Goal: Task Accomplishment & Management: Complete application form

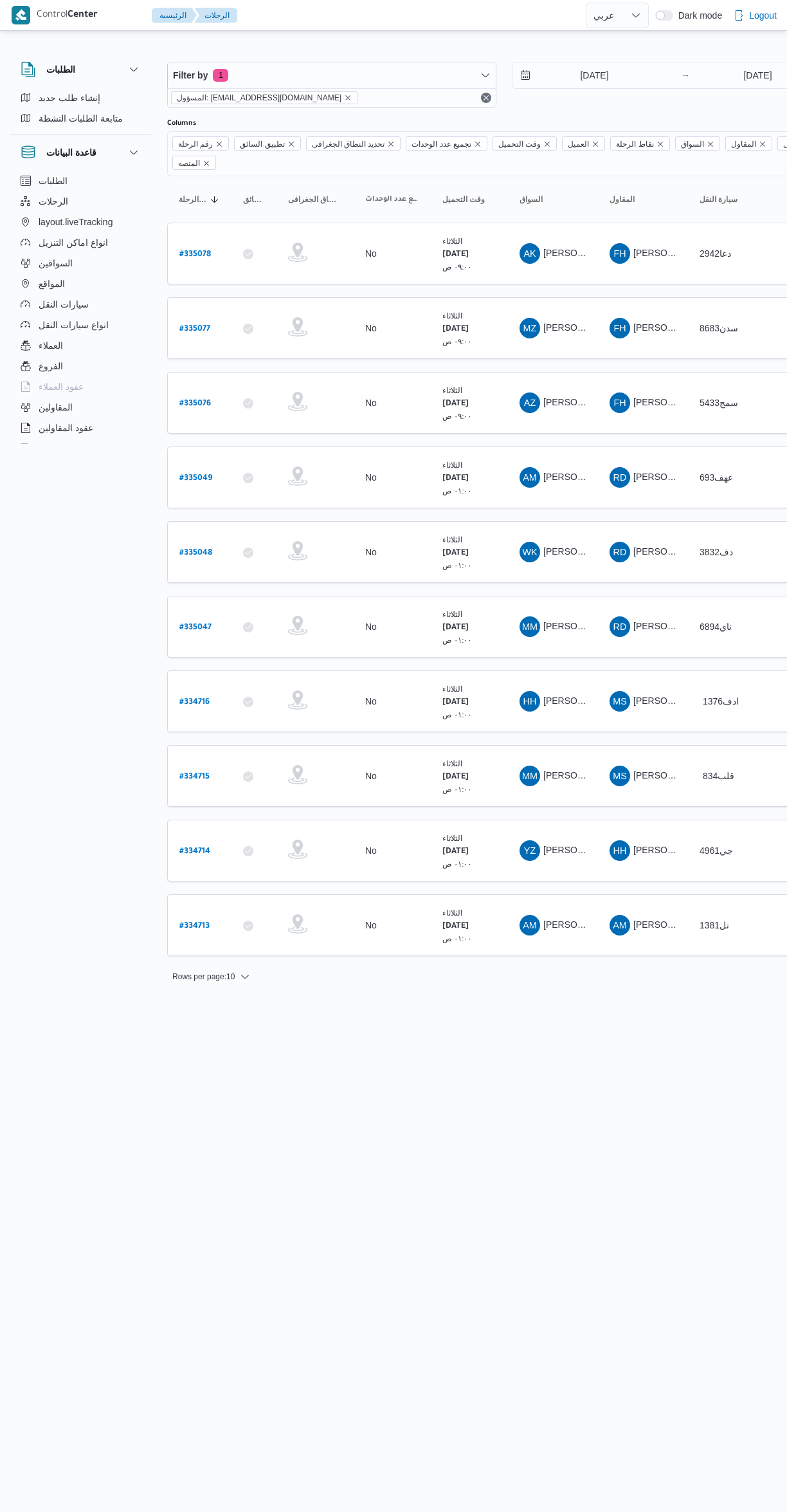
select select "ar"
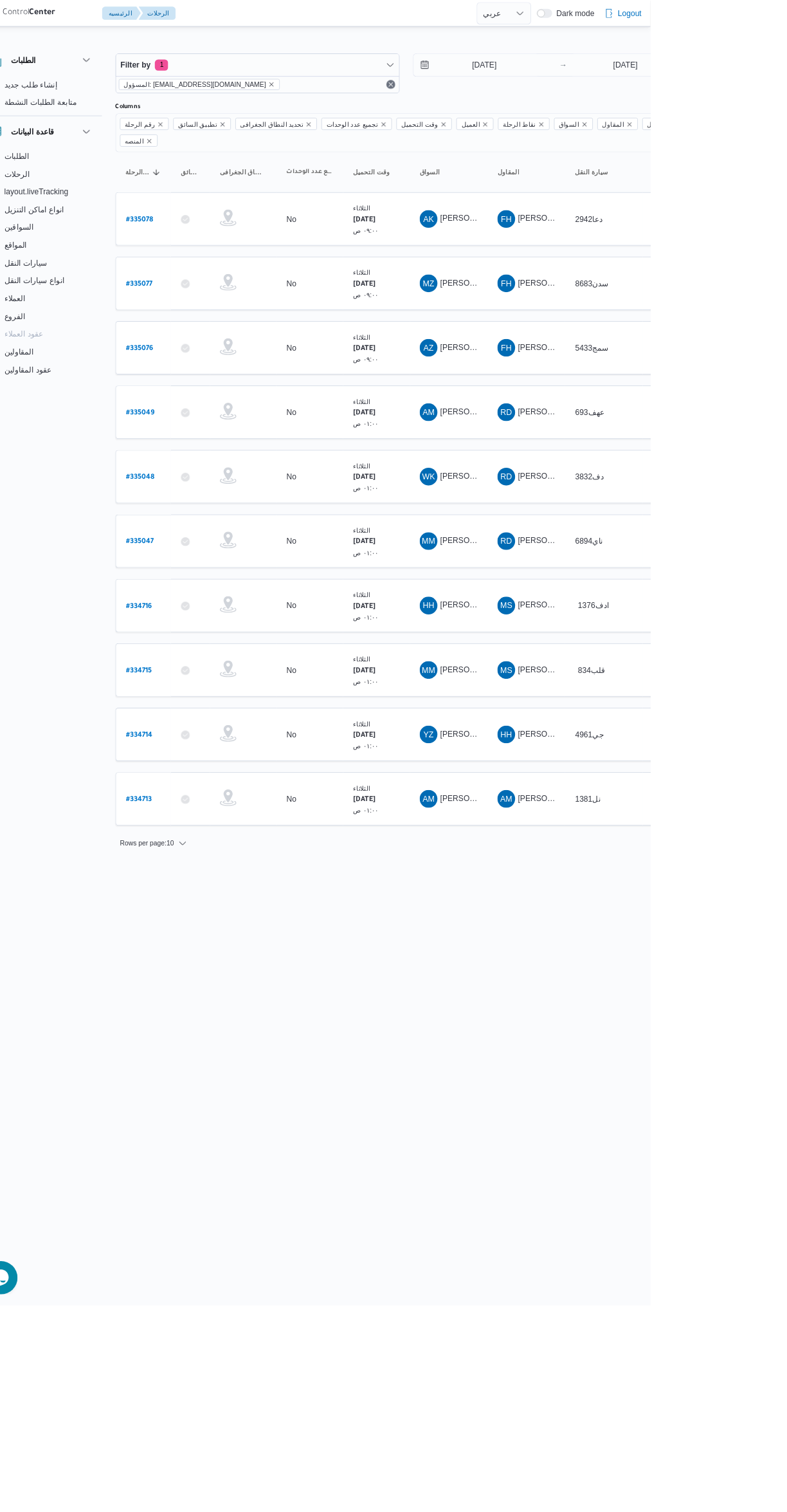
click at [557, 547] on span "وجدى كريمان محمد محمد حسن" at bounding box center [619, 551] width 151 height 10
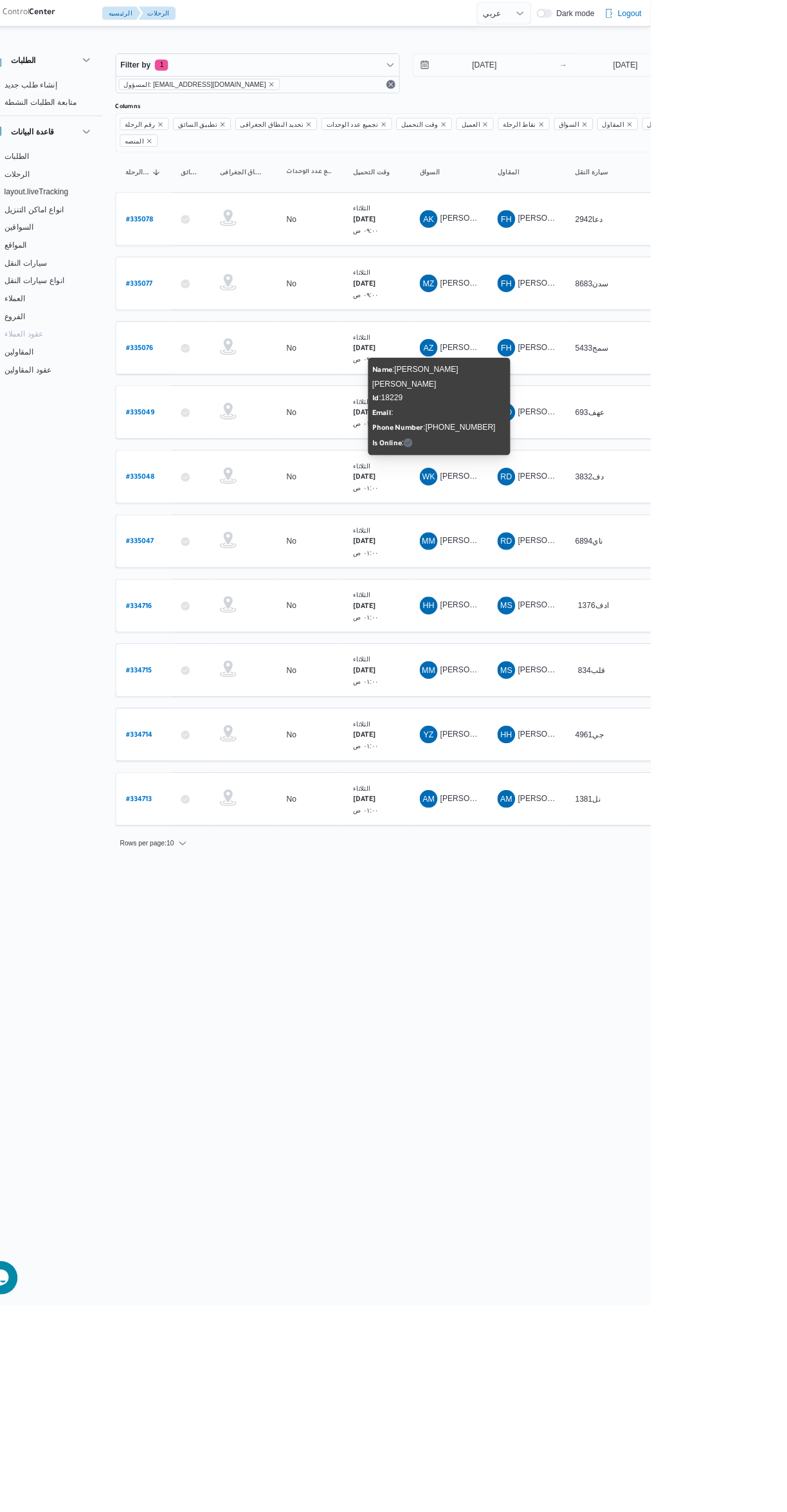
click at [181, 549] on b "# 335048" at bounding box center [195, 553] width 33 height 9
select select "ar"
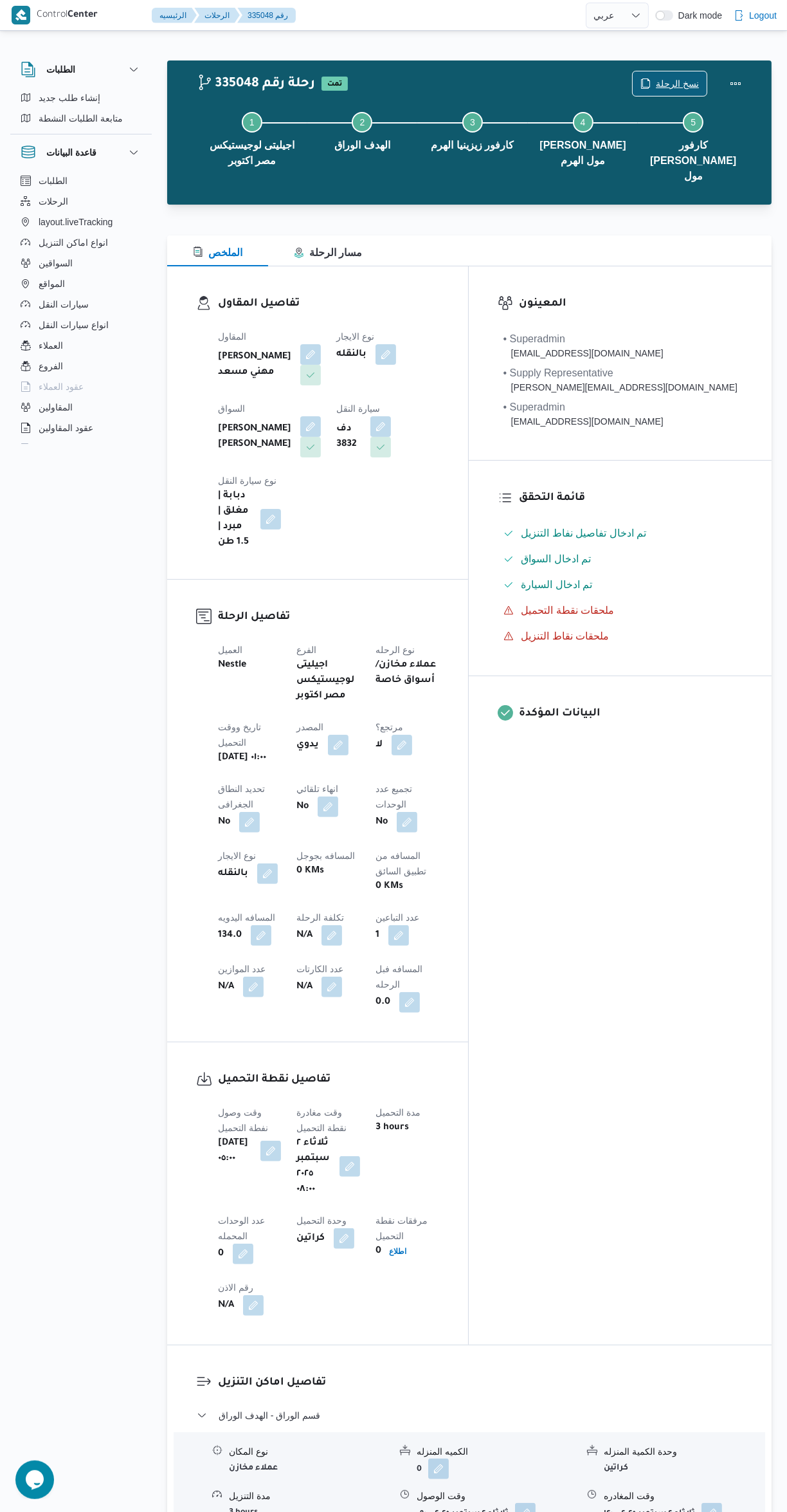
click at [650, 83] on icon "button" at bounding box center [646, 83] width 10 height 10
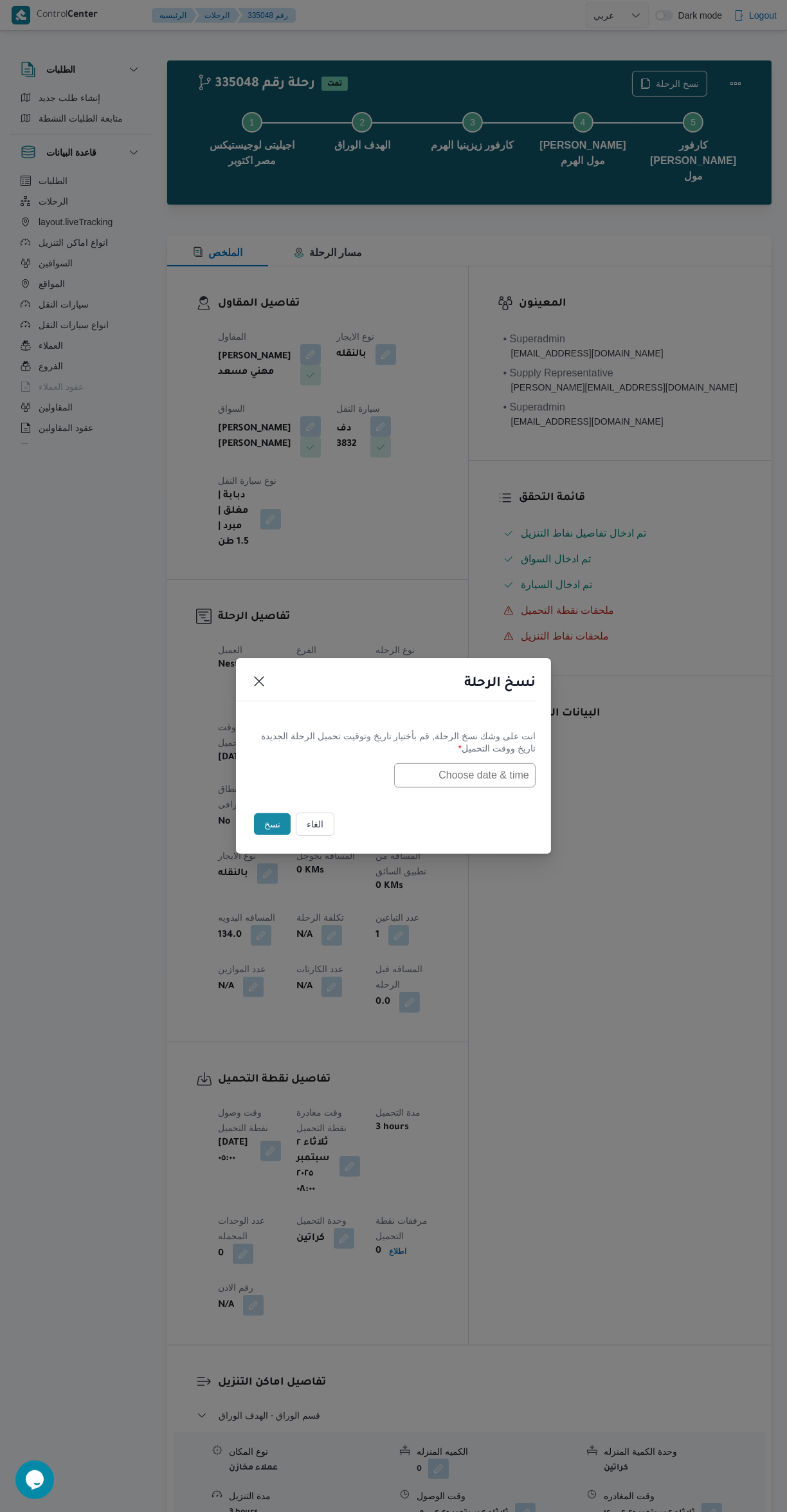
click at [512, 771] on input "text" at bounding box center [465, 775] width 141 height 25
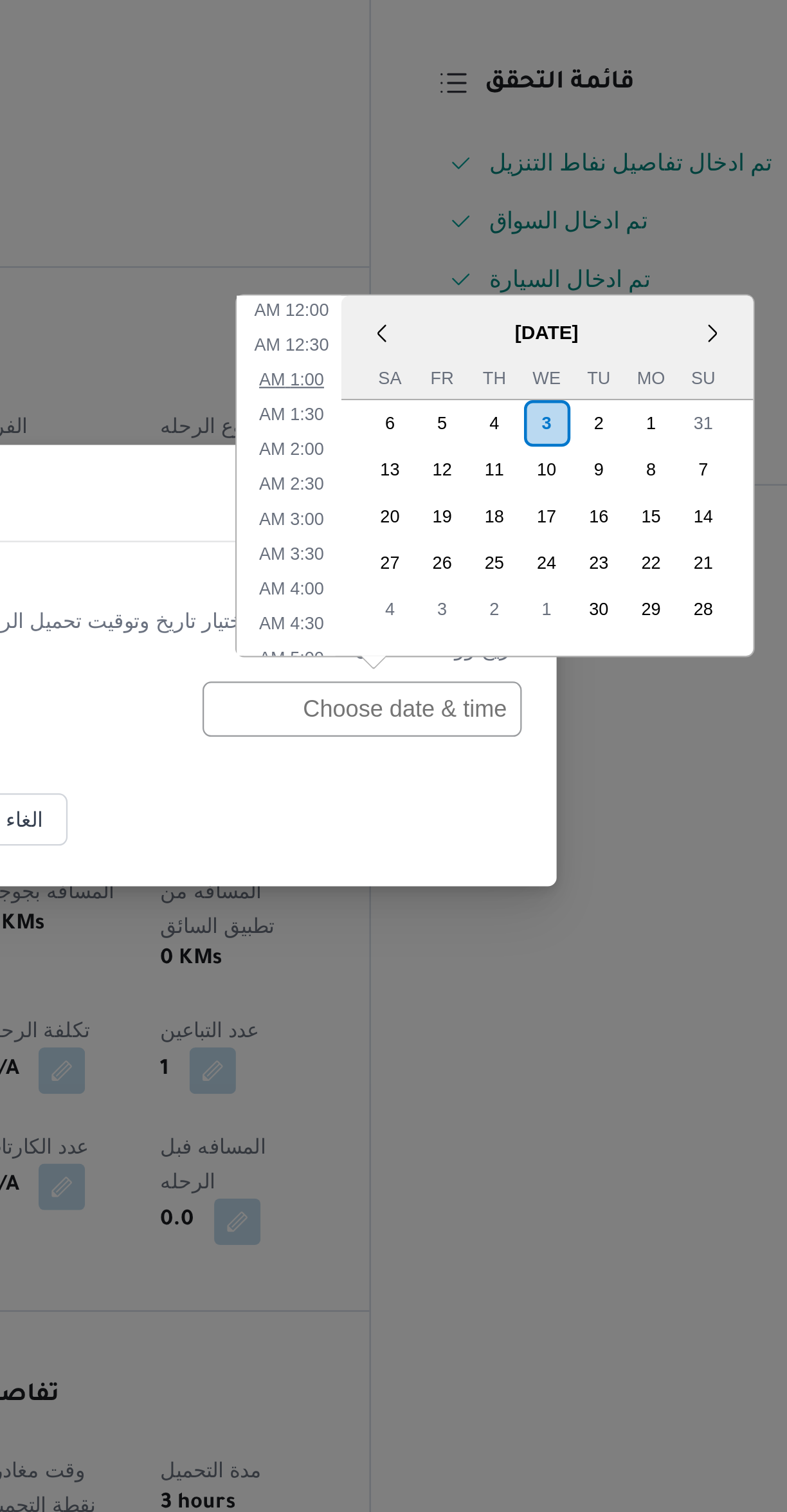
click at [428, 629] on li "1:00 AM" at bounding box center [434, 629] width 39 height 13
type input "03/09/2025 1:00AM"
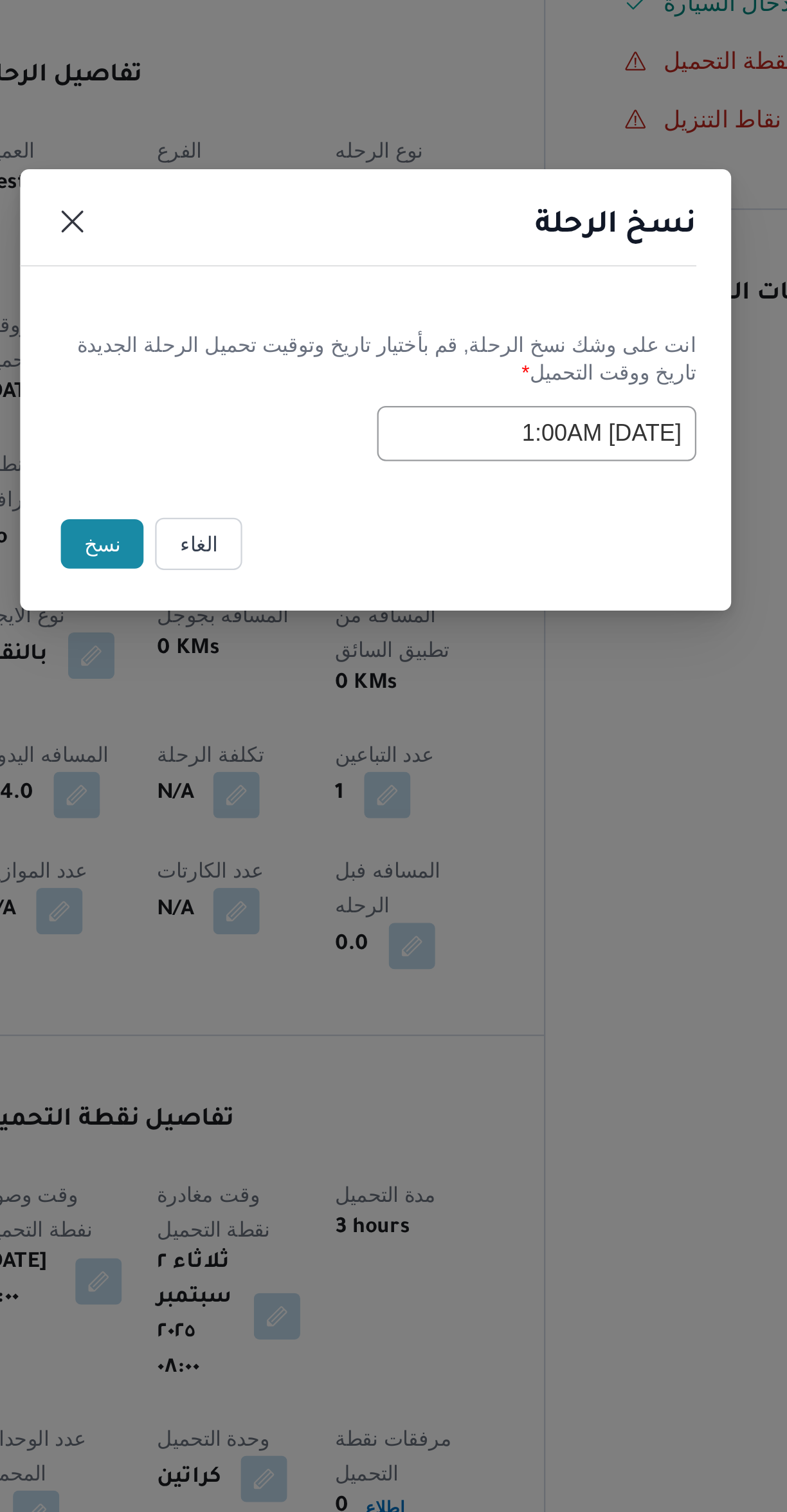
click at [266, 819] on button "نسخ" at bounding box center [272, 825] width 37 height 22
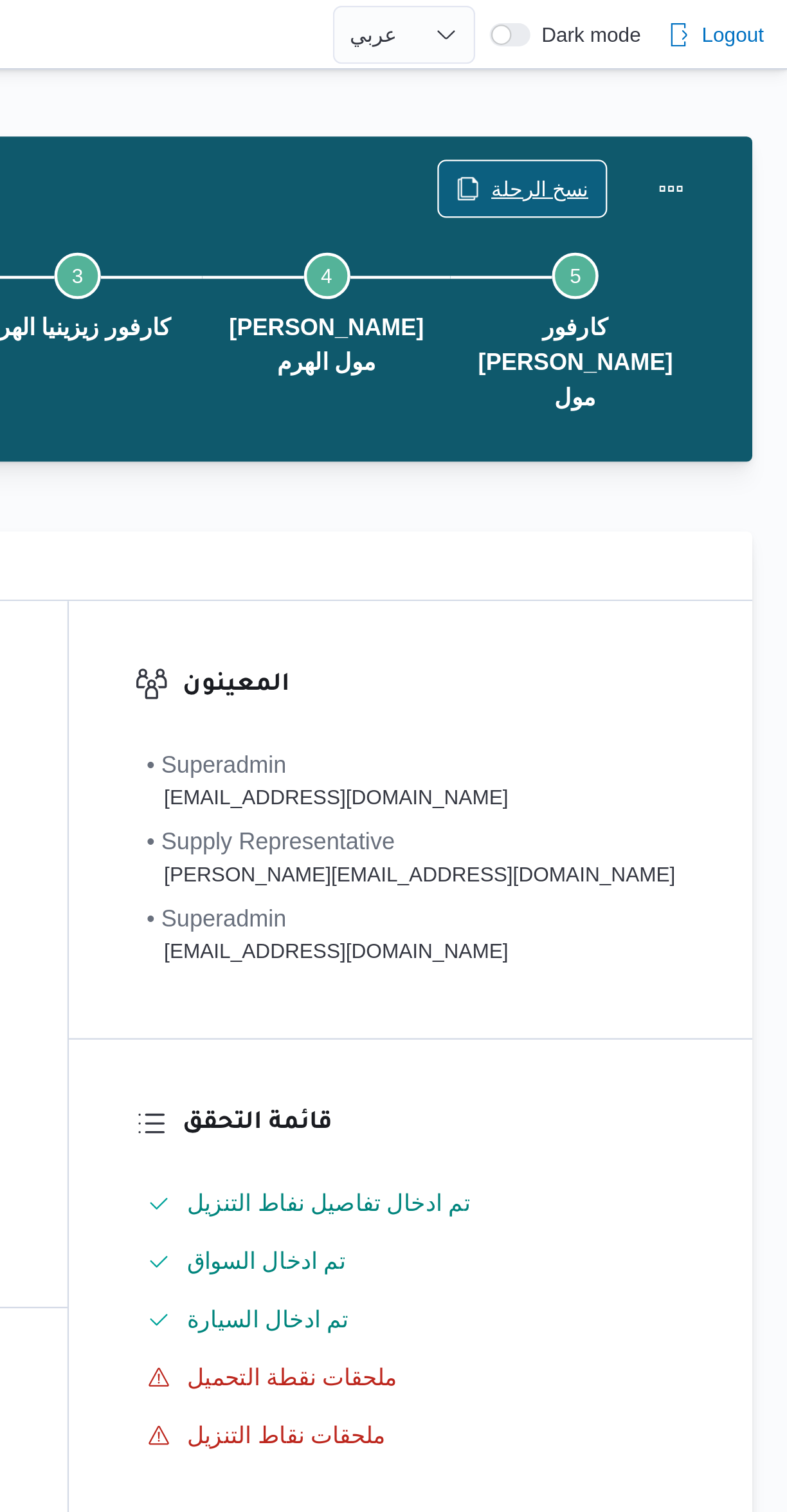
scroll to position [12, 0]
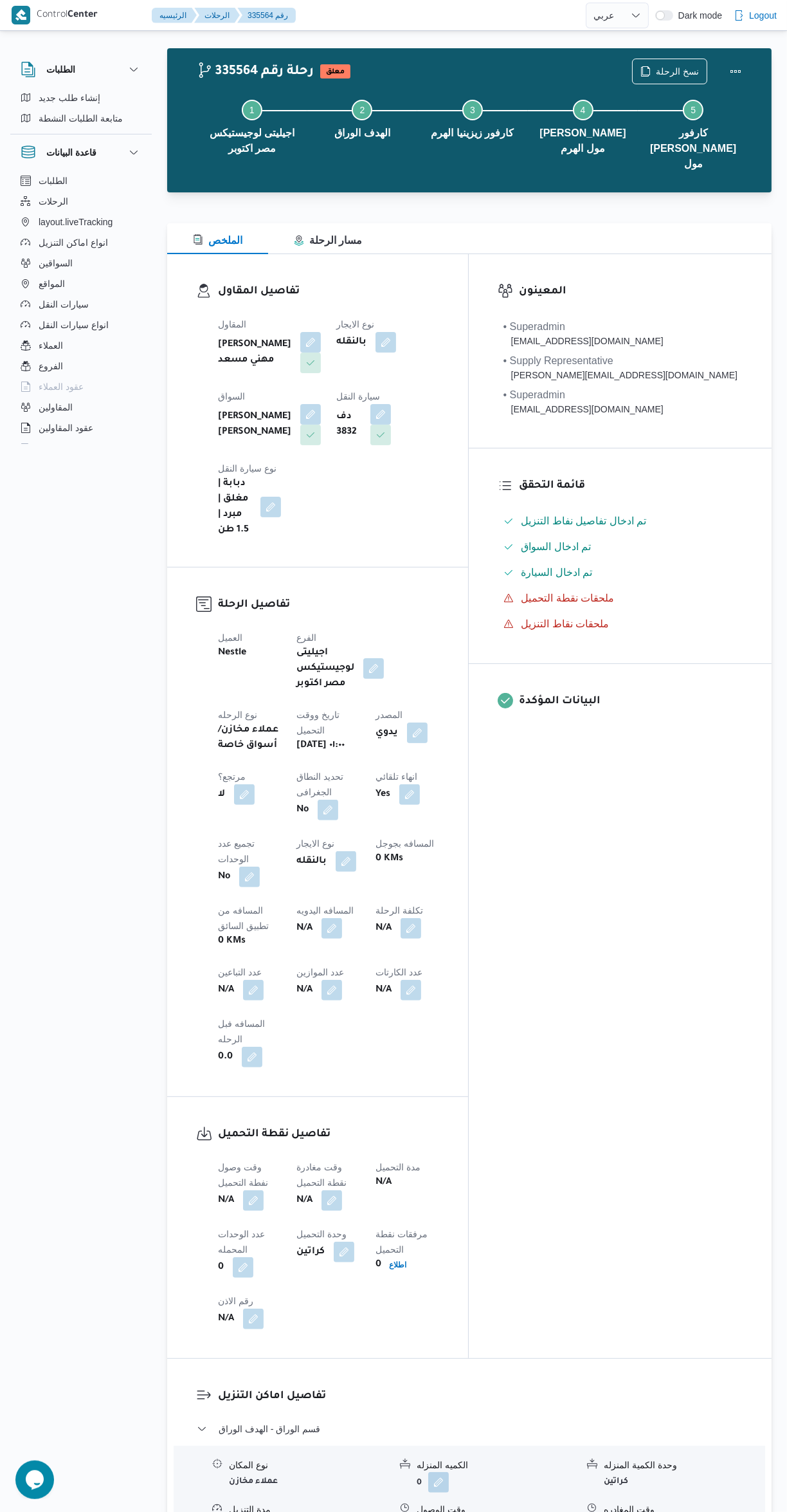
select select "ar"
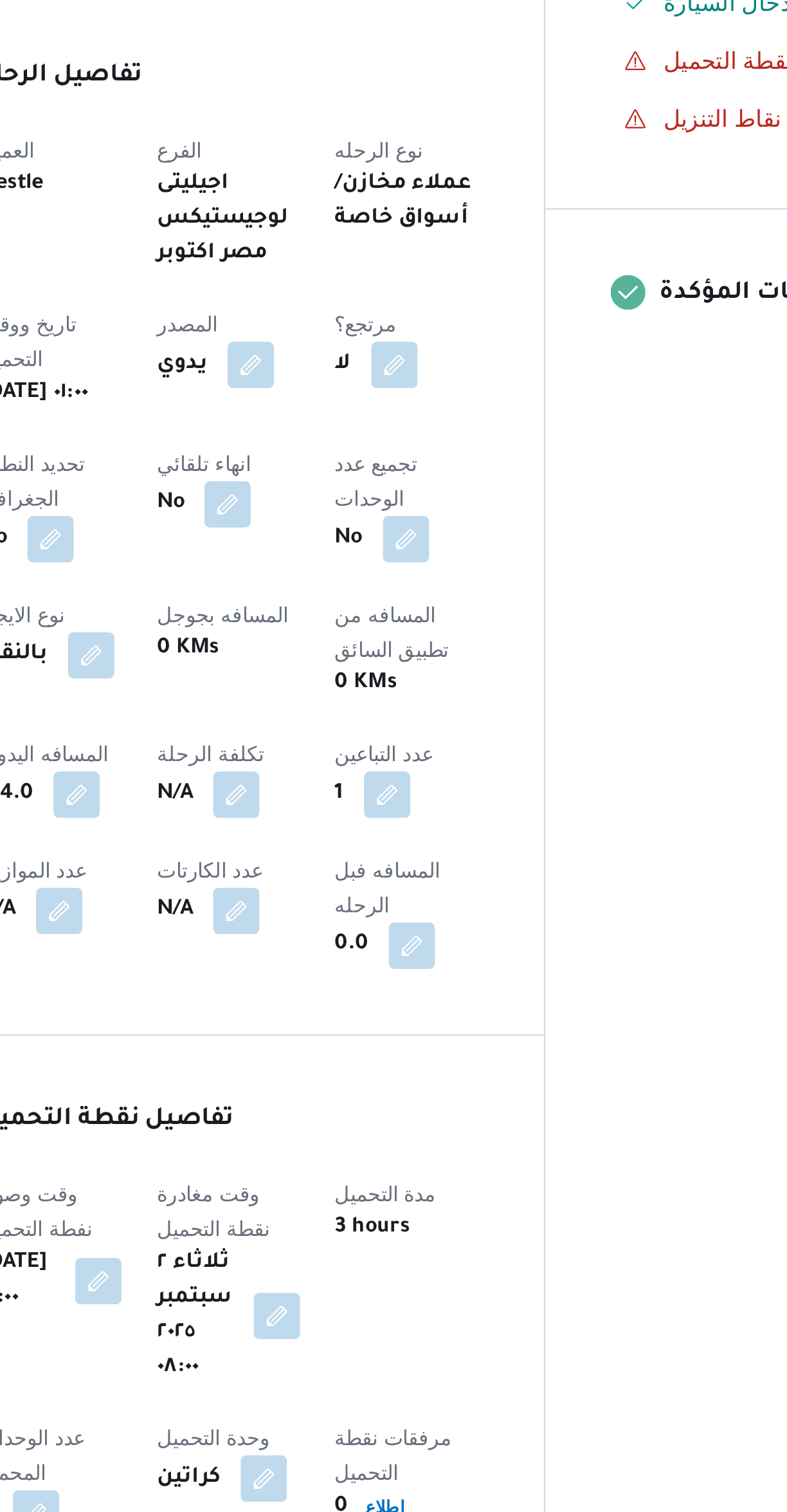
select select "ar"
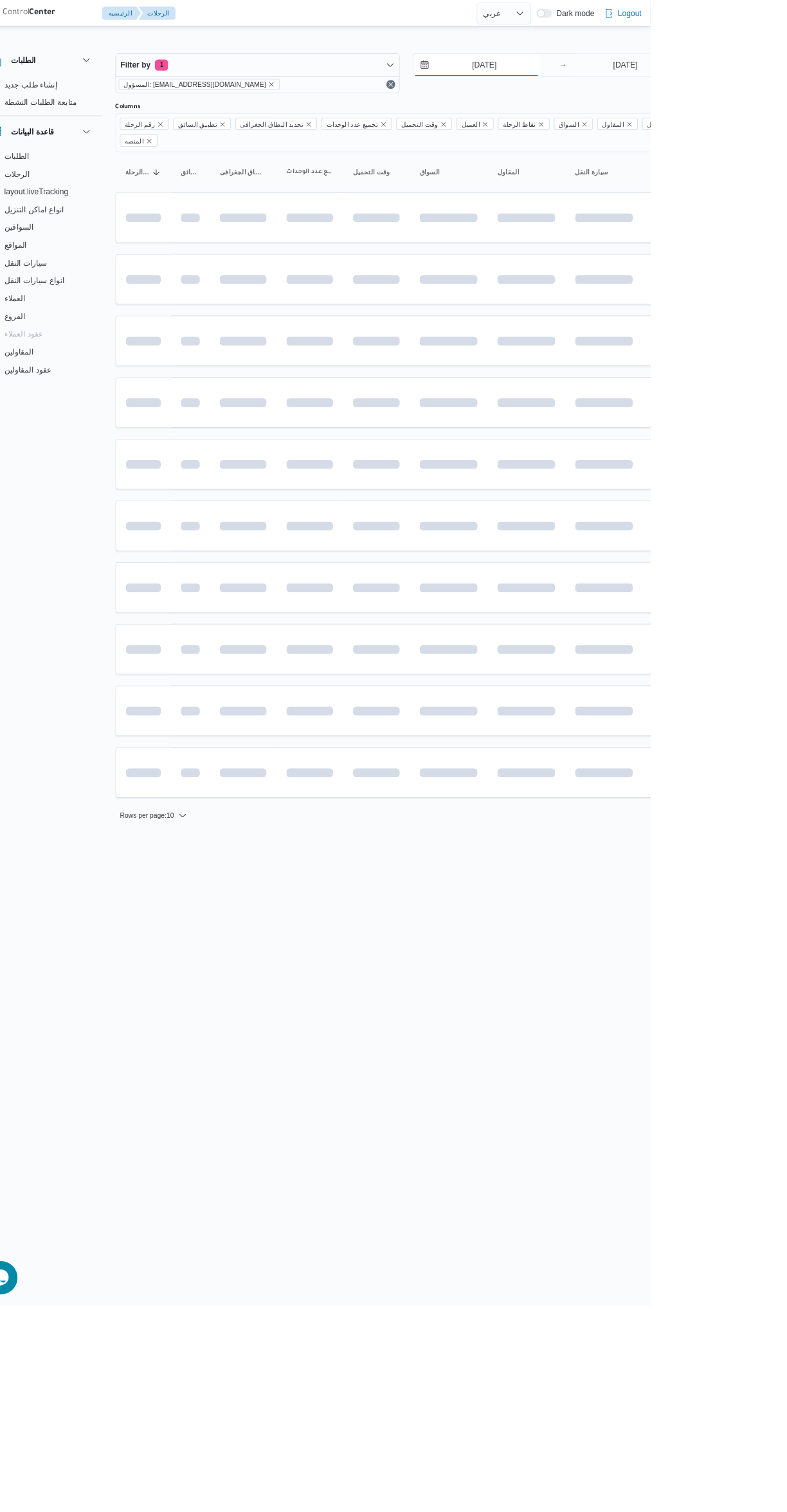
click at [594, 75] on input "[DATE]" at bounding box center [586, 75] width 146 height 25
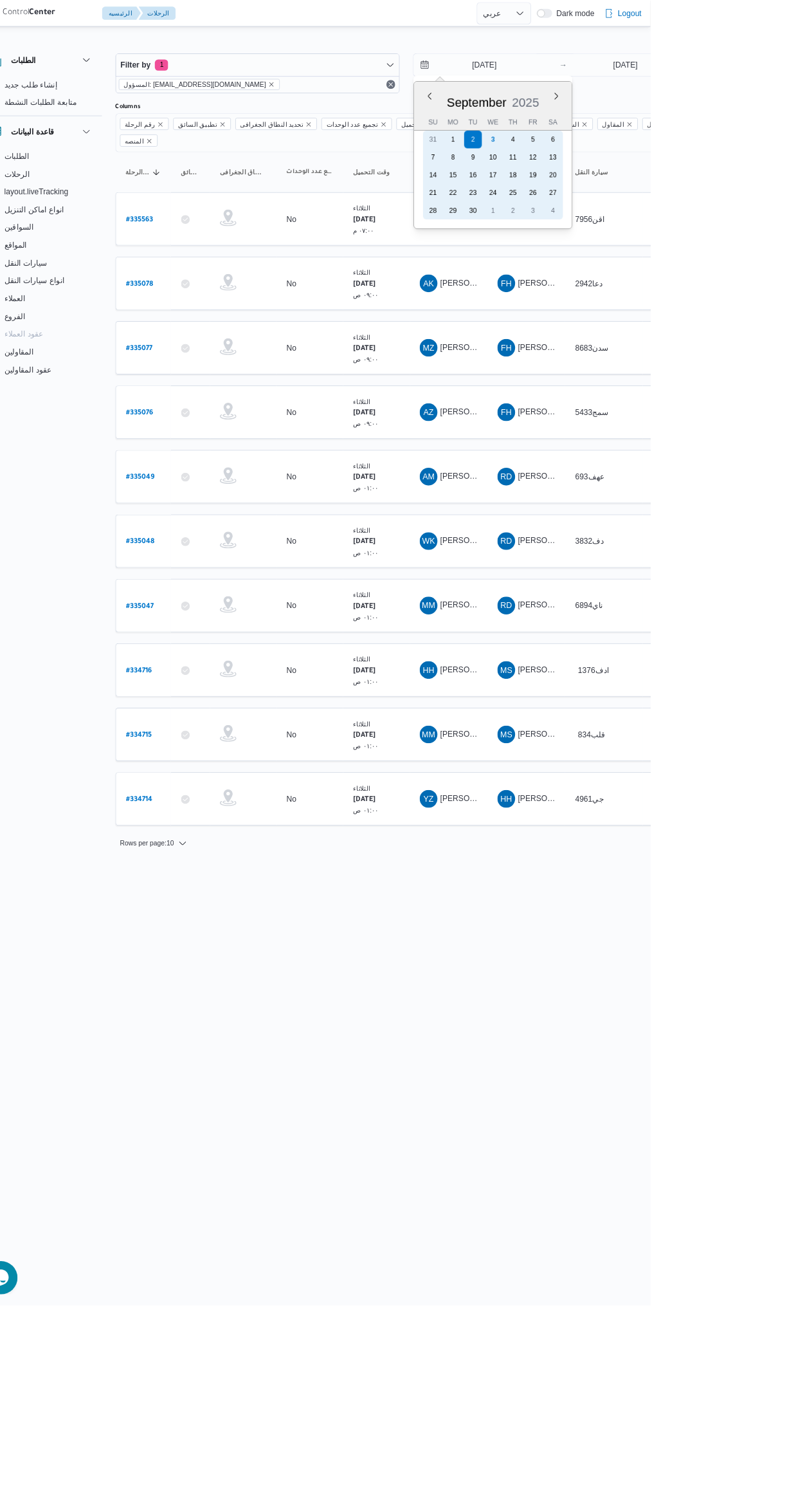
click at [597, 172] on div "10" at bounding box center [604, 182] width 21 height 21
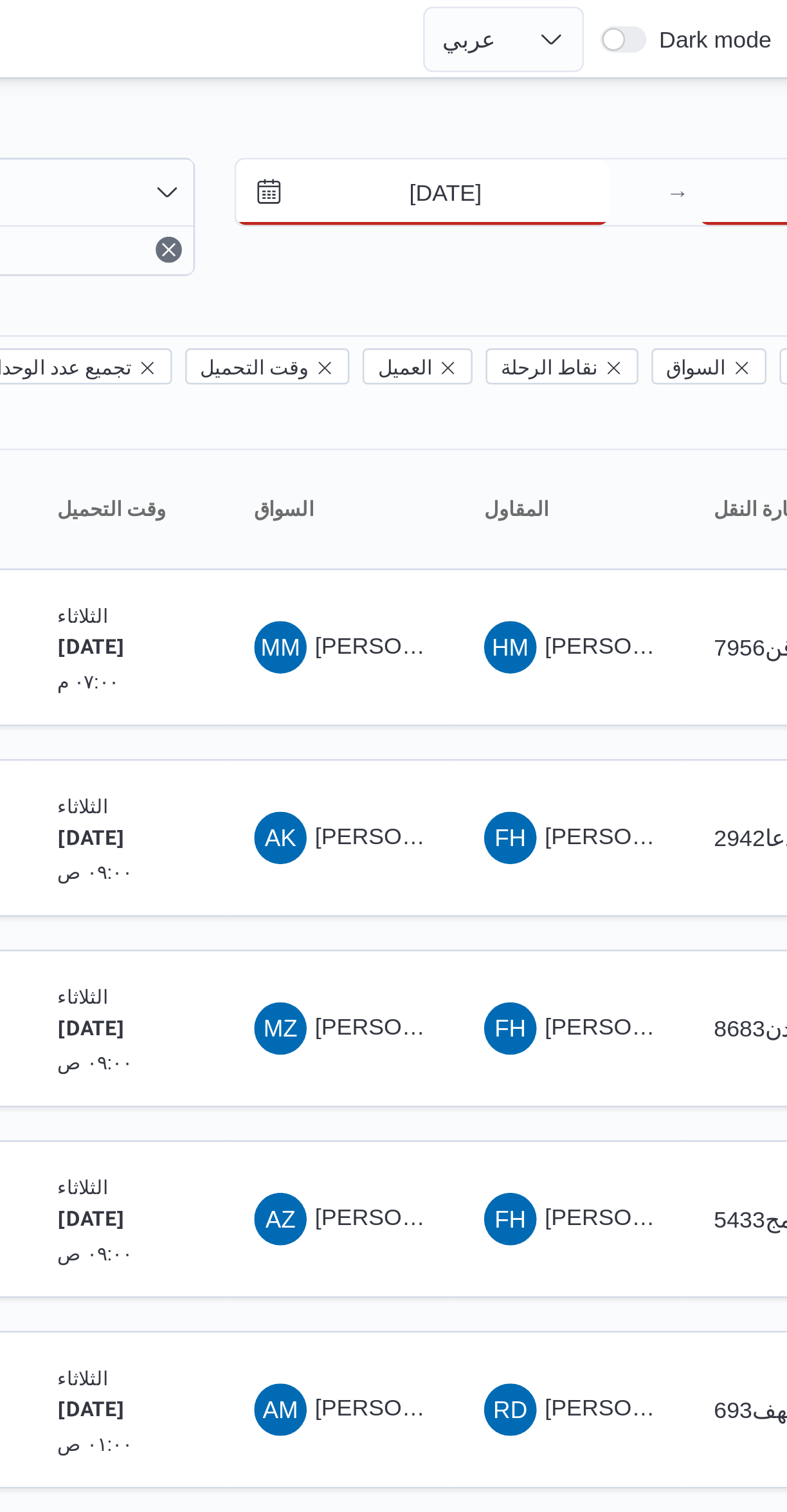
click at [581, 76] on input "10/9/2025" at bounding box center [586, 75] width 146 height 25
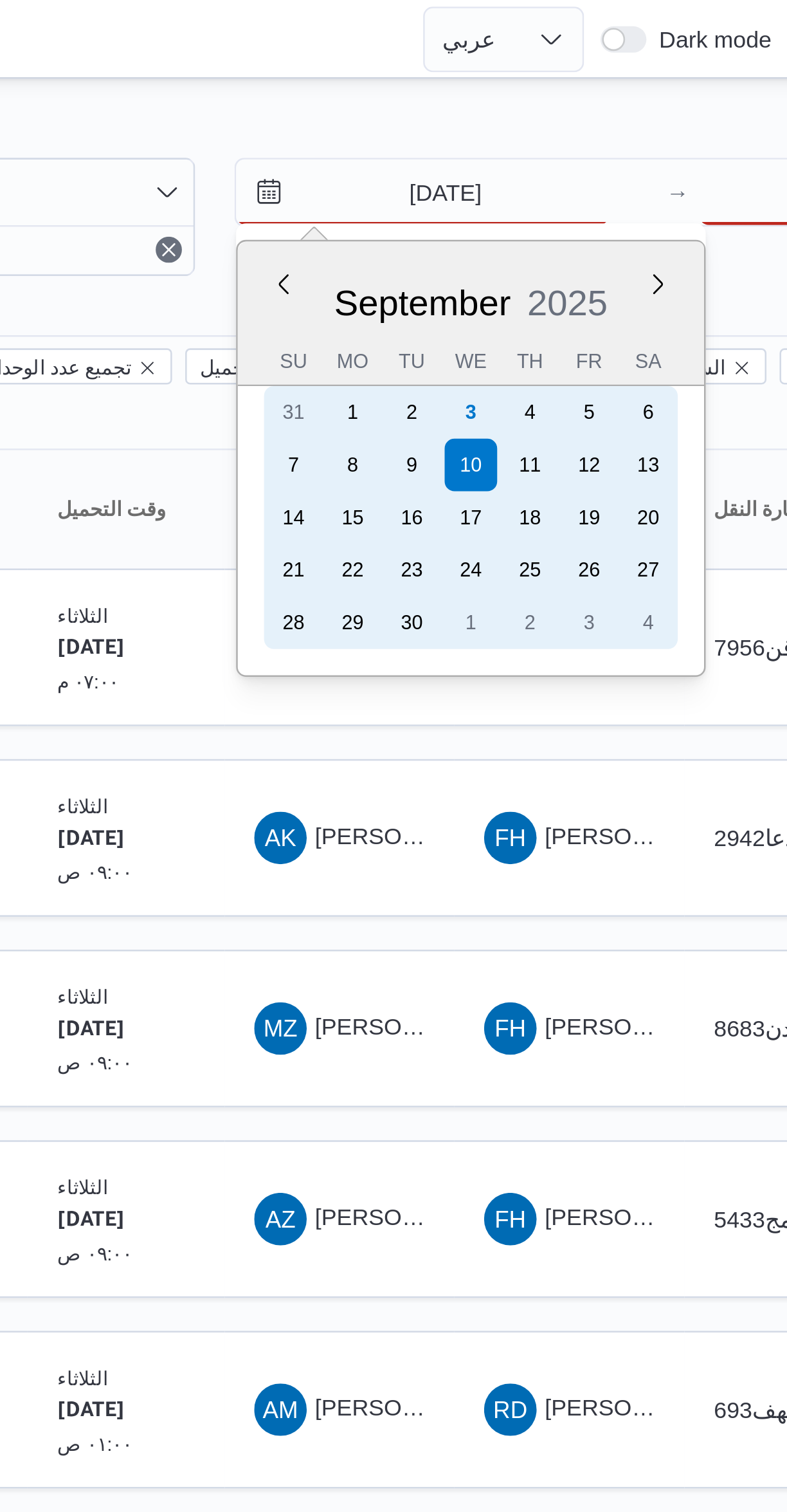
click at [597, 160] on div "3" at bounding box center [604, 161] width 21 height 21
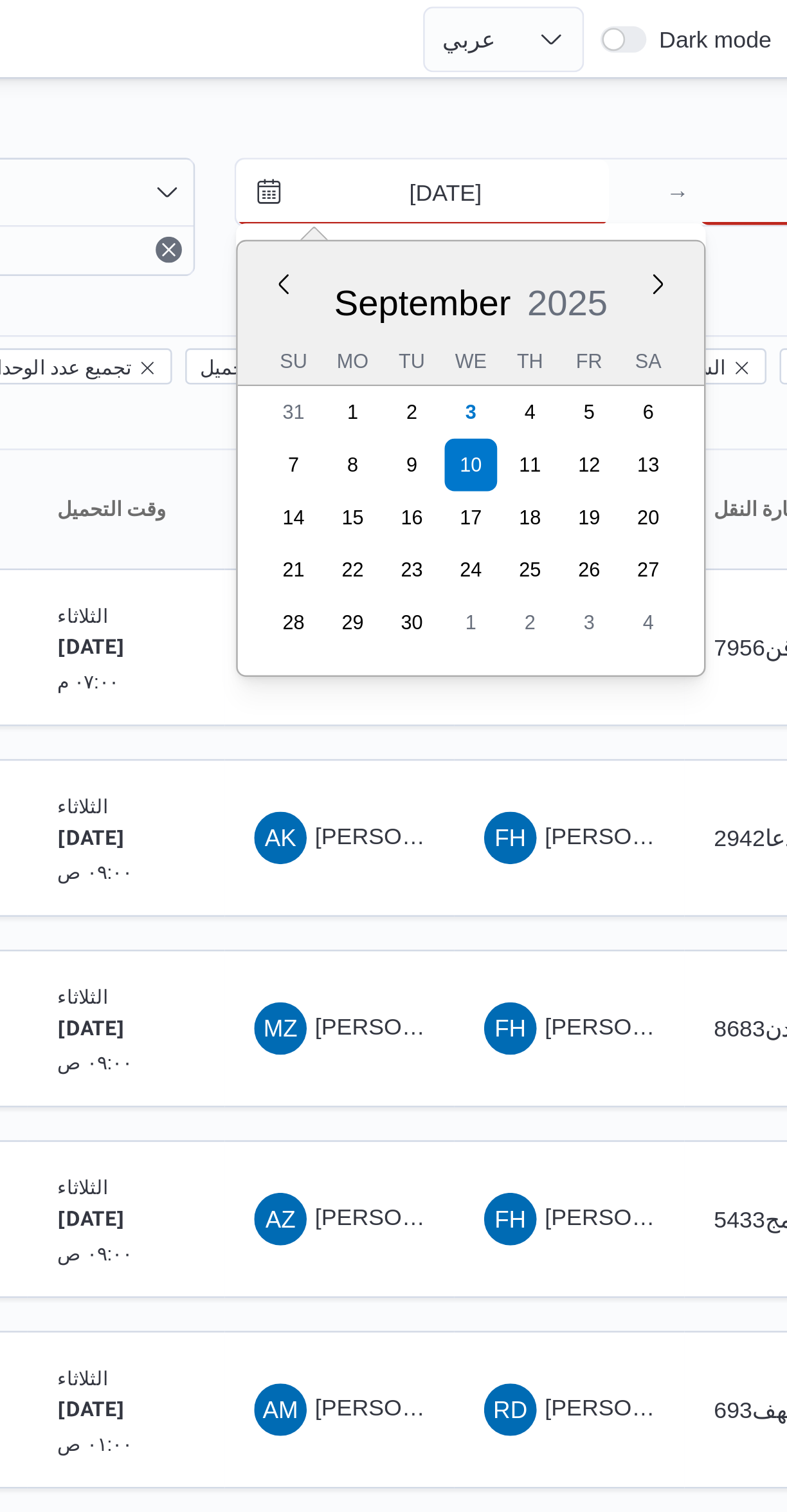
type input "3/9/2025"
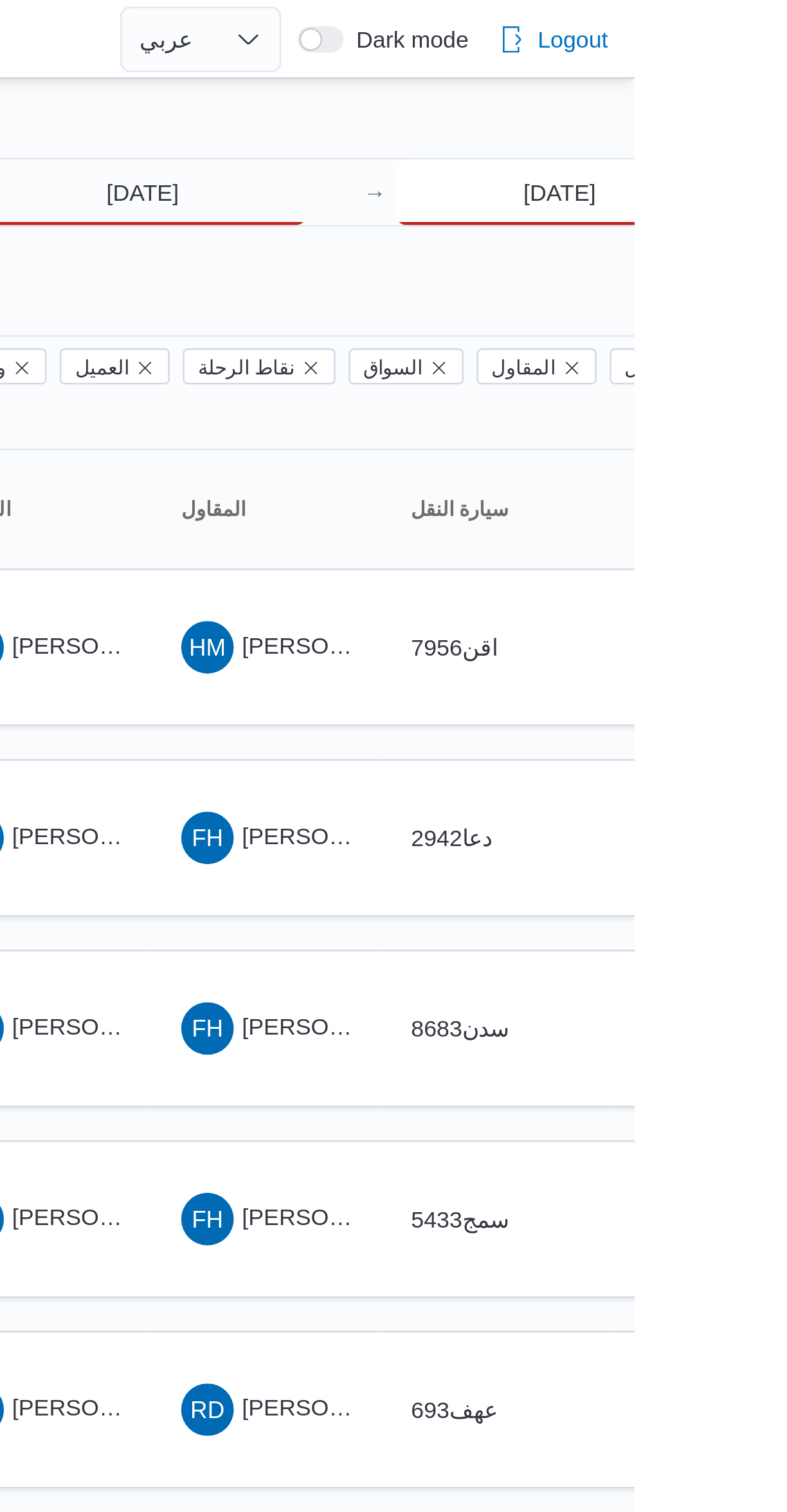
click at [719, 84] on input "[DATE]" at bounding box center [758, 75] width 128 height 25
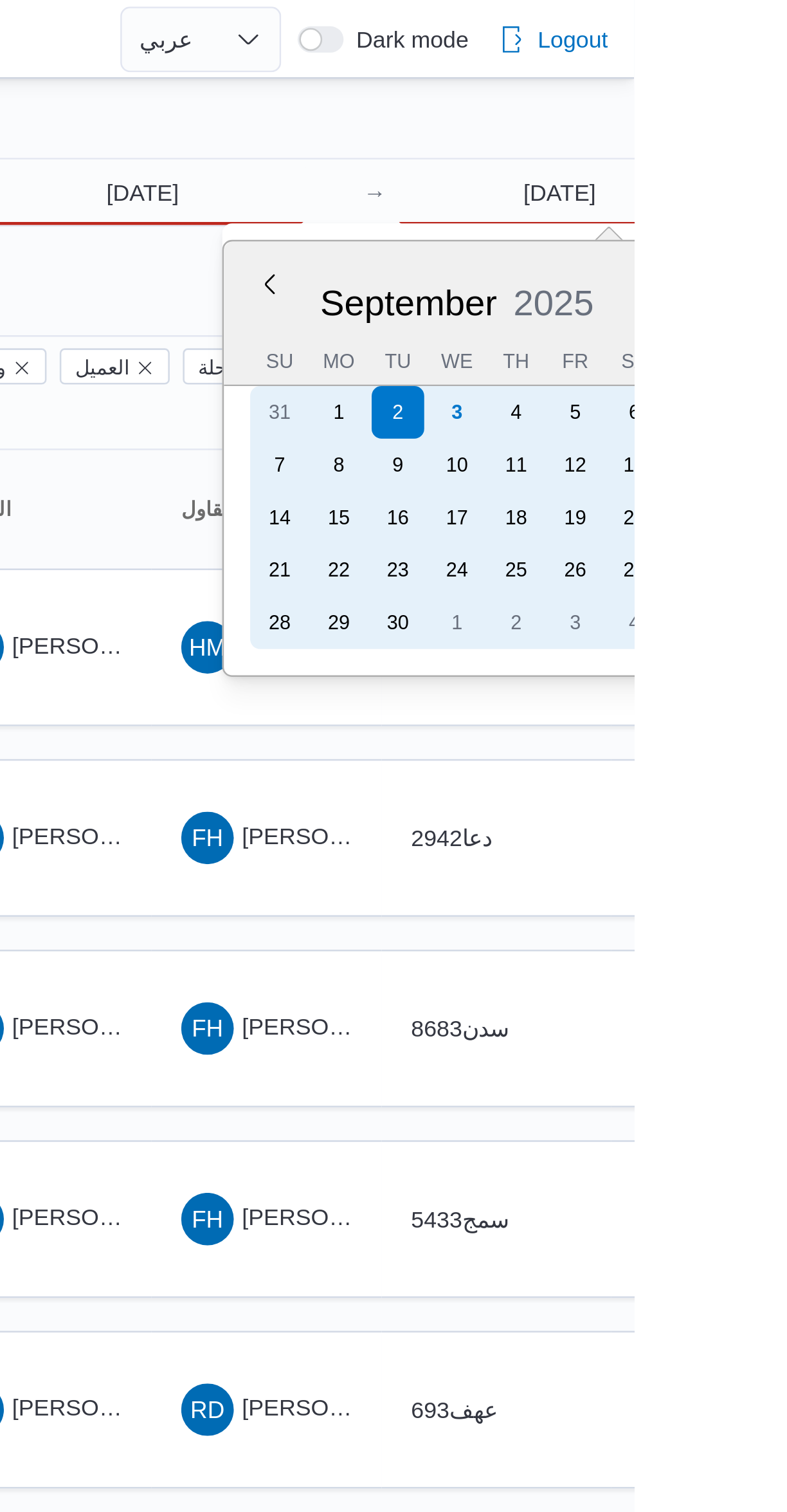
click at [708, 161] on div "3" at bounding box center [718, 161] width 21 height 21
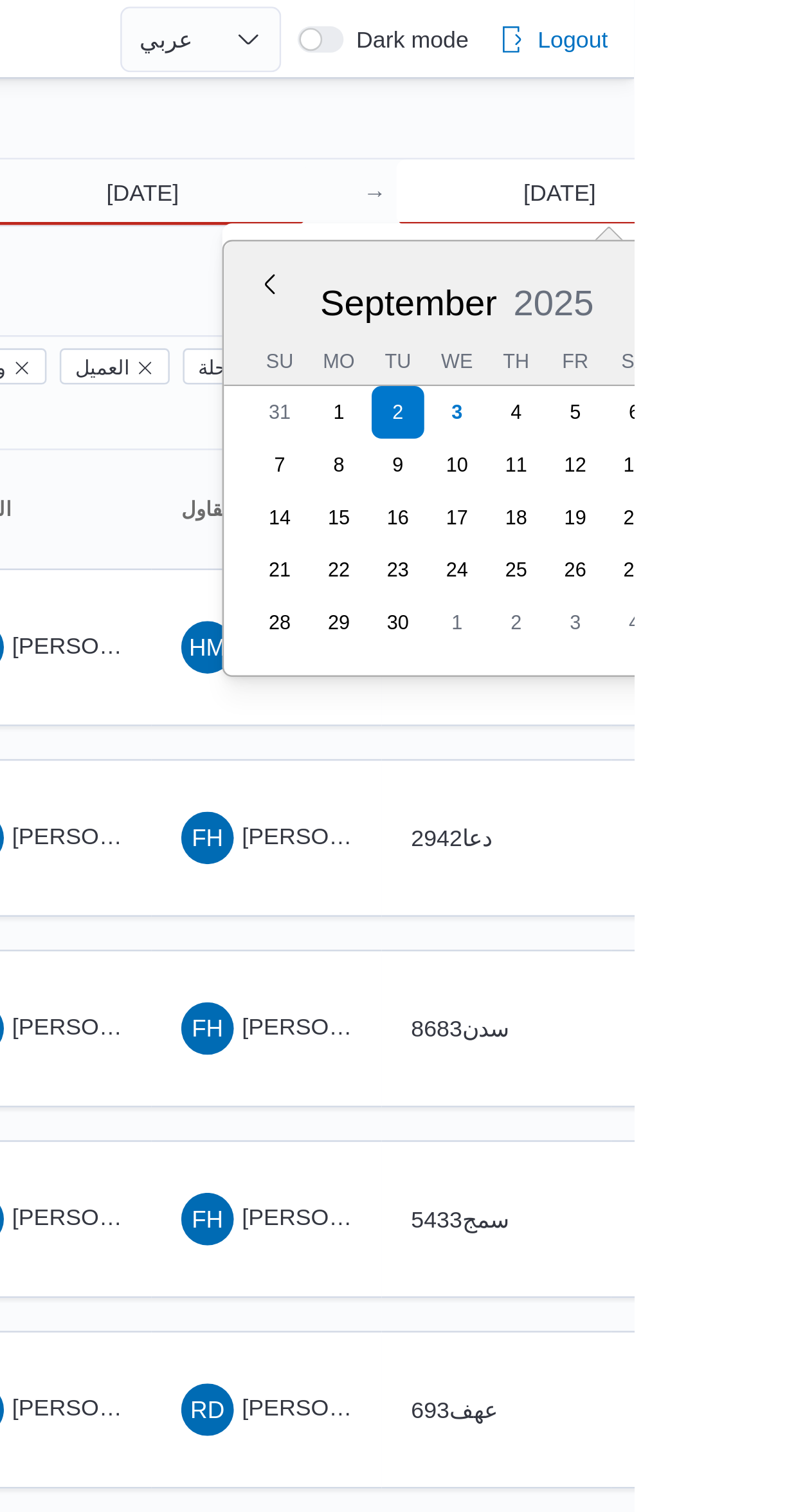
type input "3/9/2025"
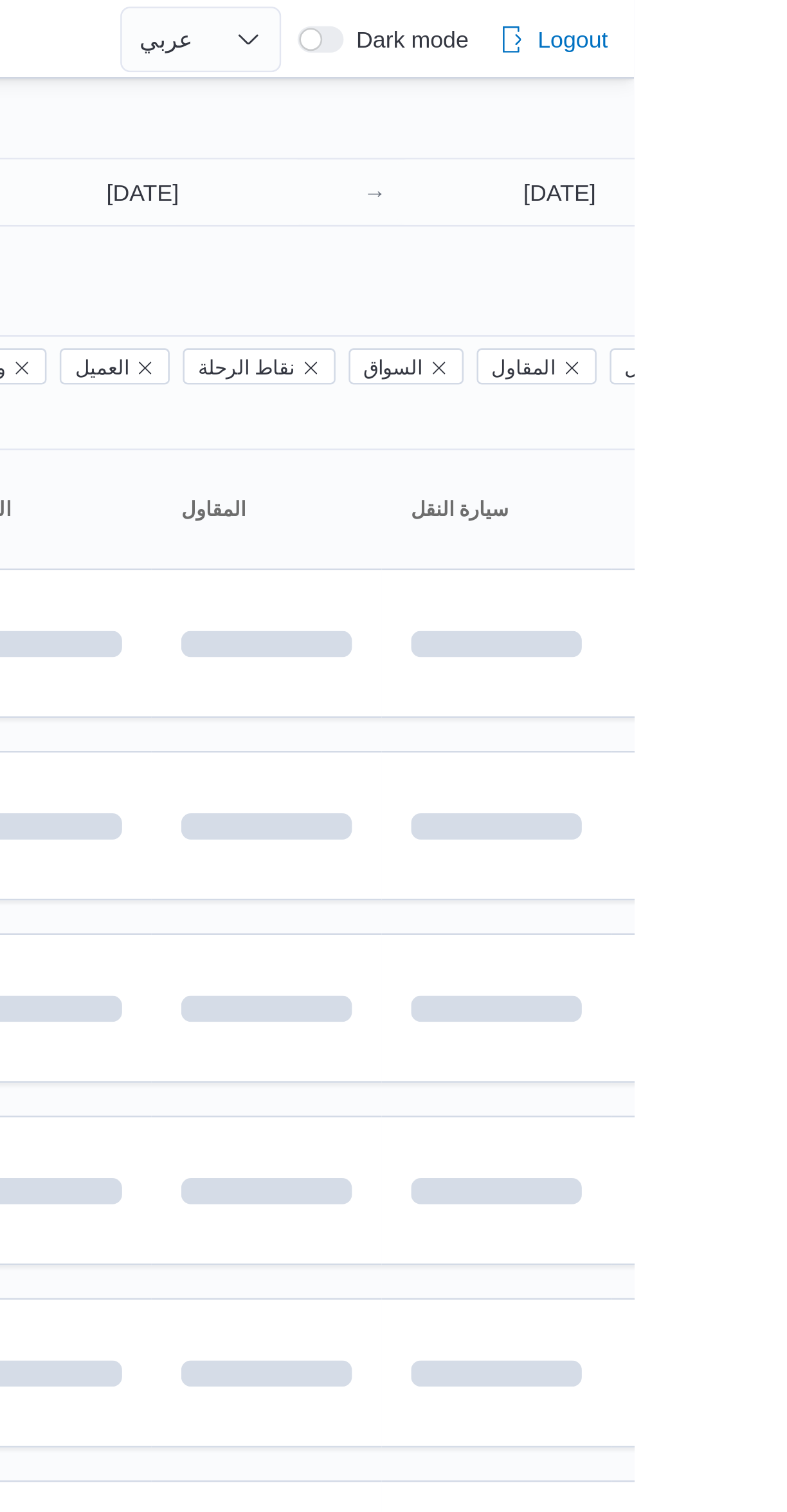
click at [620, 31] on div at bounding box center [393, 31] width 787 height 21
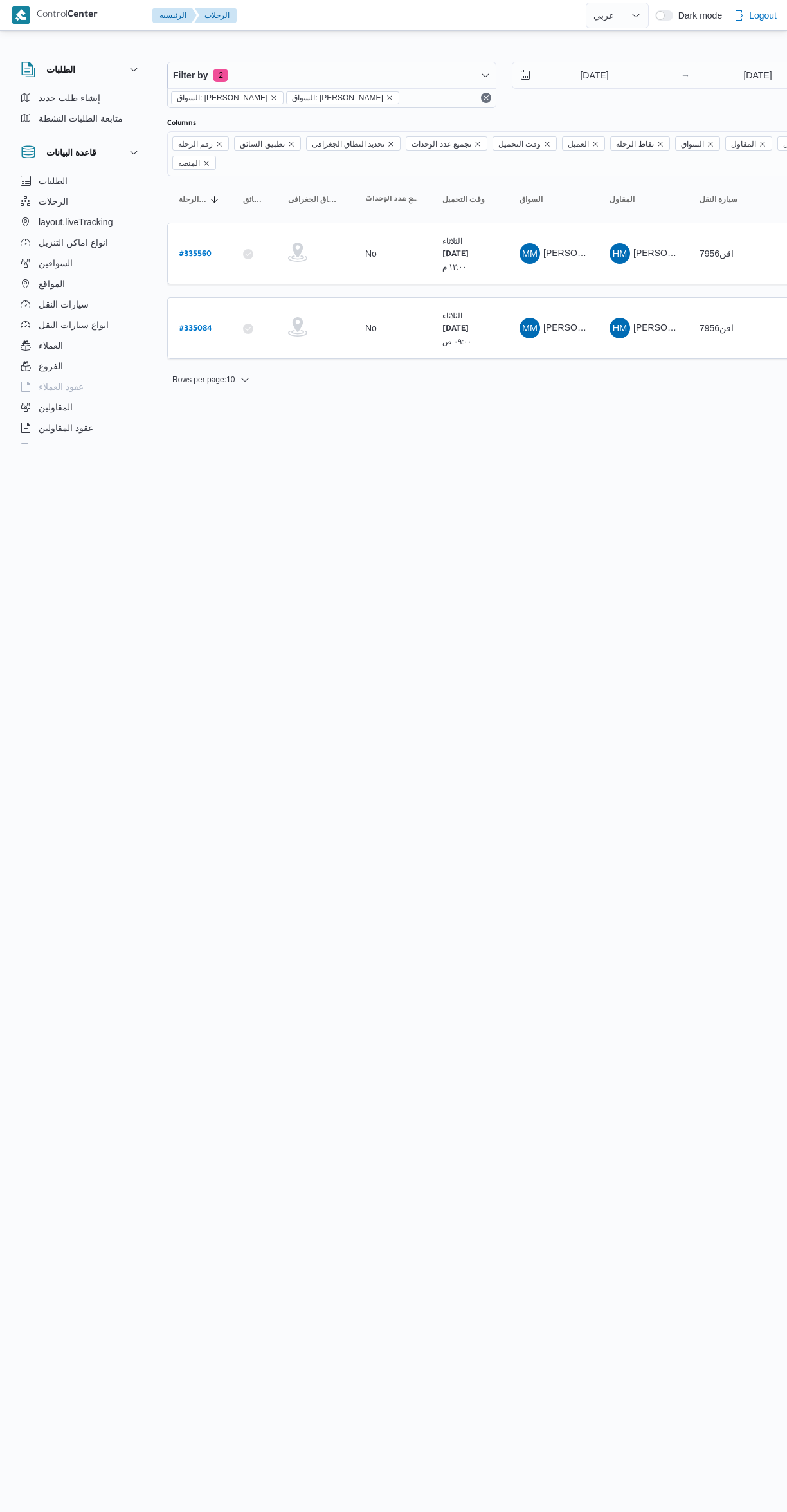
select select "ar"
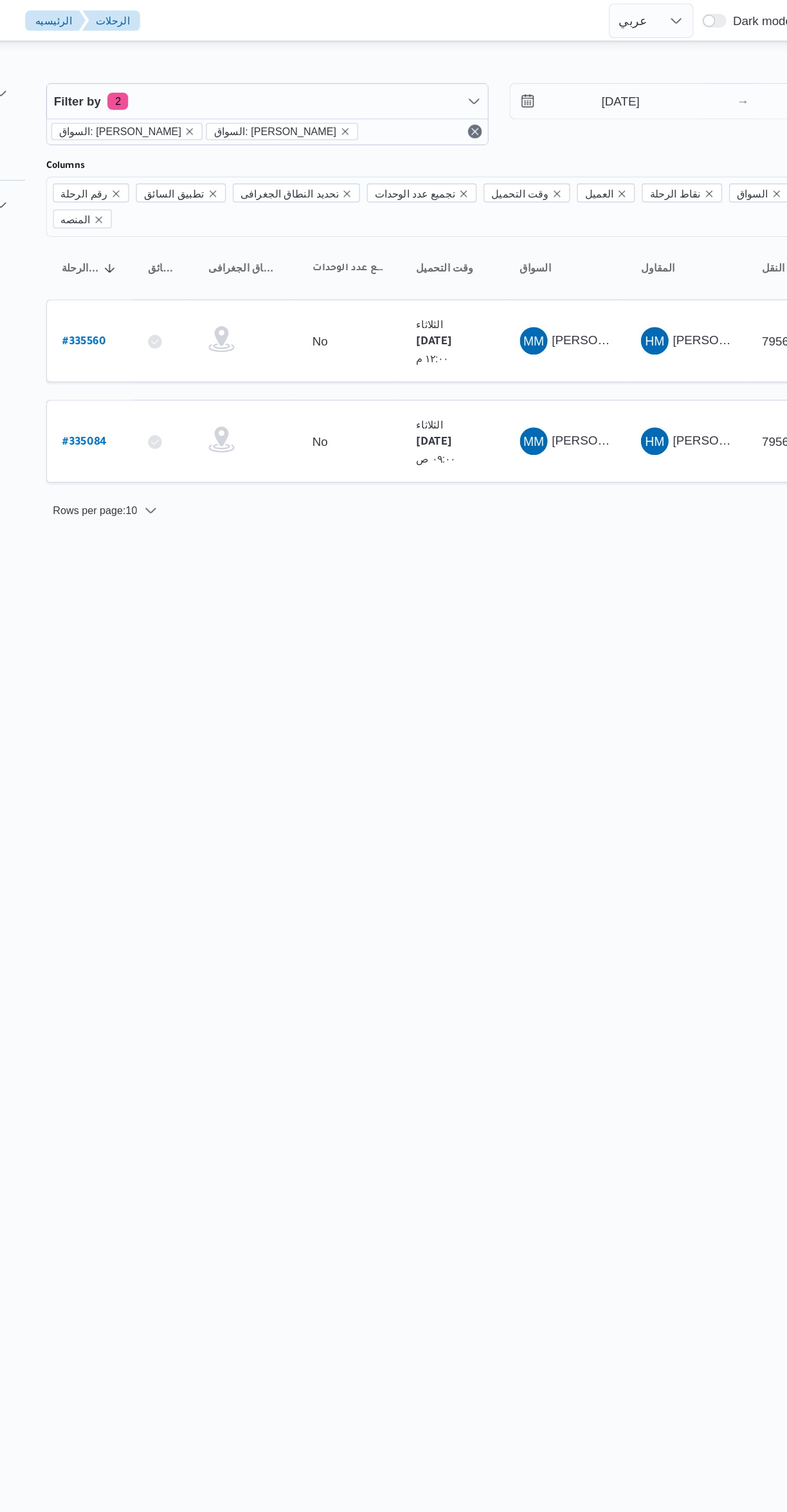
click at [181, 250] on b "# 335560" at bounding box center [195, 254] width 32 height 9
select select "ar"
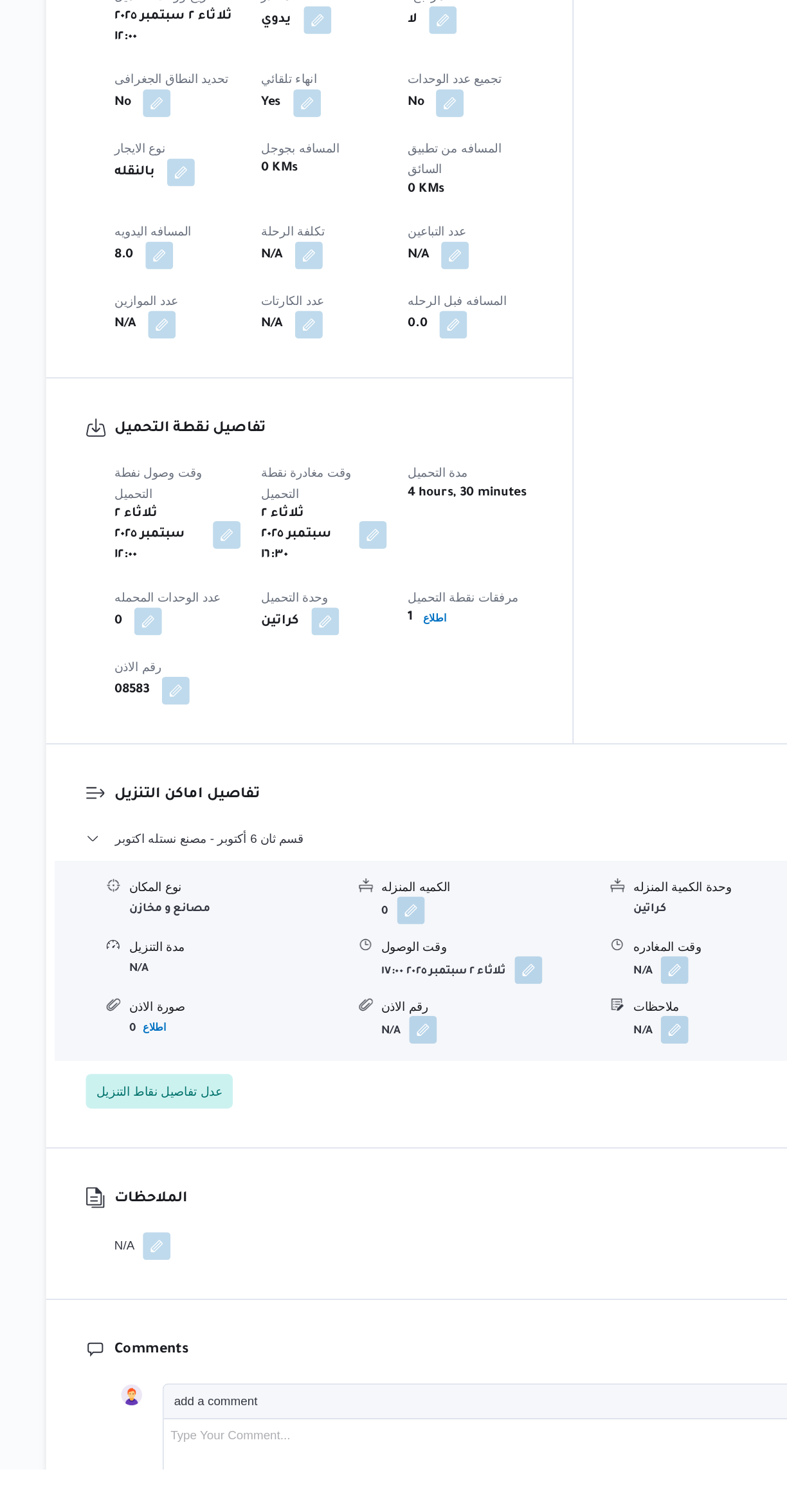
scroll to position [265, 0]
click at [638, 1130] on button "button" at bounding box center [635, 1140] width 21 height 21
click at [592, 1078] on input "وقت المغادره" at bounding box center [601, 1078] width 146 height 25
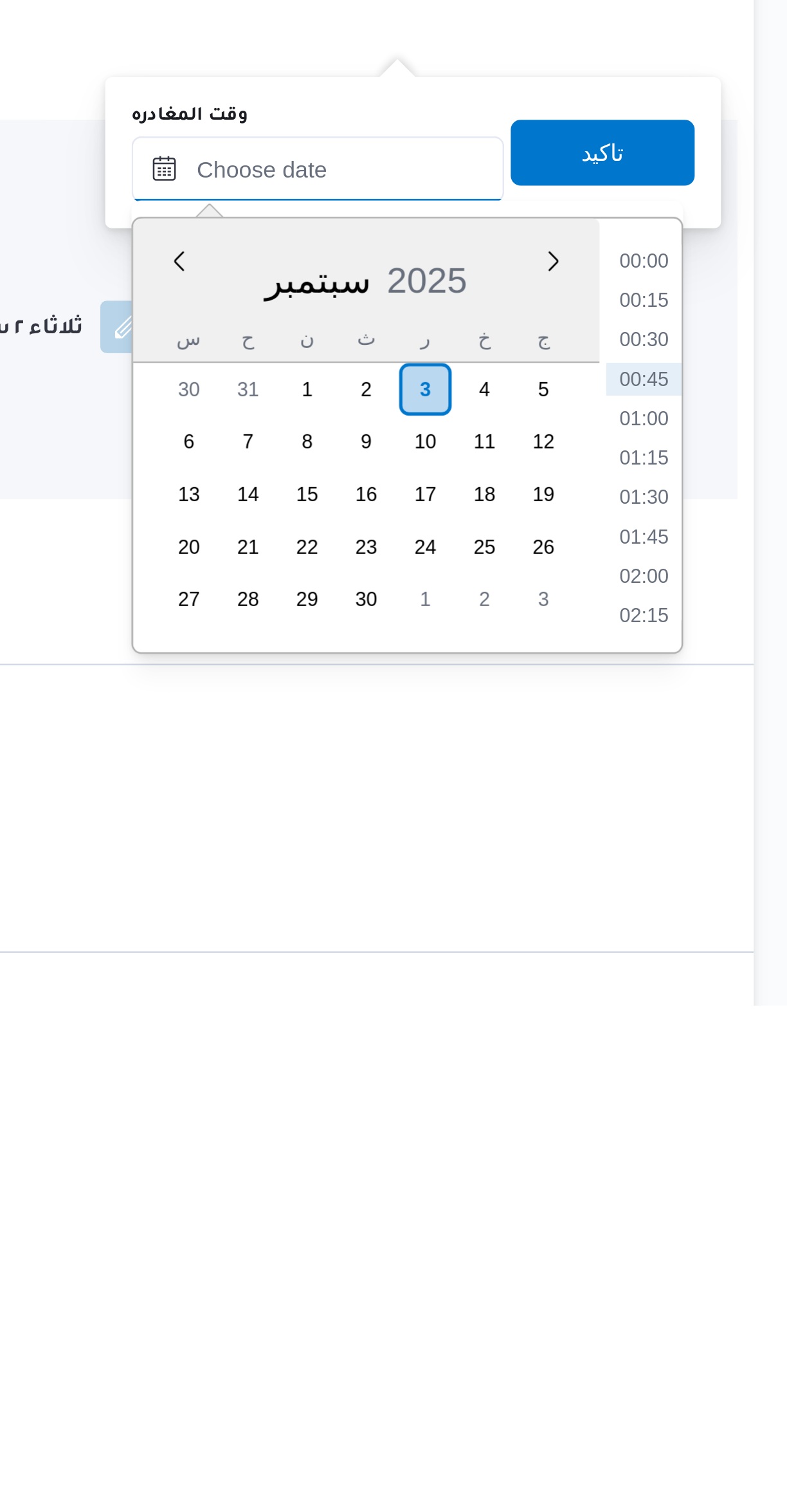
scroll to position [157, 0]
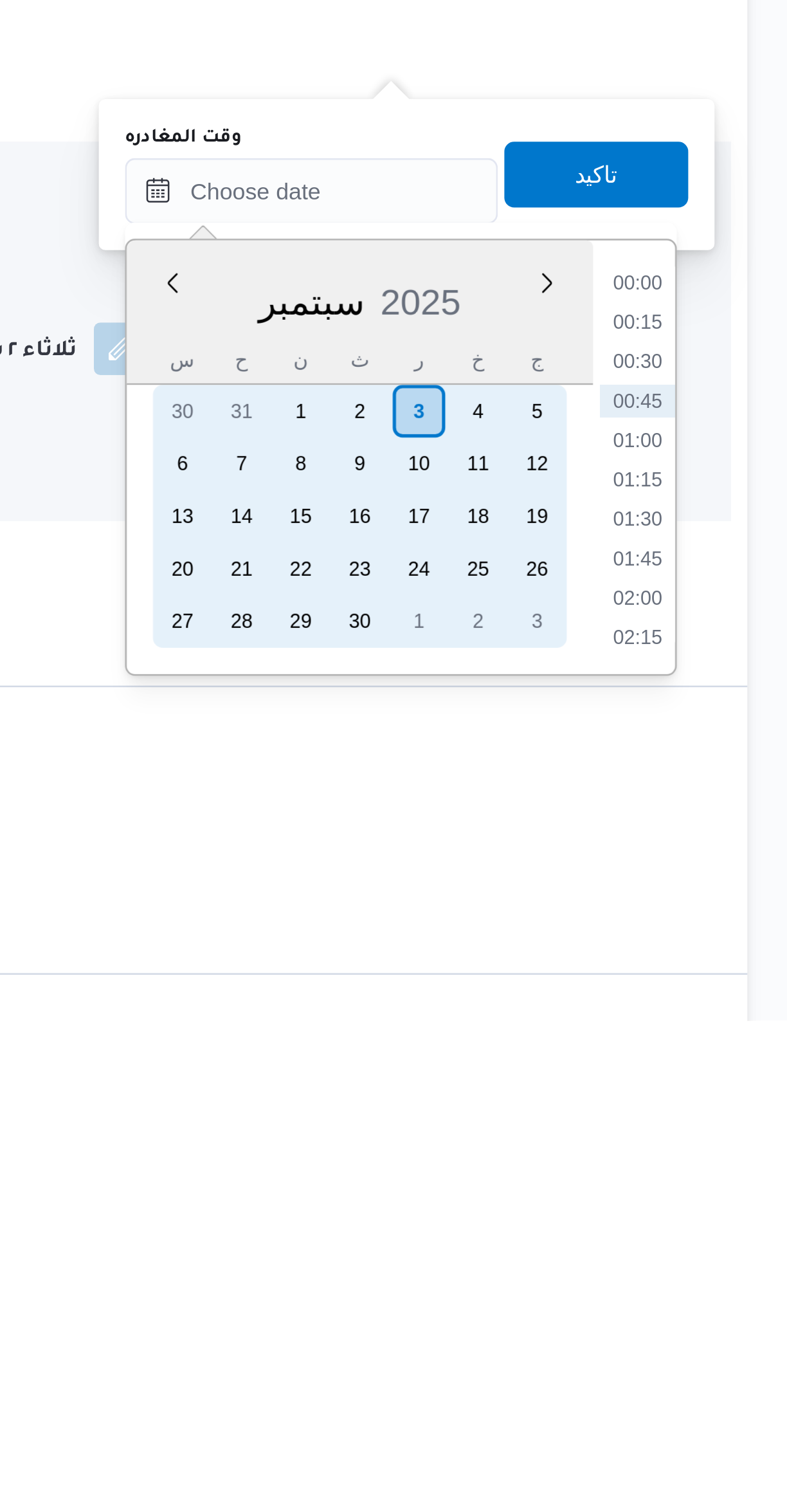
click at [619, 1272] on div "2" at bounding box center [620, 1274] width 21 height 21
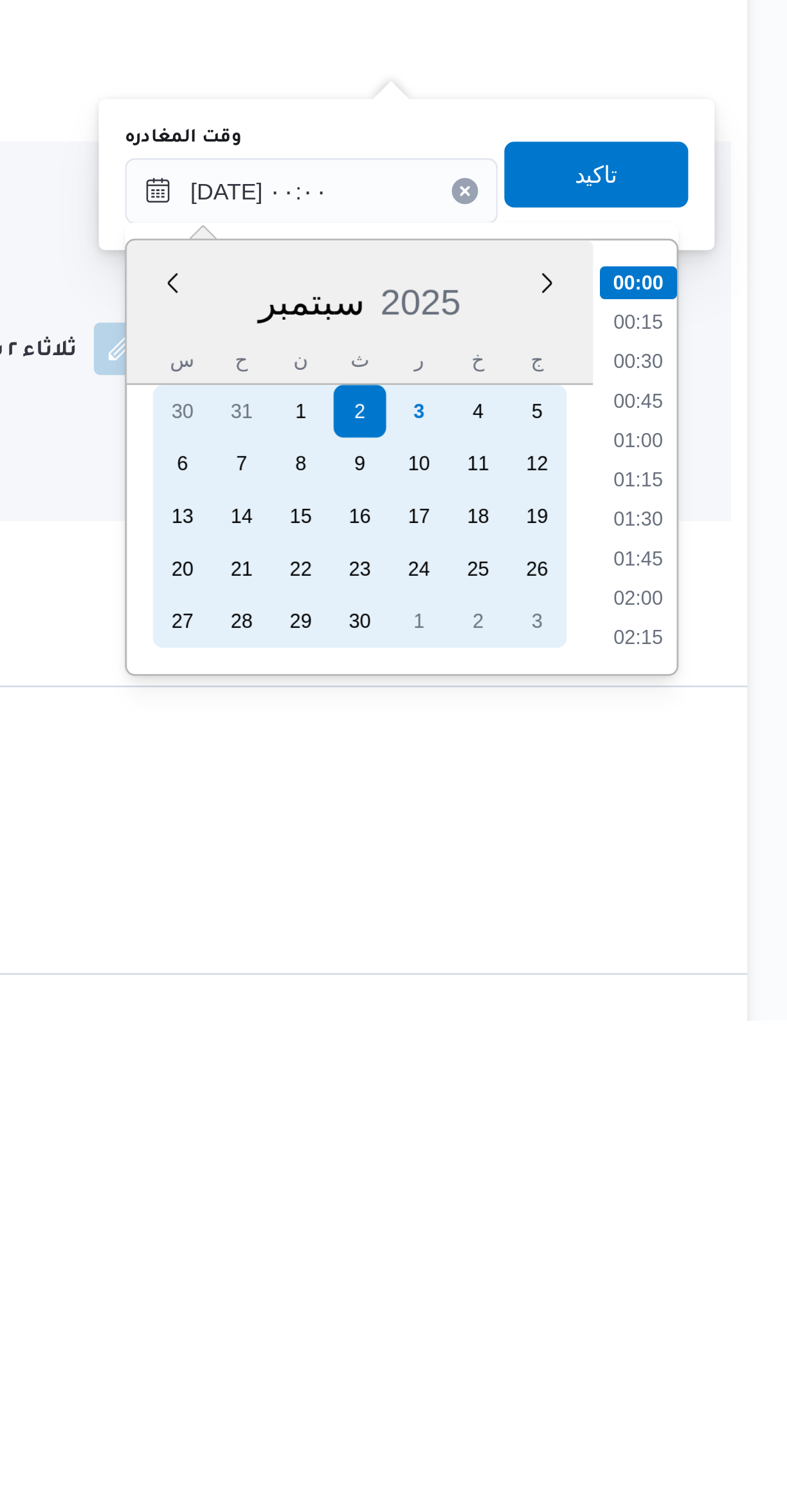
scroll to position [157, 0]
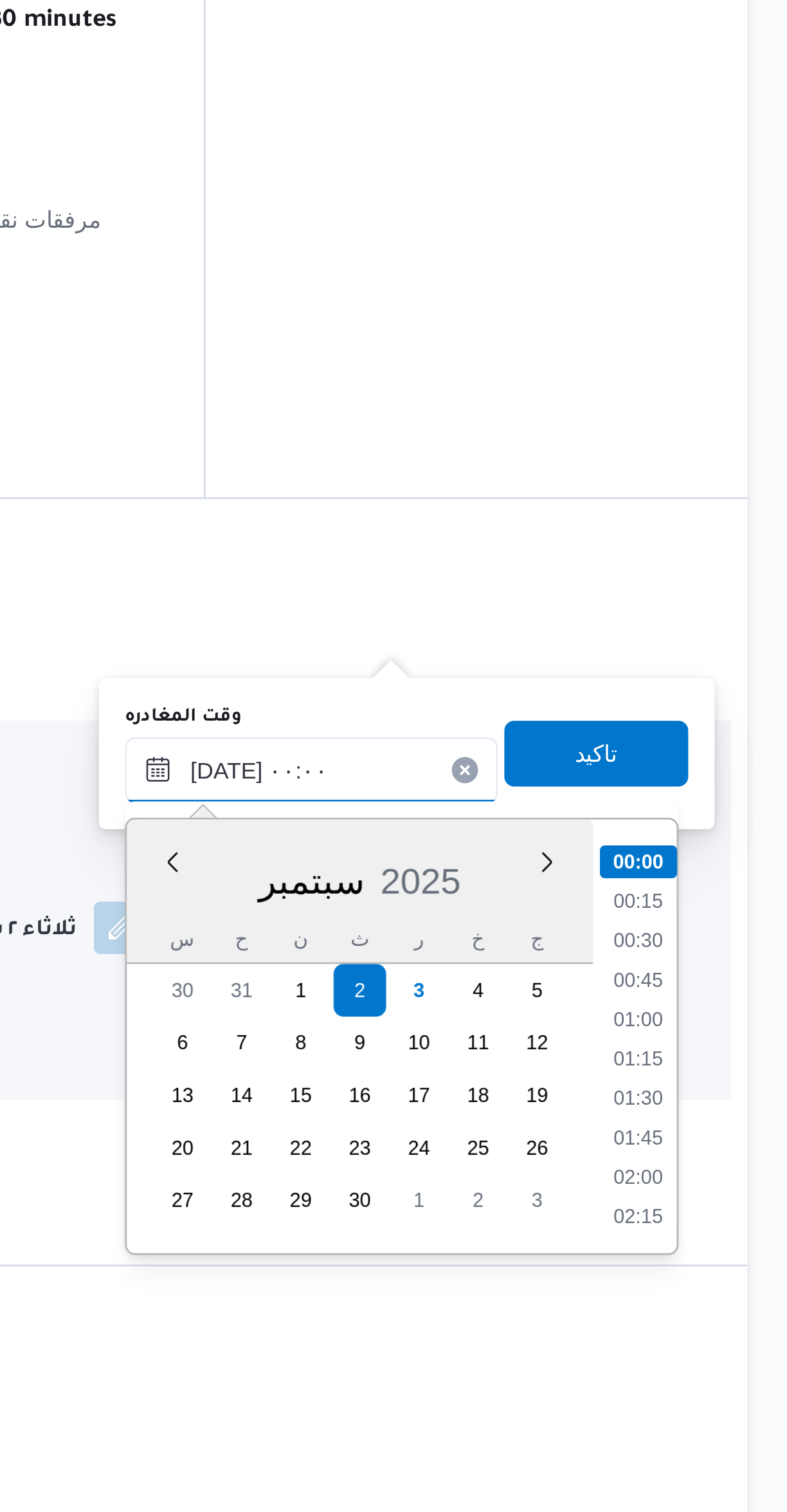
click at [561, 1187] on input "٠٢/٠٩/٢٠٢٥ ٠٠:٠٠" at bounding box center [601, 1186] width 146 height 25
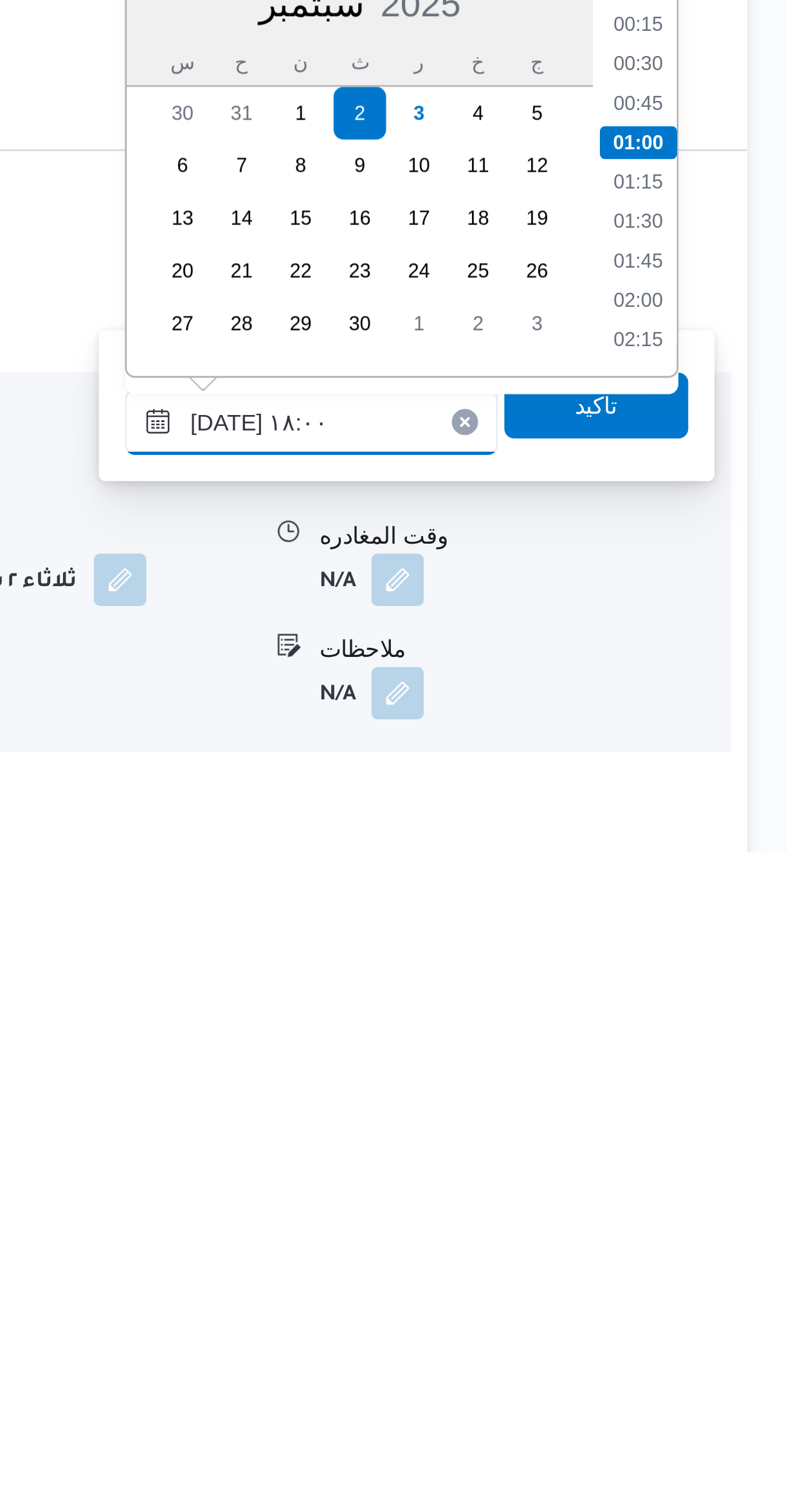
scroll to position [977, 0]
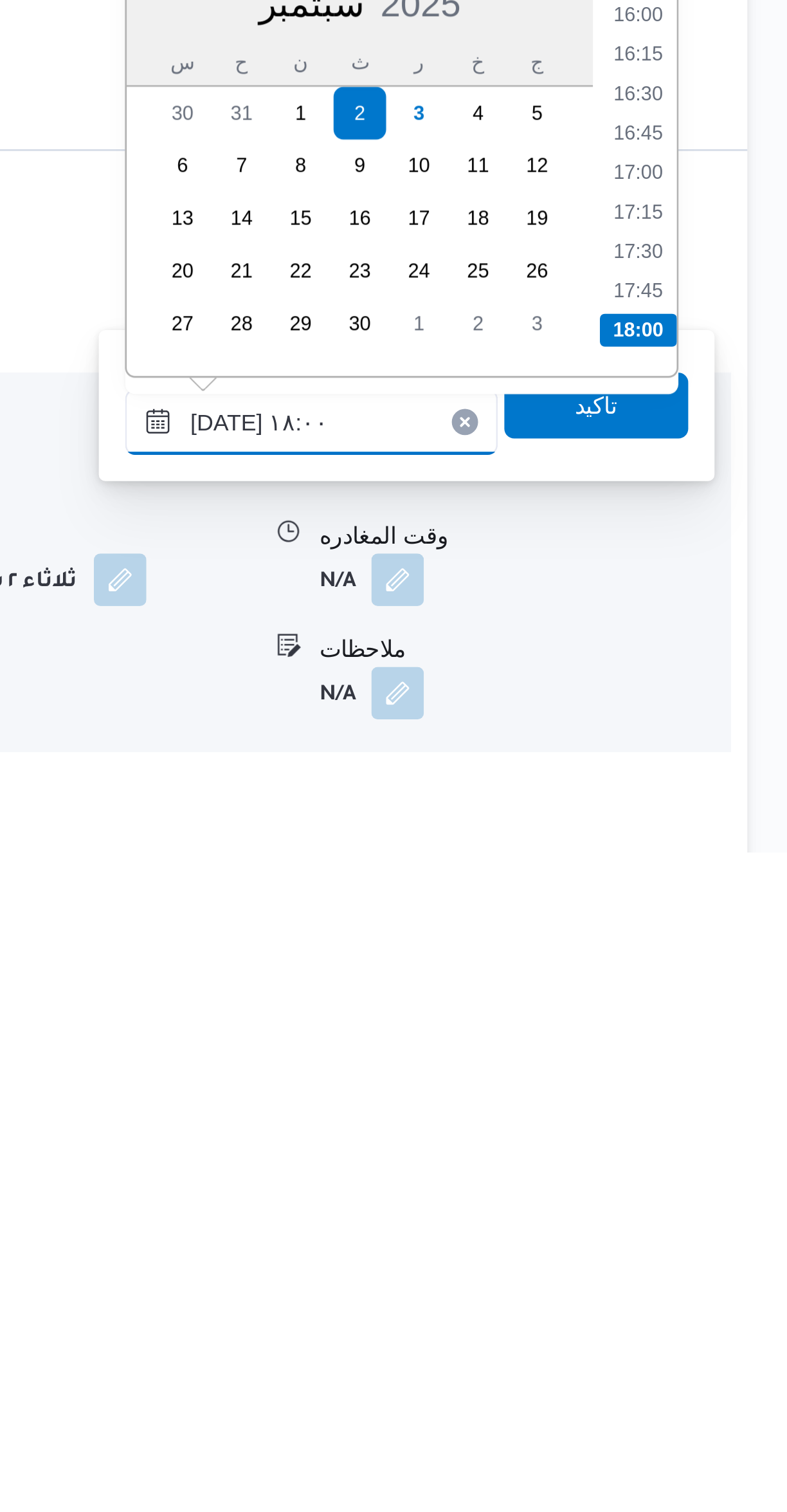
type input "٠٢/٠٩/٢٠٢٥ ١٨:٠٠"
click at [723, 1305] on li "18:00" at bounding box center [729, 1308] width 30 height 13
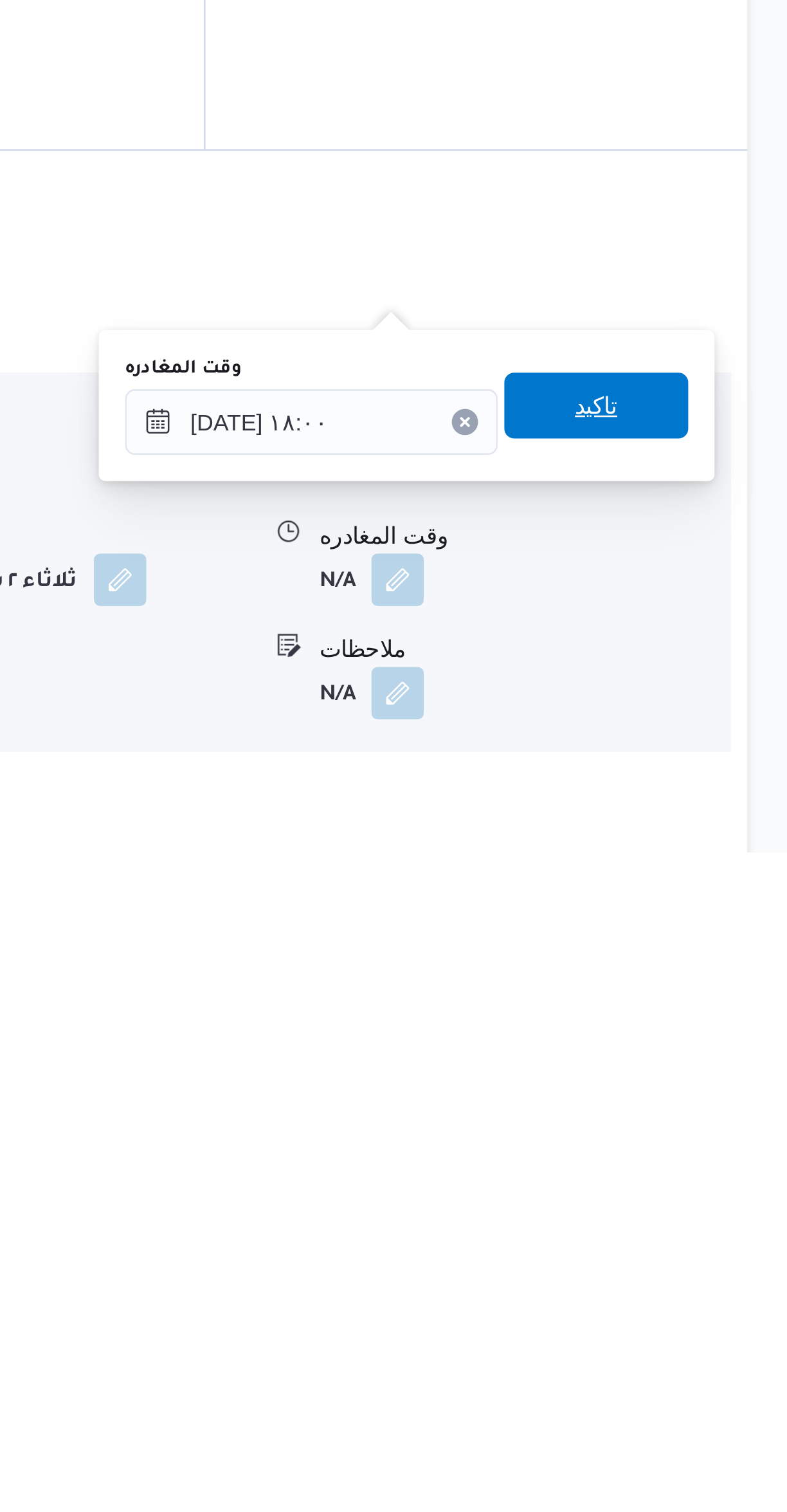
click at [720, 1335] on span "تاكيد" at bounding box center [712, 1337] width 72 height 25
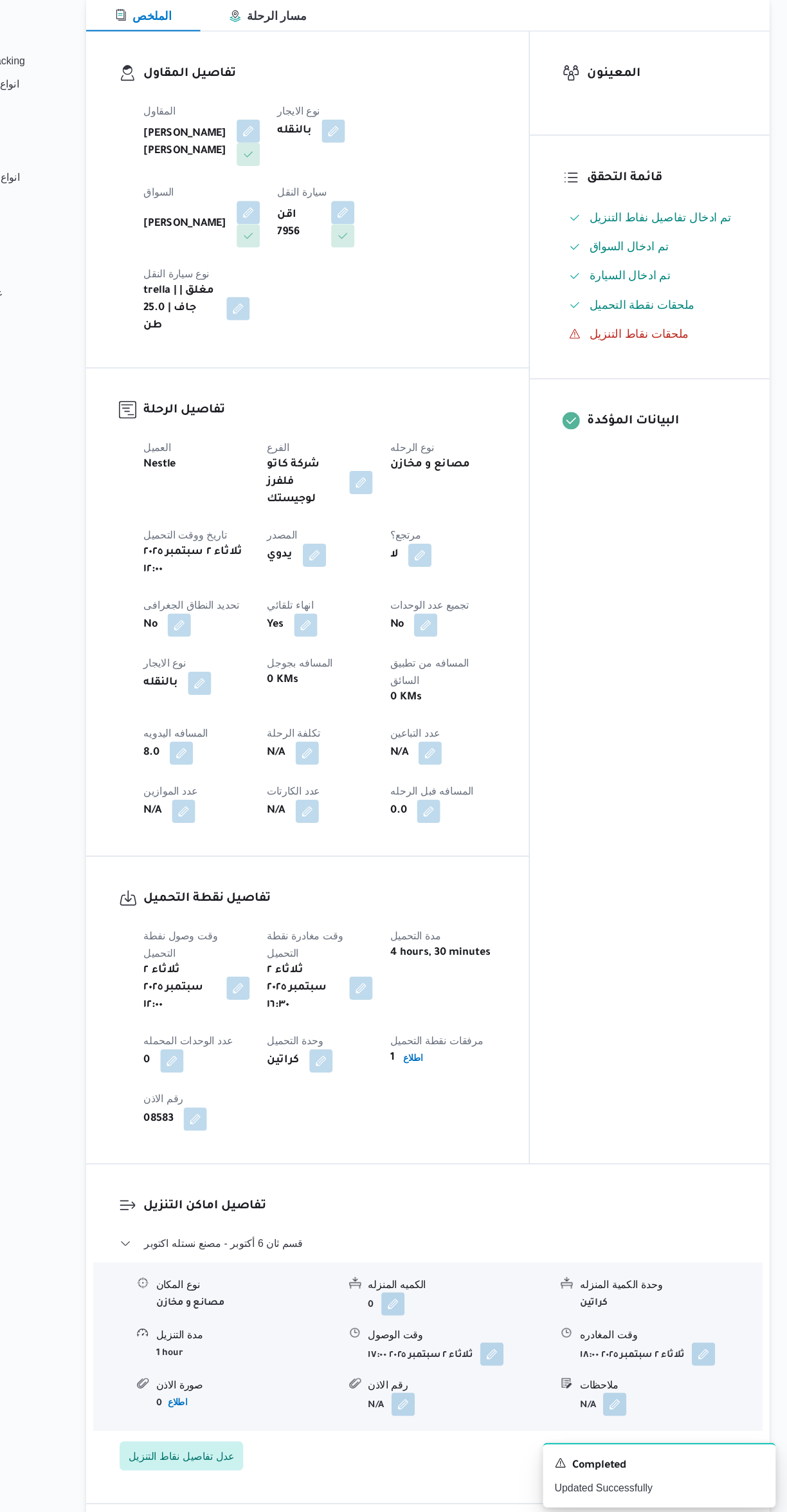
scroll to position [0, 0]
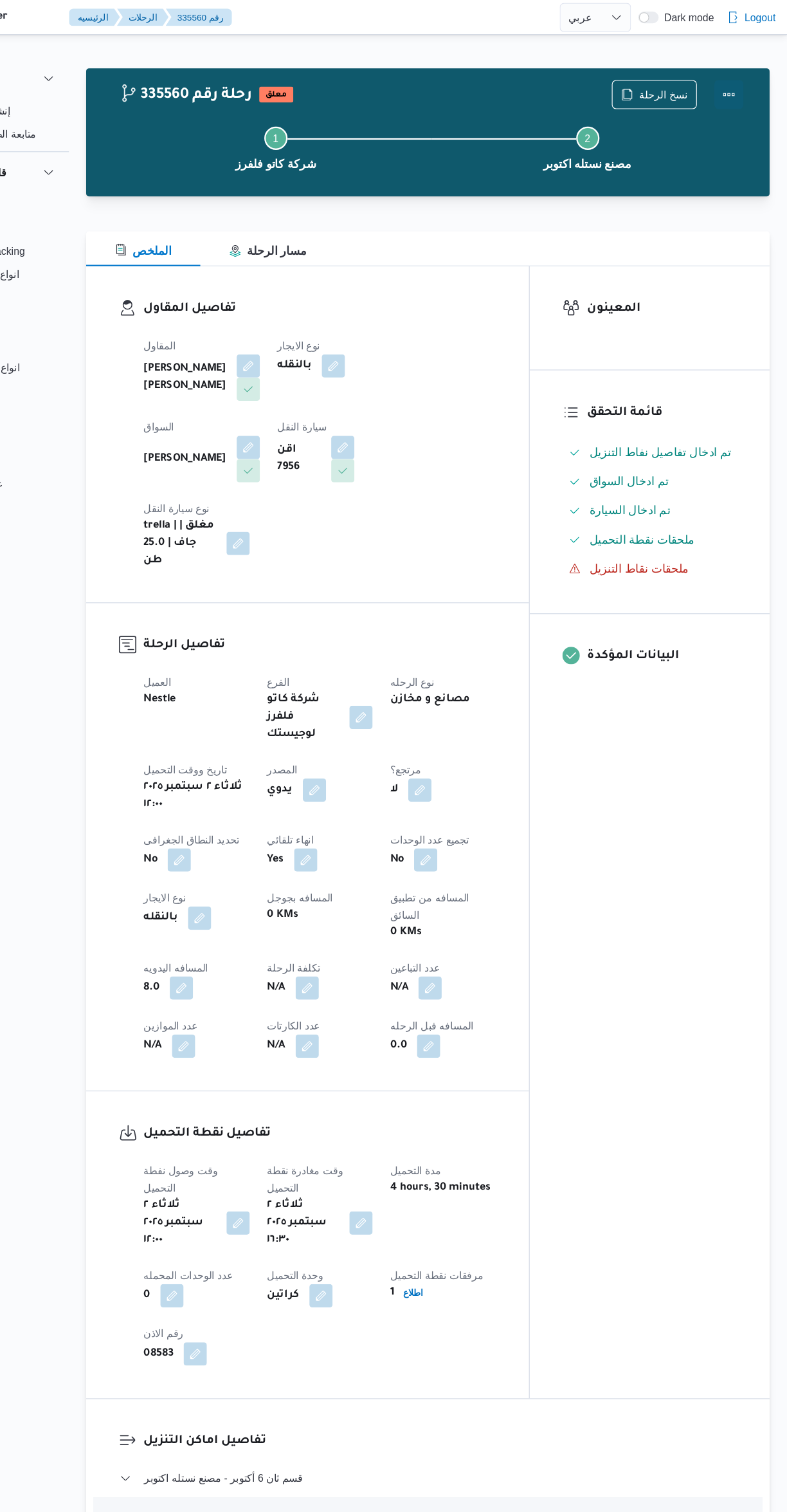
click at [736, 76] on button "Actions" at bounding box center [735, 83] width 25 height 25
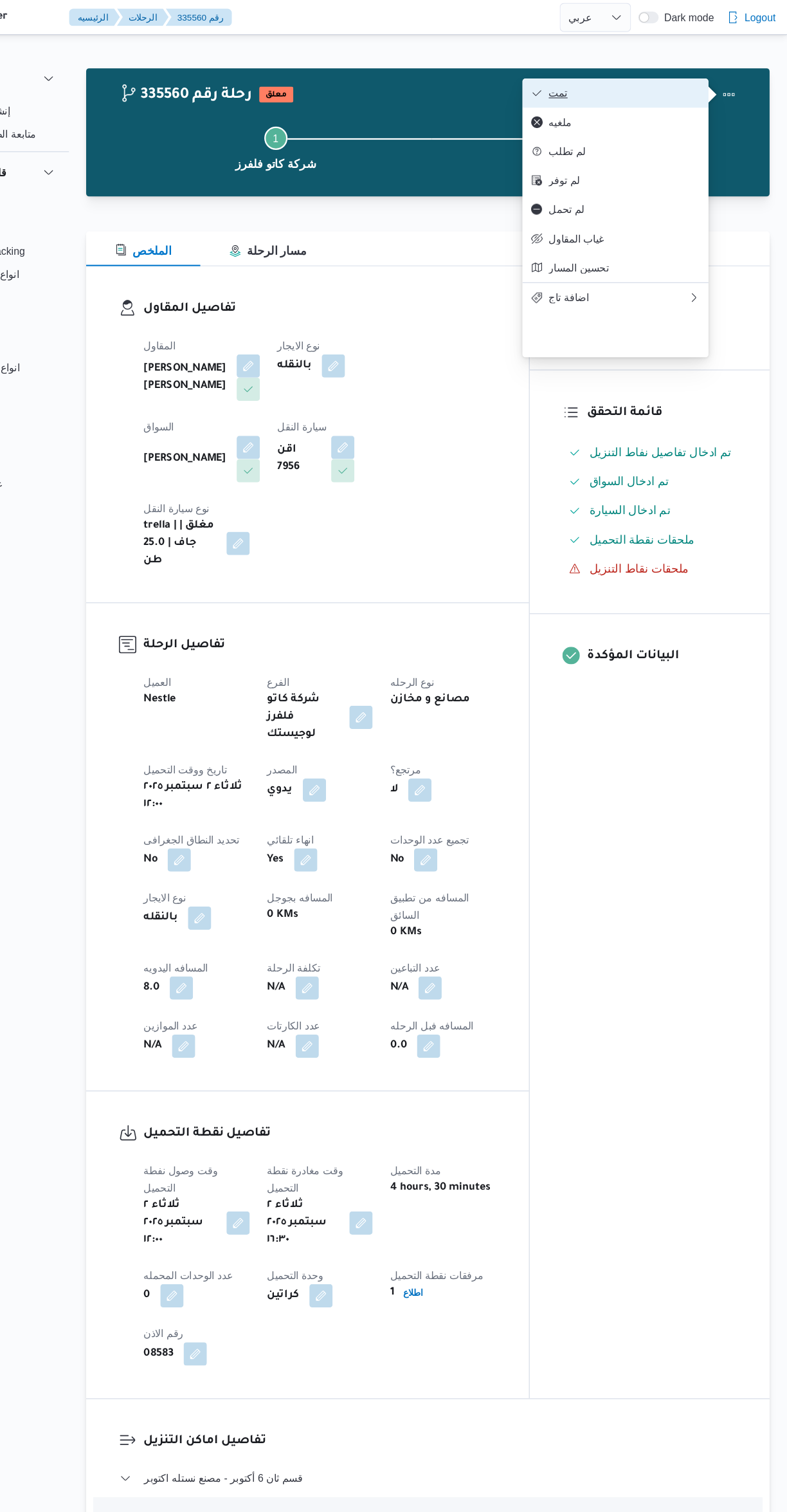
click at [566, 84] on icon "button" at bounding box center [565, 82] width 10 height 10
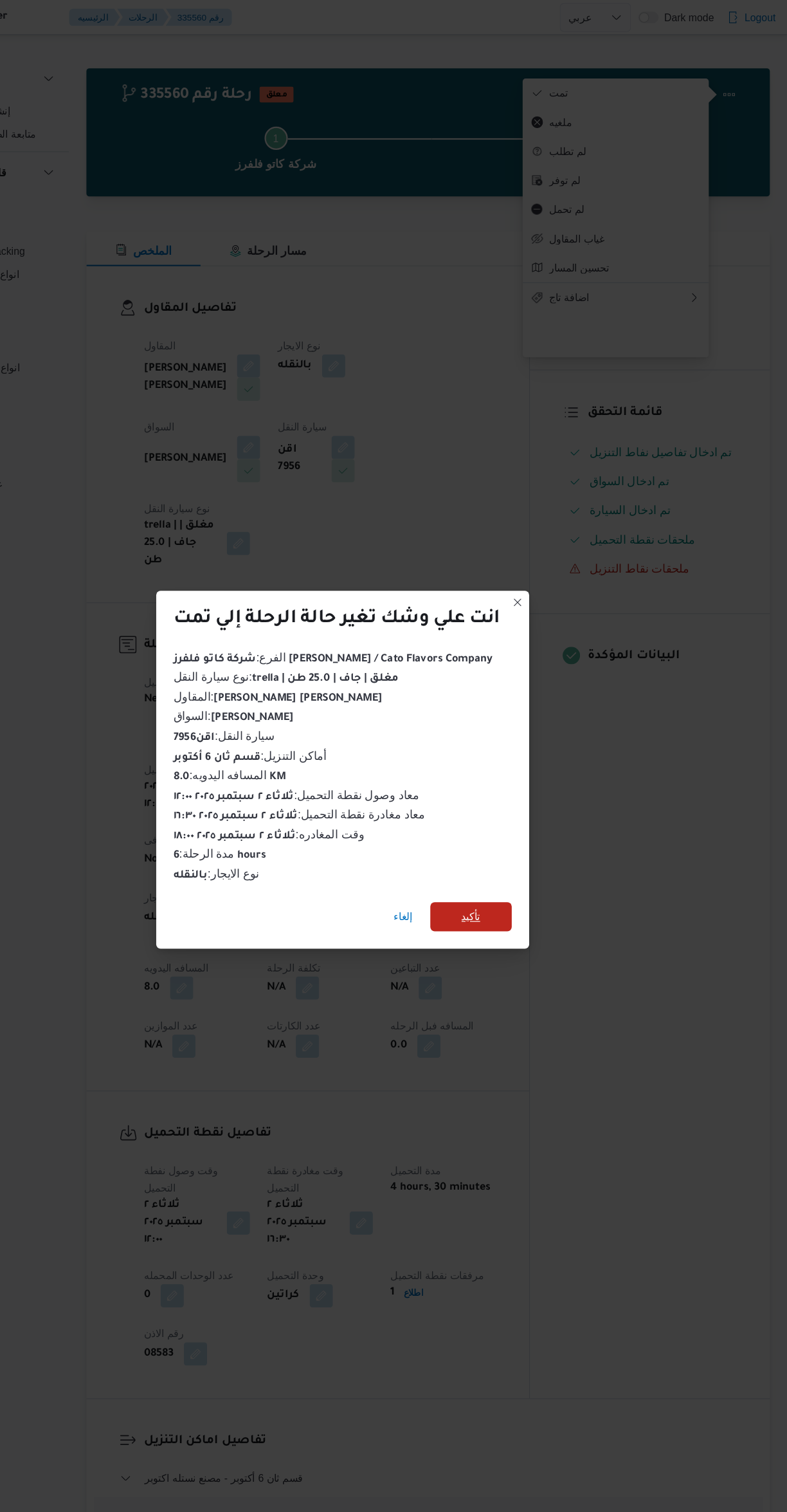
click at [542, 799] on span "تأكيد" at bounding box center [507, 810] width 72 height 25
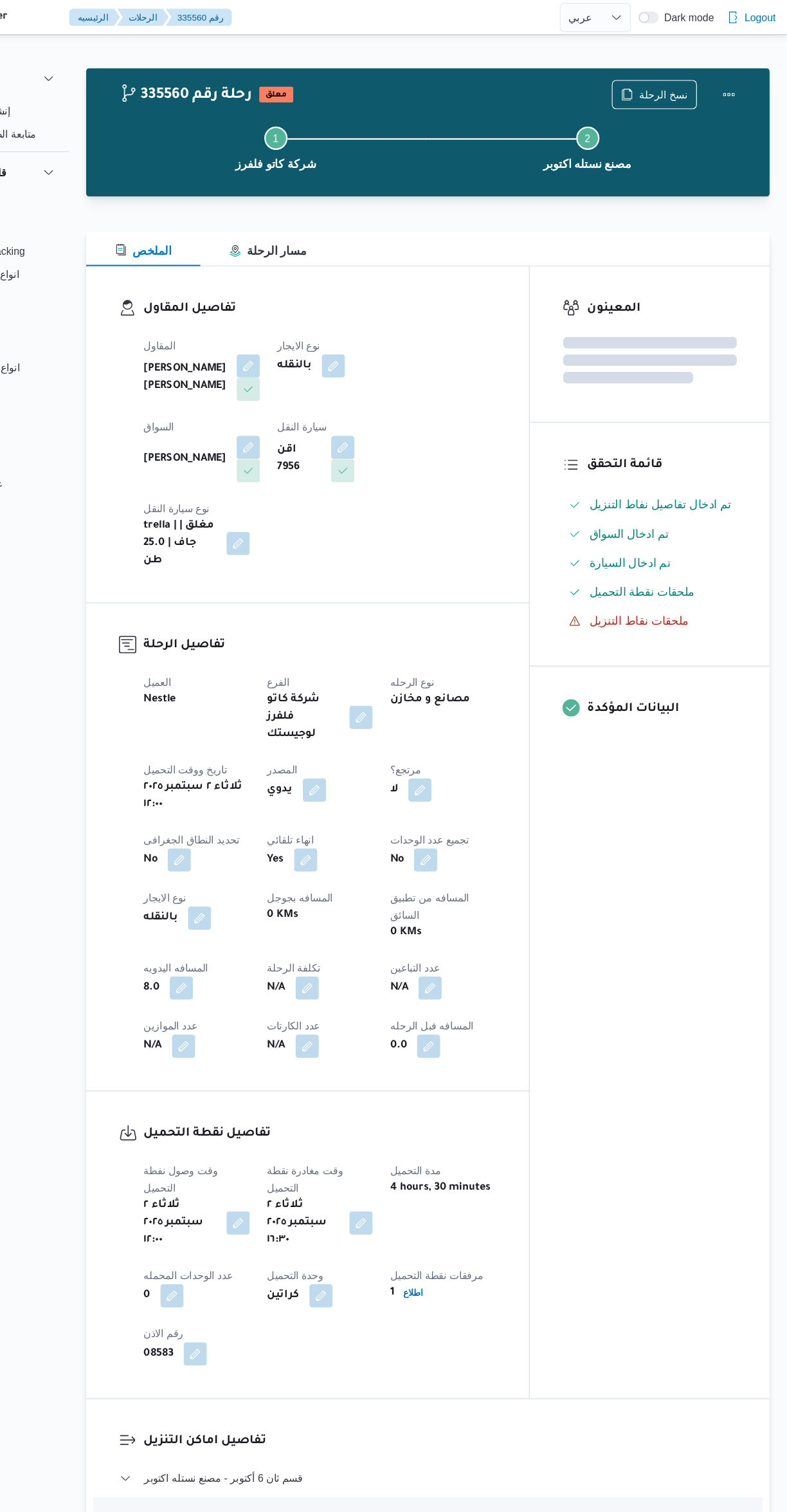
click at [635, 899] on div "المعينون قائمة التحقق تم ادخال تفاصيل نفاط التنزيل تم ادخال السواق تم ادخال الس…" at bounding box center [665, 736] width 212 height 1001
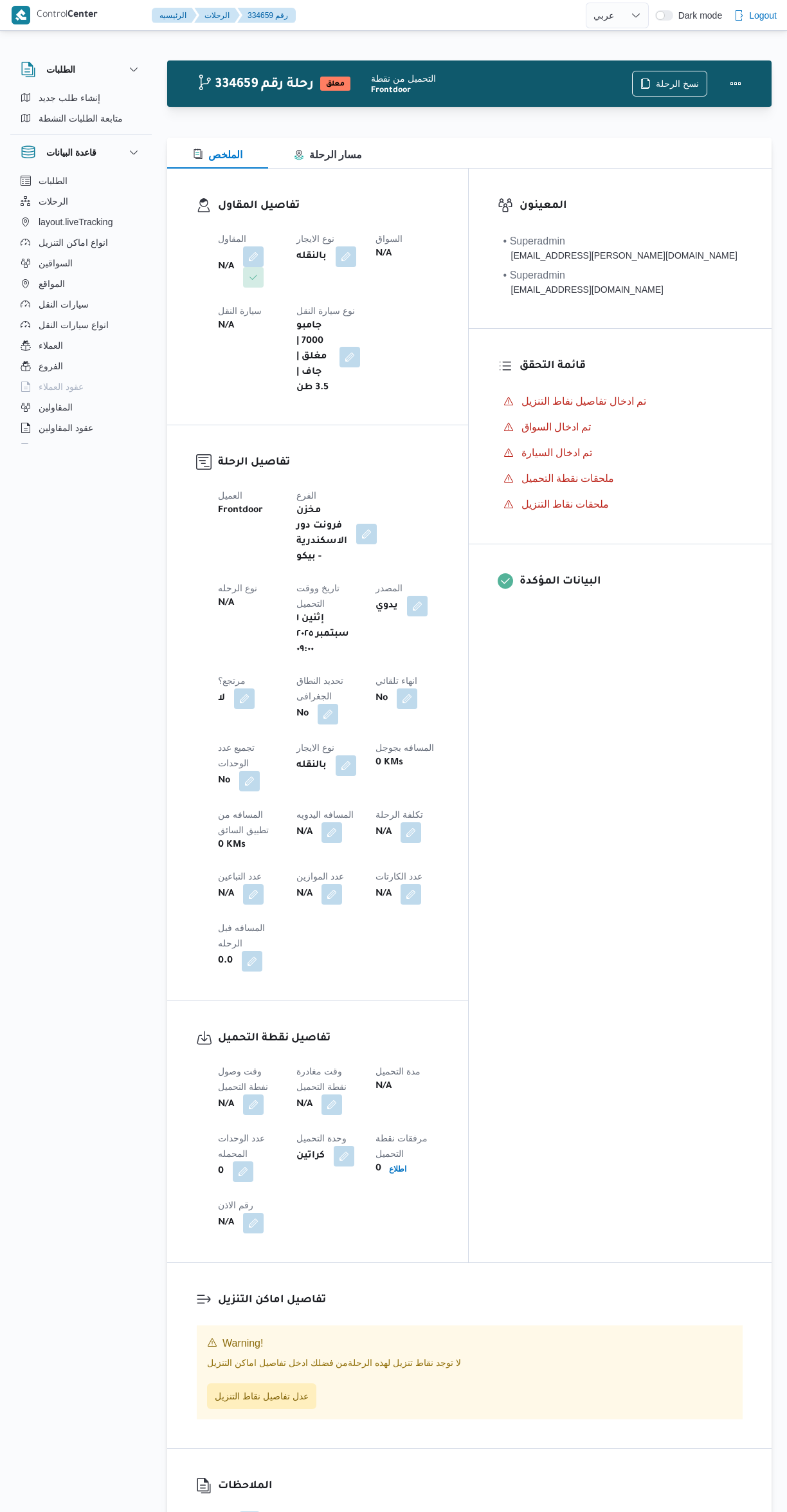
select select "ar"
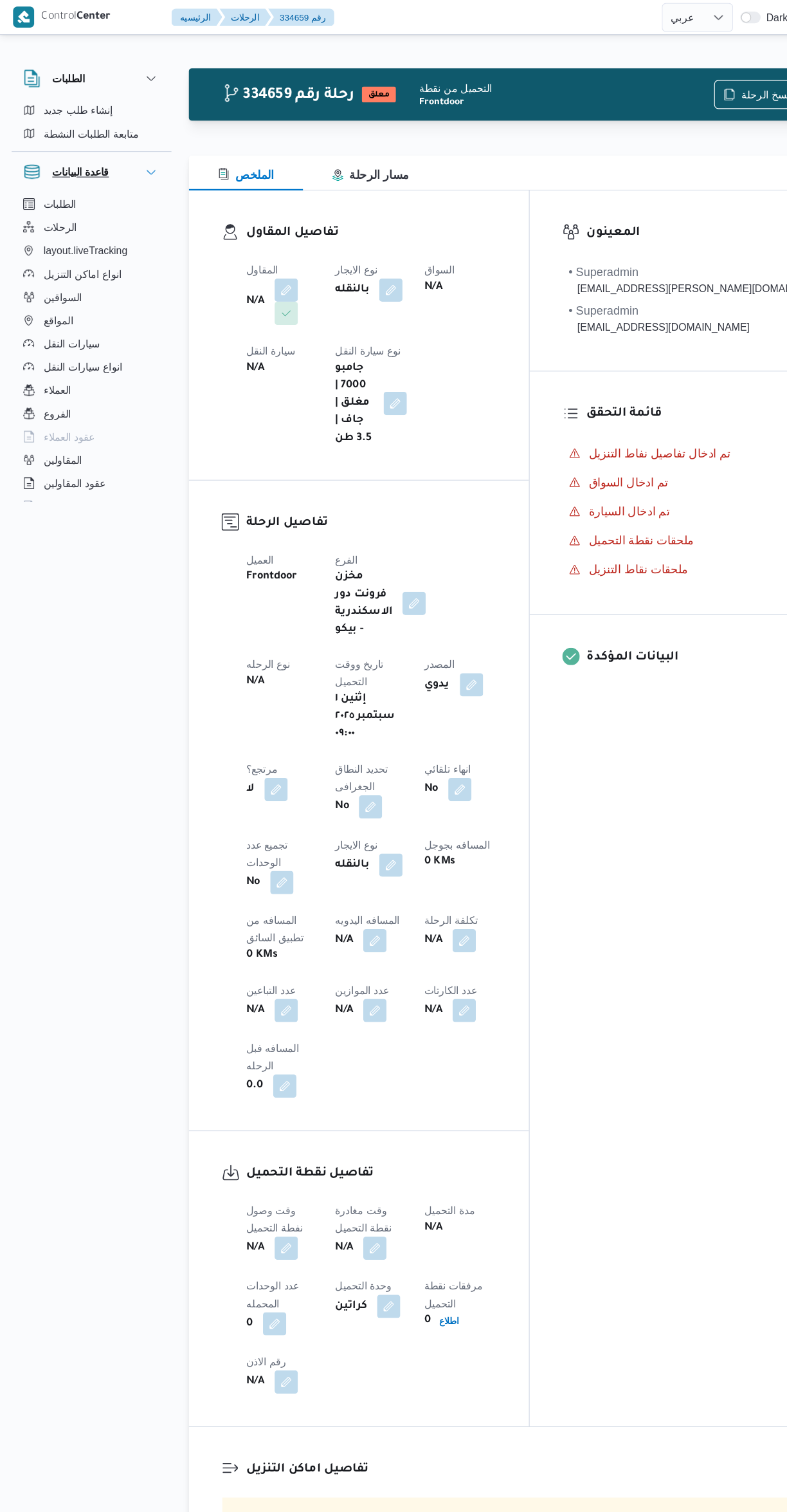
click at [56, 147] on h3 "قاعدة البيانات" at bounding box center [71, 152] width 50 height 15
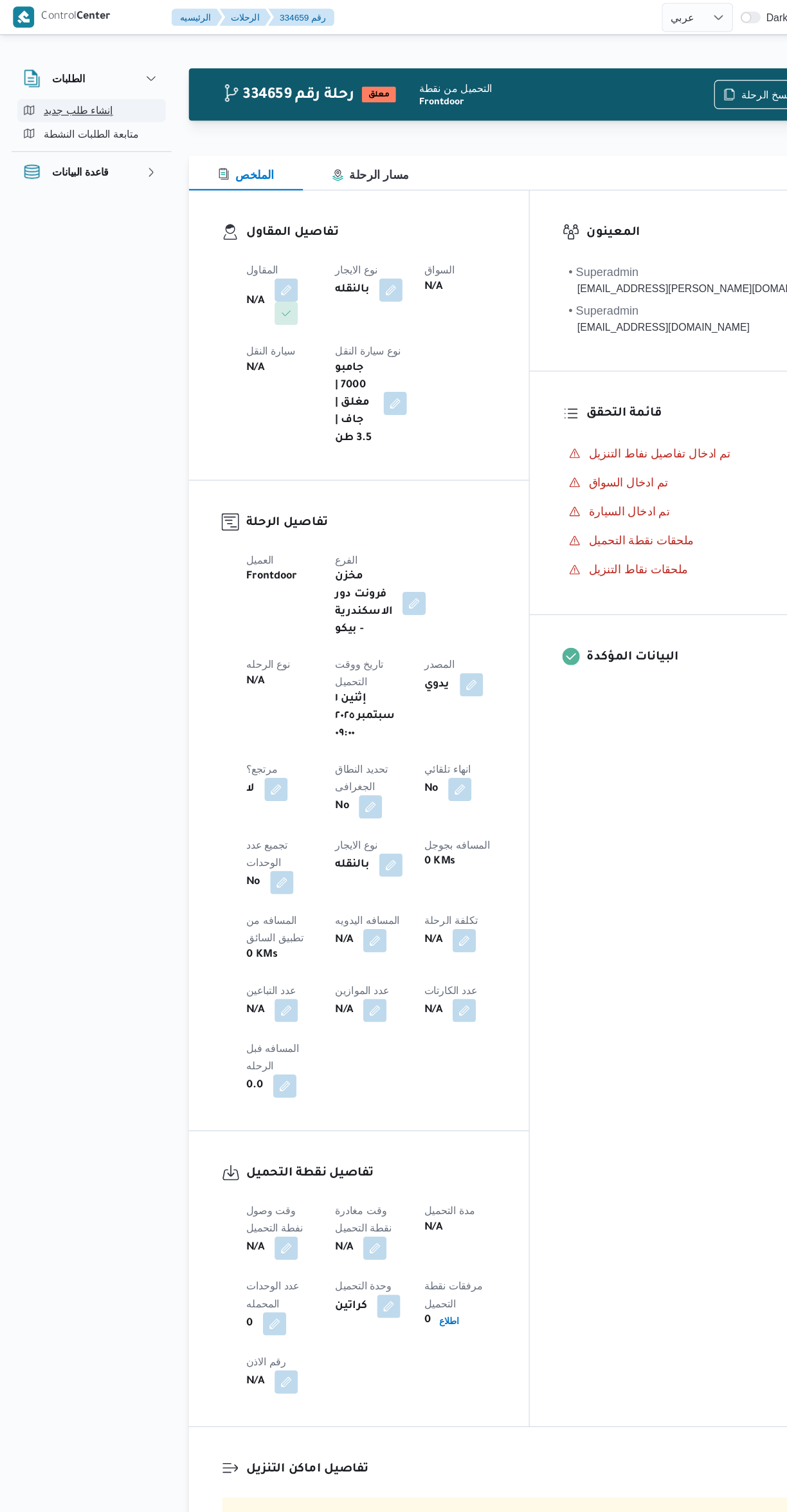
click at [49, 89] on button "إنشاء طلب جديد" at bounding box center [80, 98] width 131 height 21
select select "ar"
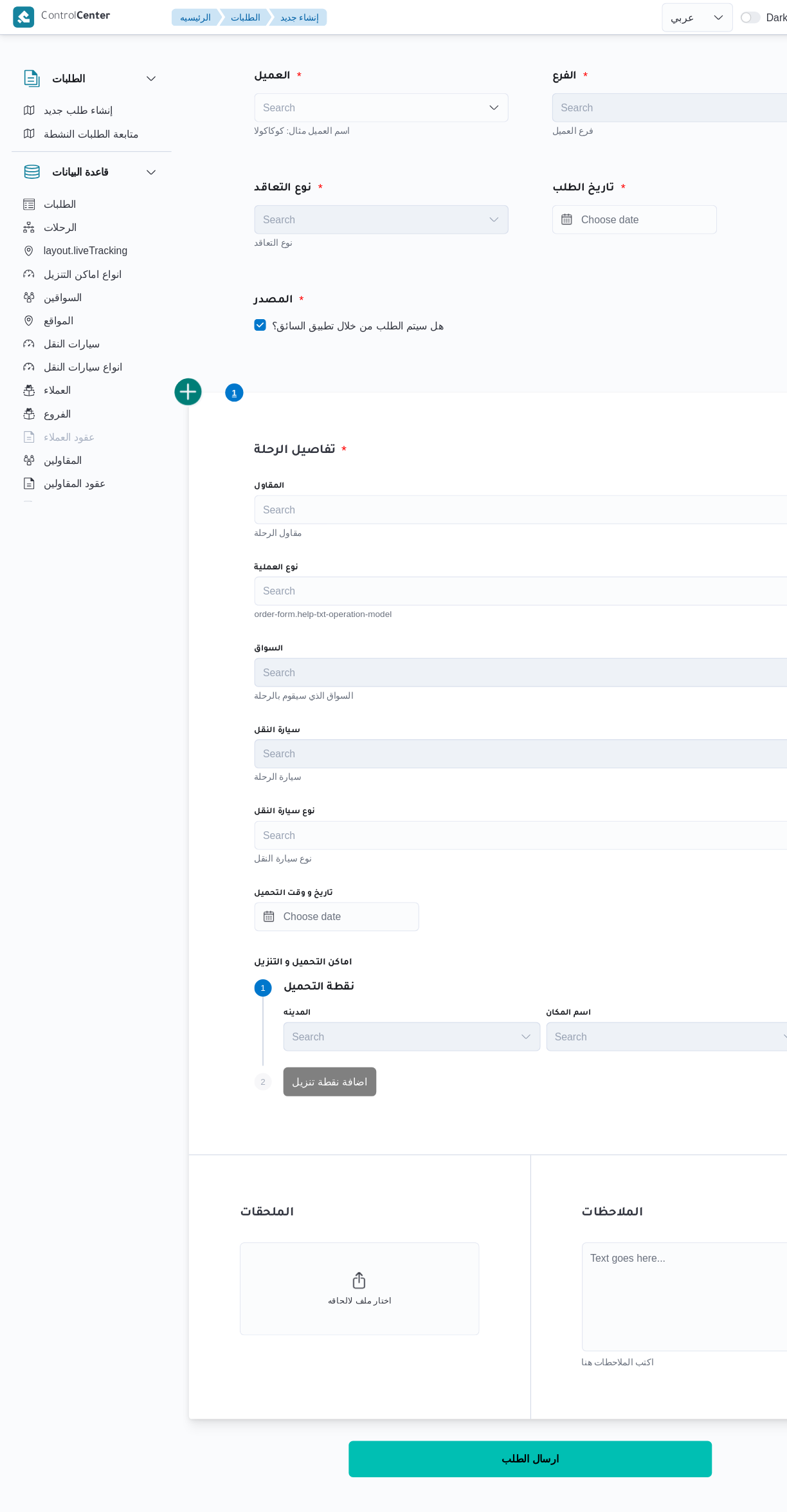
click at [259, 101] on div "Search" at bounding box center [337, 95] width 225 height 25
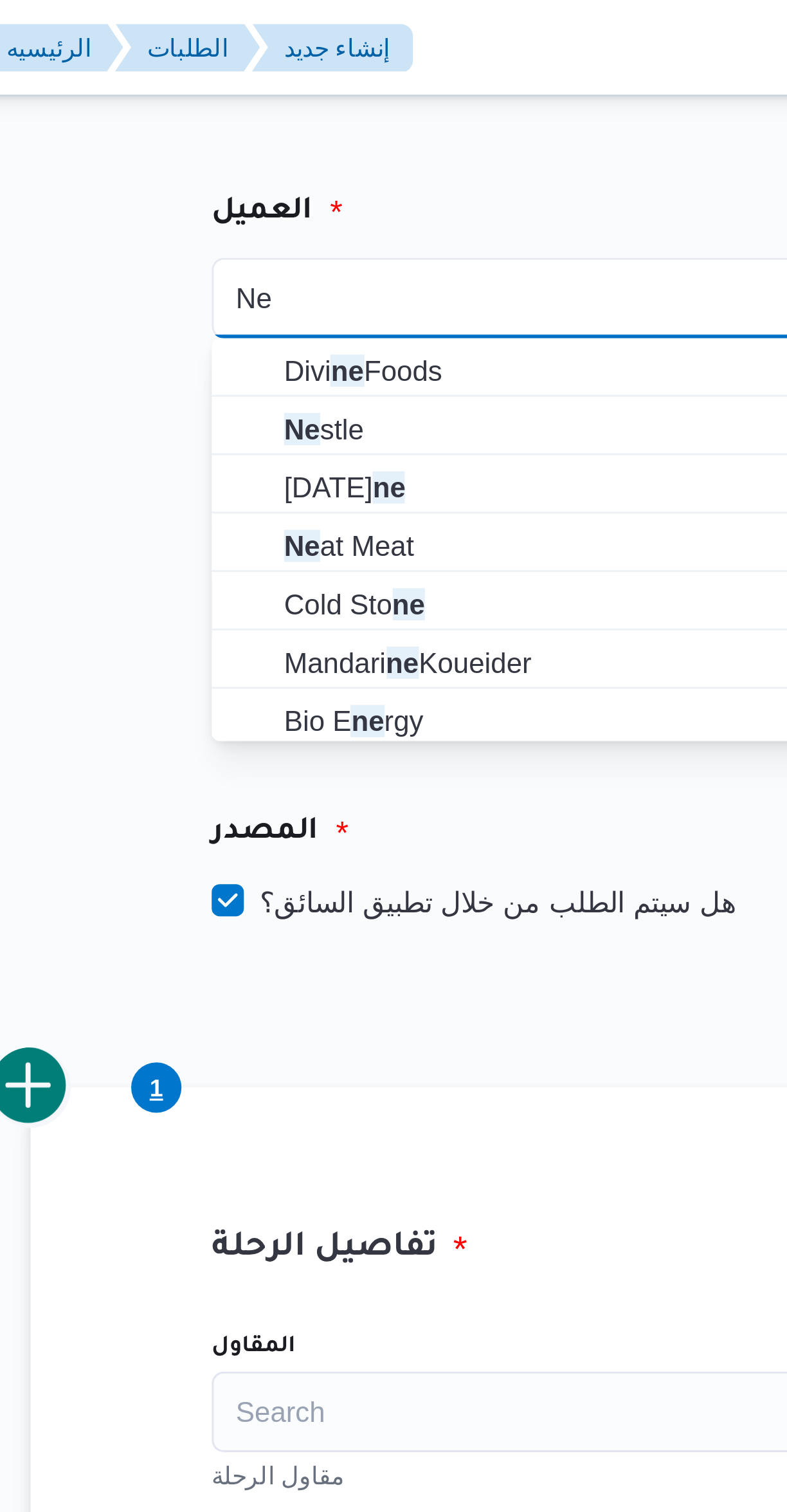
type input "Ne"
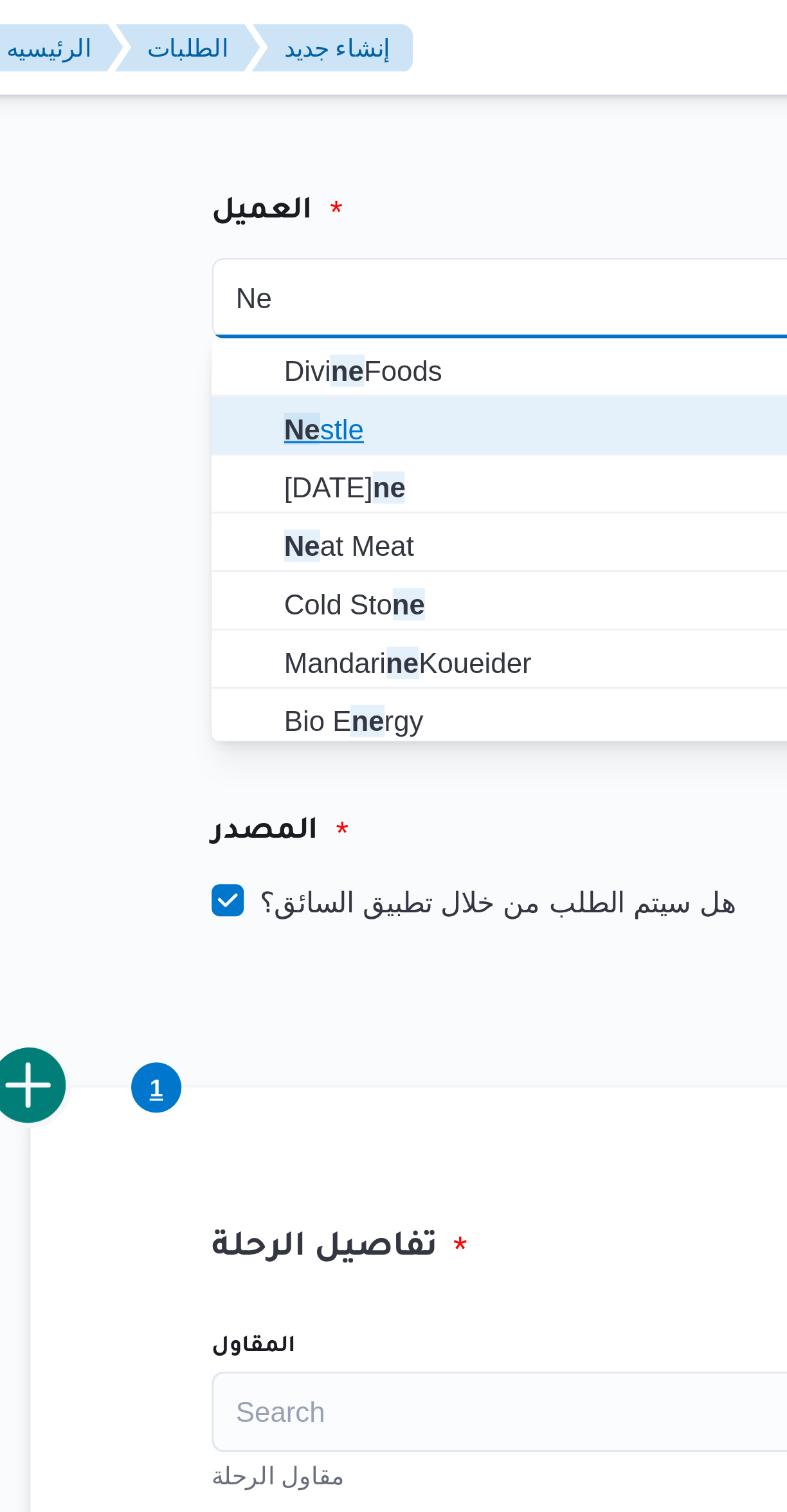
click at [249, 136] on mark "Ne" at bounding box center [254, 137] width 12 height 10
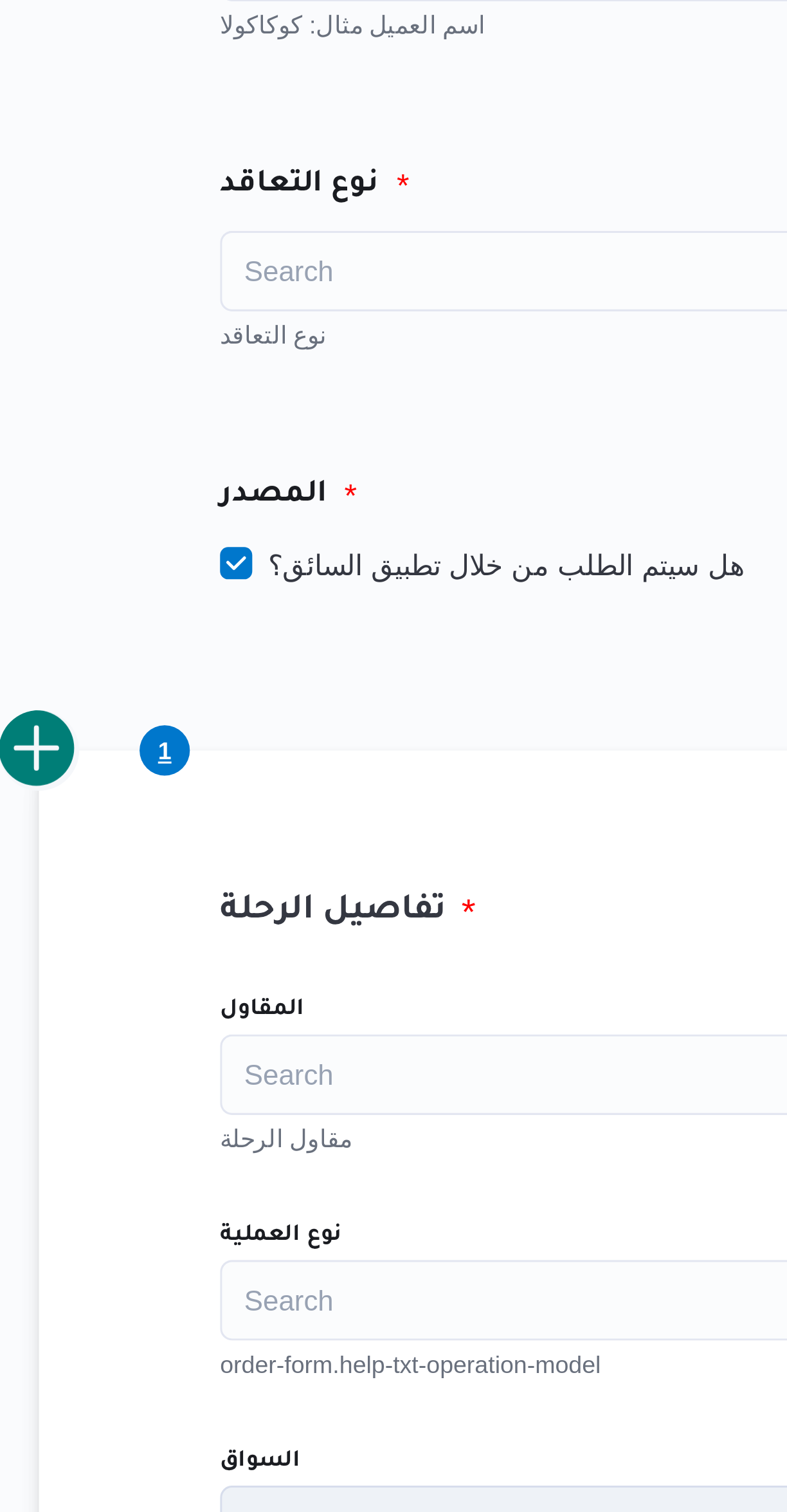
click at [248, 200] on div "Search" at bounding box center [337, 194] width 225 height 25
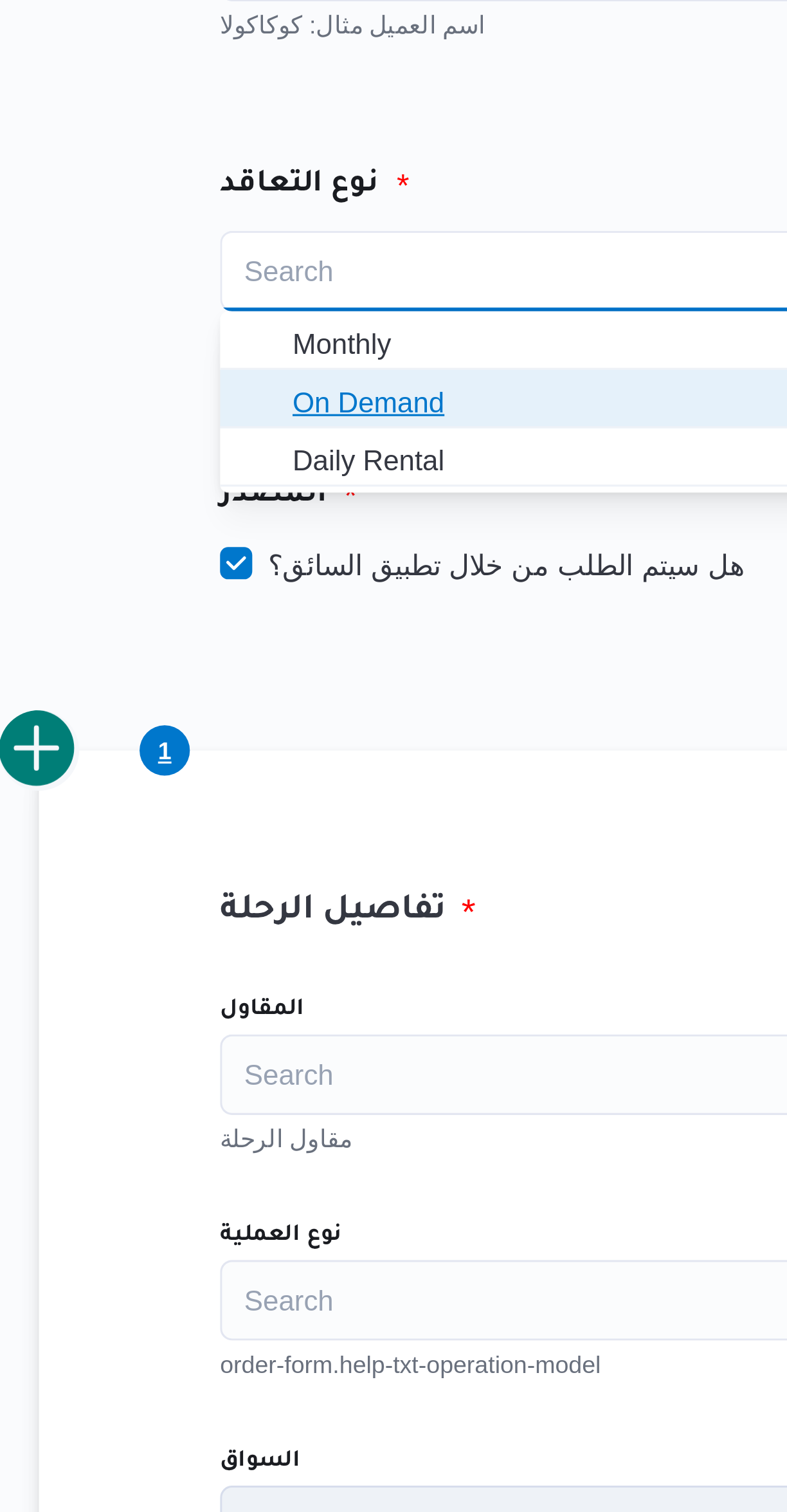
click at [247, 231] on span "On Demand" at bounding box center [338, 236] width 215 height 21
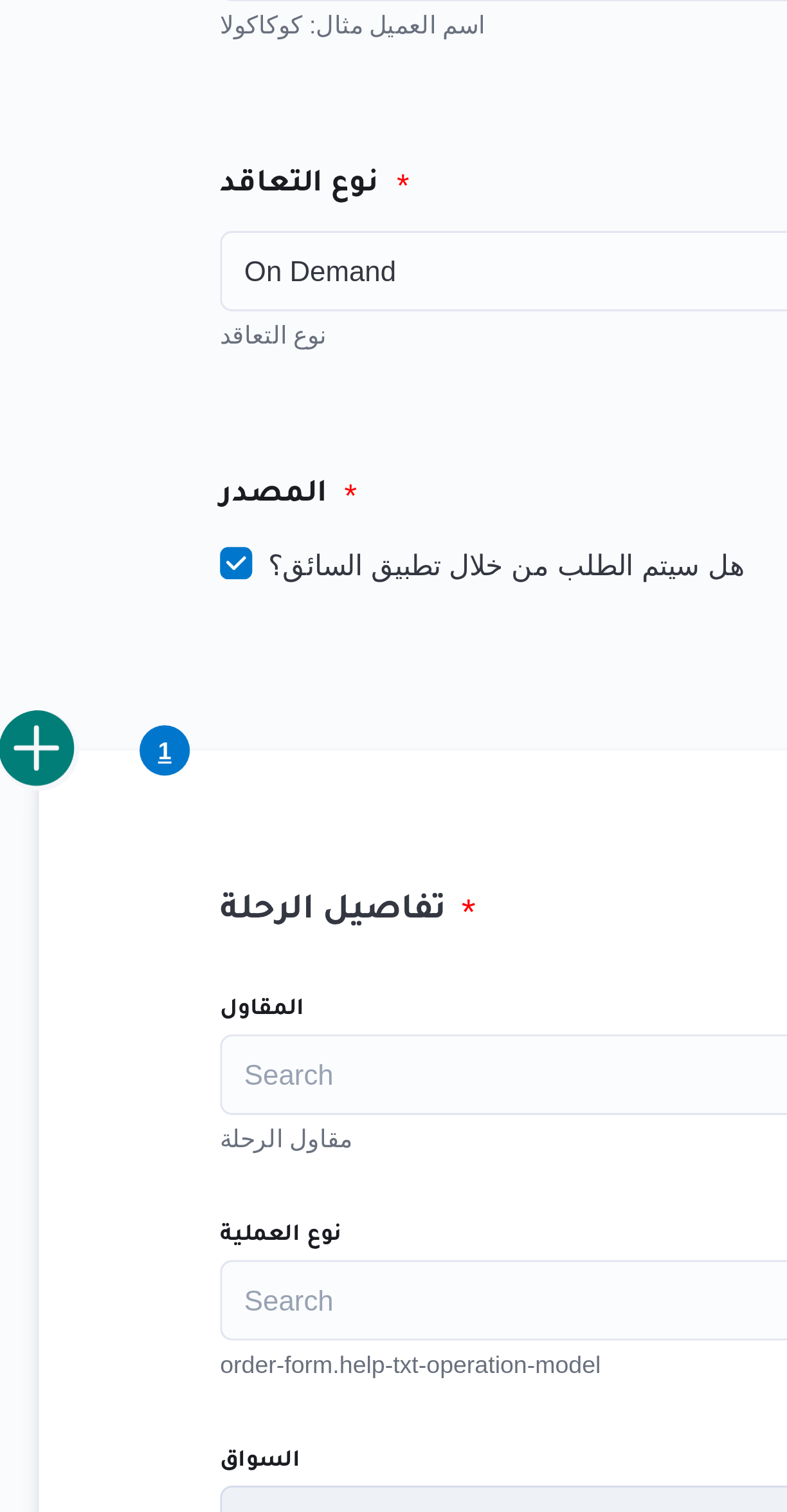
click at [260, 289] on label "هل سيتم الطلب من خلال تطبيق السائق؟" at bounding box center [308, 288] width 168 height 15
checkbox input "false"
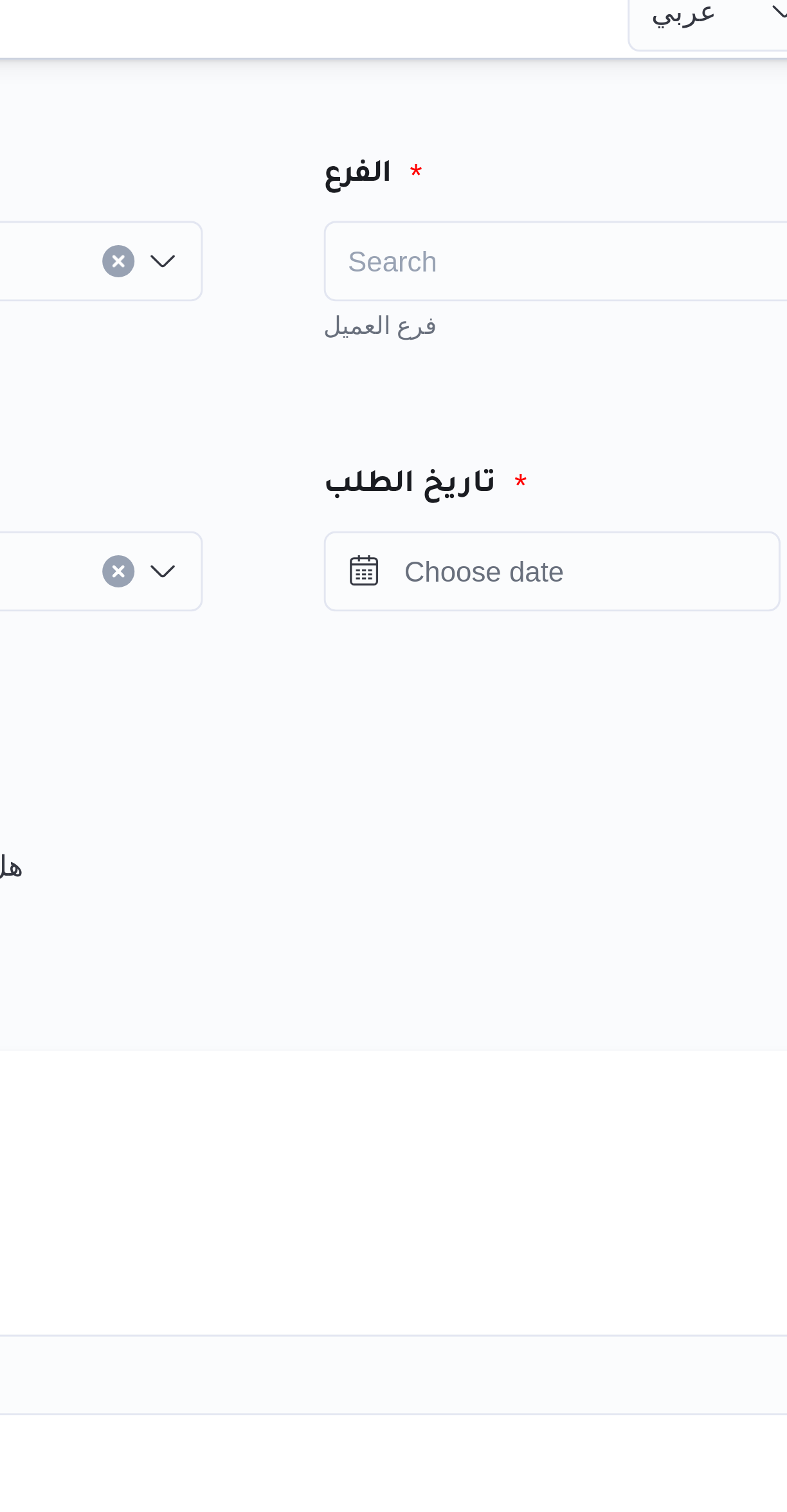
click at [513, 96] on div "Search" at bounding box center [601, 95] width 225 height 25
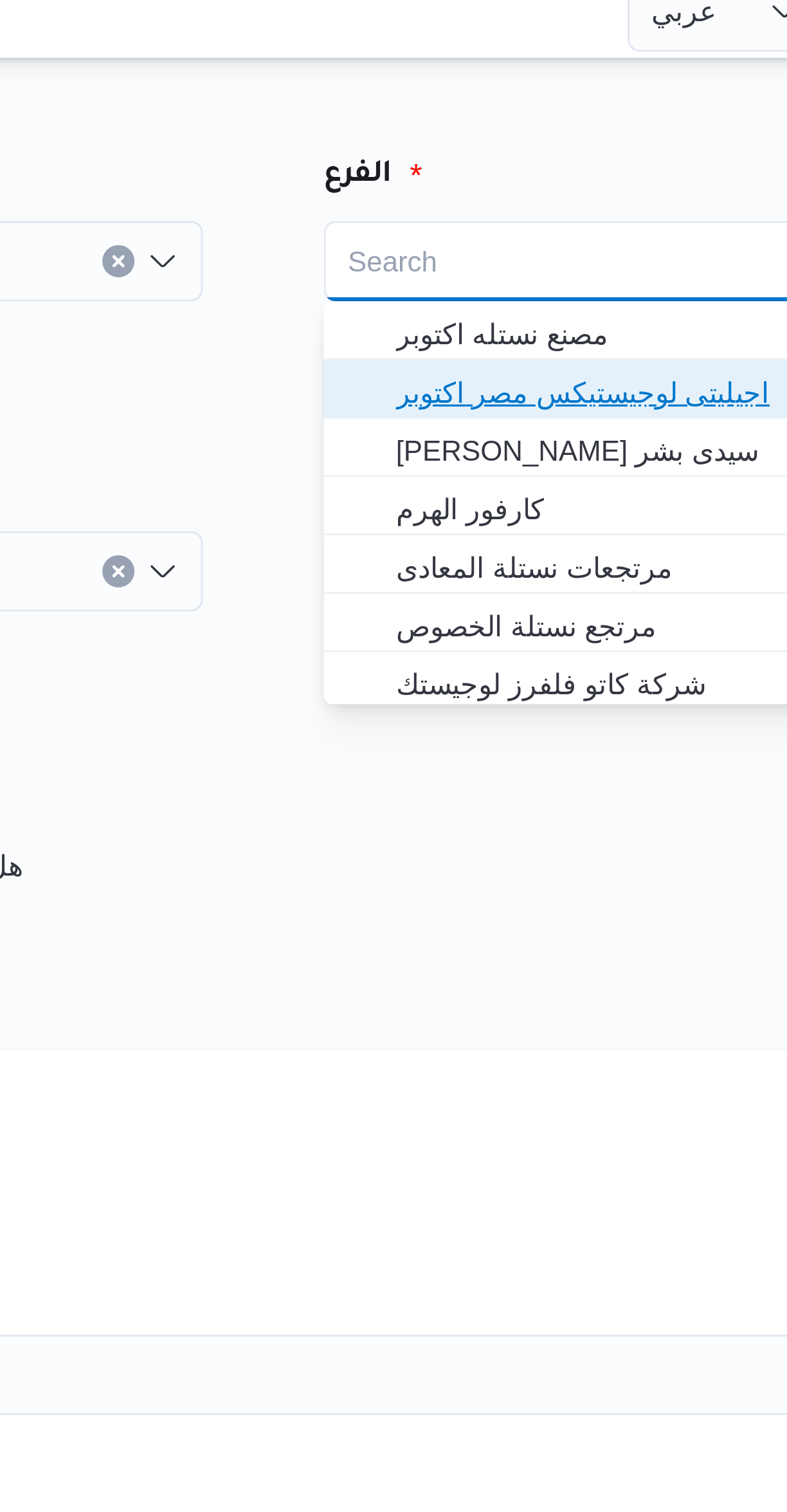
click at [514, 139] on span "اجيليتى لوجيستيكس مصر اكتوبر" at bounding box center [609, 137] width 195 height 15
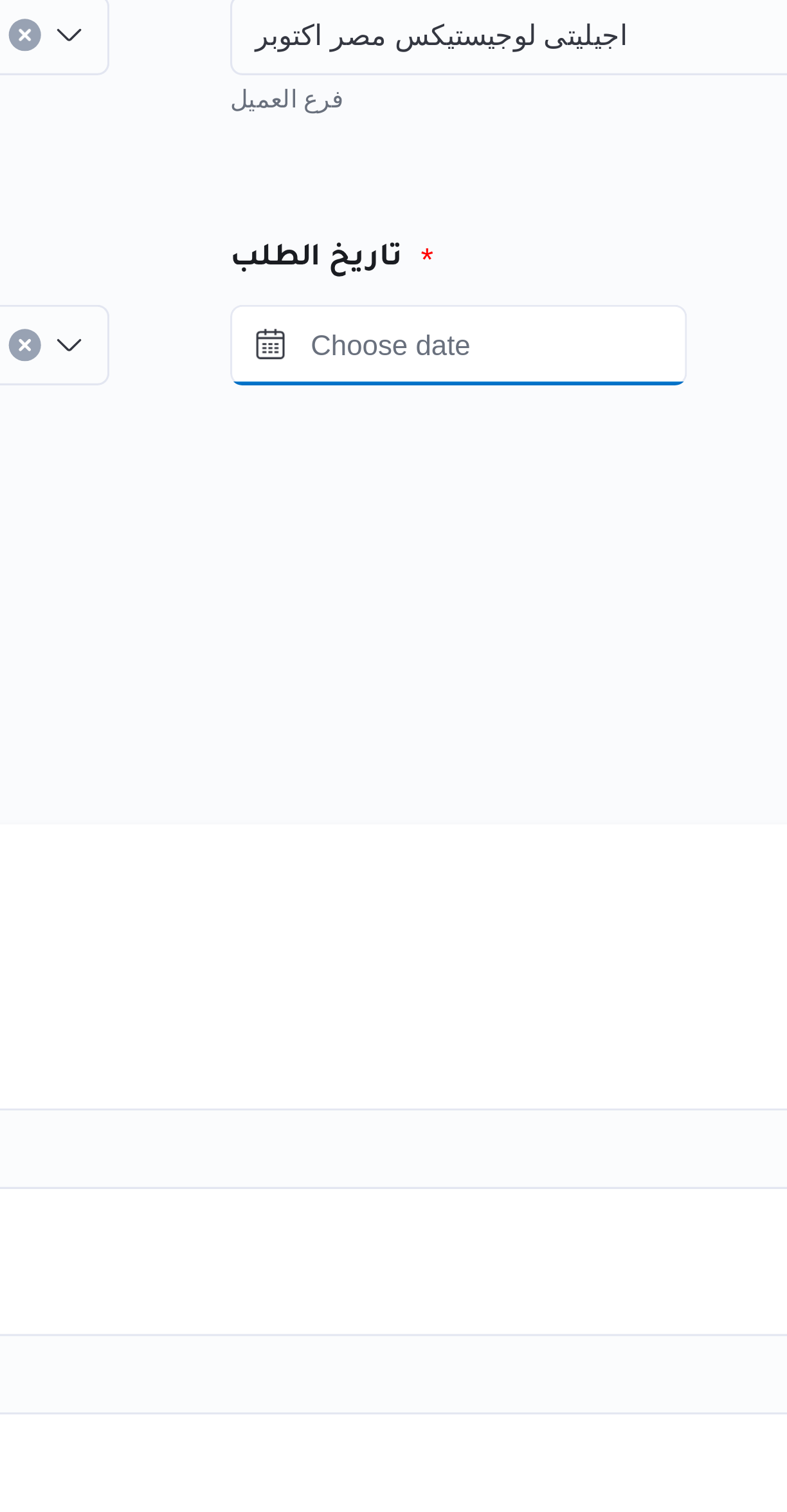
click at [541, 197] on input "Press the down key to open a popover containing a calendar." at bounding box center [562, 194] width 146 height 25
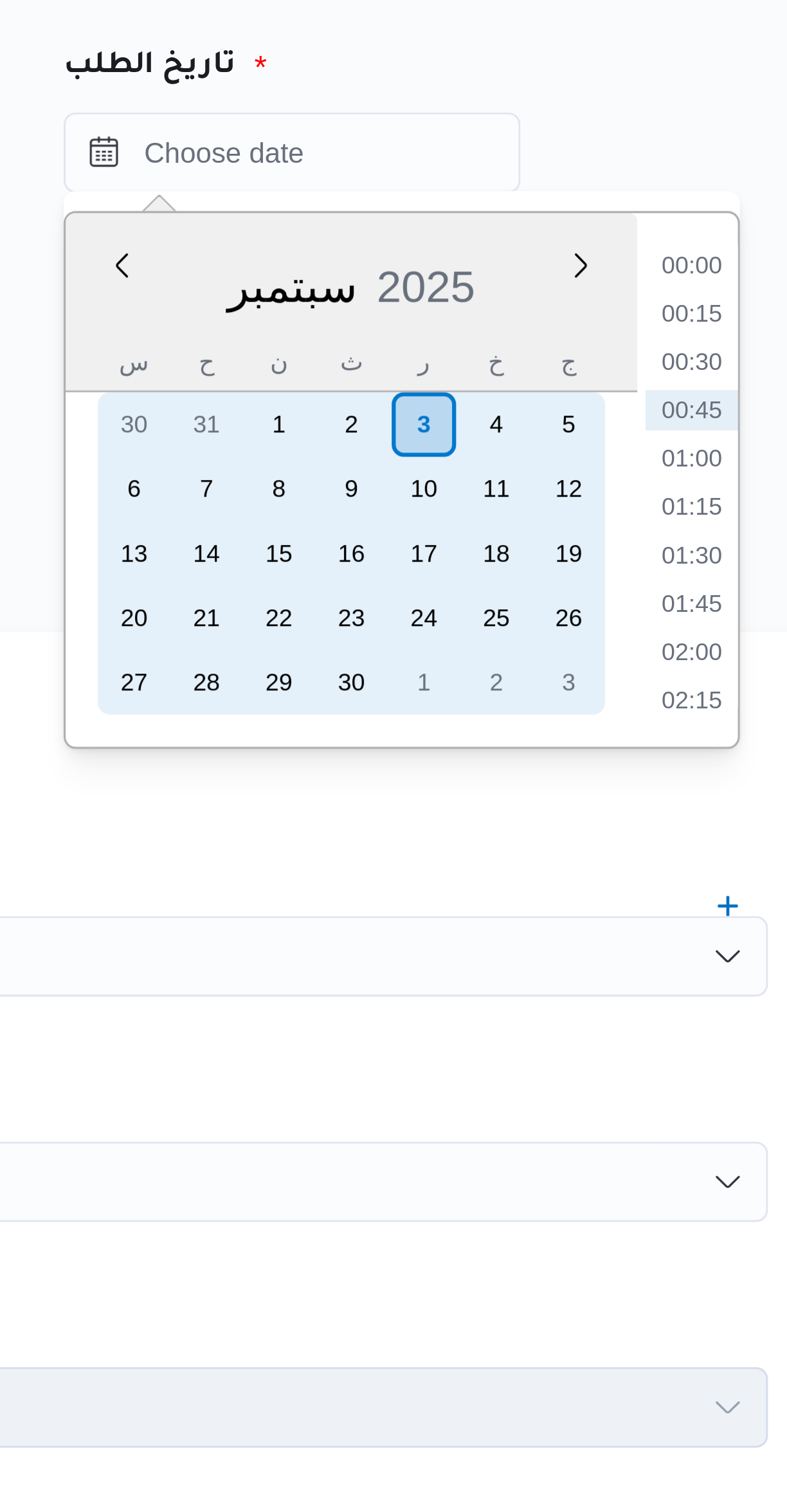
click at [581, 284] on div "2" at bounding box center [581, 281] width 21 height 21
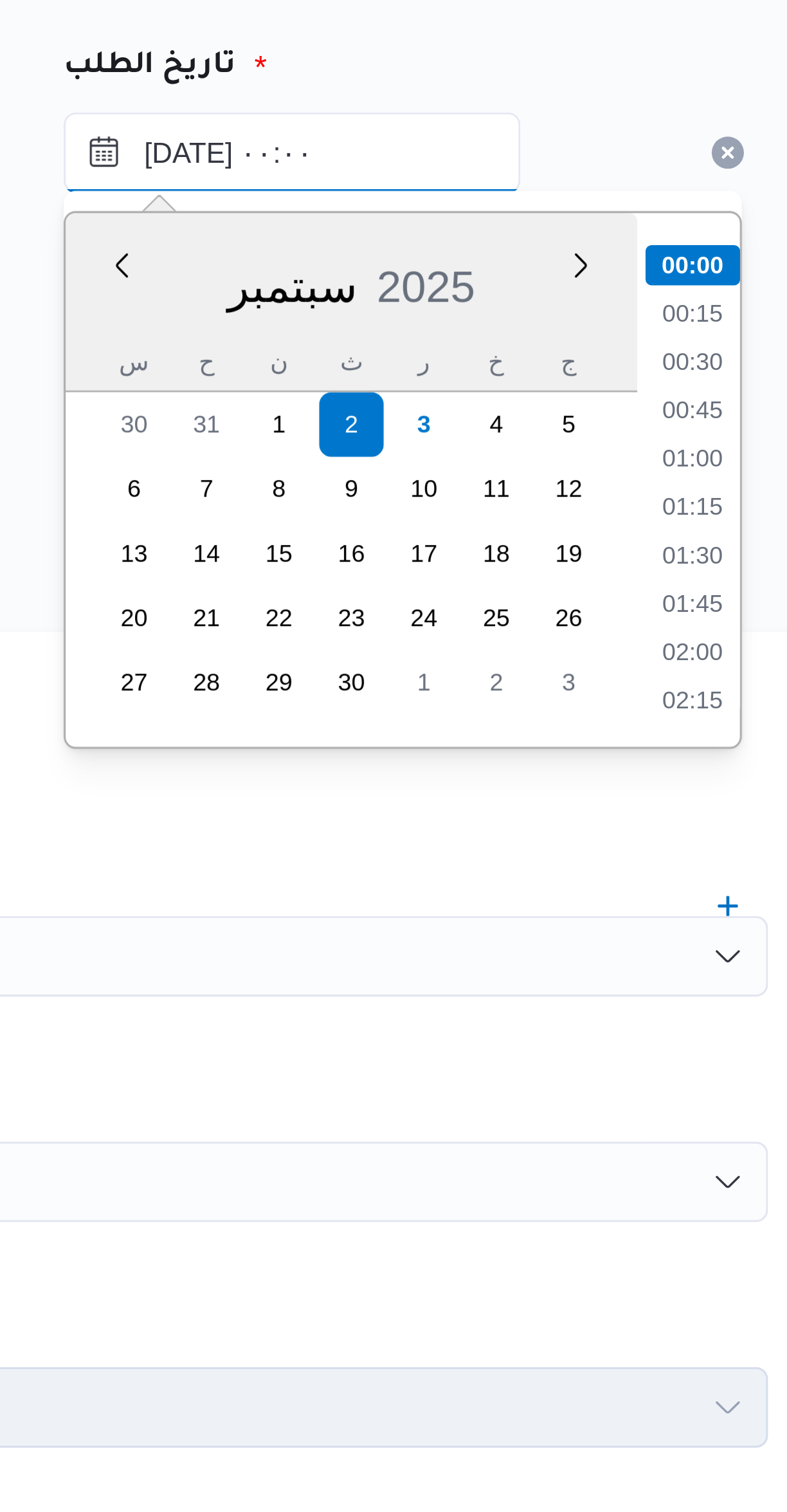
click at [519, 198] on input "٠٢/٠٩/٢٠٢٥ ٠٠:٠٠" at bounding box center [562, 194] width 146 height 25
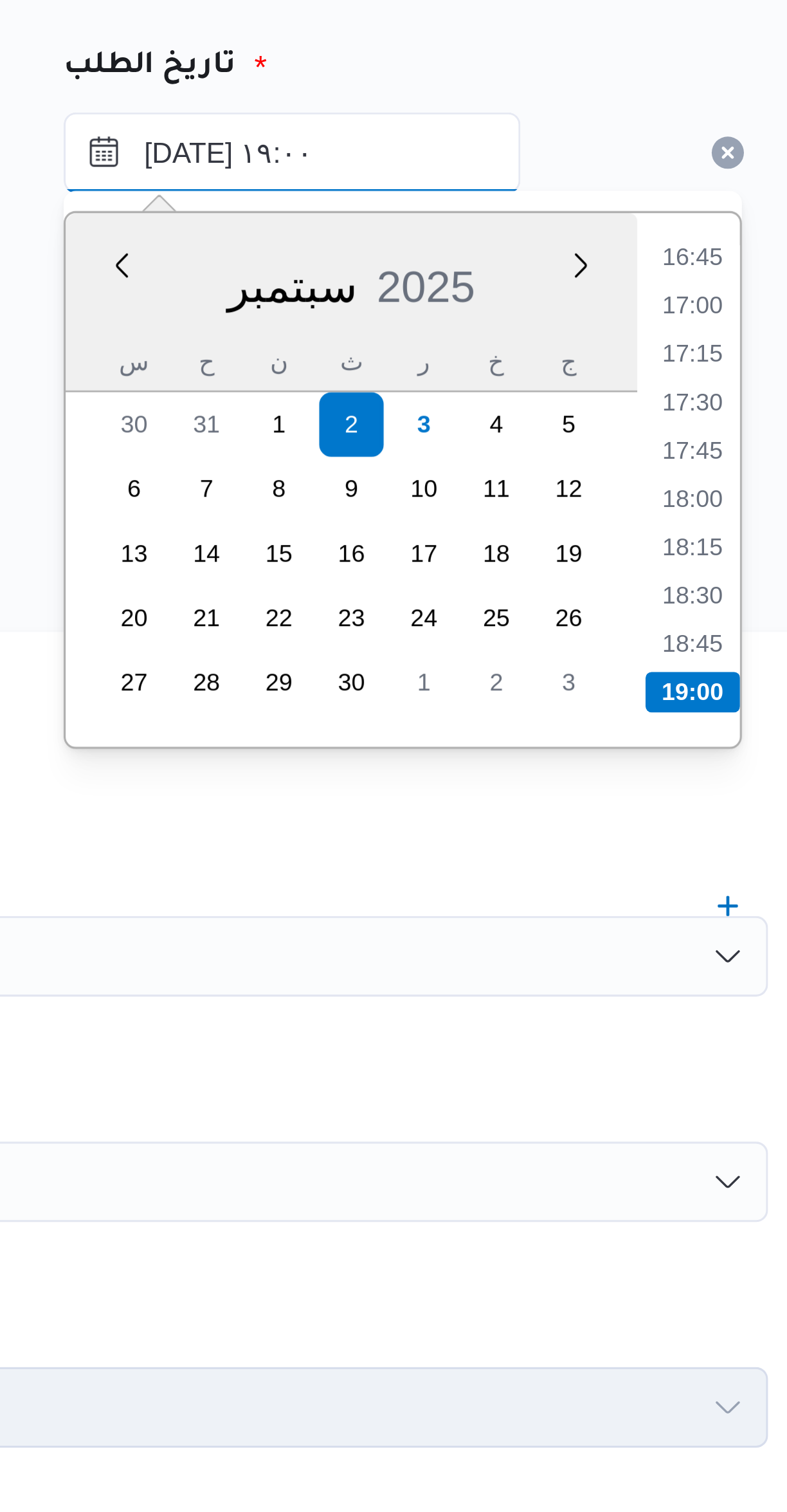
type input "٠٢/٠٩/٢٠٢٥ ١٩:٠٠"
click at [692, 364] on li "19:00" at bounding box center [690, 367] width 30 height 13
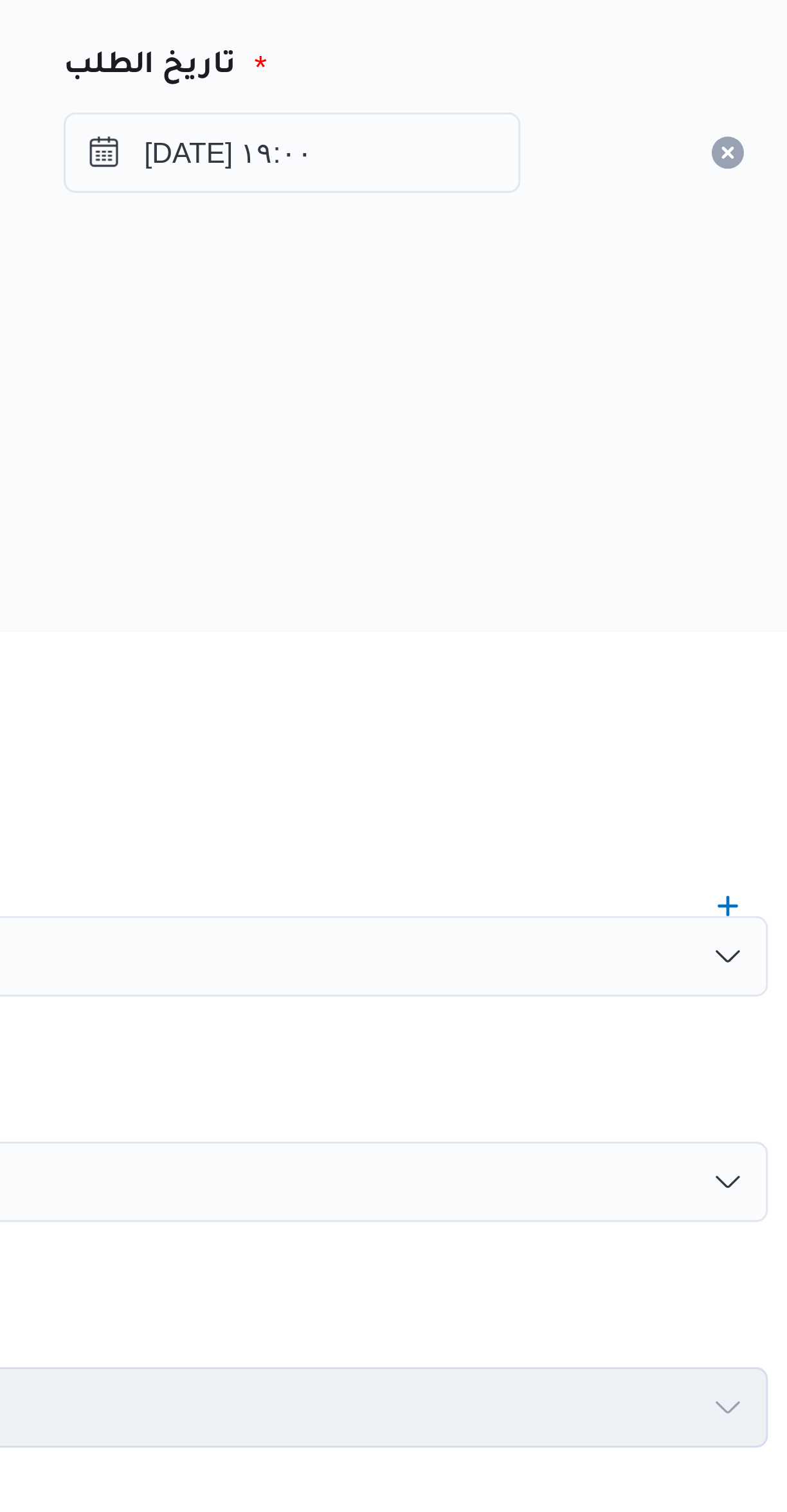
click at [556, 260] on div "المصدر" at bounding box center [469, 266] width 504 height 31
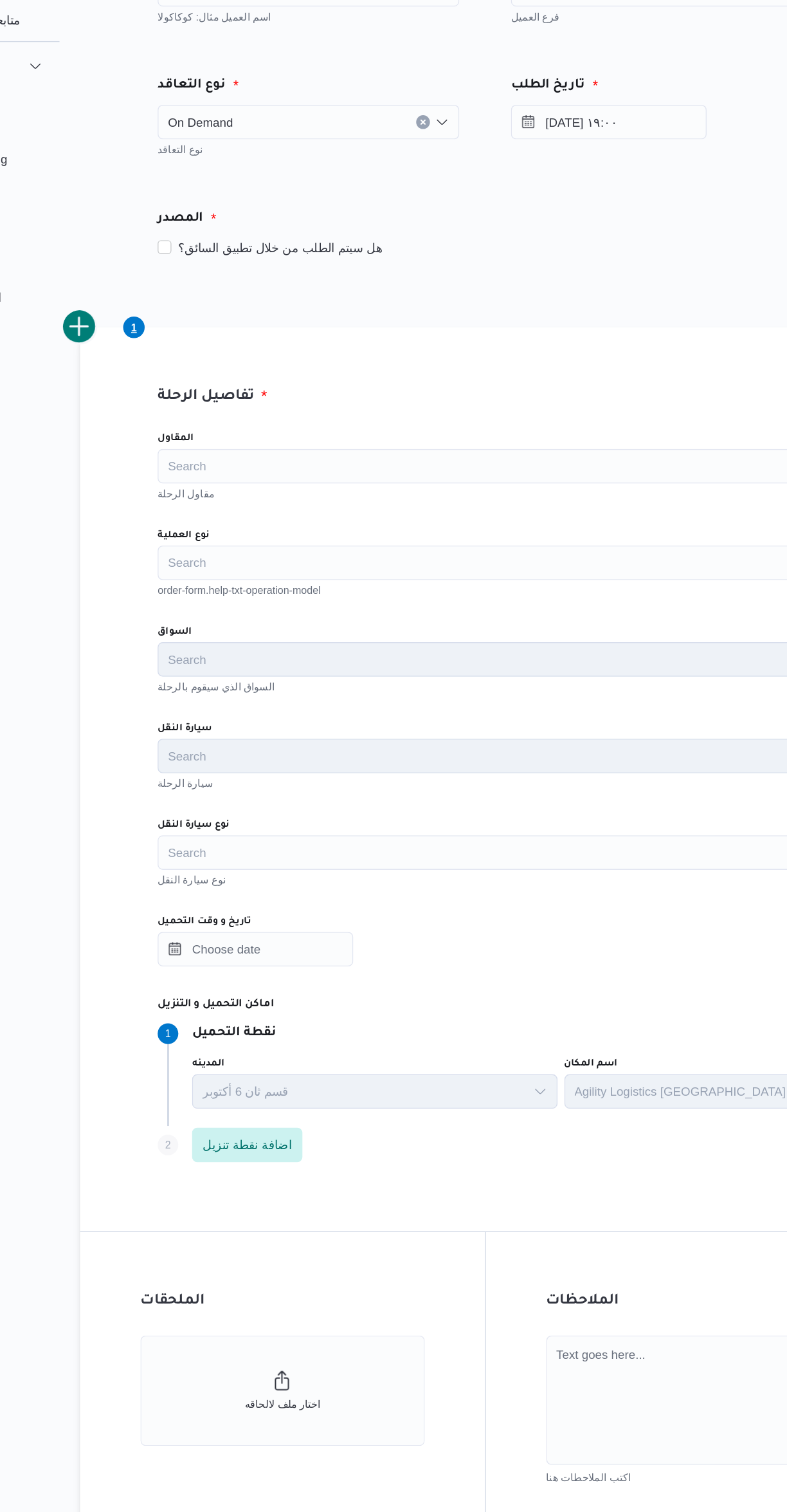
click at [273, 441] on div "Search" at bounding box center [469, 451] width 489 height 25
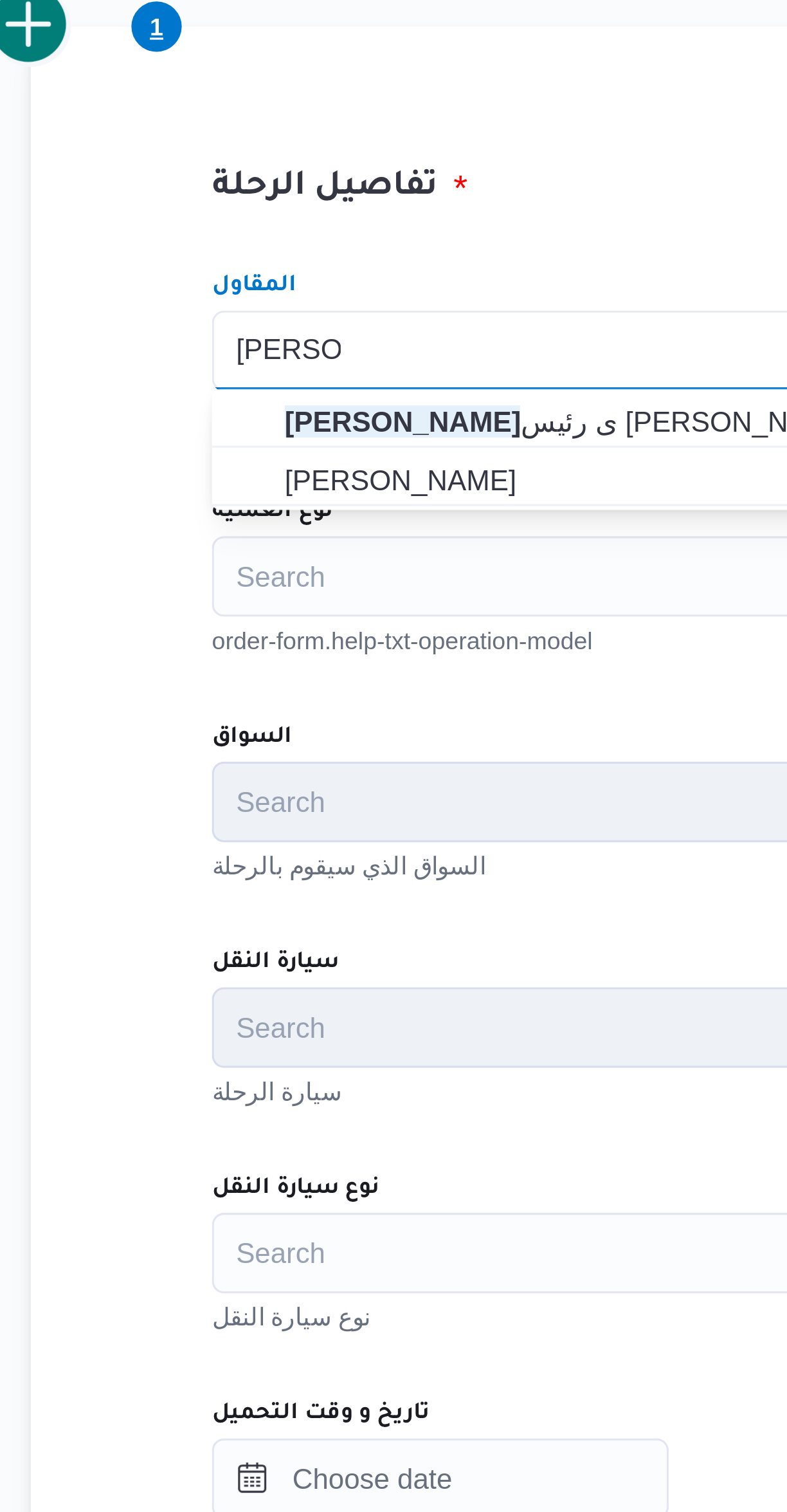
scroll to position [0, 0]
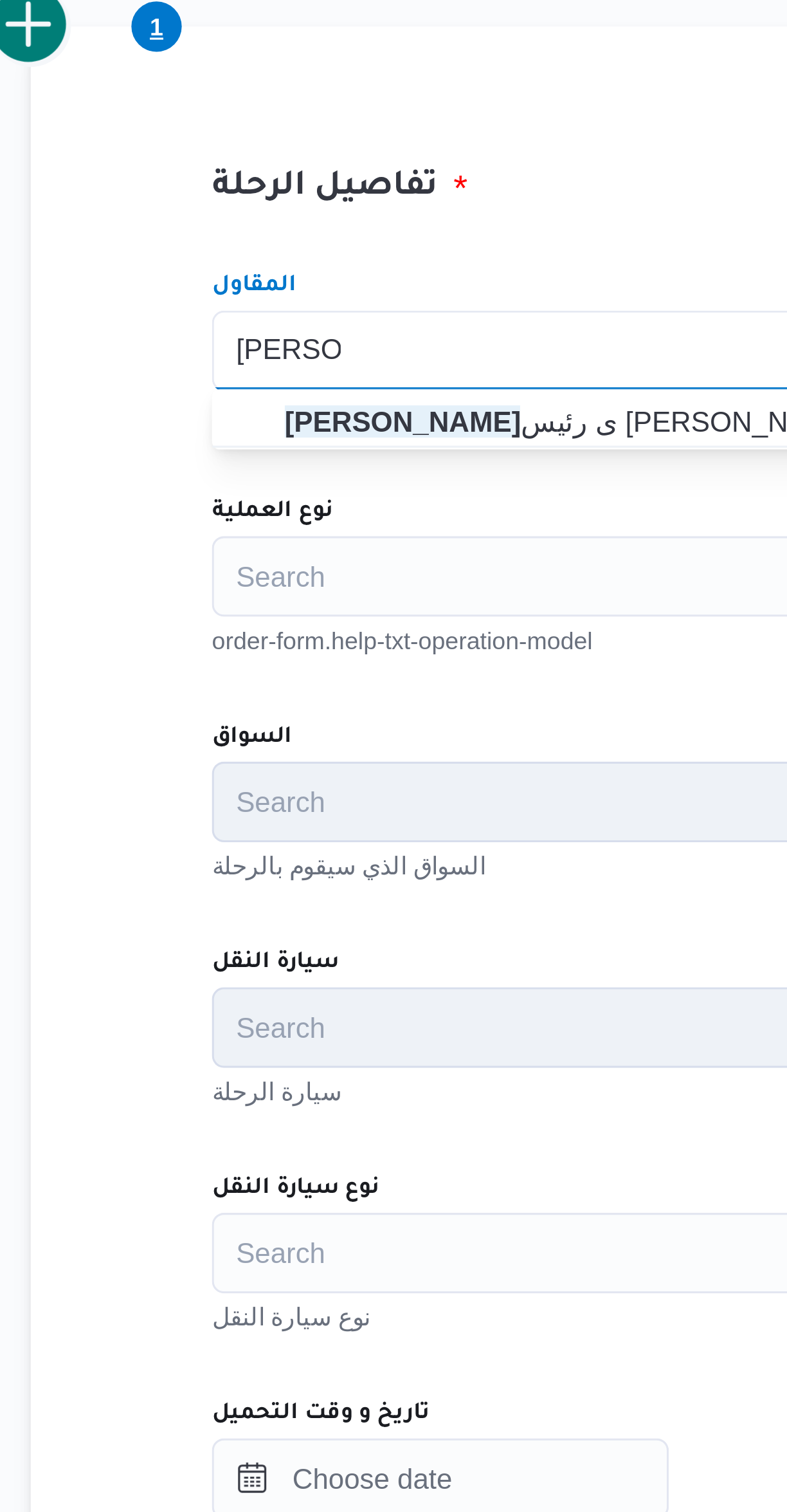
type input "هانى مجد"
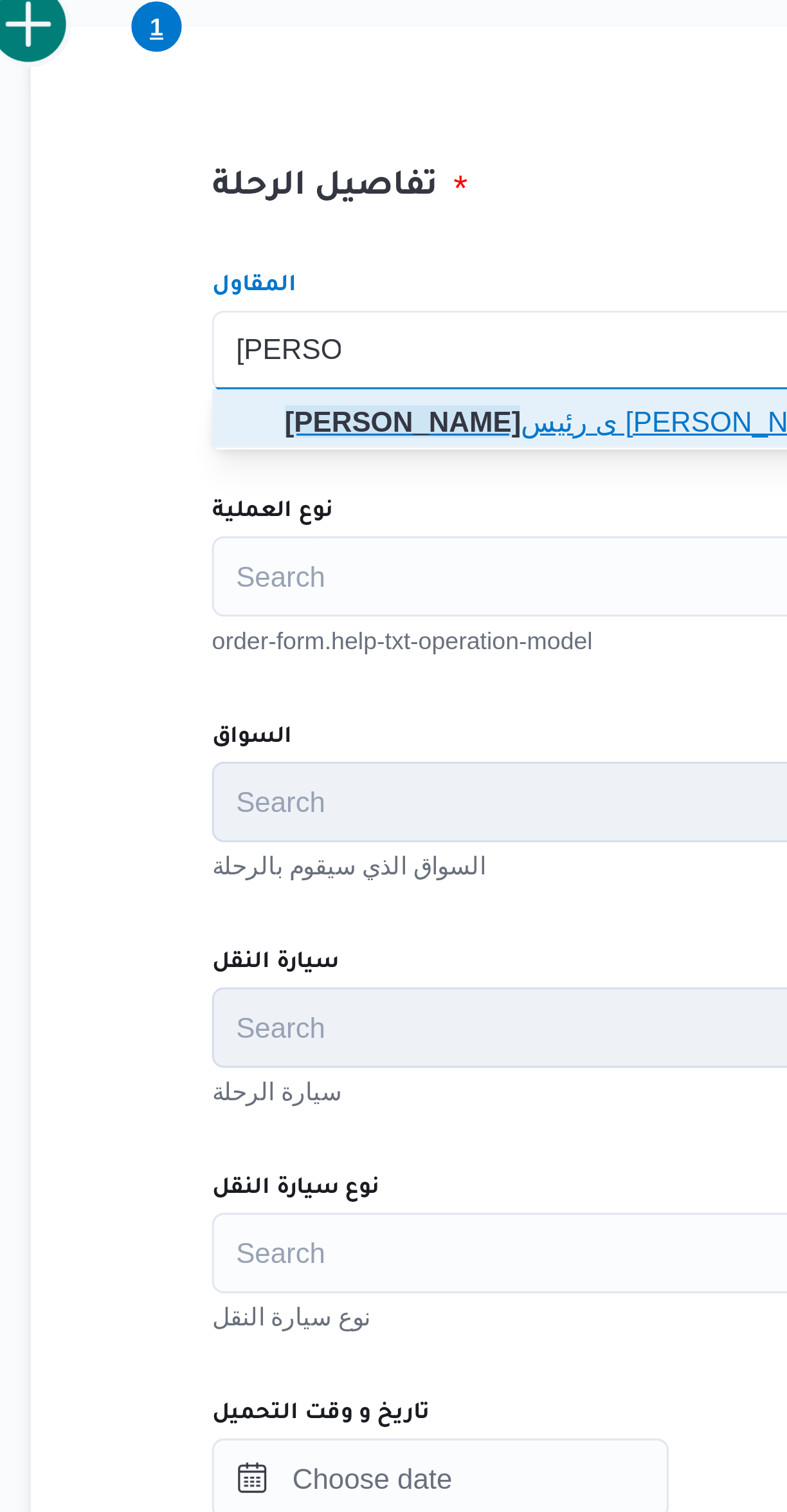
click at [256, 469] on span "هانى مجد ى رئيس احمد" at bounding box center [477, 473] width 458 height 15
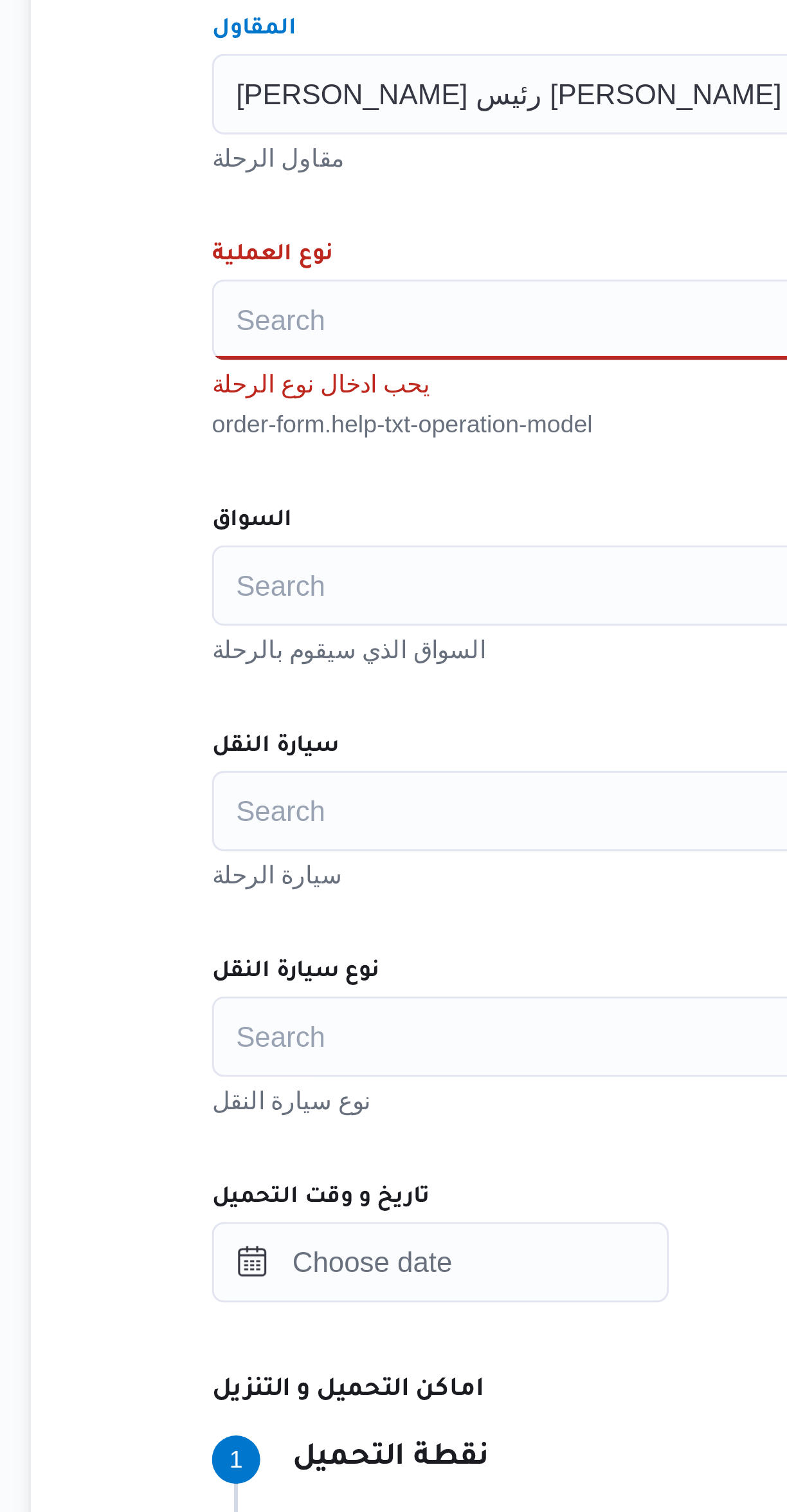
click at [253, 526] on div "Search" at bounding box center [469, 523] width 489 height 25
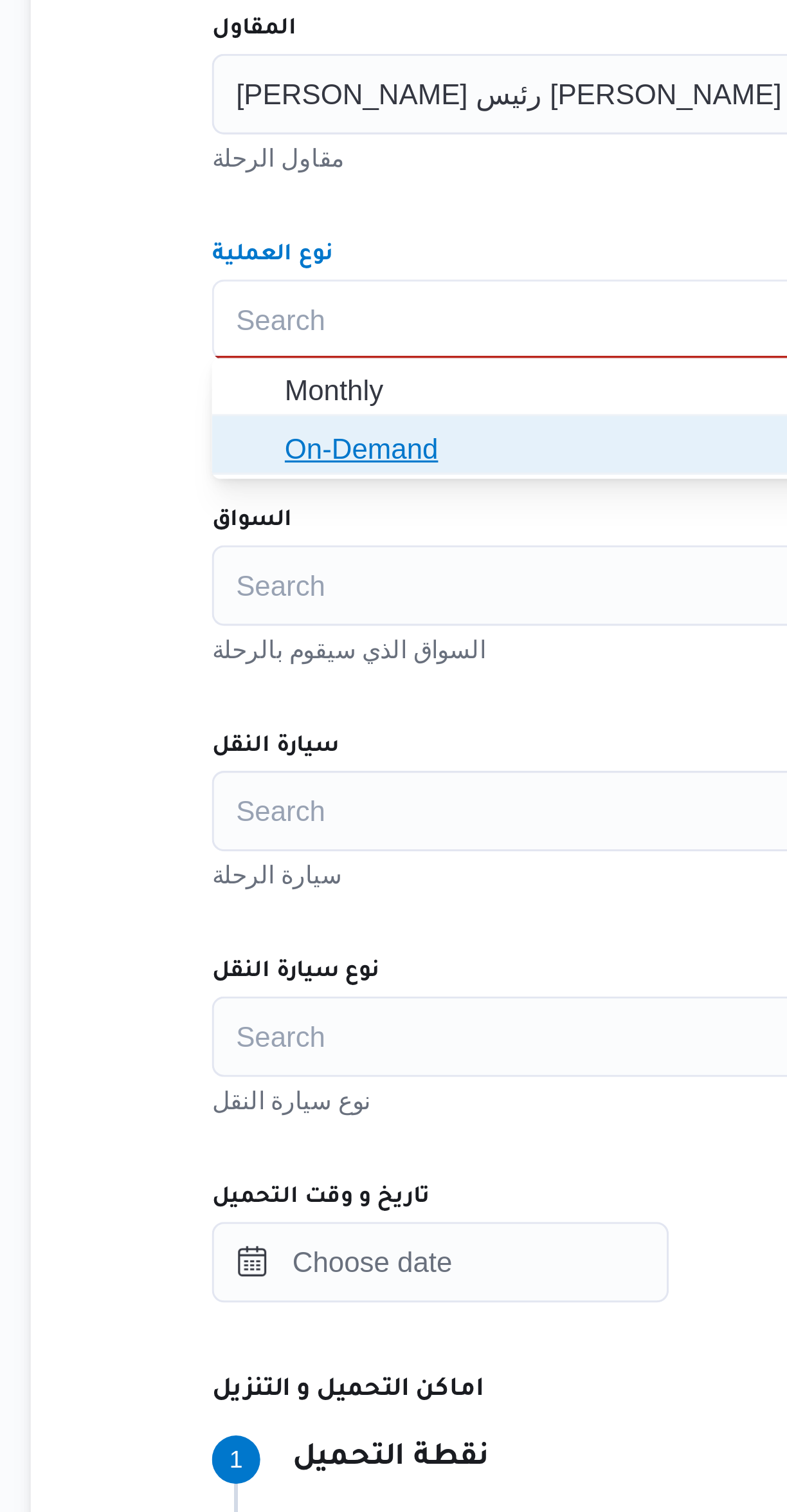
click at [249, 564] on span "On-Demand" at bounding box center [477, 564] width 458 height 15
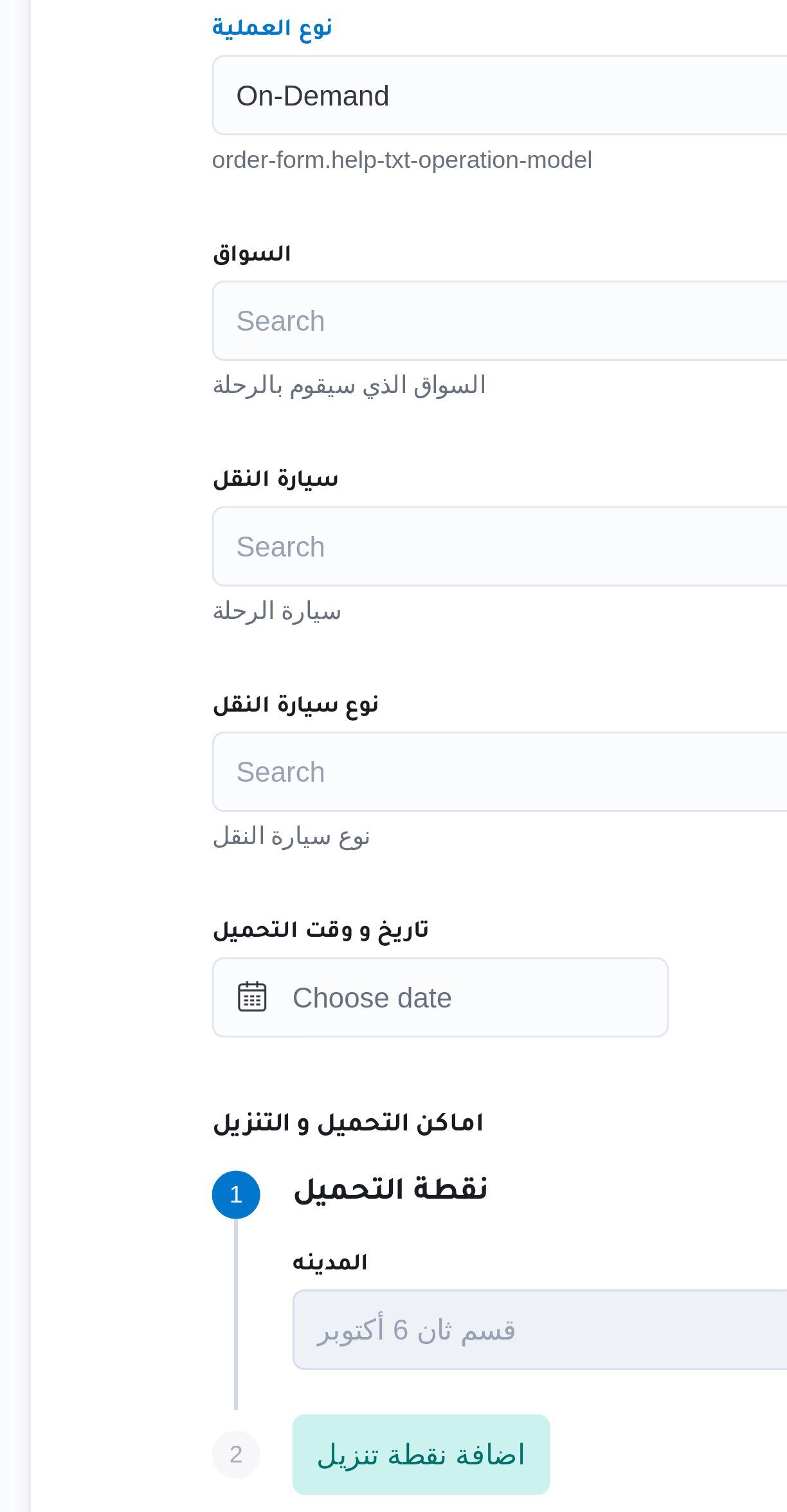
click at [248, 594] on div "Search" at bounding box center [469, 595] width 489 height 25
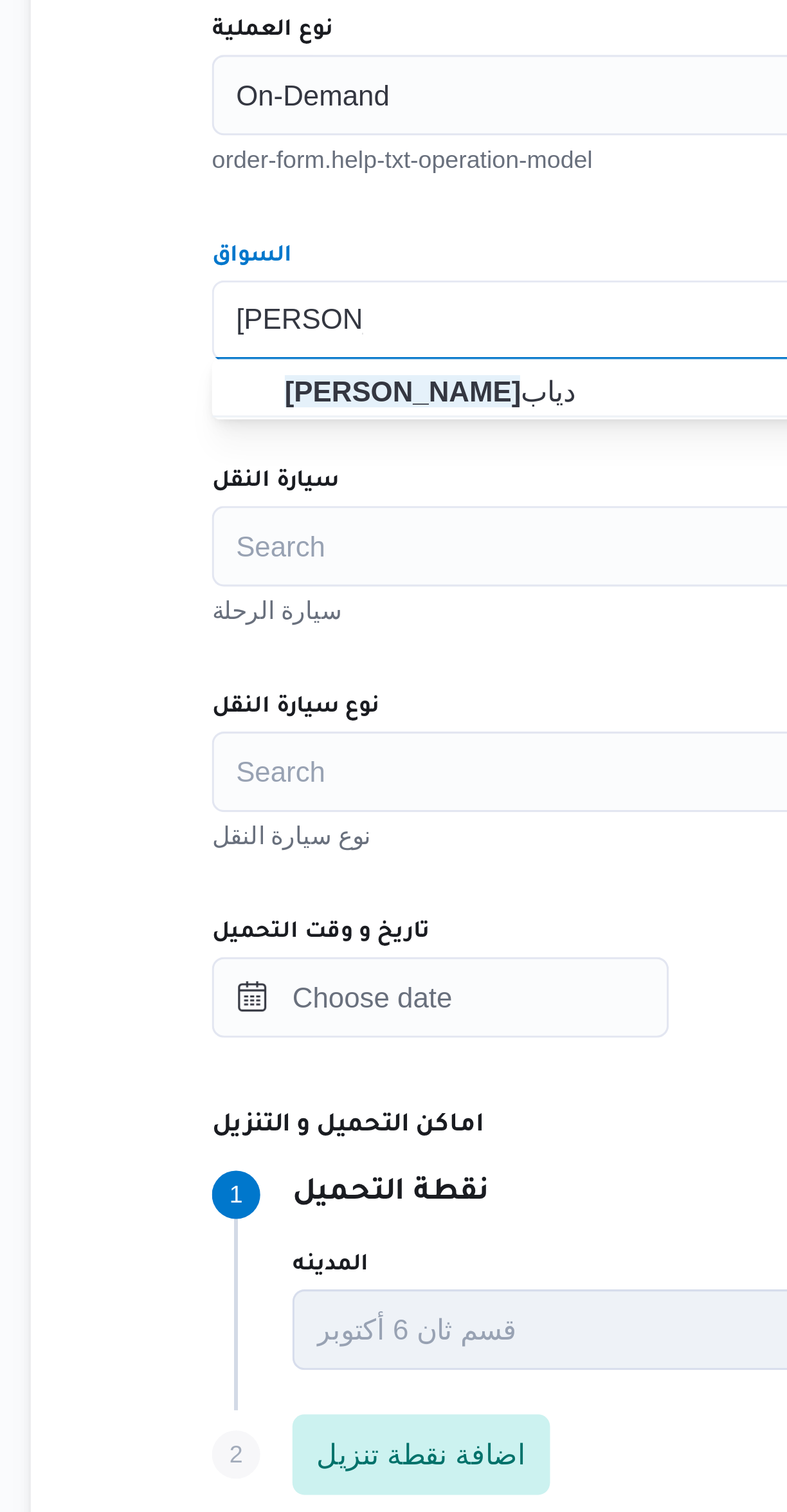
type input "محمد مروان"
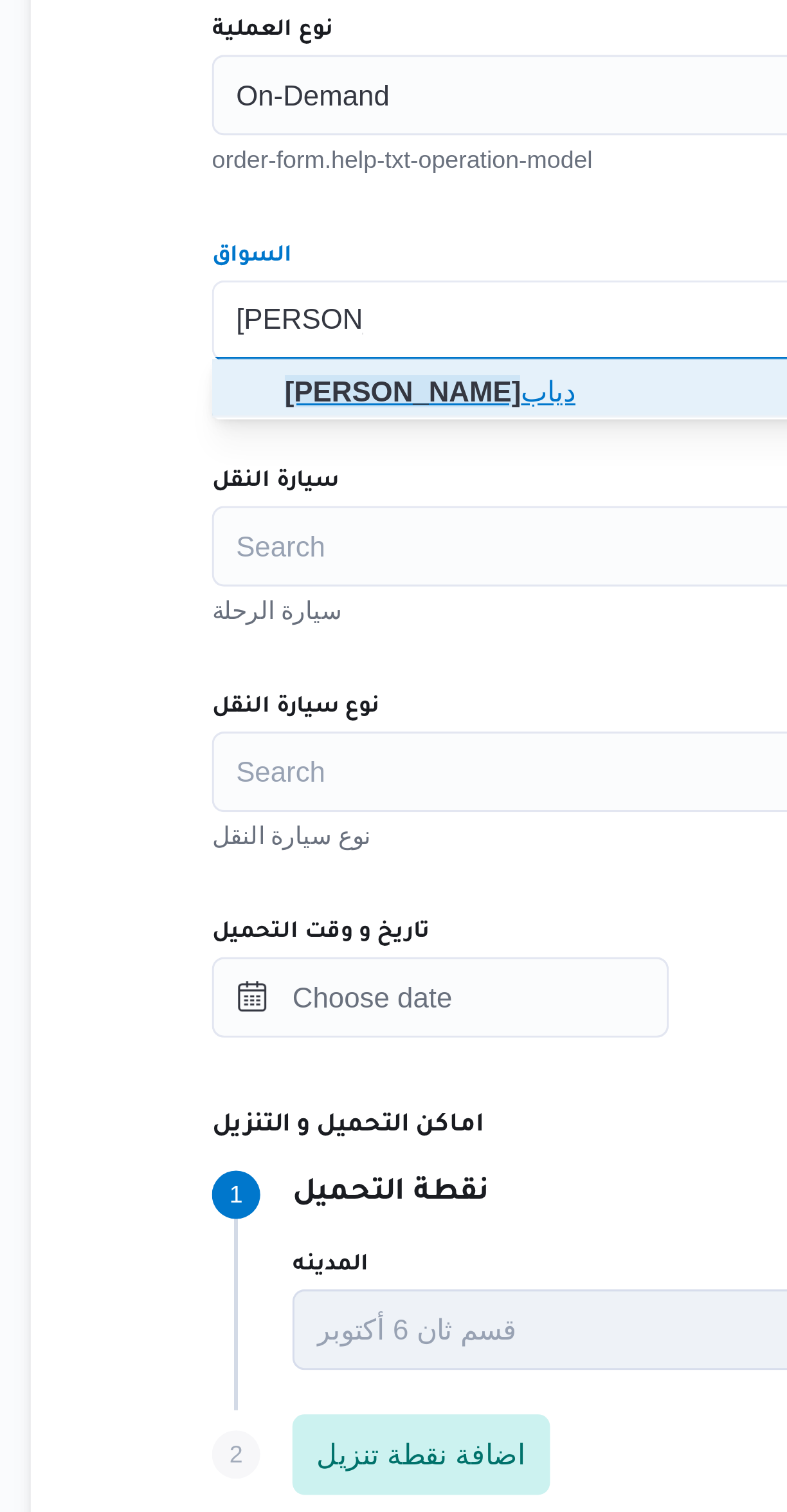
click at [245, 618] on span "محمد مروان دياب" at bounding box center [469, 618] width 479 height 21
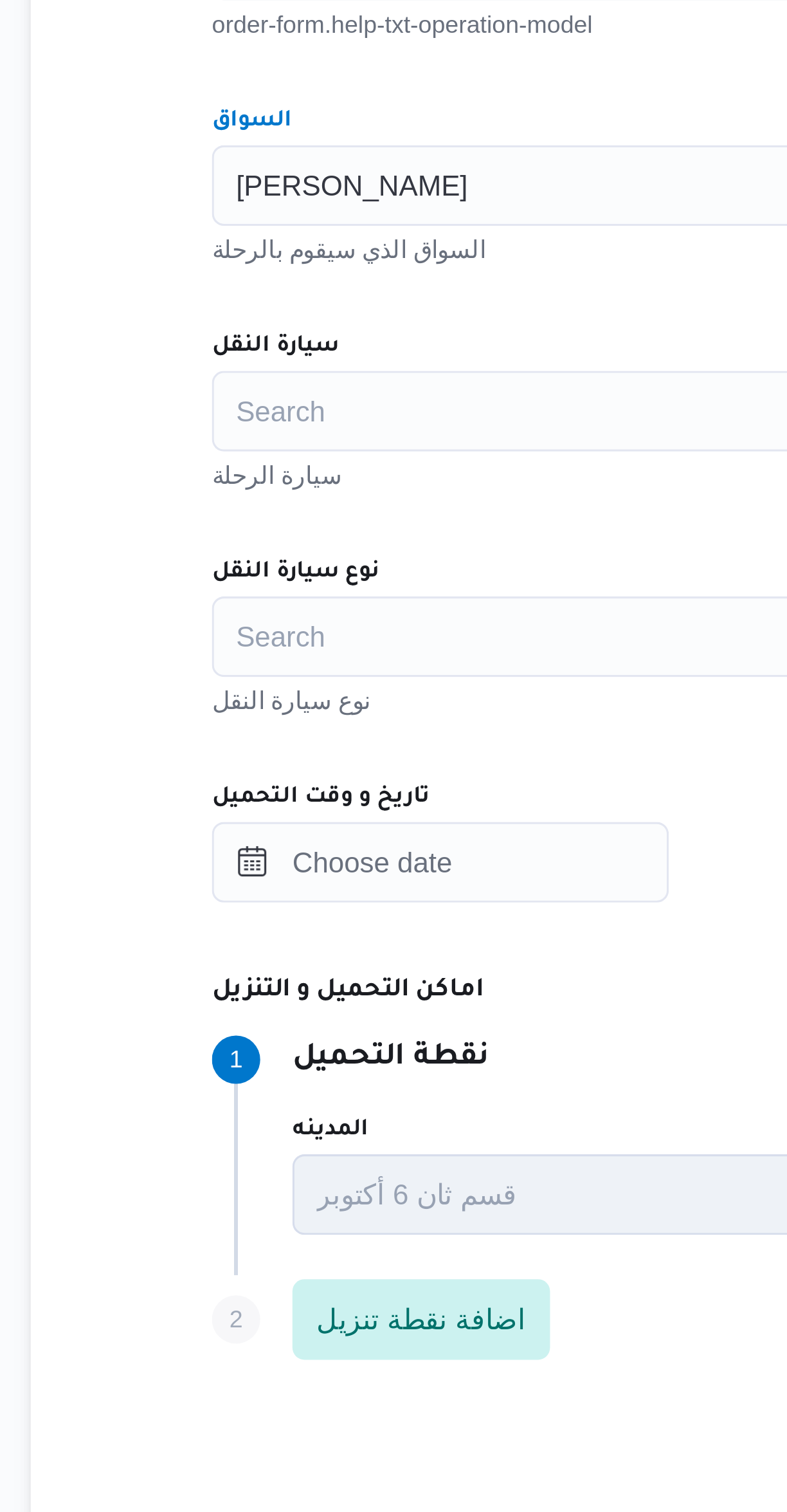
click at [256, 675] on div "Search" at bounding box center [469, 667] width 489 height 25
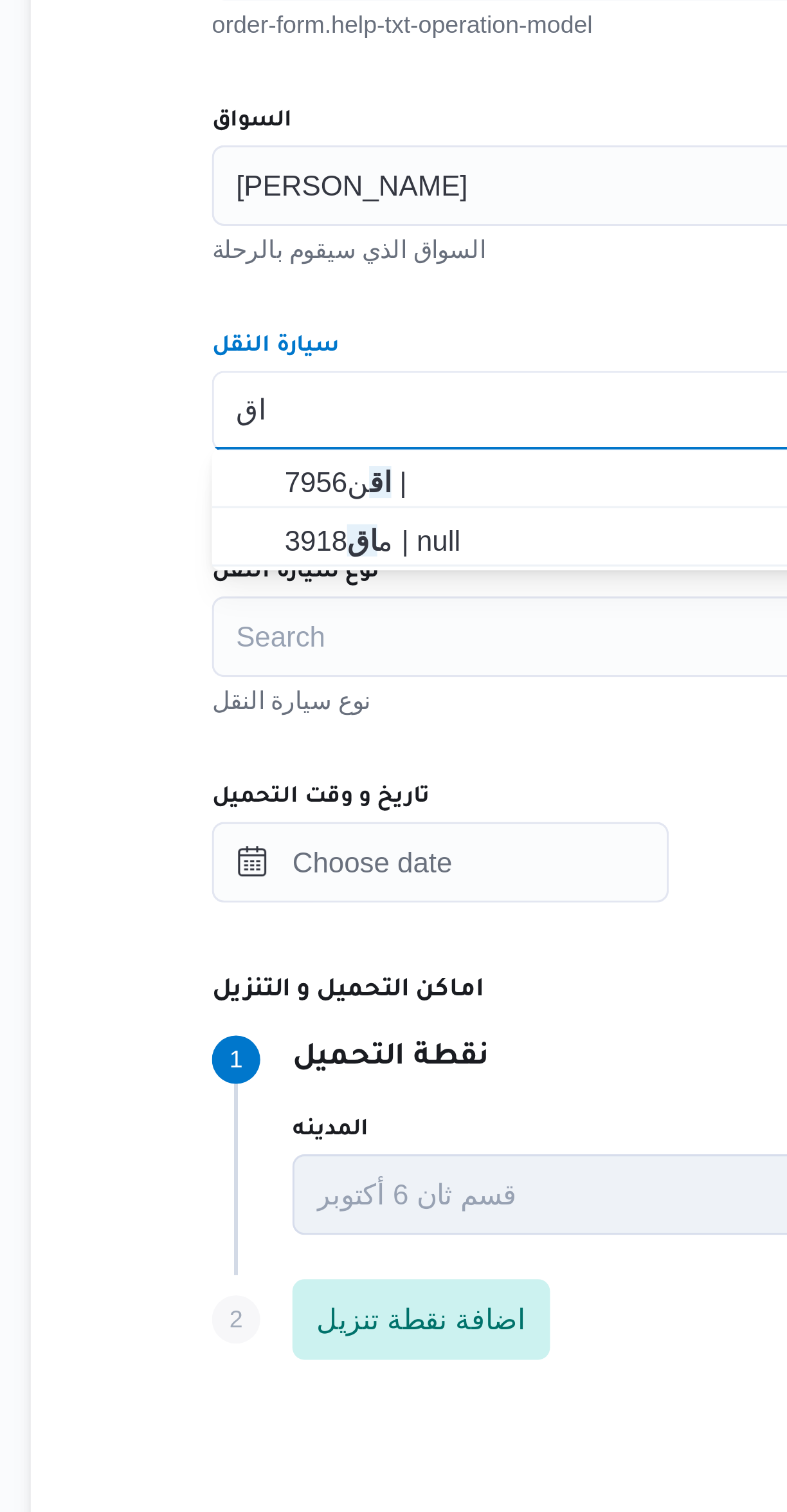
type input "اق"
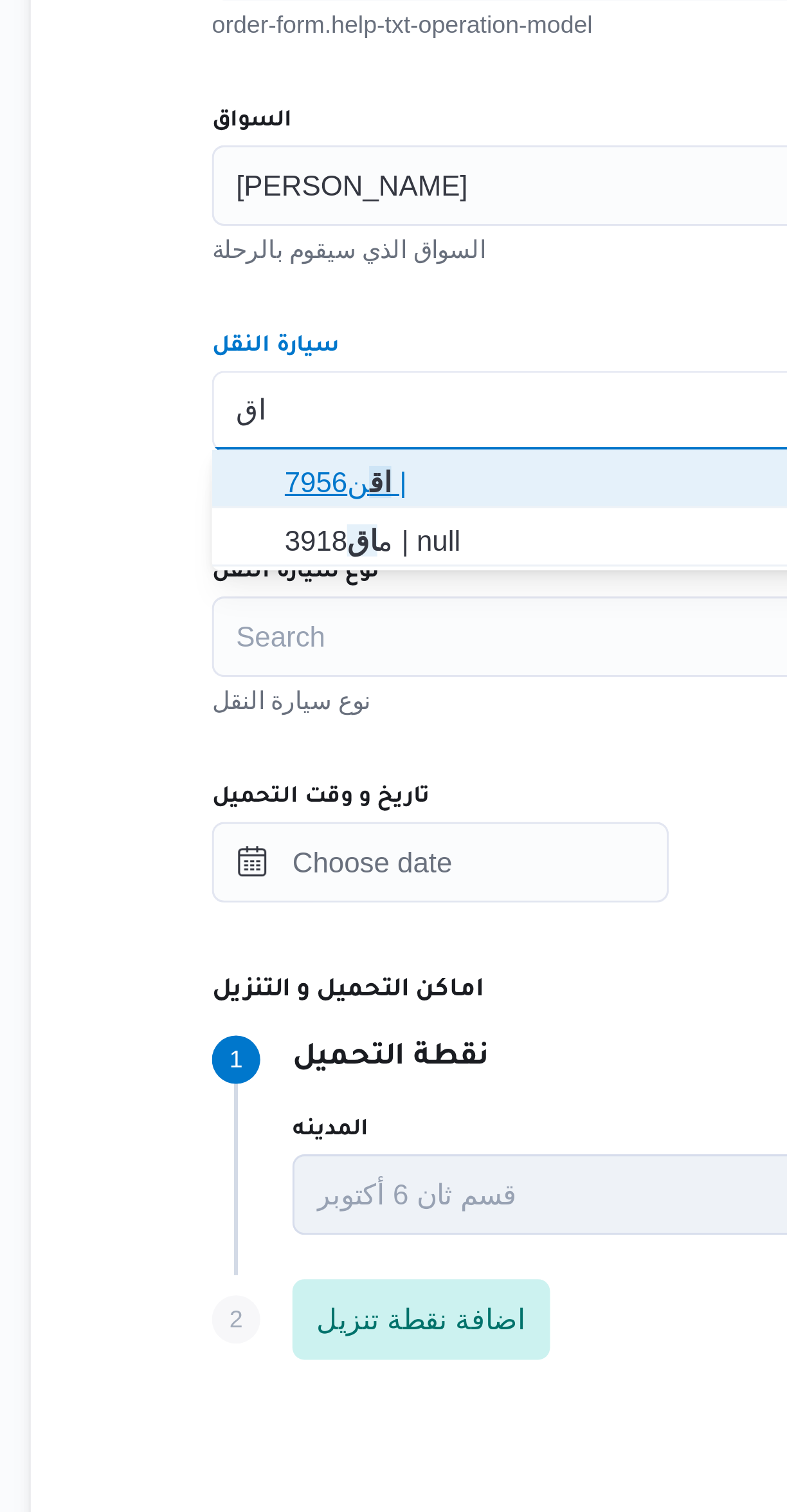
click at [243, 684] on span "اق ن7956 |" at bounding box center [469, 690] width 479 height 21
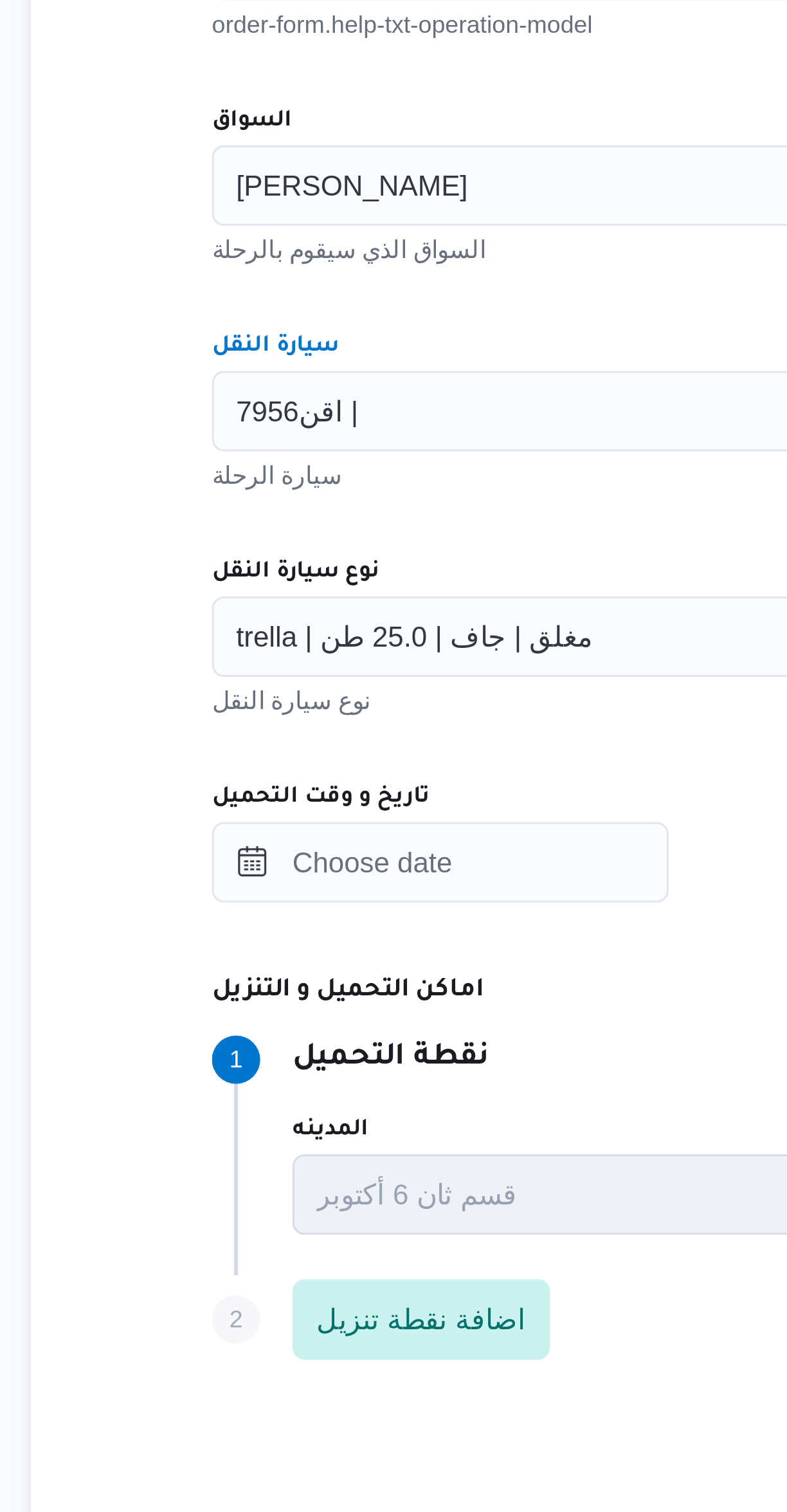
click at [280, 668] on div "اقن7956 | Combo box. Selected. اقن7956 | . Press Backspace to delete اقن7956 | …" at bounding box center [469, 667] width 489 height 25
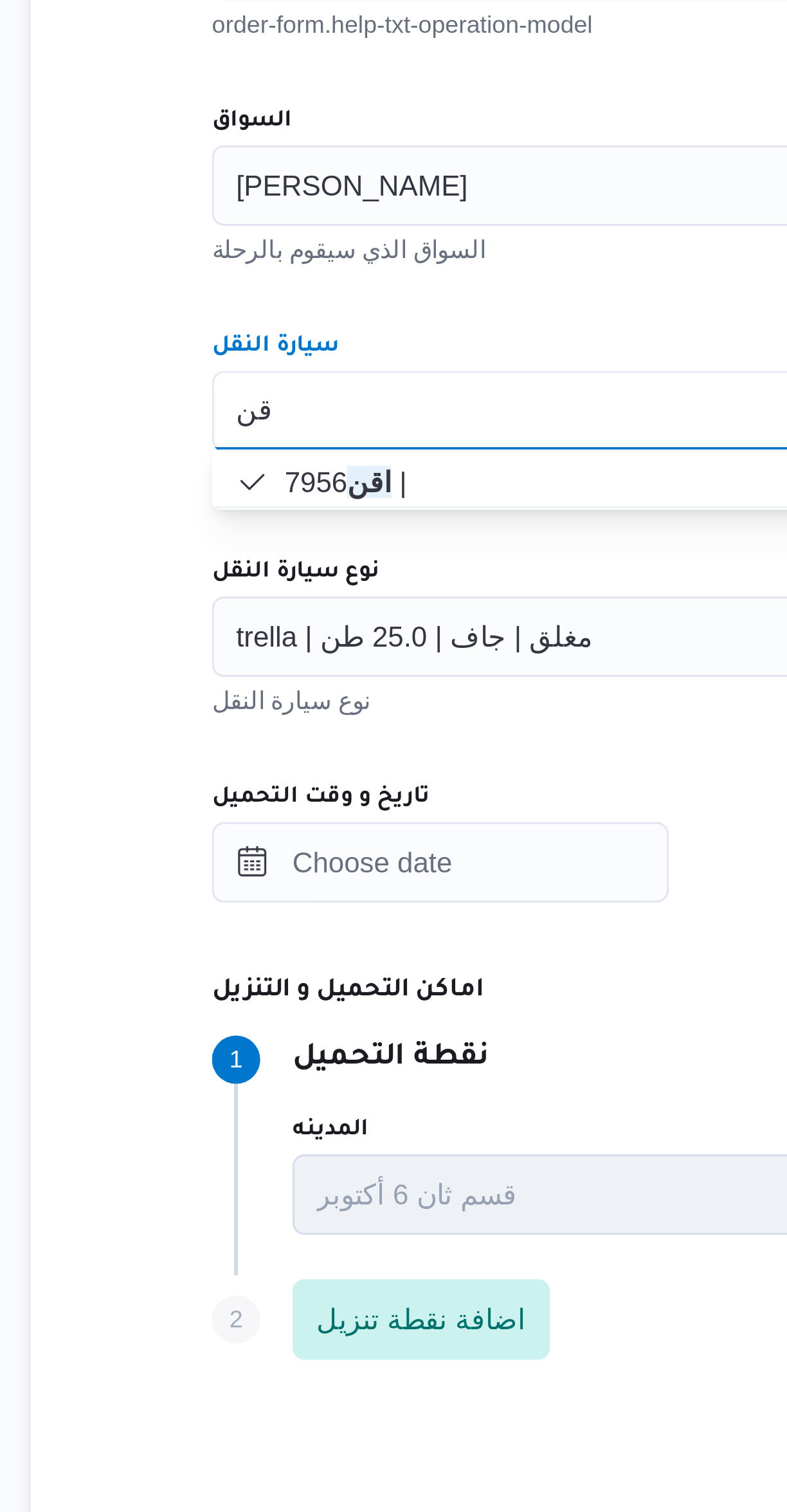
type input "اقن"
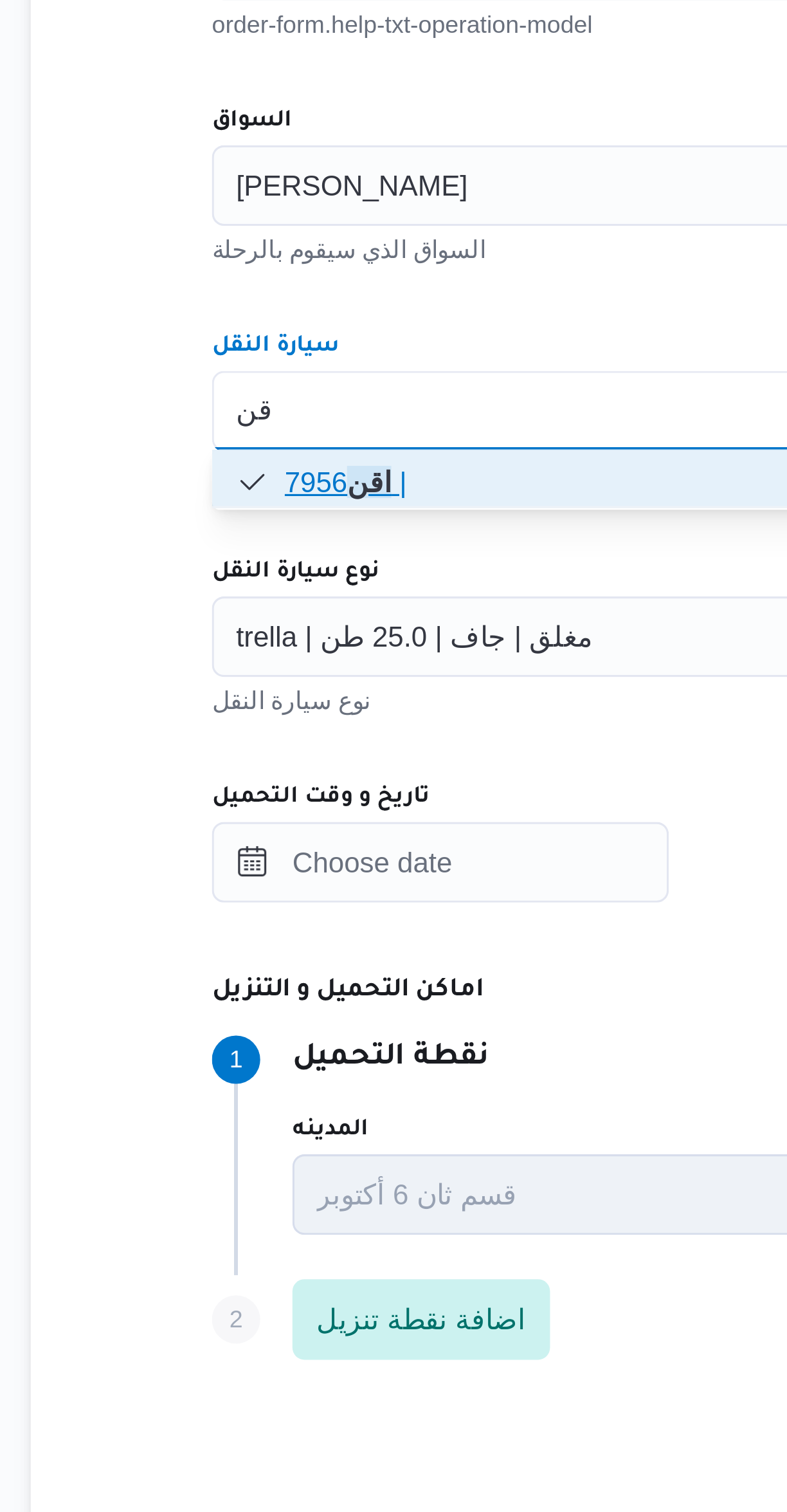
click at [245, 689] on span "اقن 7956 |" at bounding box center [469, 690] width 479 height 21
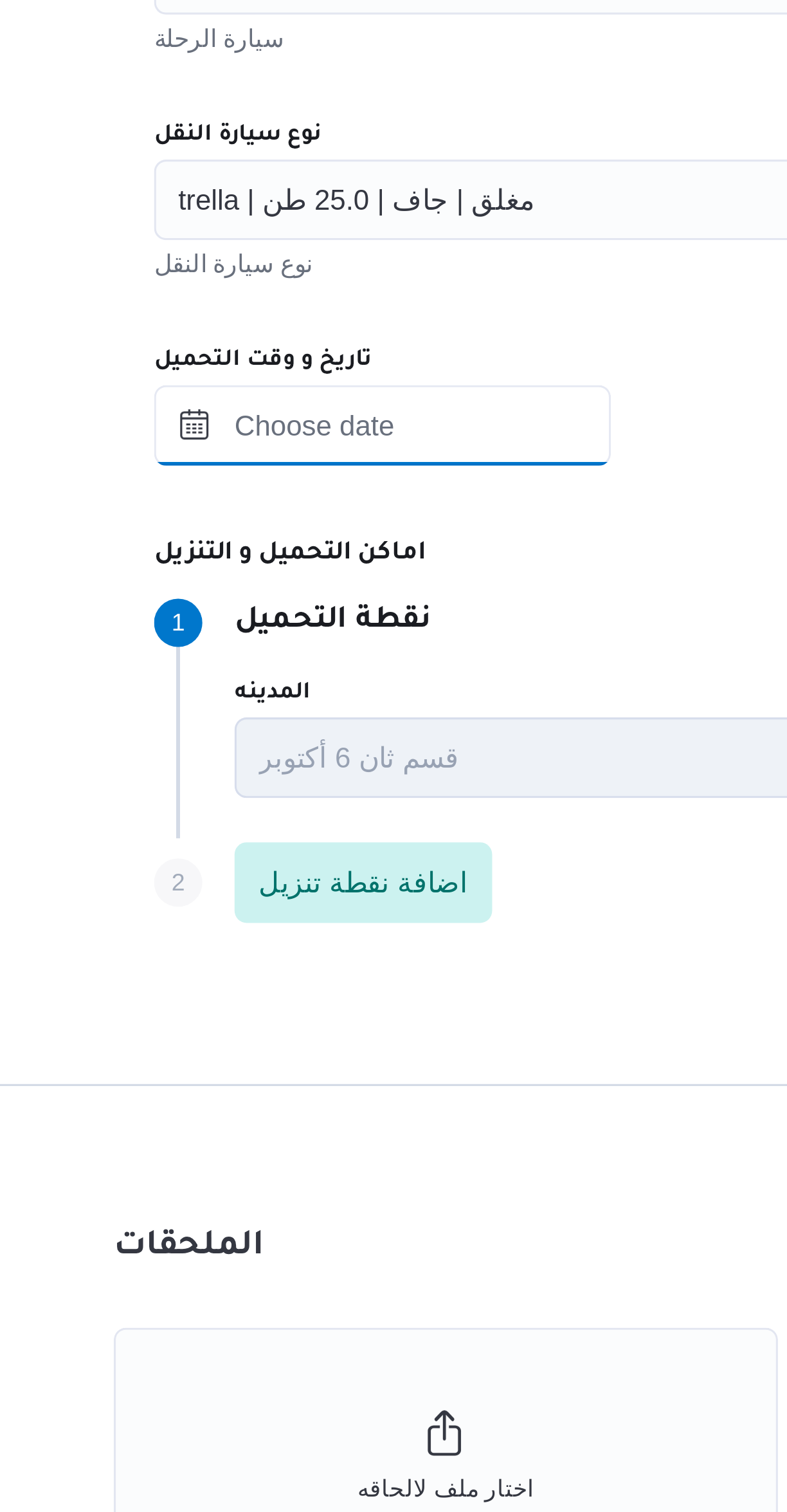
click at [283, 810] on input "تاريخ و وقت التحميل" at bounding box center [298, 811] width 146 height 25
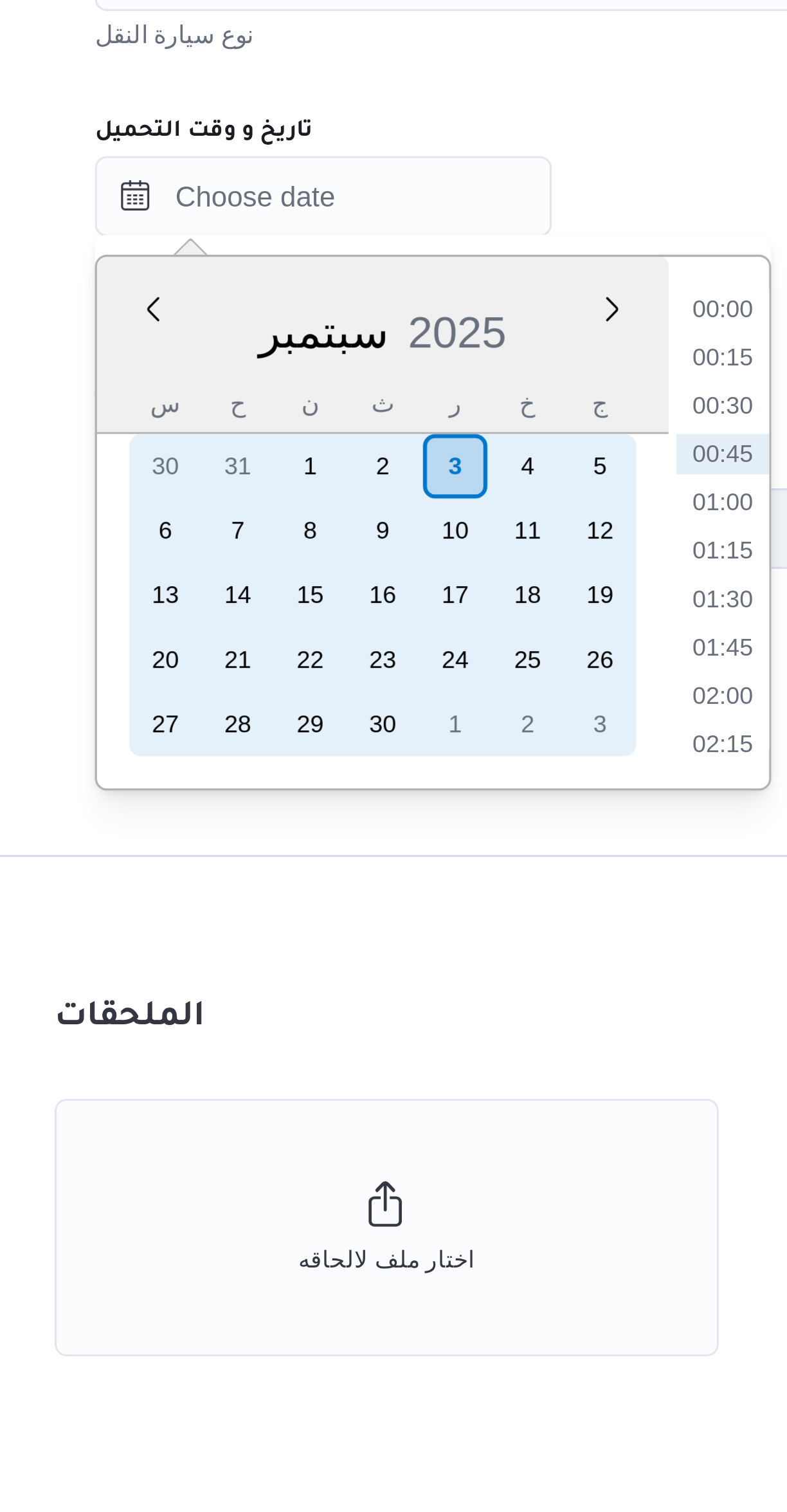
click at [310, 896] on div "2" at bounding box center [317, 898] width 21 height 21
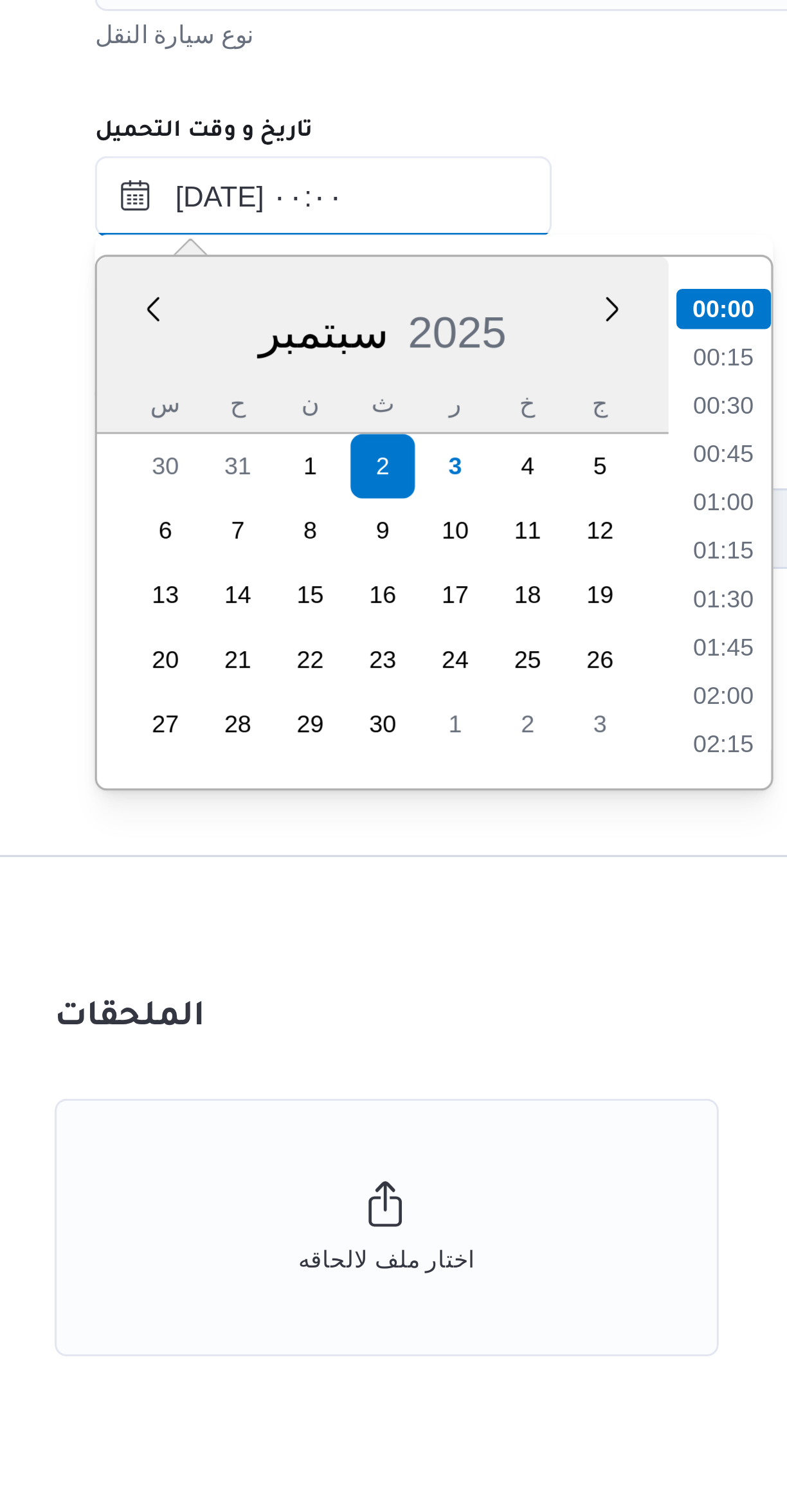
click at [258, 811] on input "٠٢/٠٩/٢٠٢٥ ٠٠:٠٠" at bounding box center [298, 811] width 146 height 25
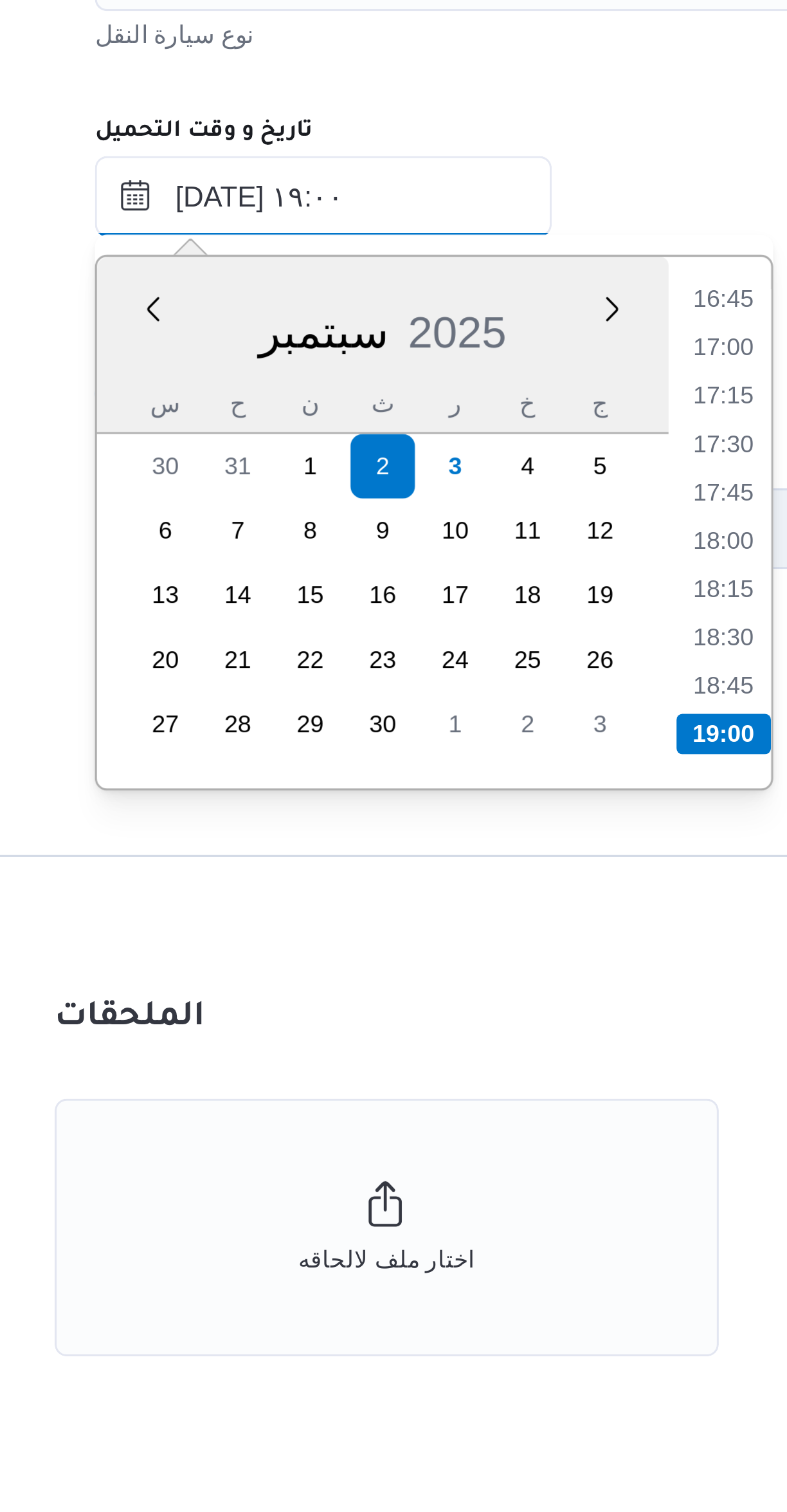
type input "٠٢/٠٩/٢٠٢٥ ١٩:٠٠"
click at [426, 980] on li "19:00" at bounding box center [426, 984] width 30 height 13
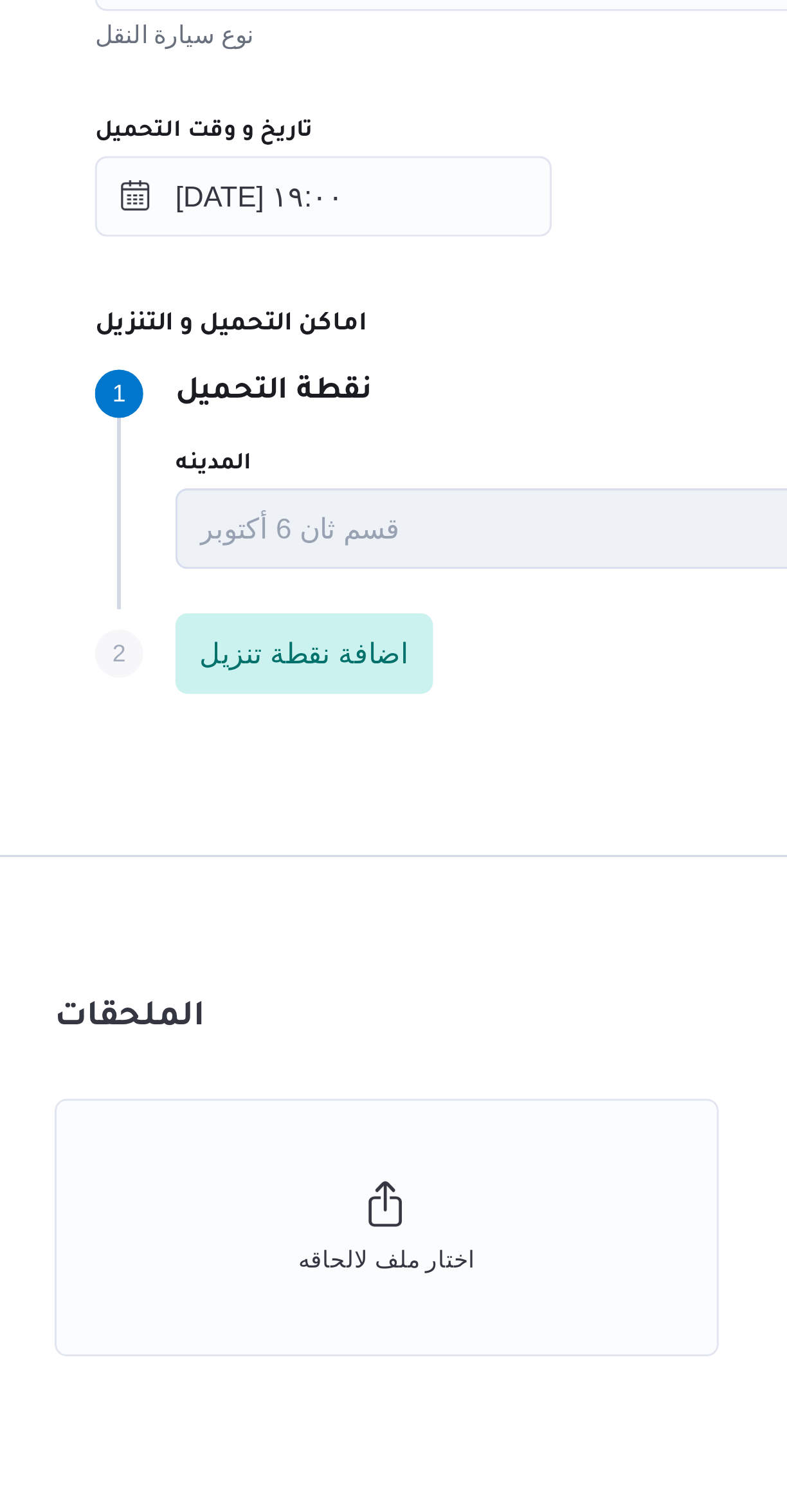
click at [352, 860] on div "Step 1 1 نقطة التحميل المدينه قسم ثان 6 أكتوبر اسم المكان Agility Logistics Egy…" at bounding box center [514, 902] width 579 height 83
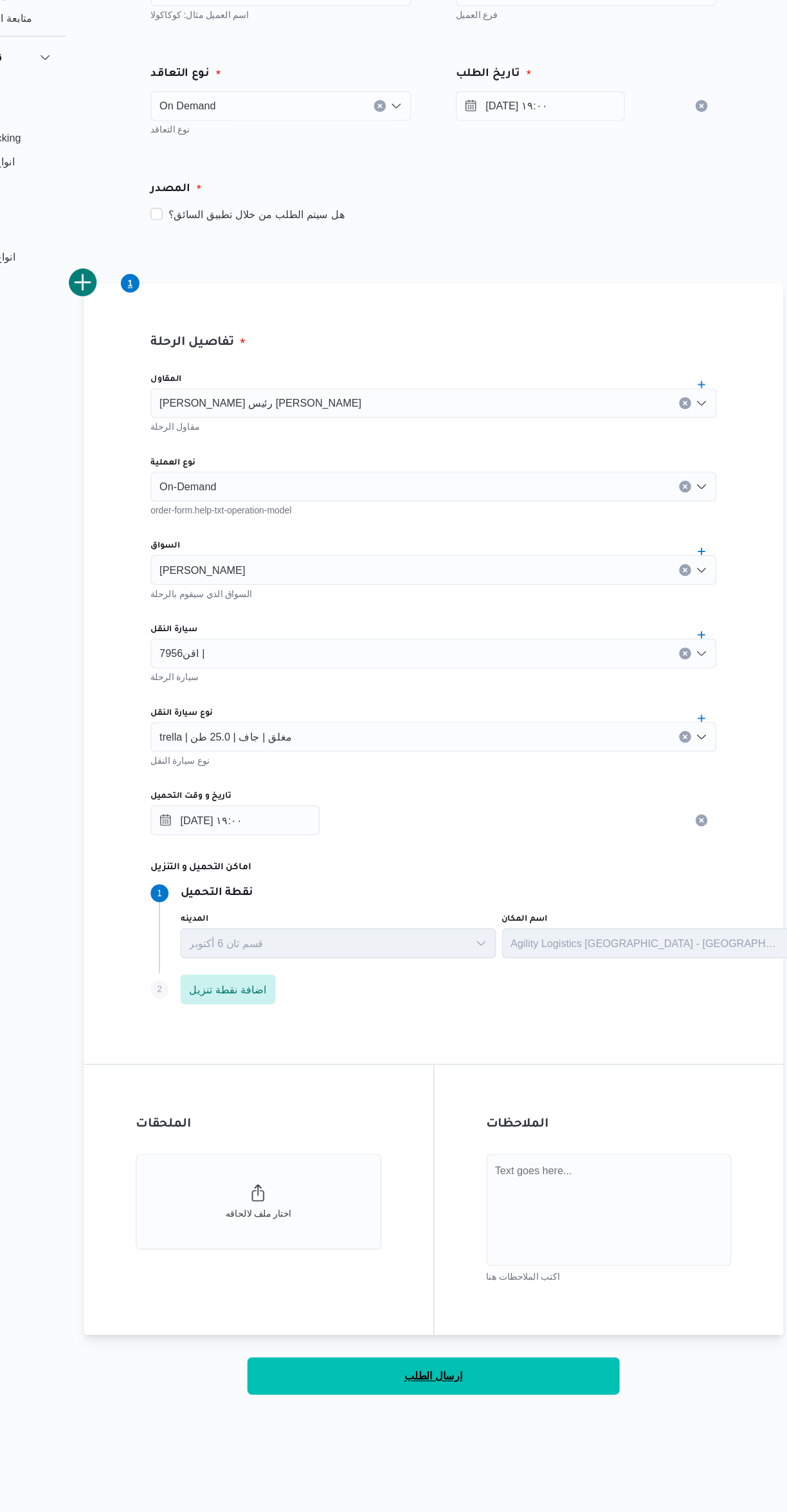
click at [527, 1292] on button "ارسال الطلب" at bounding box center [469, 1291] width 322 height 32
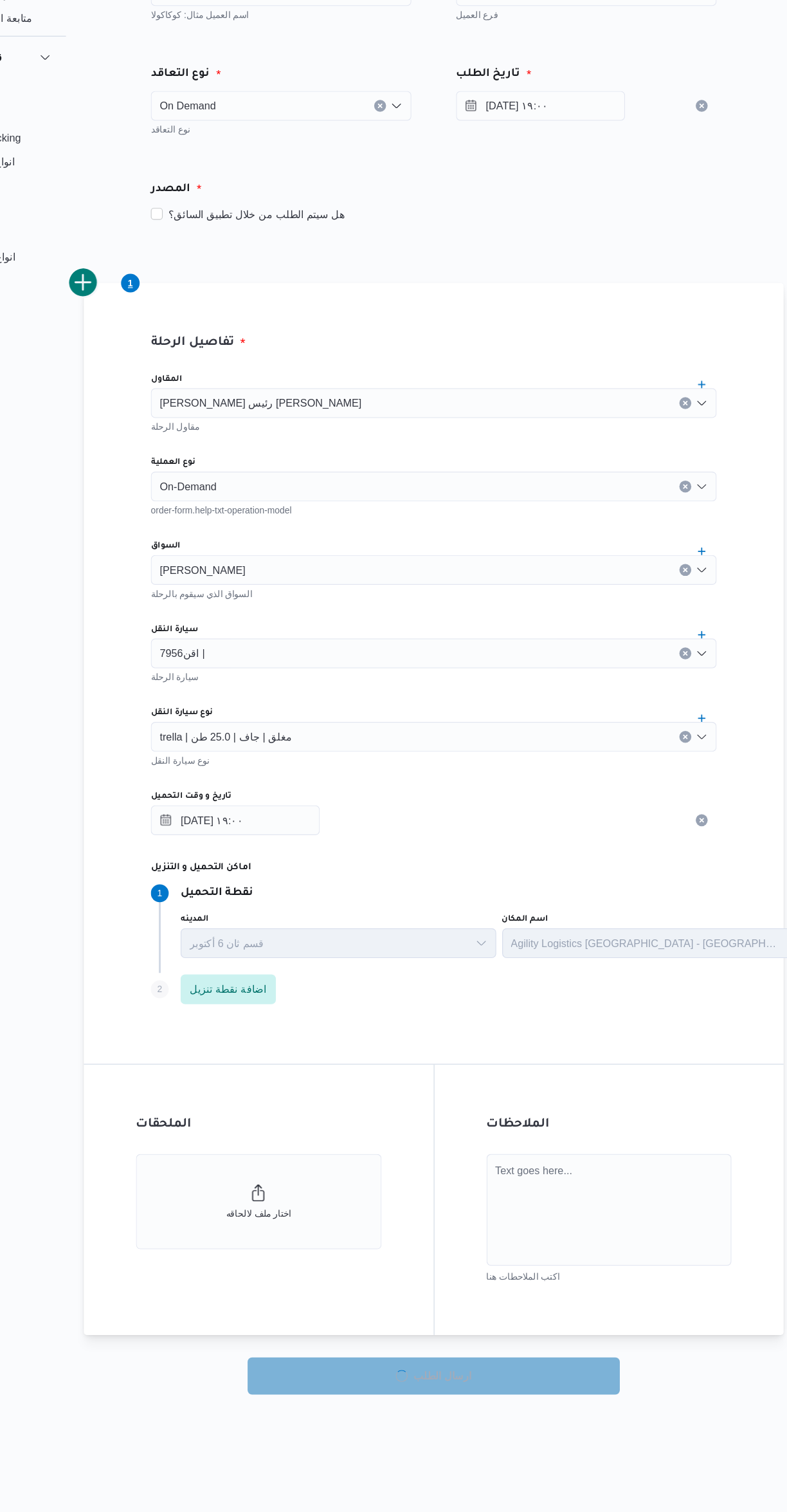
select select "ar"
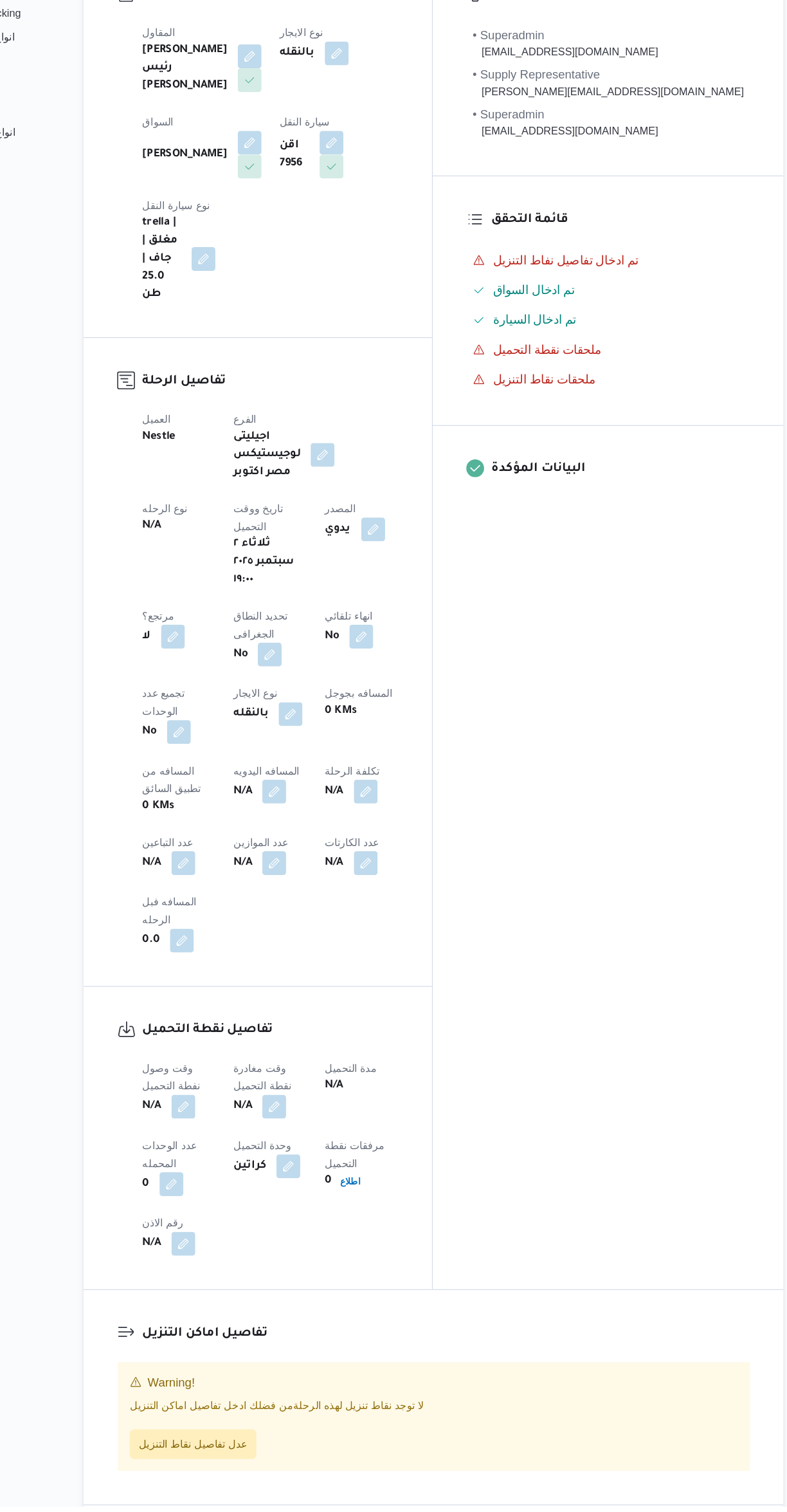
click at [219, 1159] on b "N/A" at bounding box center [226, 1166] width 16 height 15
click at [254, 1157] on button "button" at bounding box center [253, 1167] width 21 height 21
click at [218, 935] on input "وقت وصول نفطة التحميل" at bounding box center [220, 940] width 146 height 25
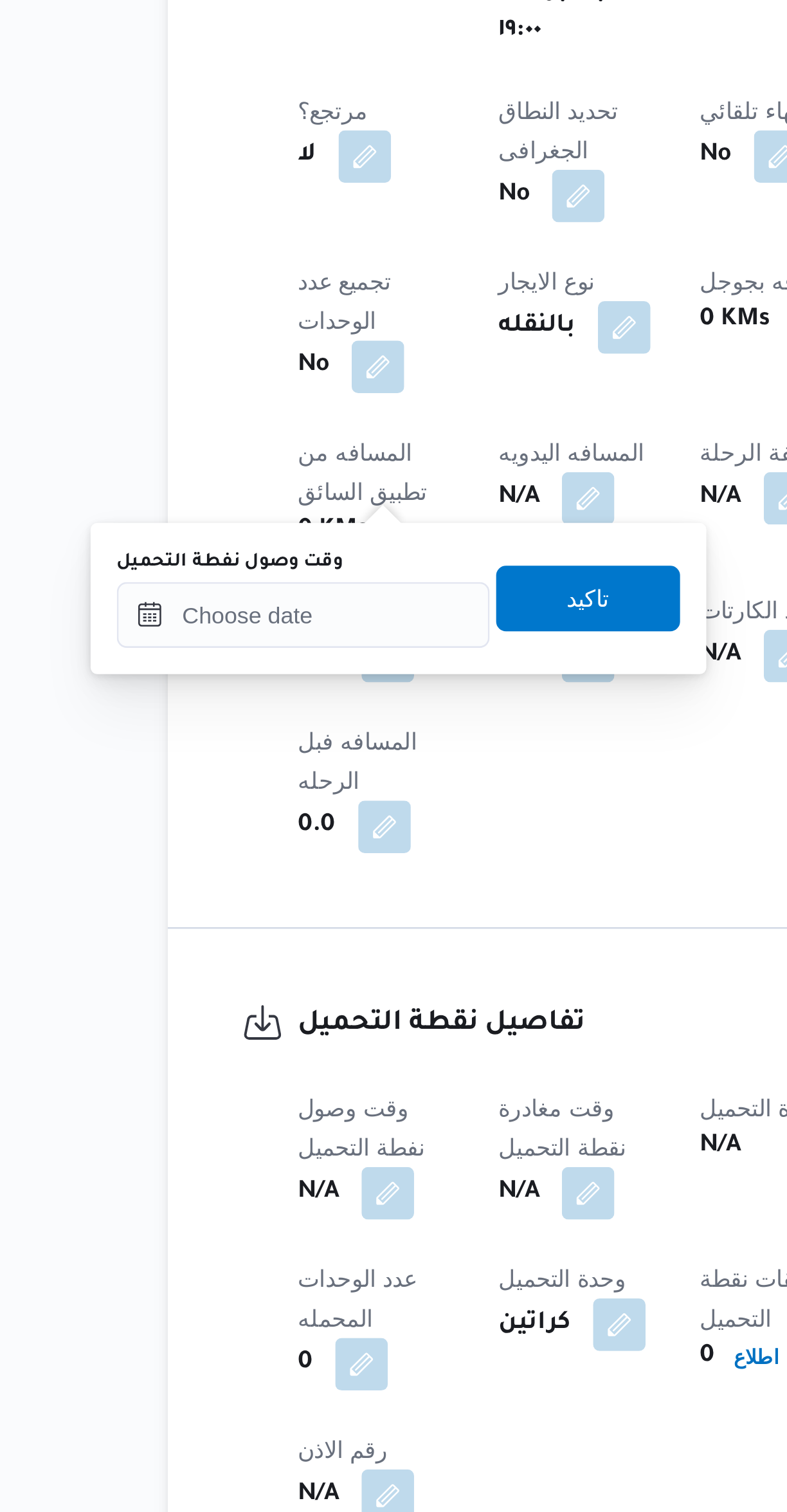
scroll to position [110, 0]
click at [226, 828] on input "وقت وصول نفطة التحميل" at bounding box center [220, 830] width 146 height 25
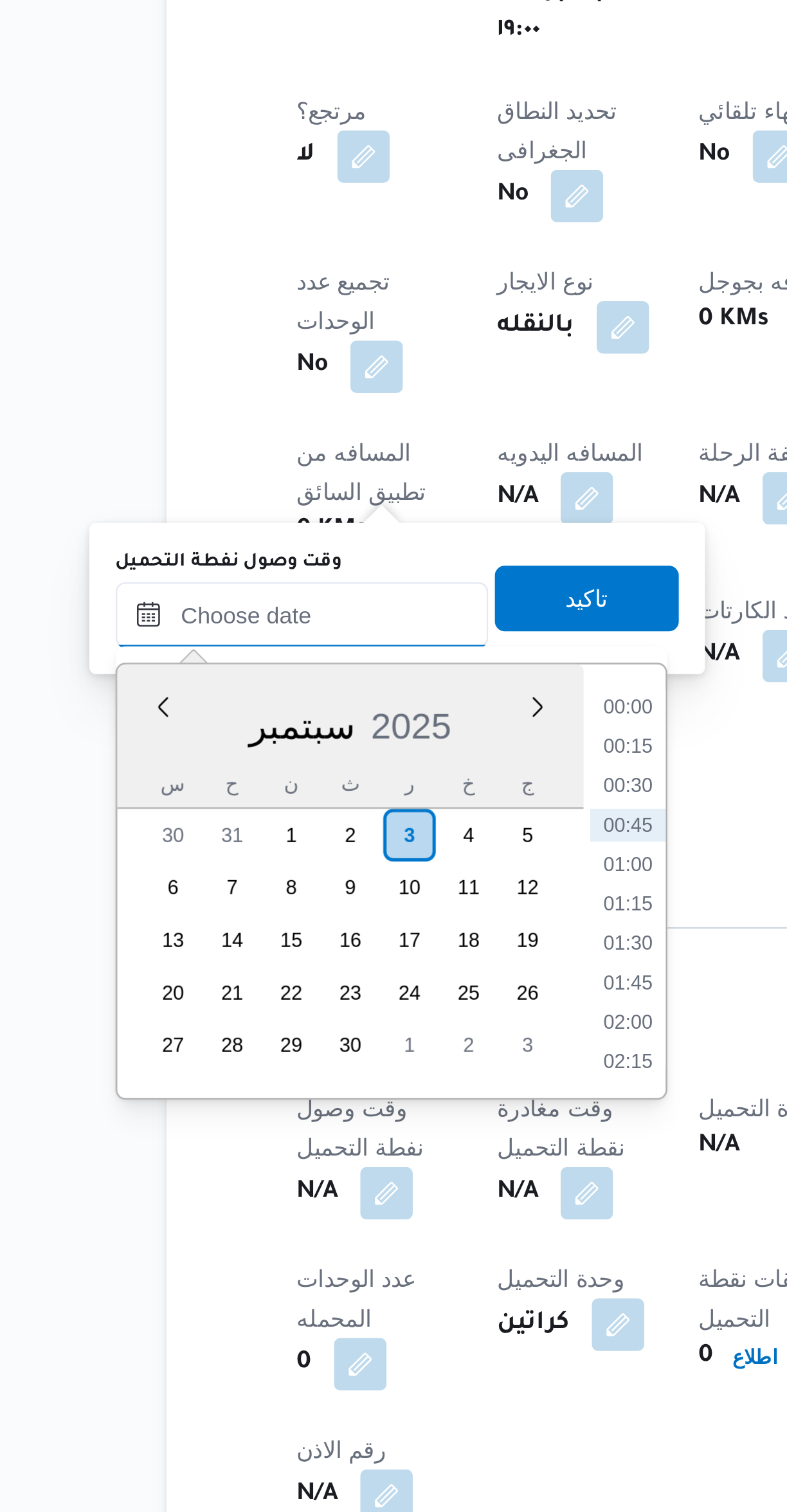
scroll to position [60, 0]
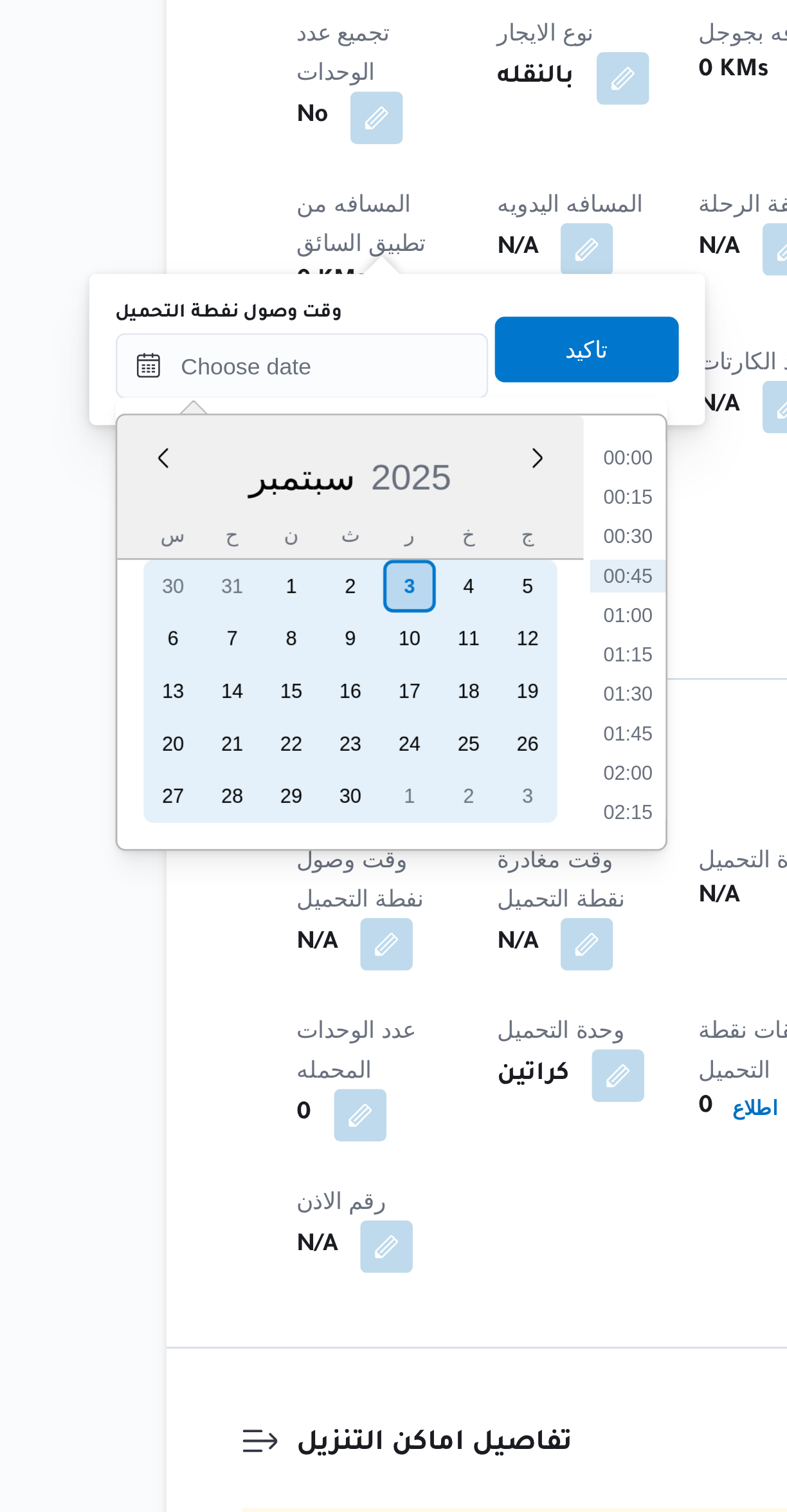
click at [240, 967] on div "2" at bounding box center [239, 966] width 21 height 21
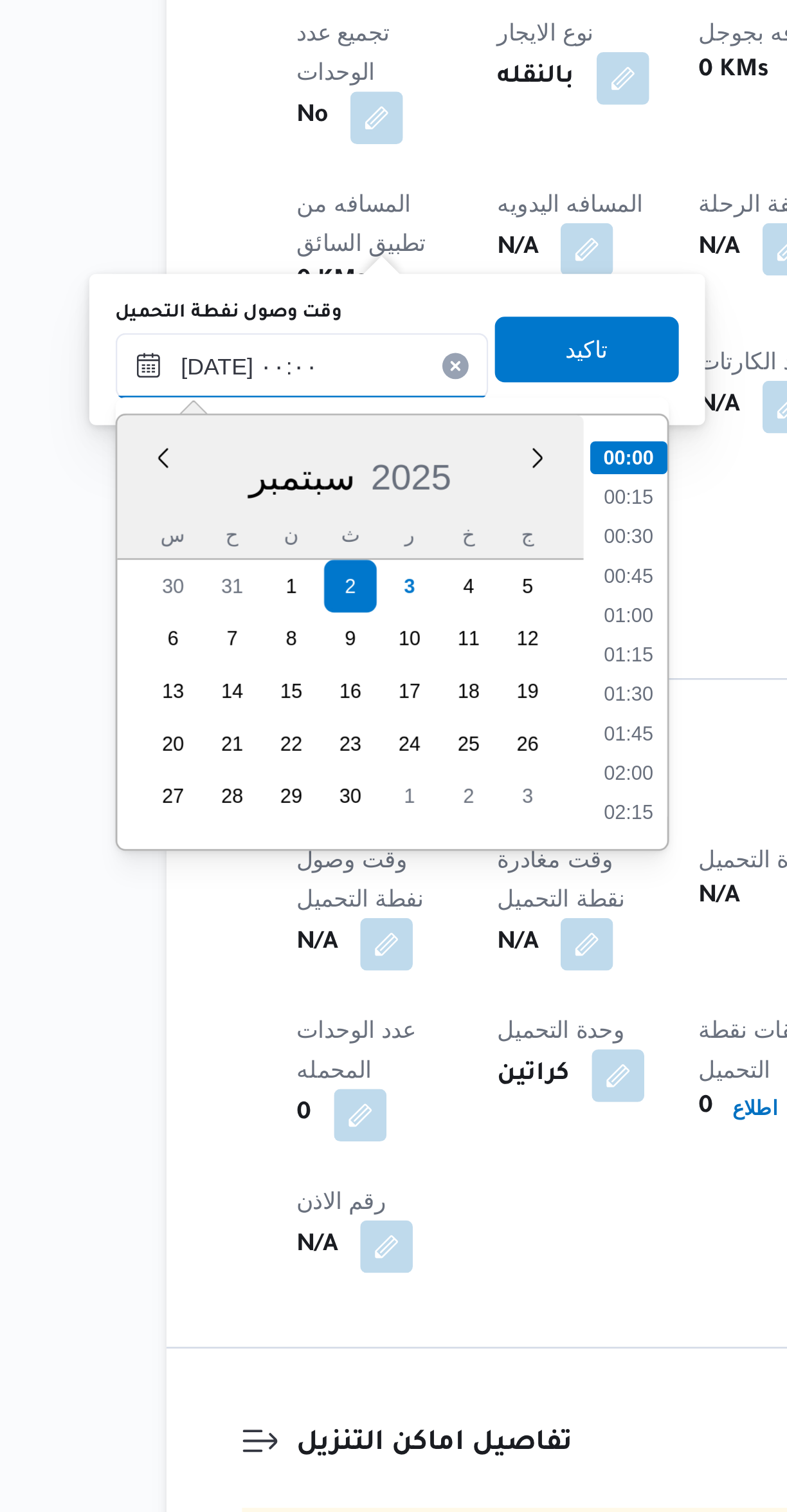
click at [181, 886] on input "٠٢/٠٩/٢٠٢٥ ٠٠:٠٠" at bounding box center [220, 880] width 146 height 25
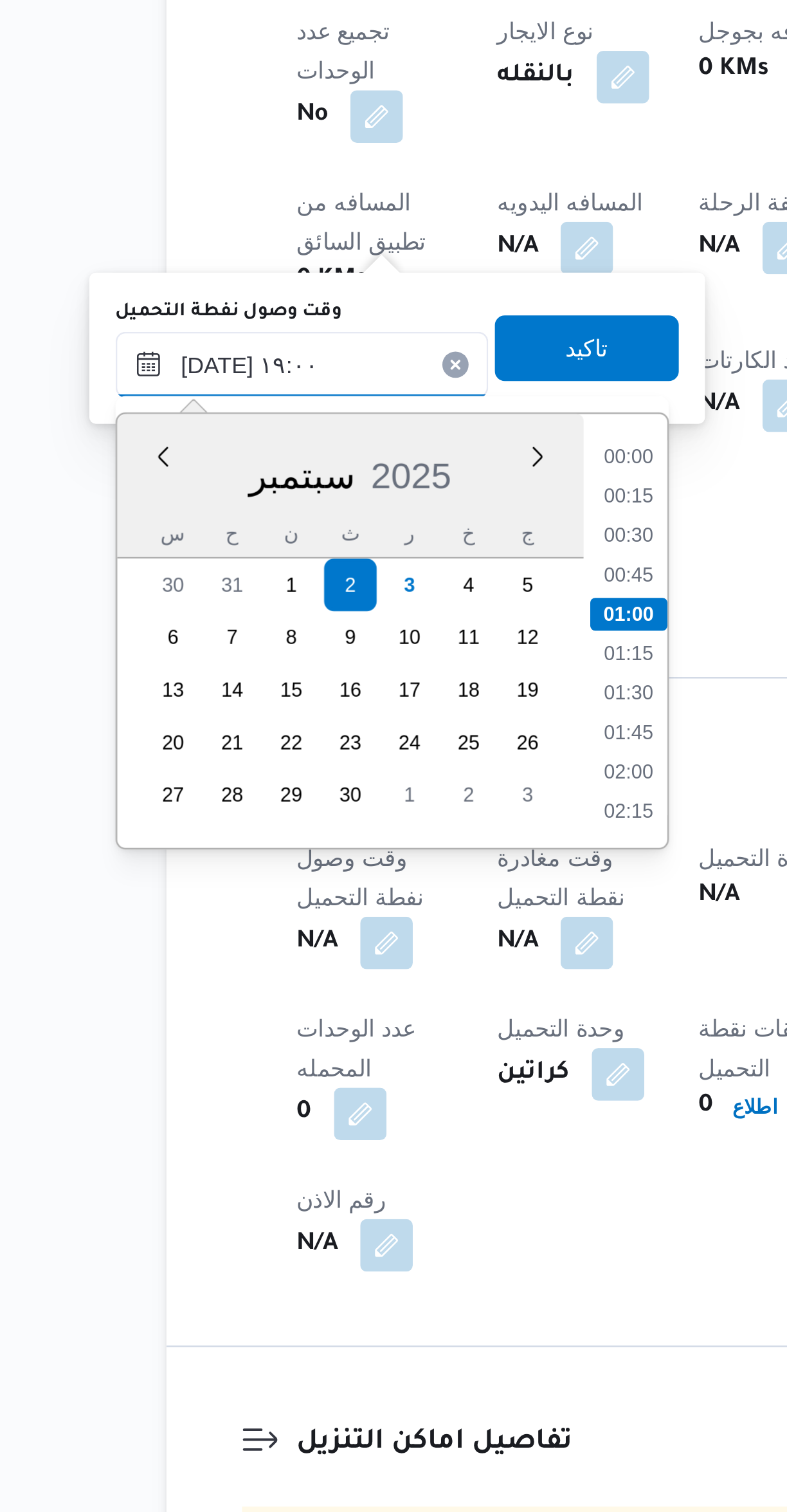
scroll to position [1038, 0]
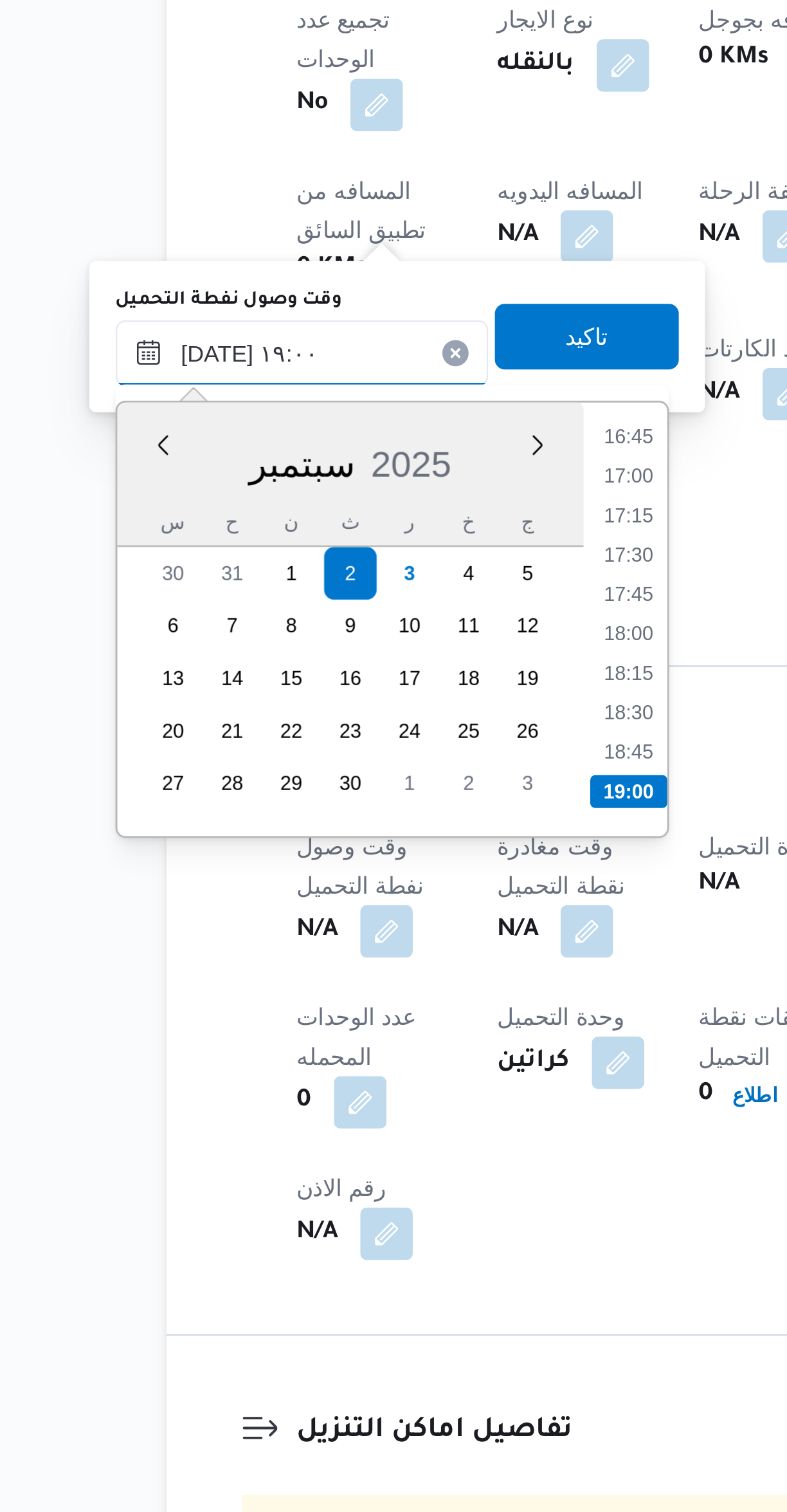
type input "٠٢/٠٩/٢٠٢٥ ١٩:٠٠"
click at [346, 1109] on li "19:00" at bounding box center [349, 1112] width 30 height 13
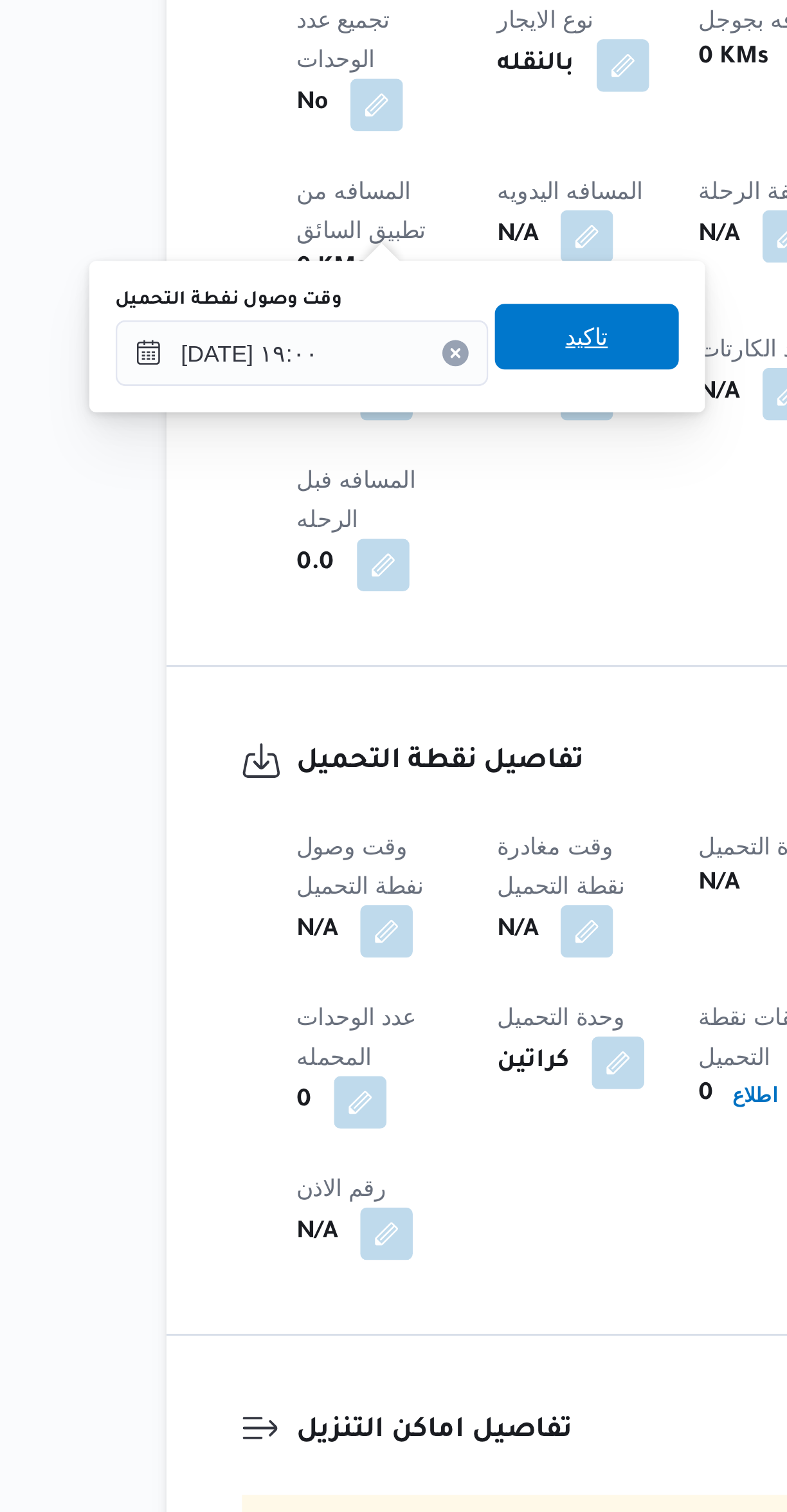
click at [310, 937] on span "تاكيد" at bounding box center [332, 934] width 72 height 25
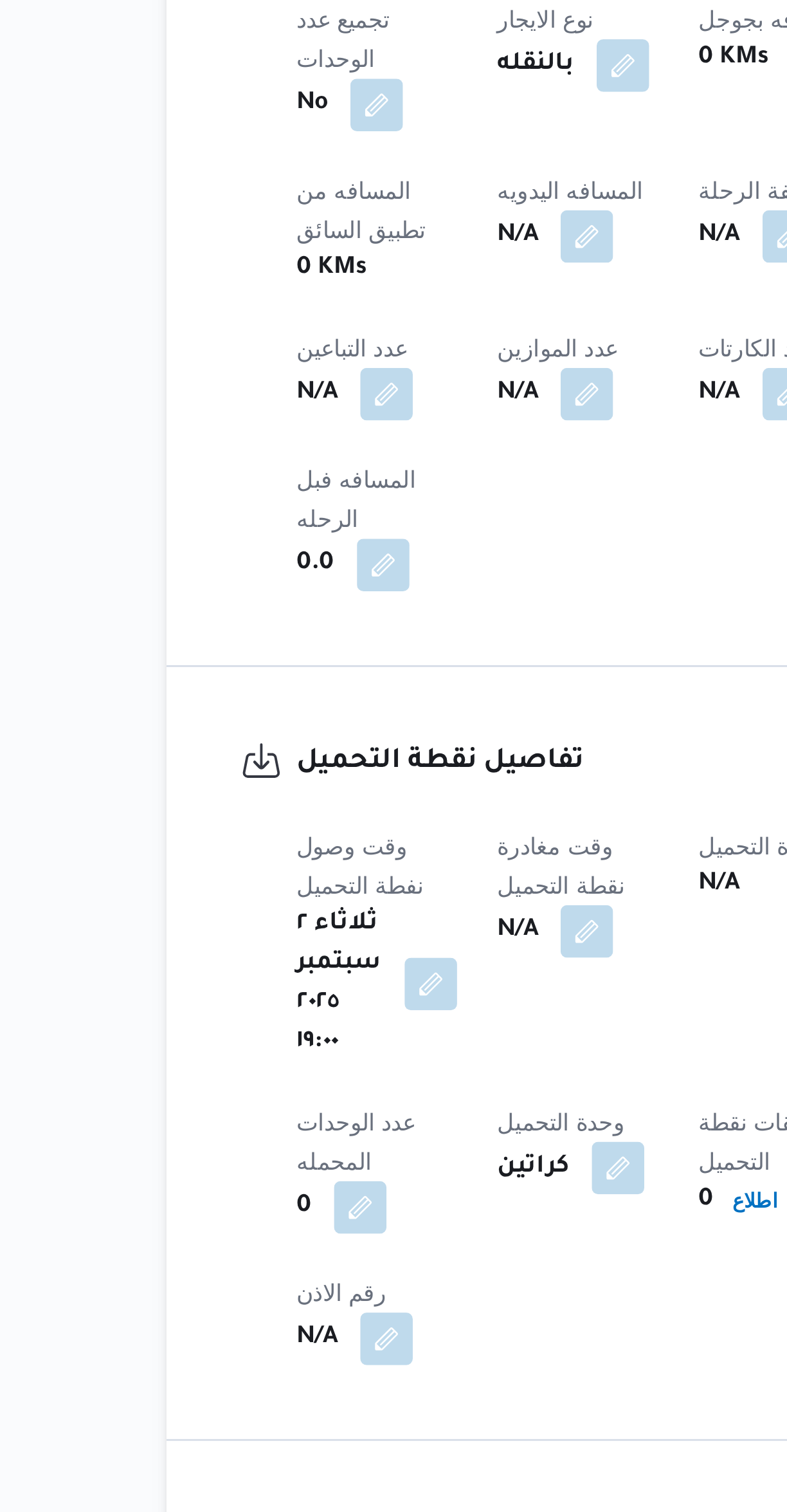
click at [342, 1157] on button "button" at bounding box center [332, 1167] width 21 height 21
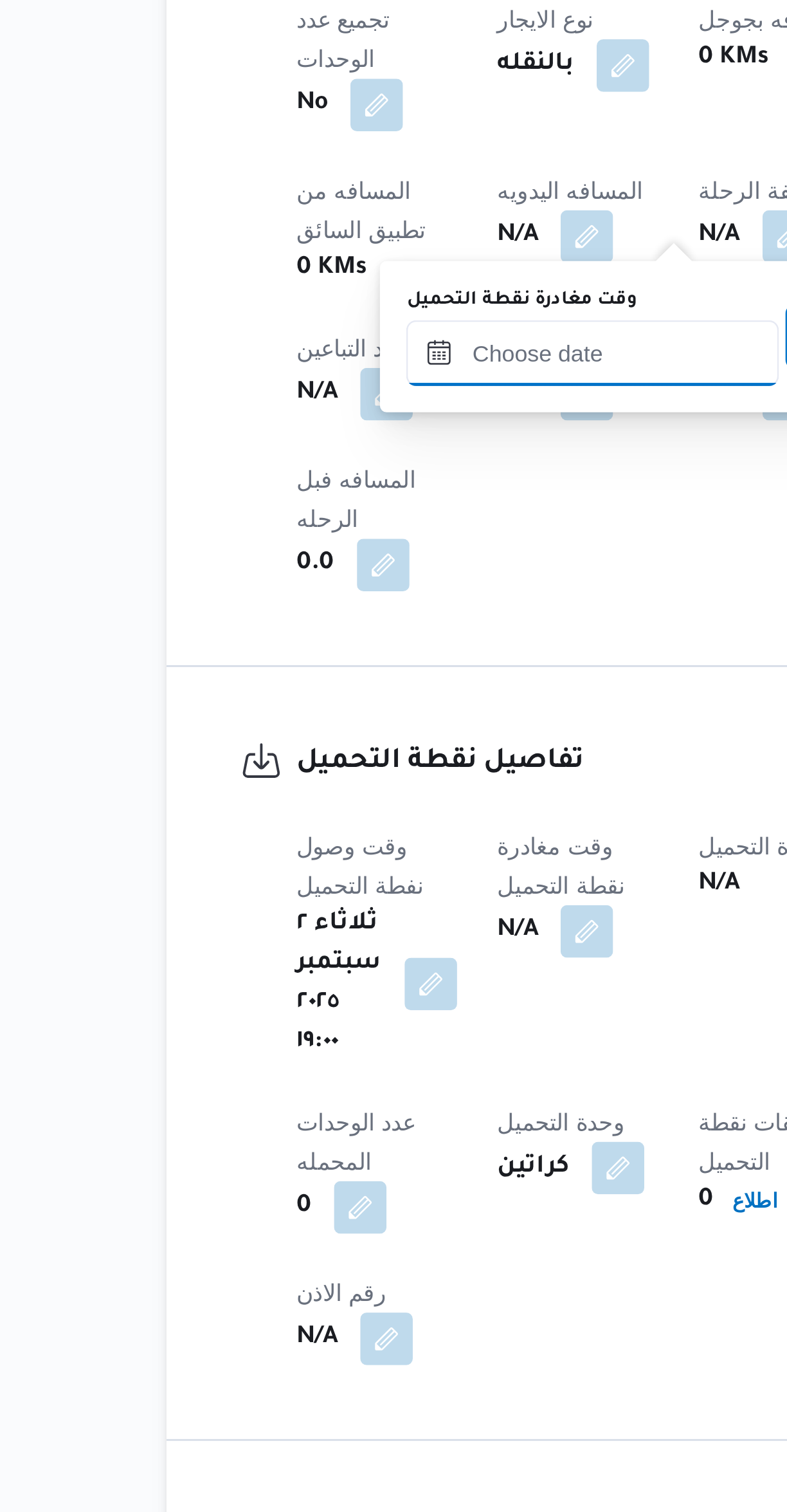
click at [295, 943] on input "وقت مغادرة نقطة التحميل" at bounding box center [334, 940] width 146 height 25
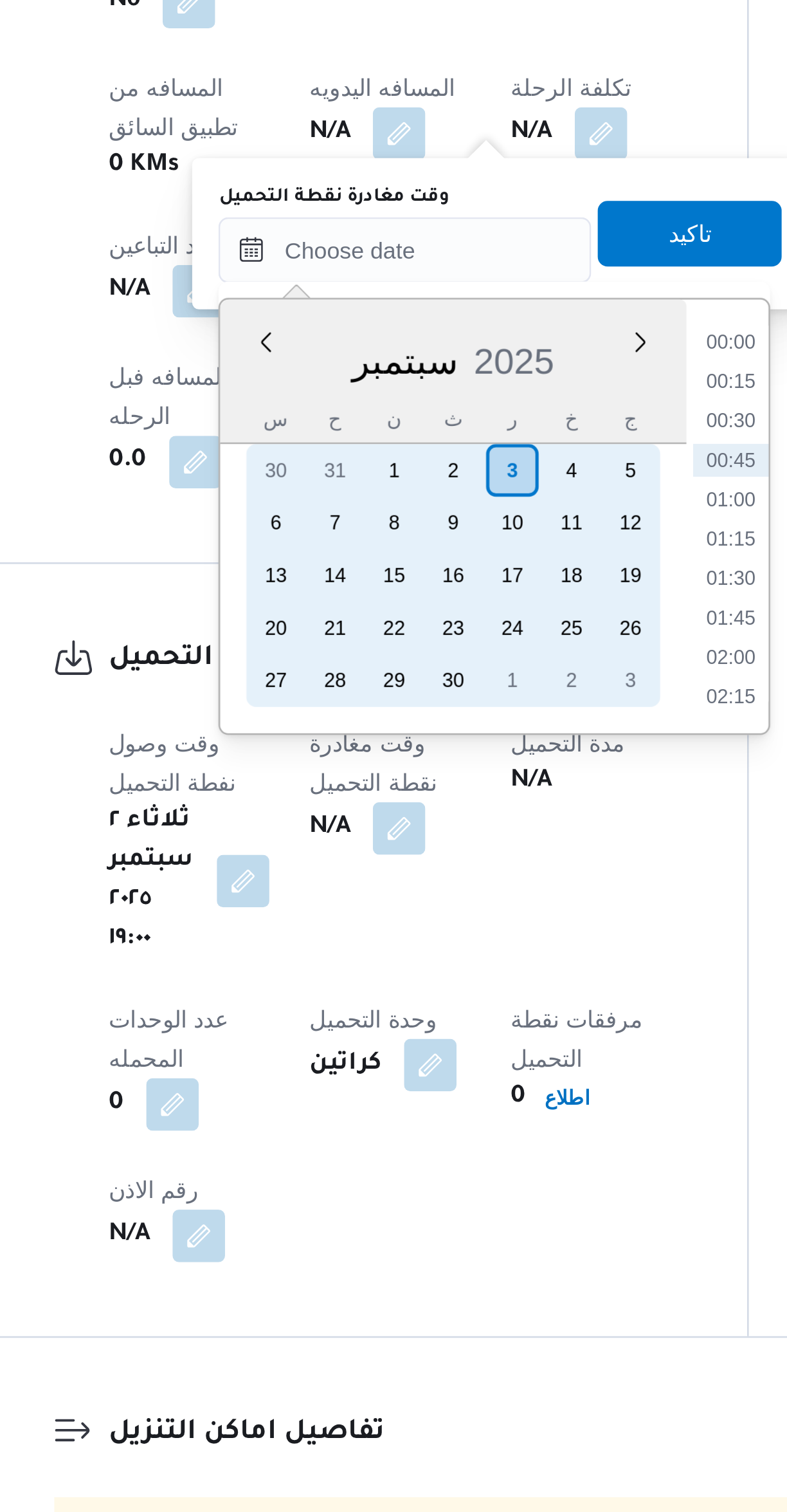
click at [353, 1028] on div "2" at bounding box center [353, 1027] width 21 height 21
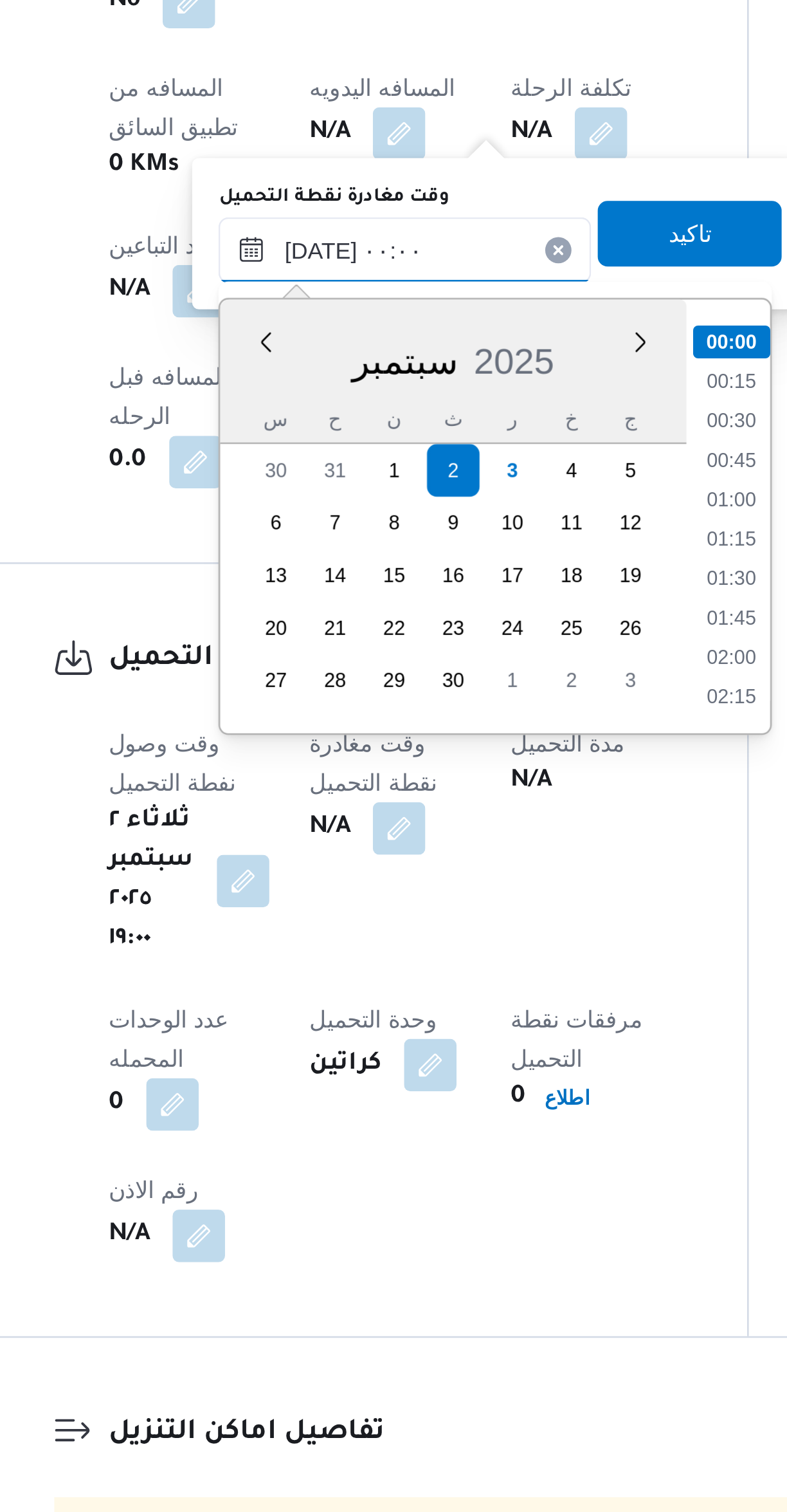
click at [289, 946] on input "٠٢/٠٩/٢٠٢٥ ٠٠:٠٠" at bounding box center [334, 940] width 146 height 25
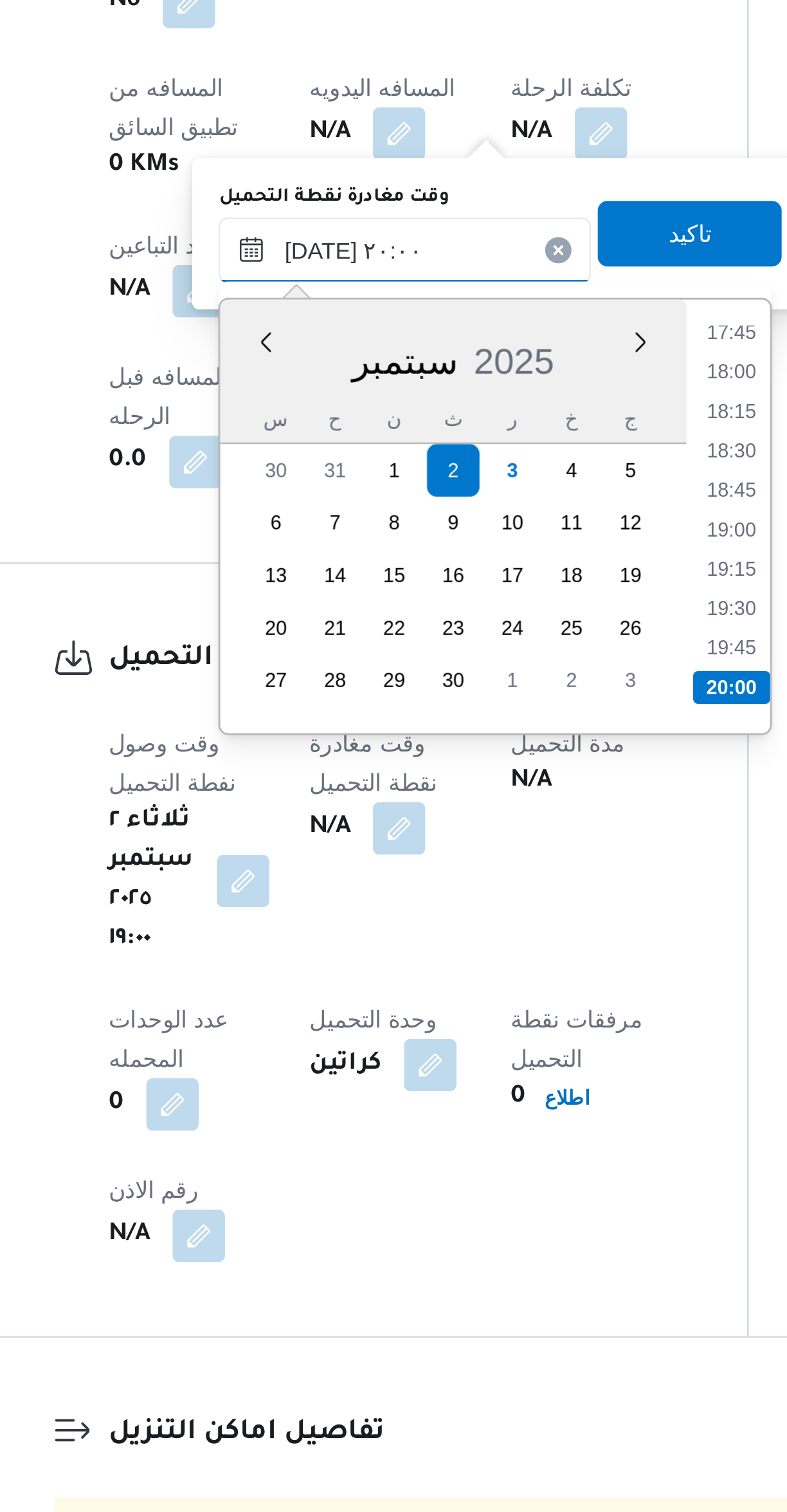
type input "٠٢/٠٩/٢٠٢٥ ٢٠:٠٠"
click at [456, 1106] on li "20:00" at bounding box center [462, 1112] width 30 height 13
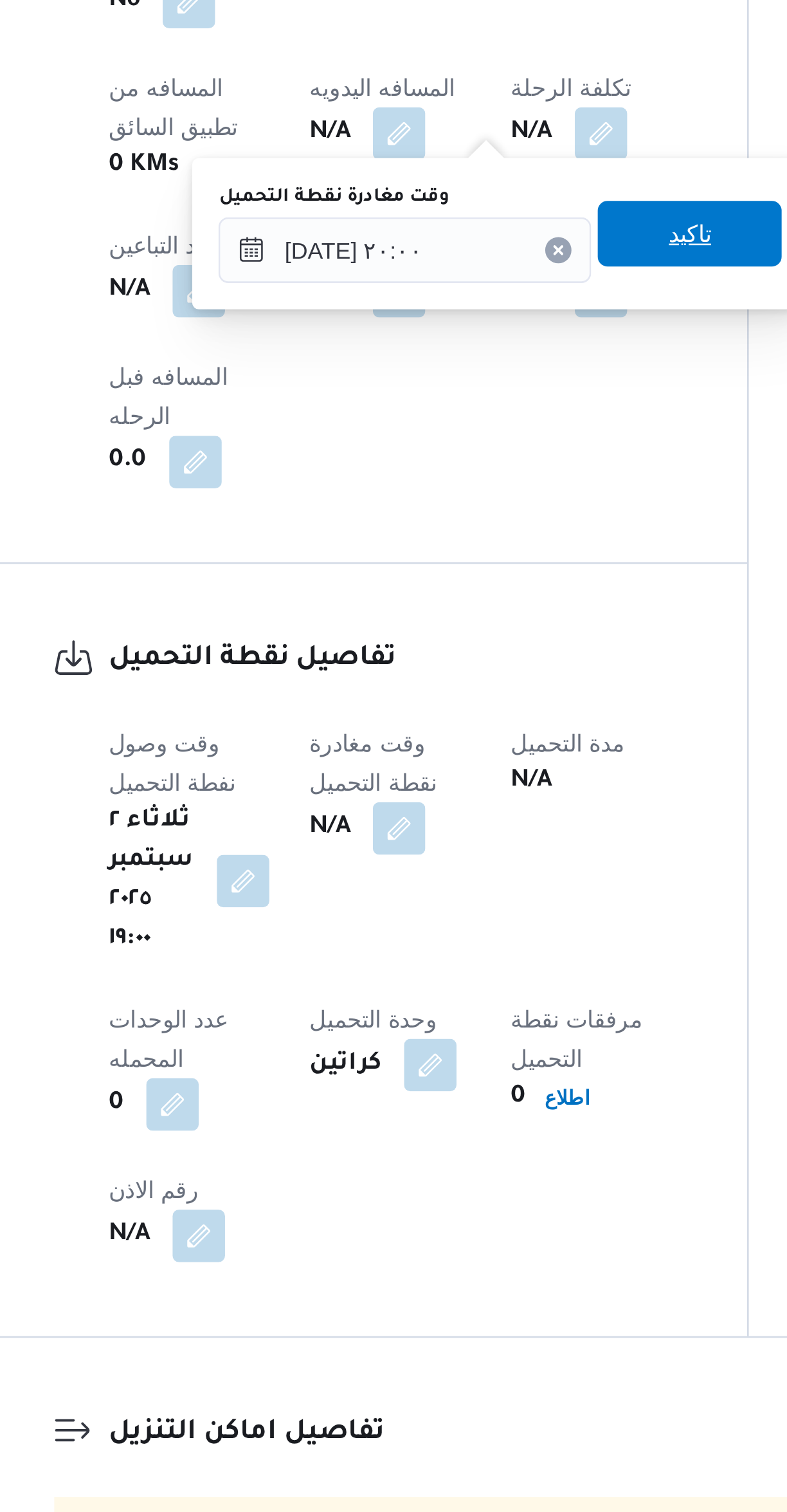
click at [419, 935] on span "تاكيد" at bounding box center [446, 934] width 72 height 25
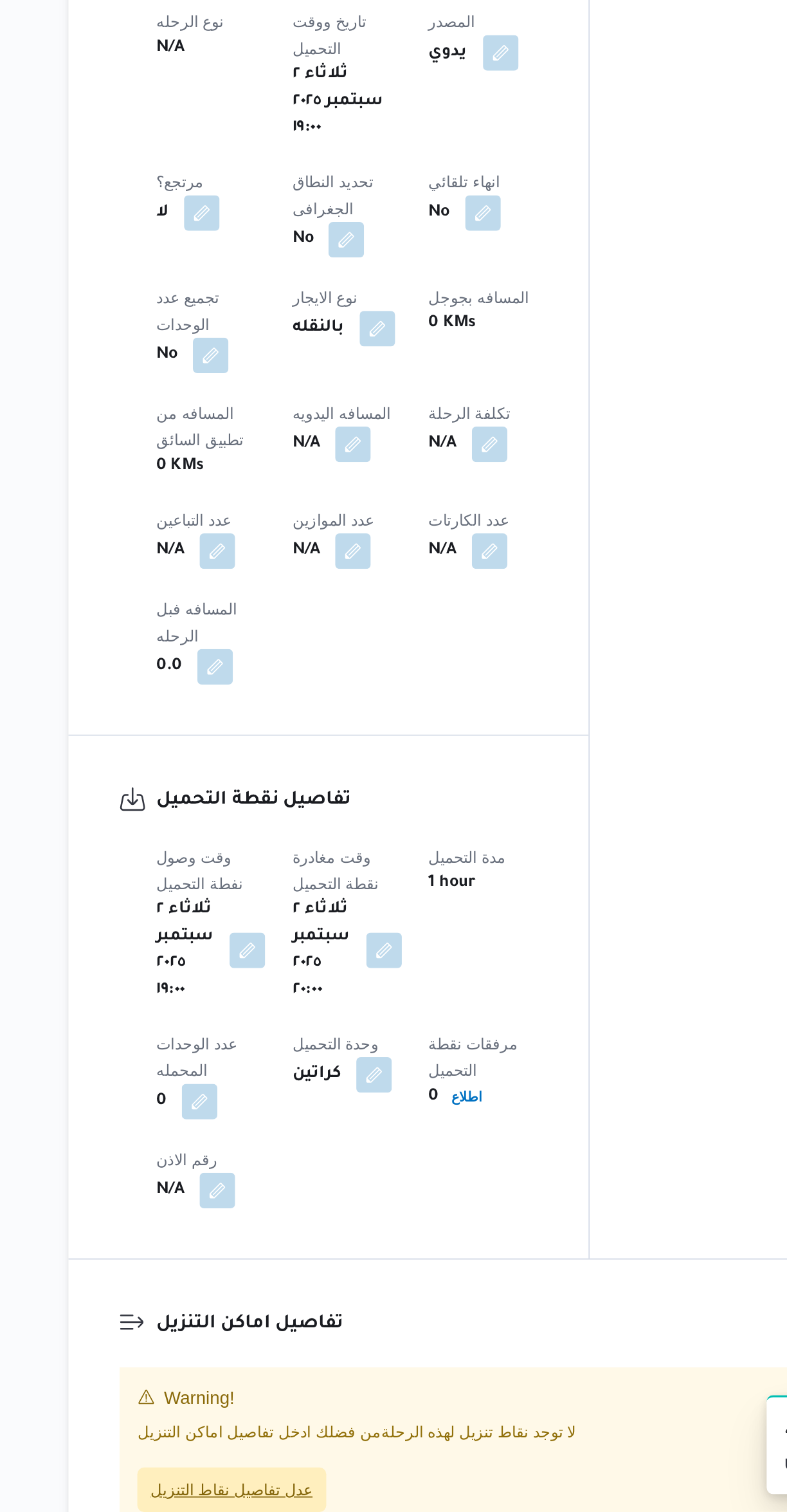
click at [241, 1492] on span "عدل تفاصيل نقاط التنزيل" at bounding box center [262, 1499] width 94 height 15
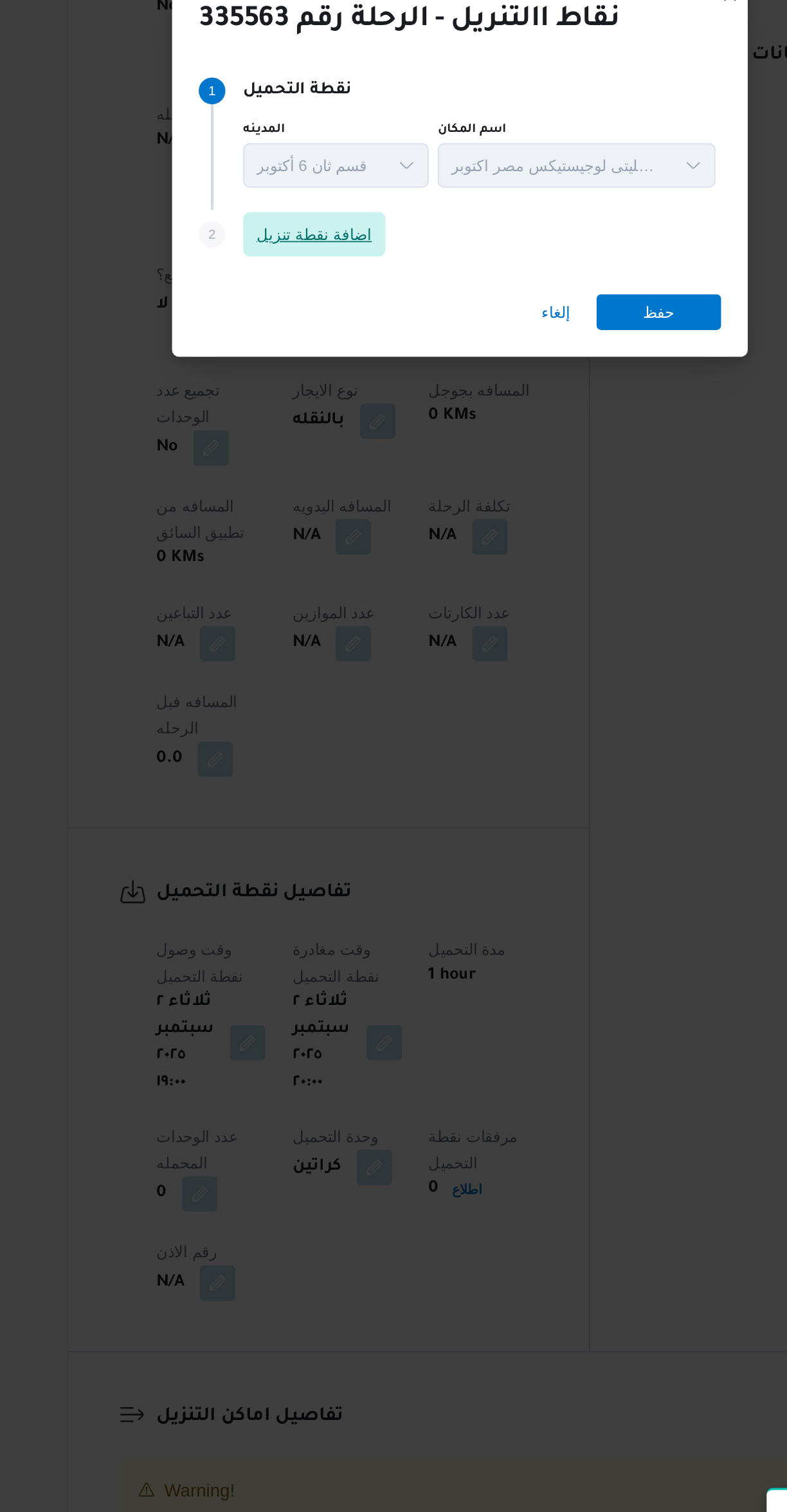
click at [305, 721] on span "اضافة نقطة تنزيل" at bounding box center [310, 719] width 83 height 25
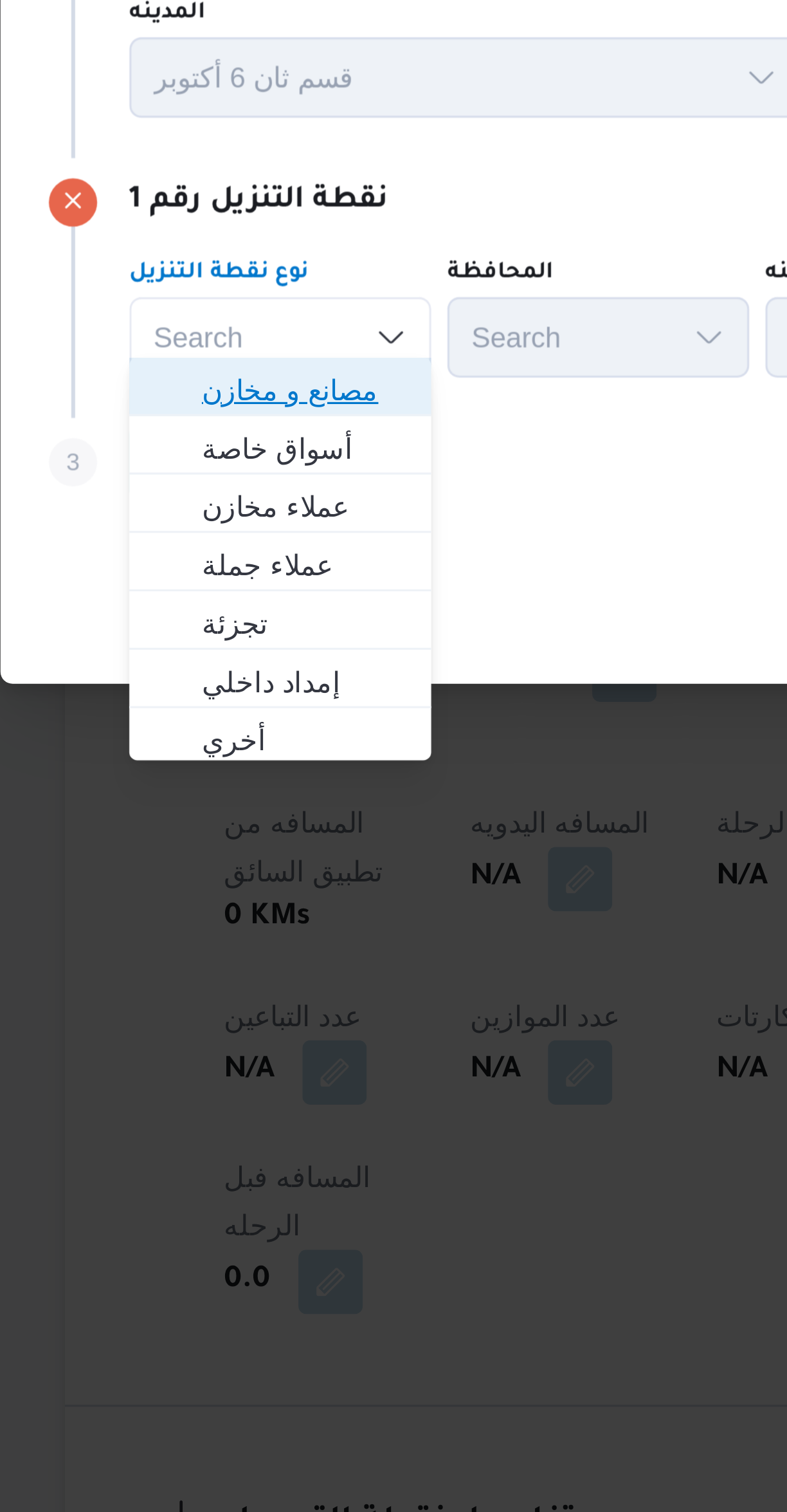
click at [217, 737] on span "مصانع و مخازن" at bounding box center [244, 737] width 66 height 15
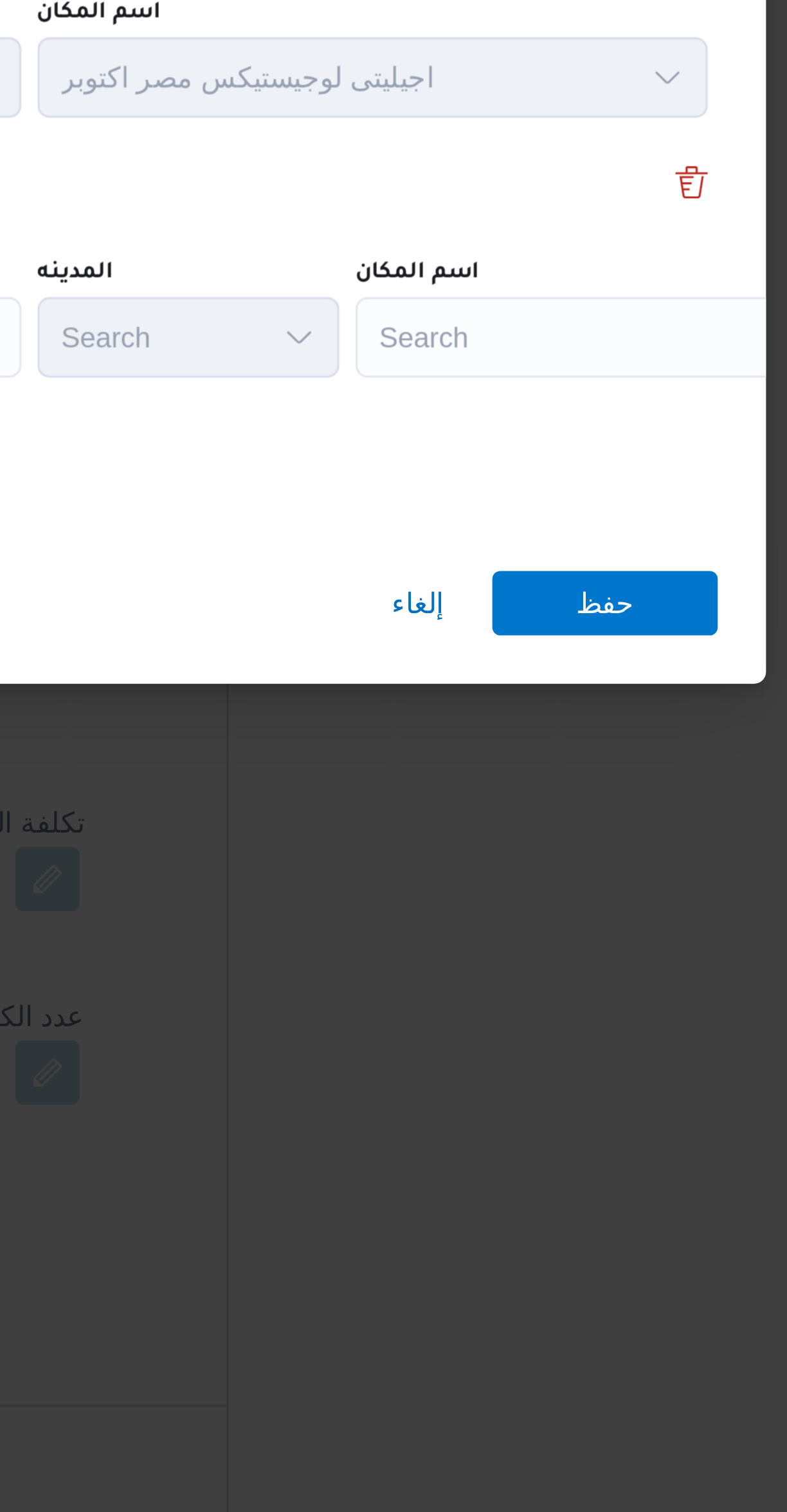
click at [536, 719] on div "Search" at bounding box center [590, 721] width 160 height 25
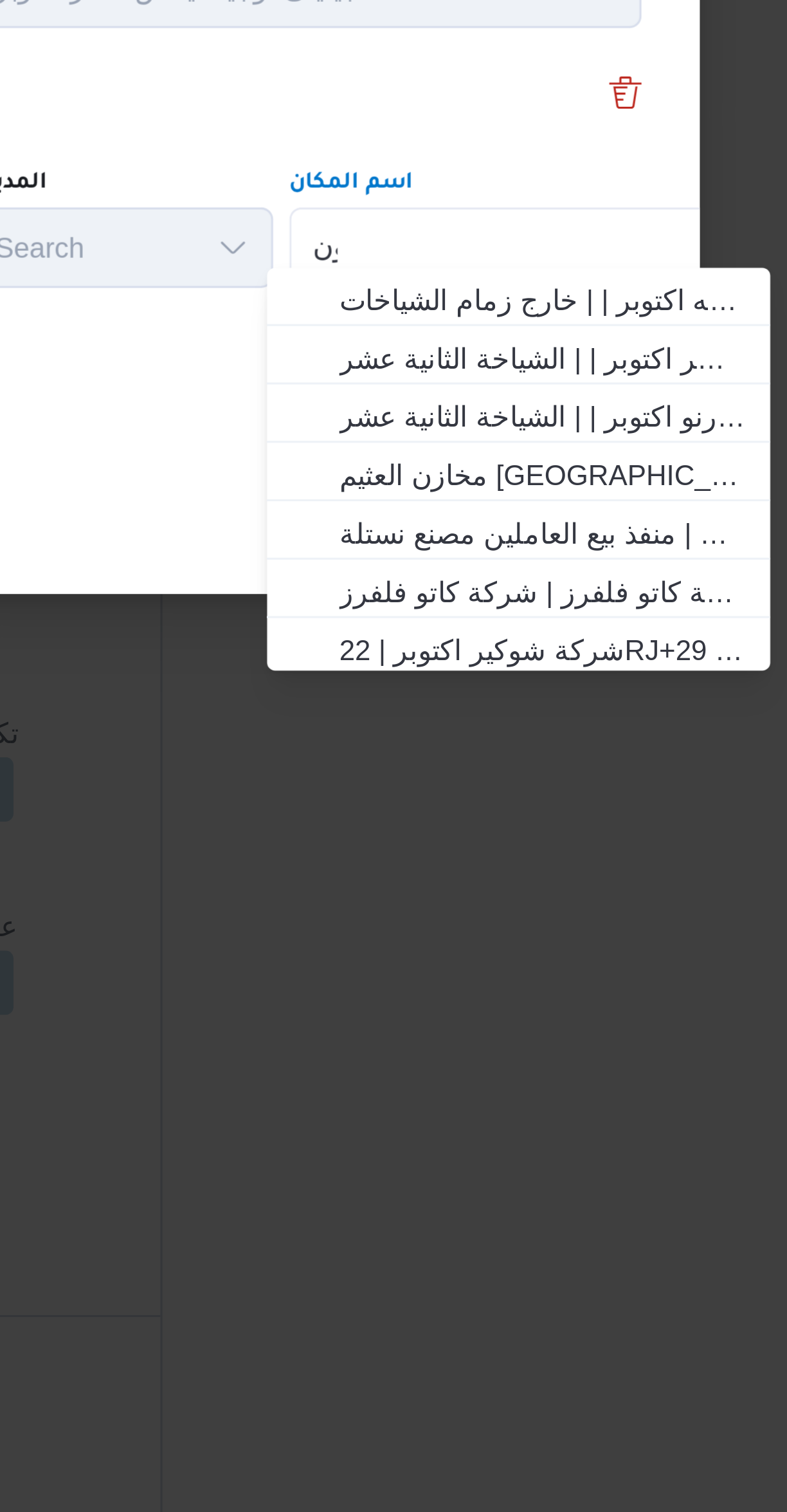
scroll to position [0, 0]
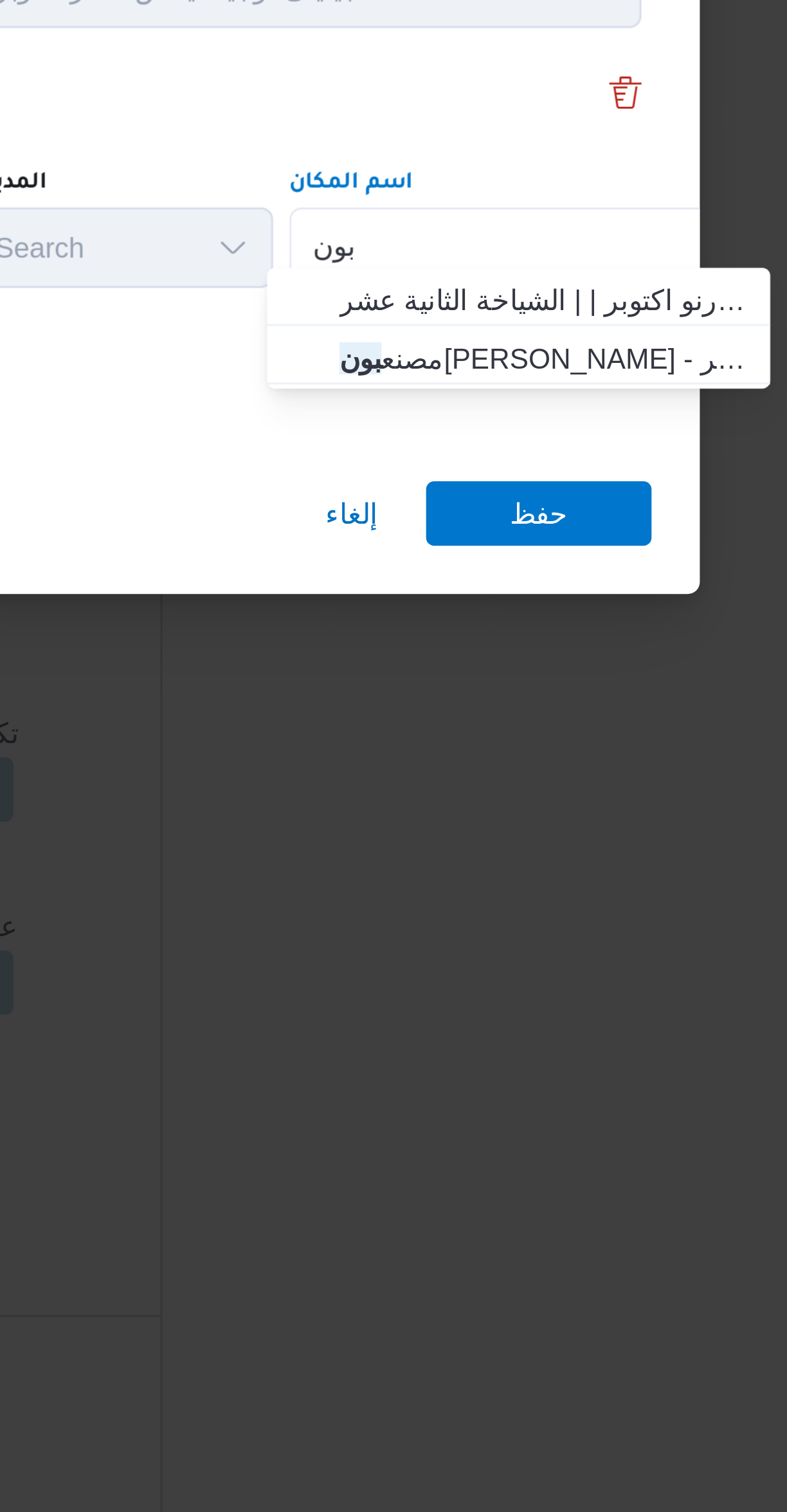
type input "بون"
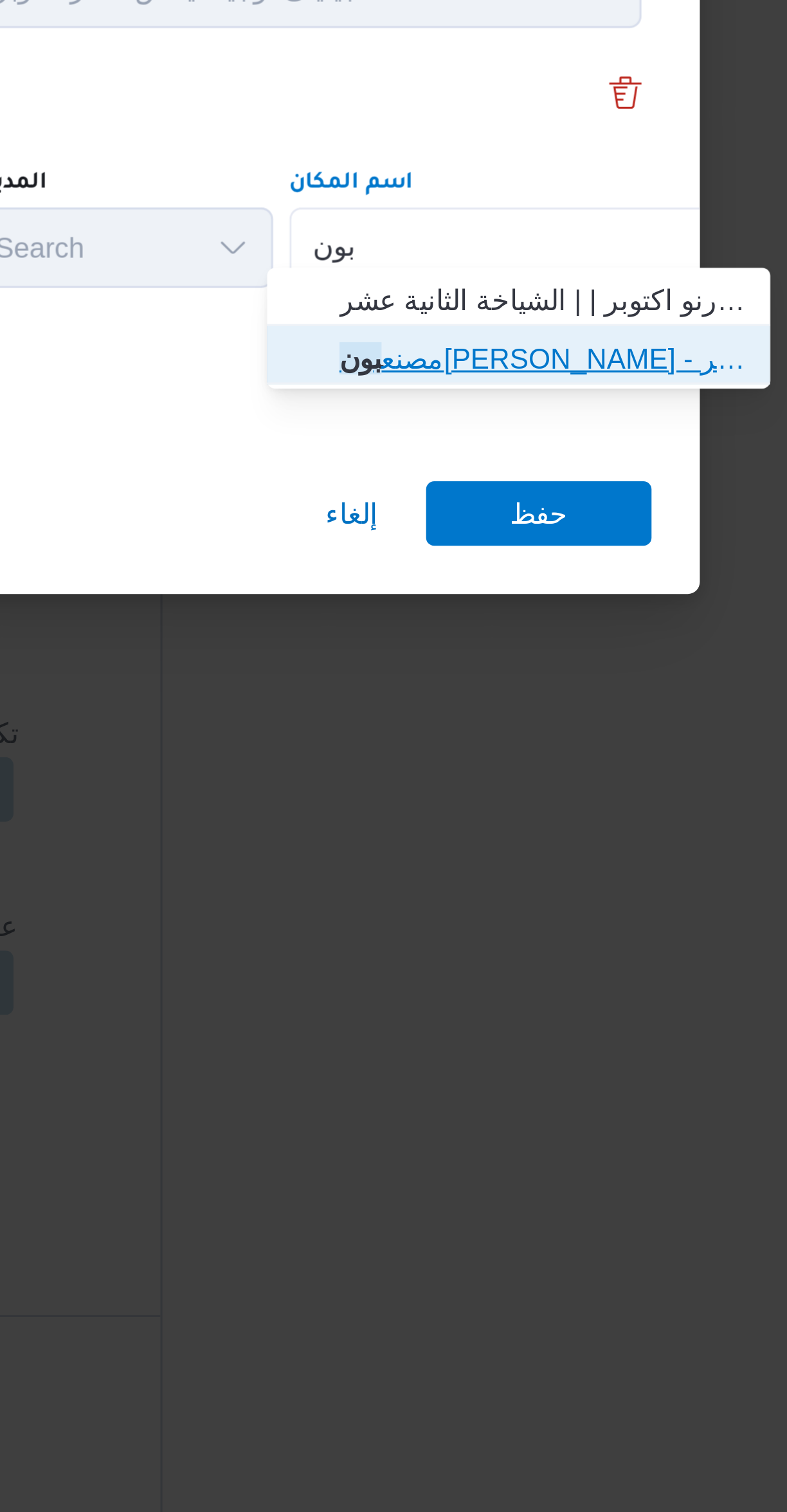
click at [533, 760] on span "مصنع بون جورنو لوجستيك - اكتوبر | Bonjorno New Coffe Factory | null" at bounding box center [591, 756] width 130 height 15
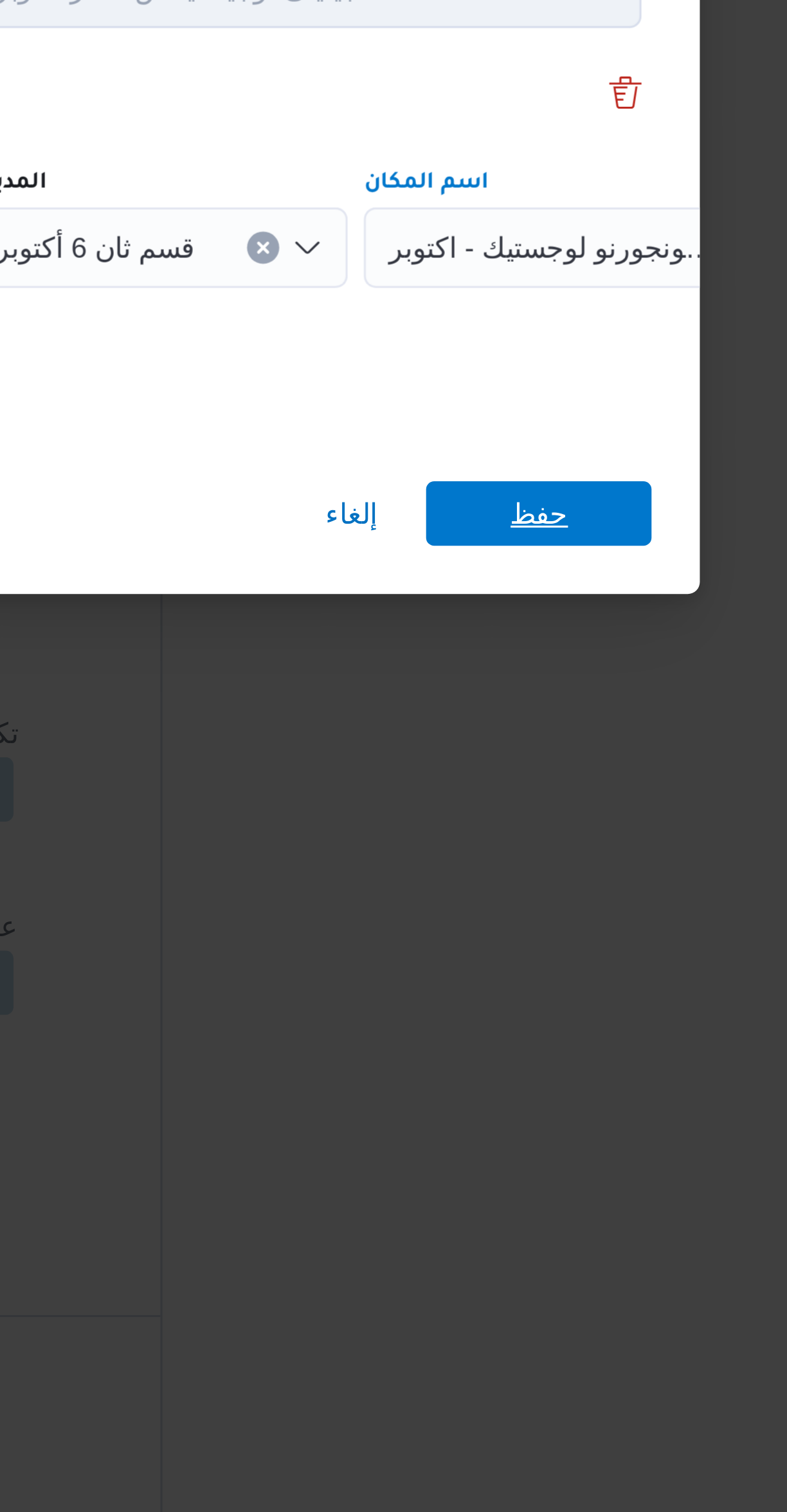
click at [576, 802] on span "حفظ" at bounding box center [589, 806] width 72 height 21
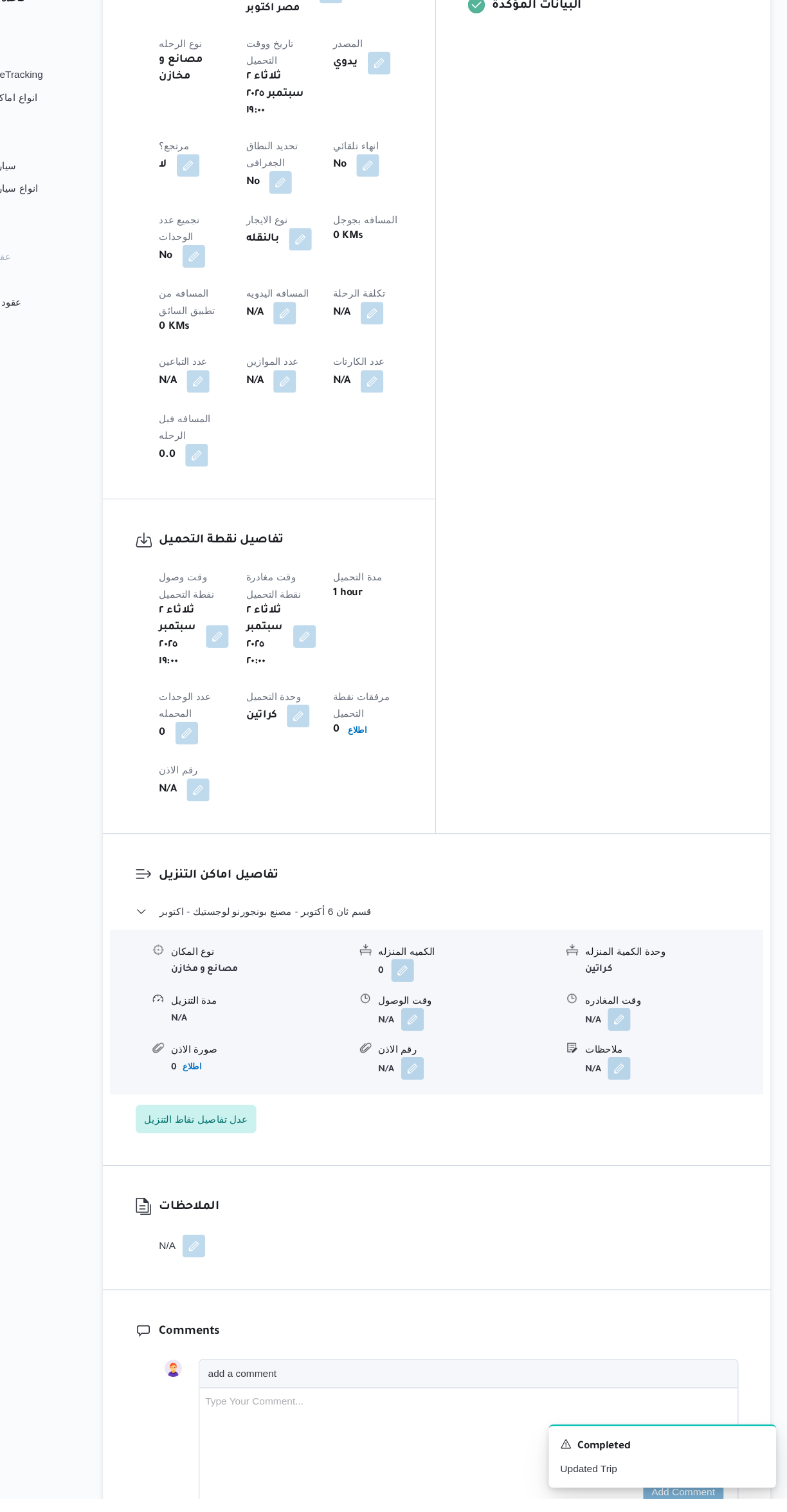
scroll to position [528, 0]
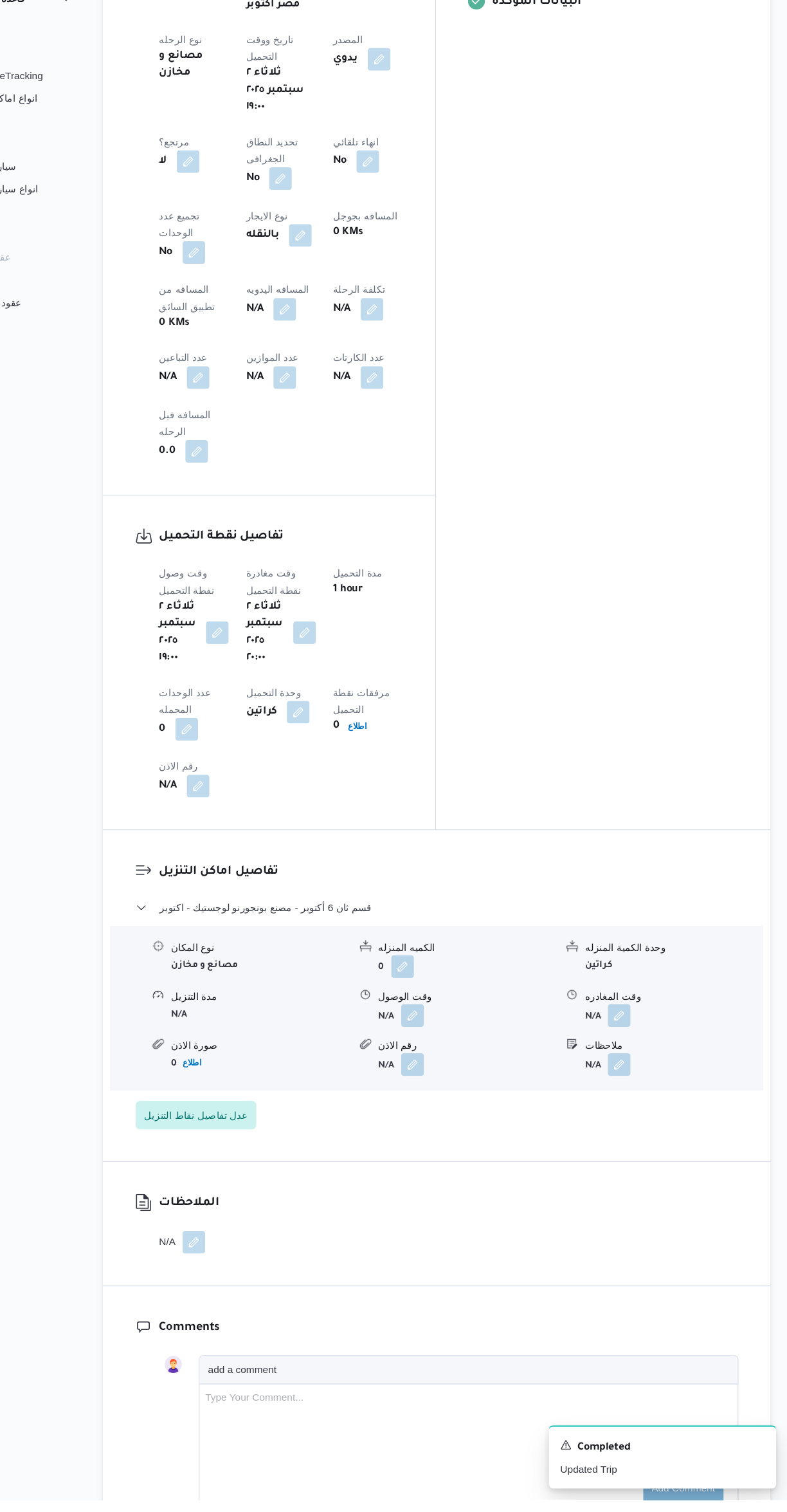
click at [446, 1063] on button "button" at bounding box center [448, 1073] width 21 height 21
click at [388, 818] on input "وقت الوصول" at bounding box center [413, 816] width 146 height 25
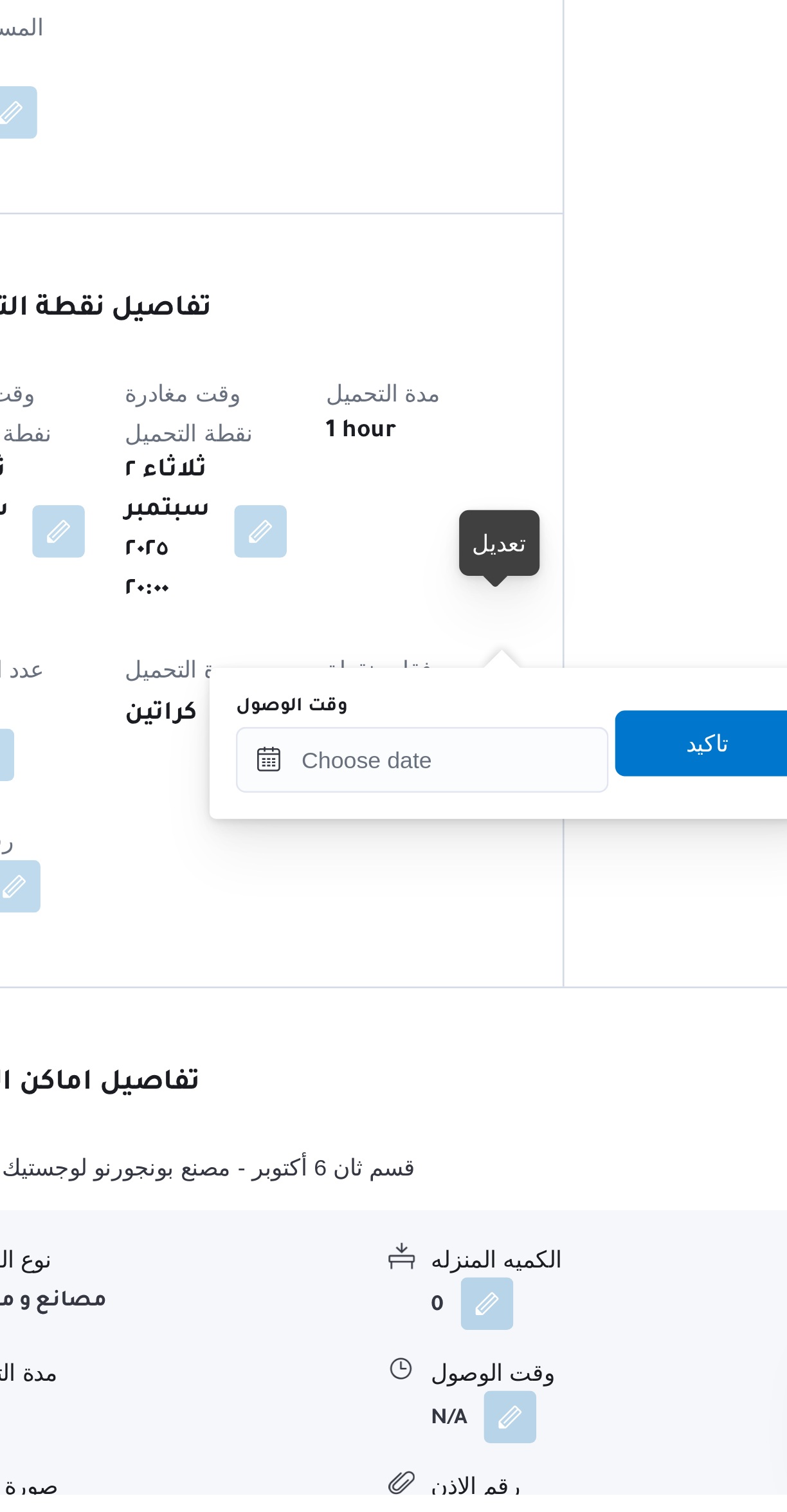
scroll to position [119, 0]
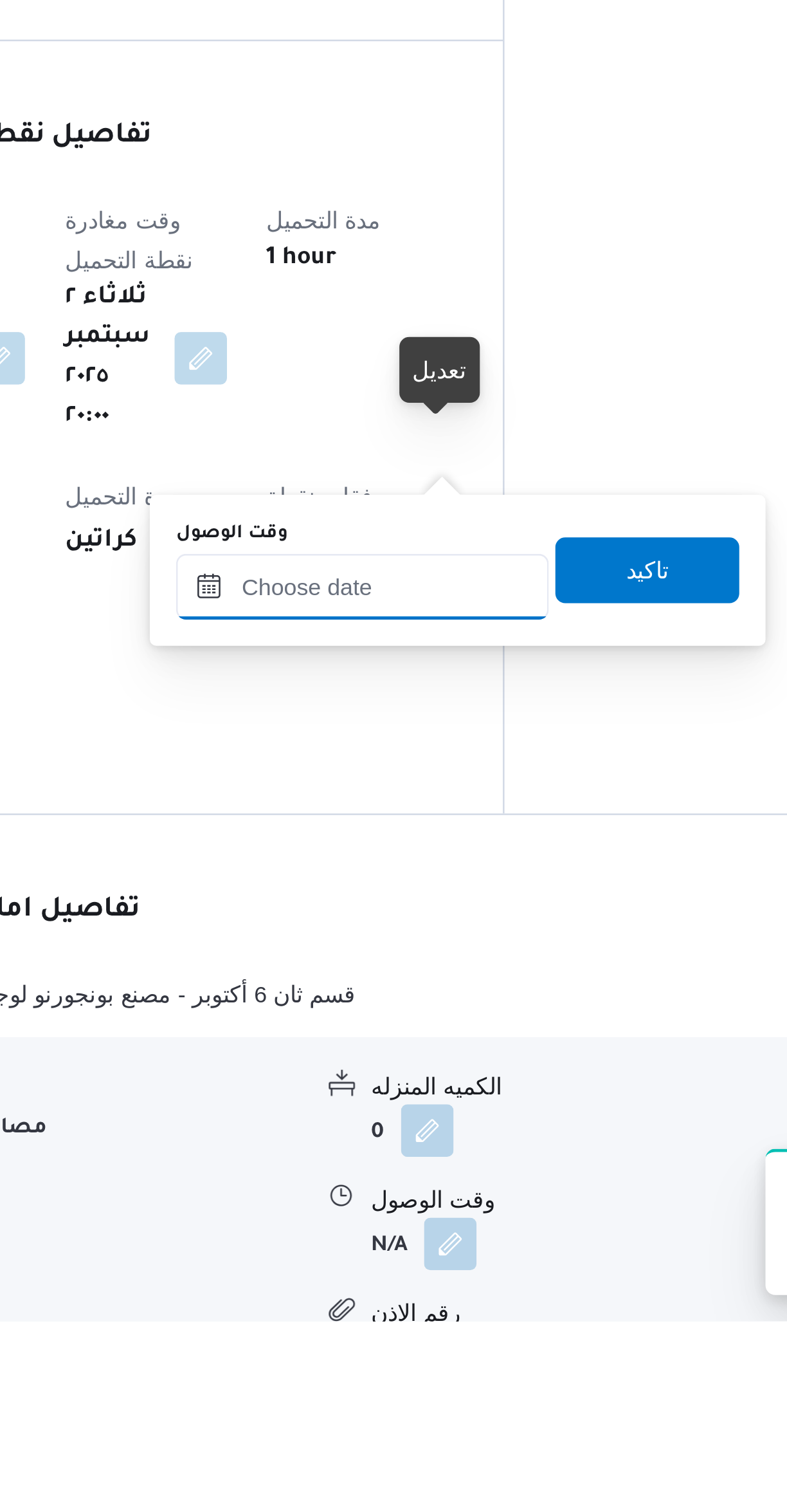
click at [413, 1226] on input "وقت الوصول" at bounding box center [413, 1224] width 146 height 25
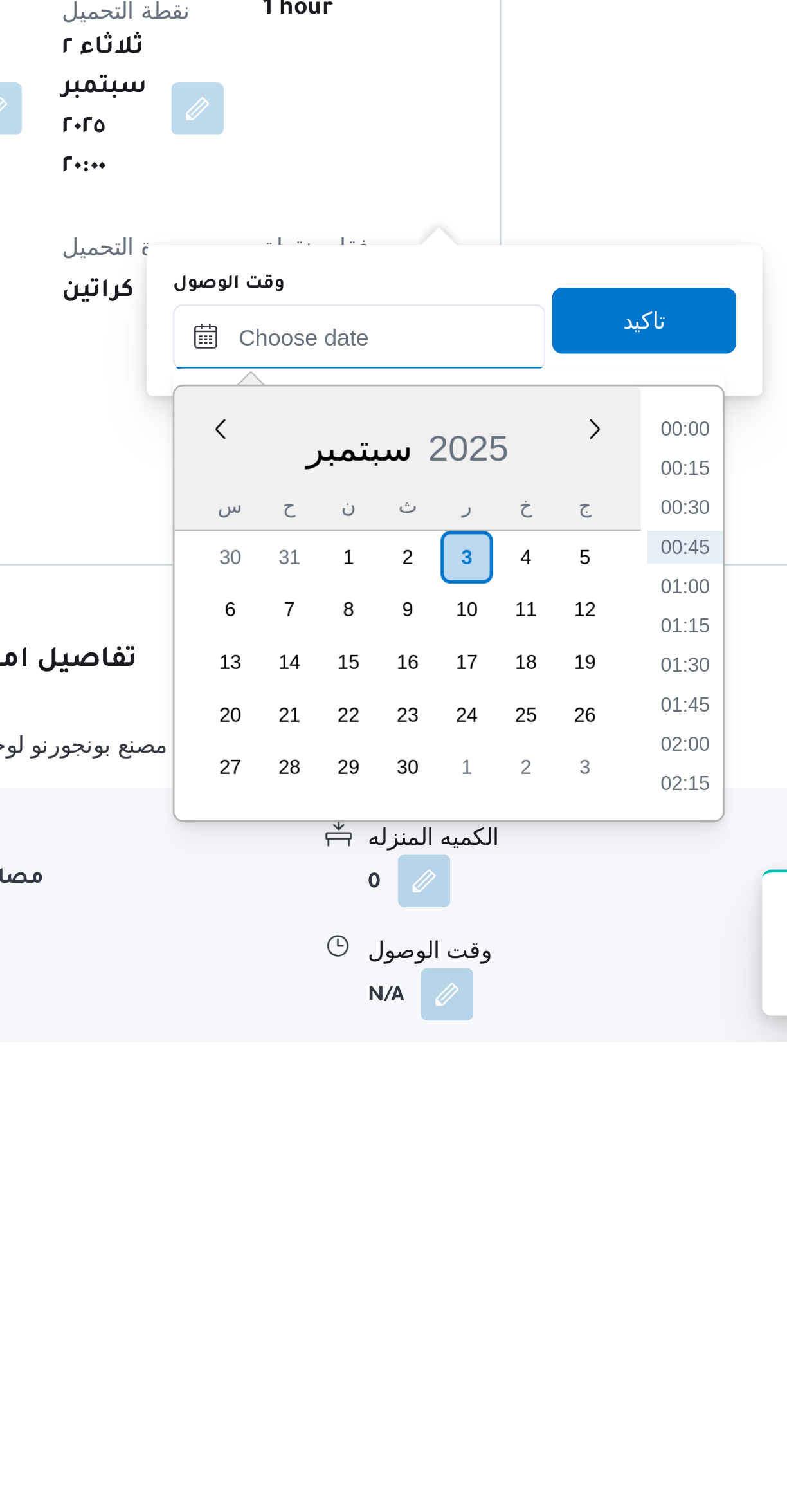
scroll to position [107, 0]
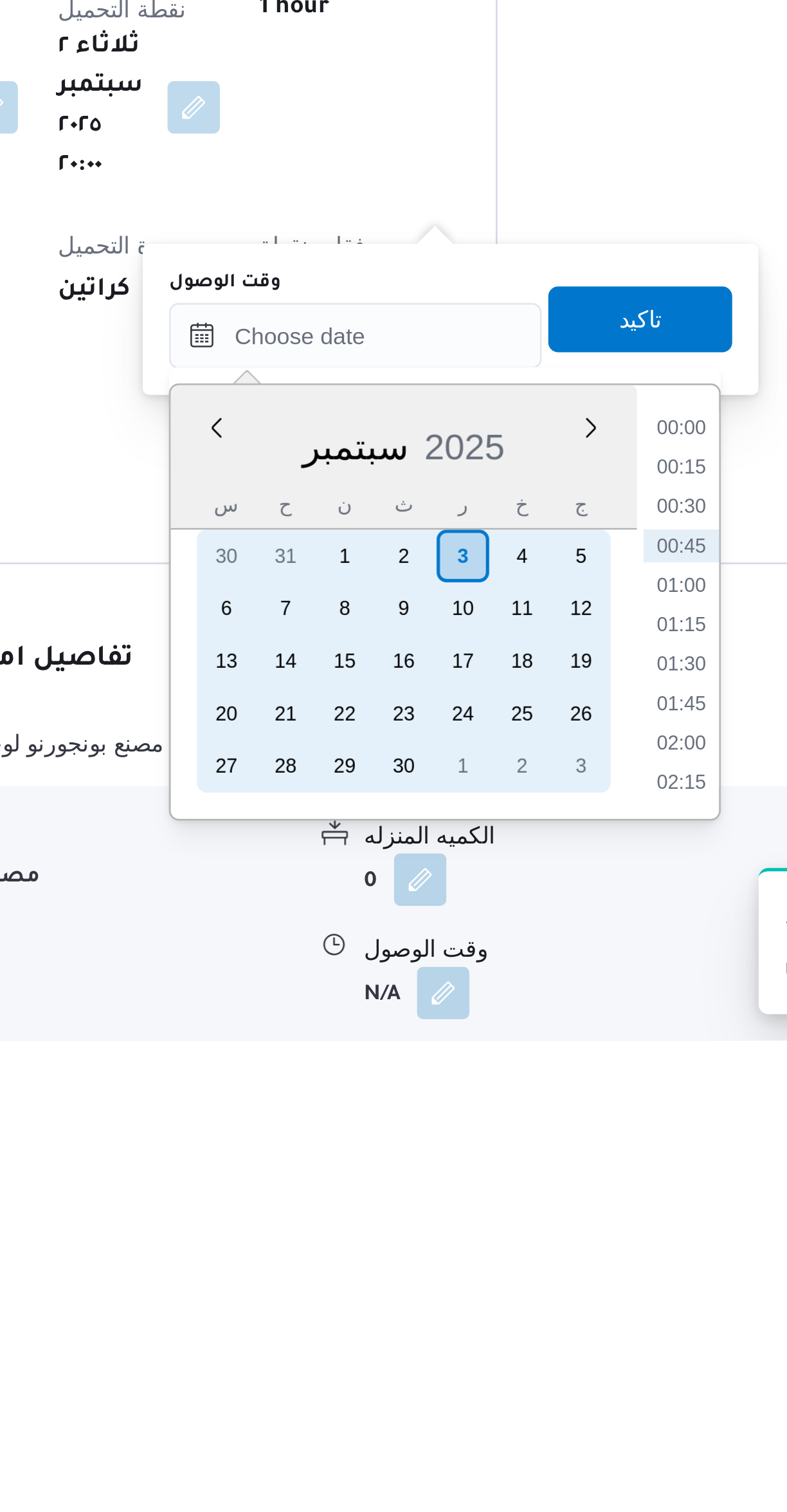
click at [432, 1321] on div "2" at bounding box center [432, 1323] width 21 height 21
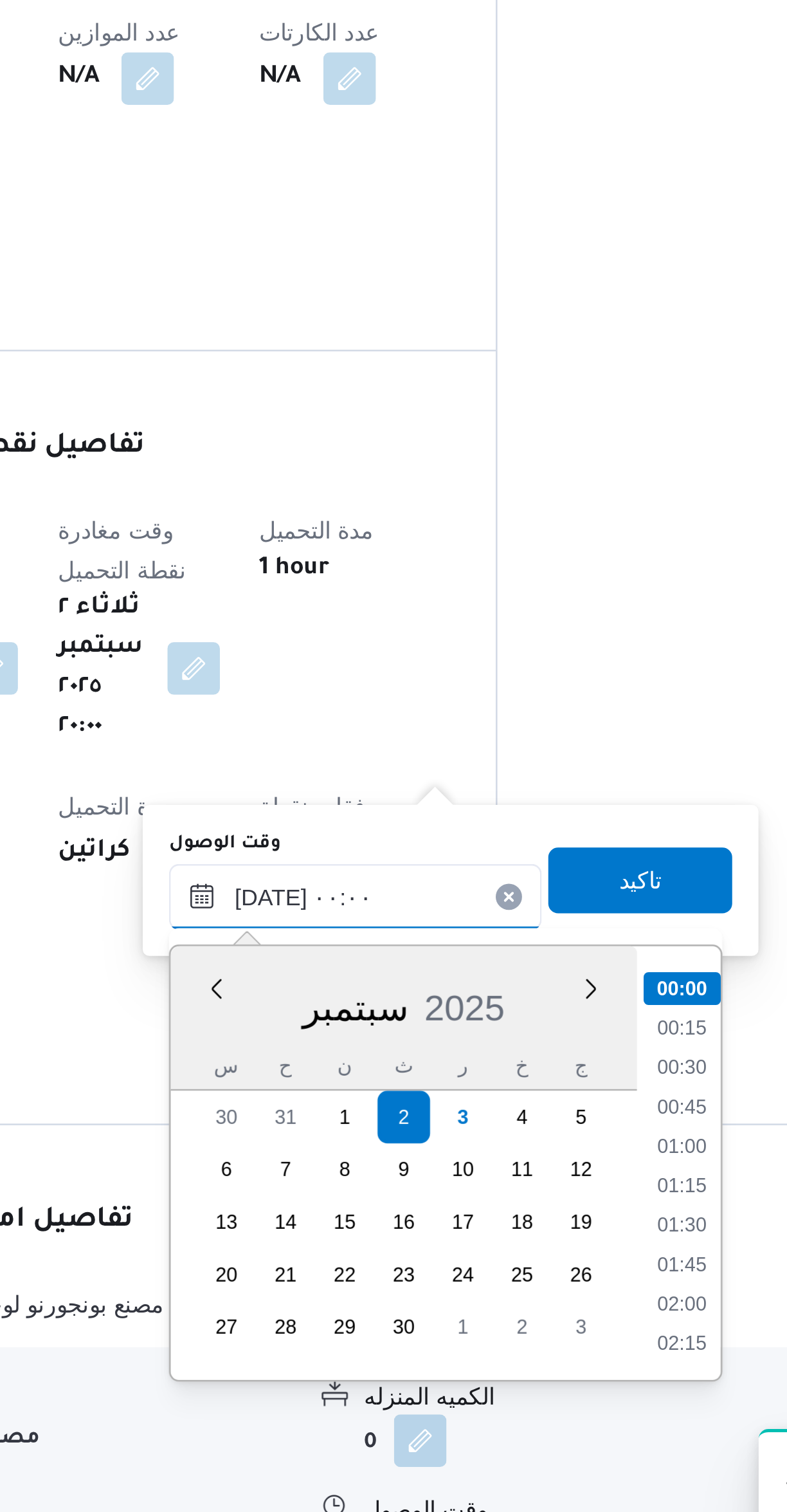
click at [368, 1236] on input "٠٢/٠٩/٢٠٢٥ ٠٠:٠٠" at bounding box center [413, 1236] width 146 height 25
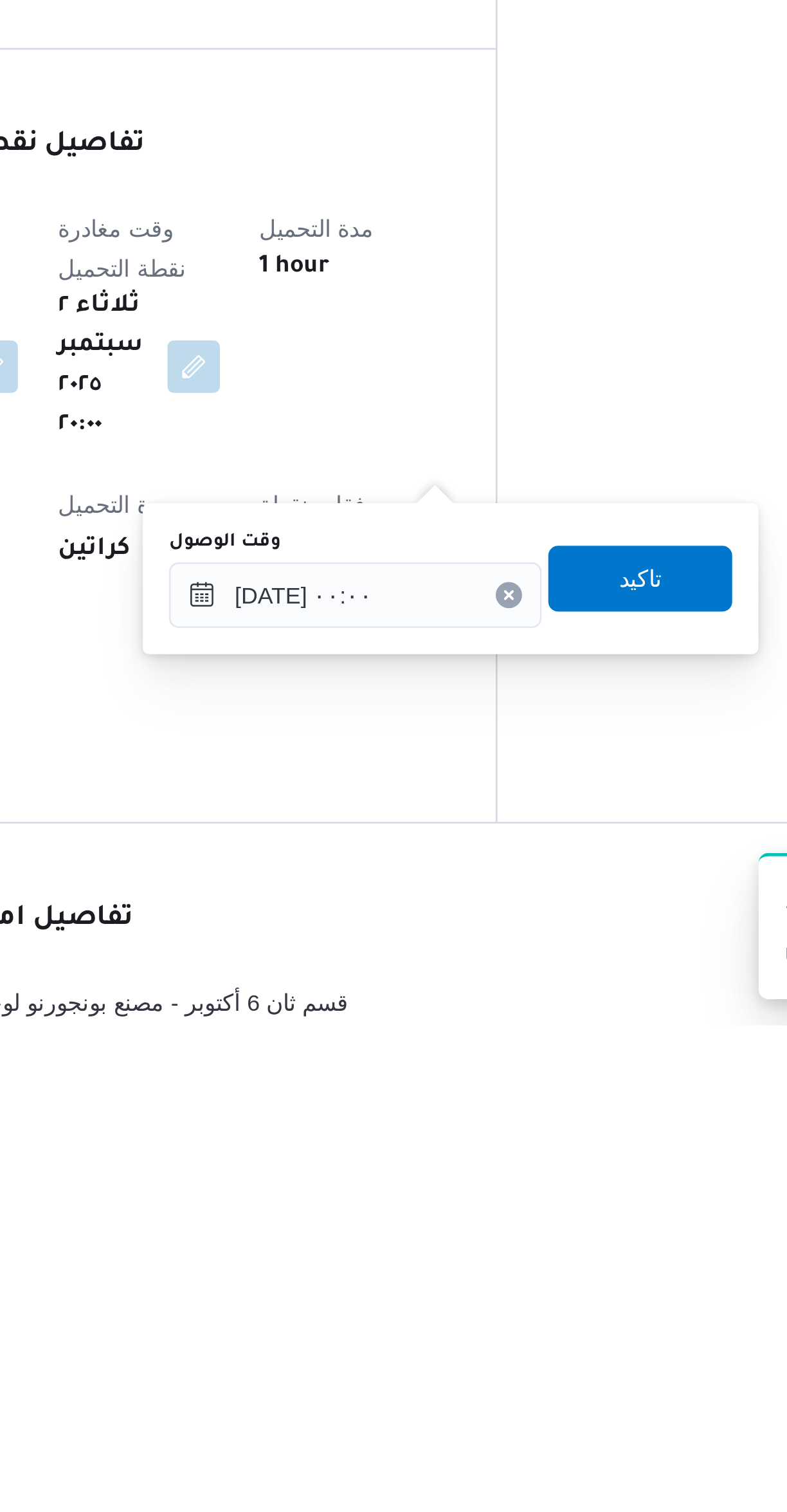
scroll to position [0, 0]
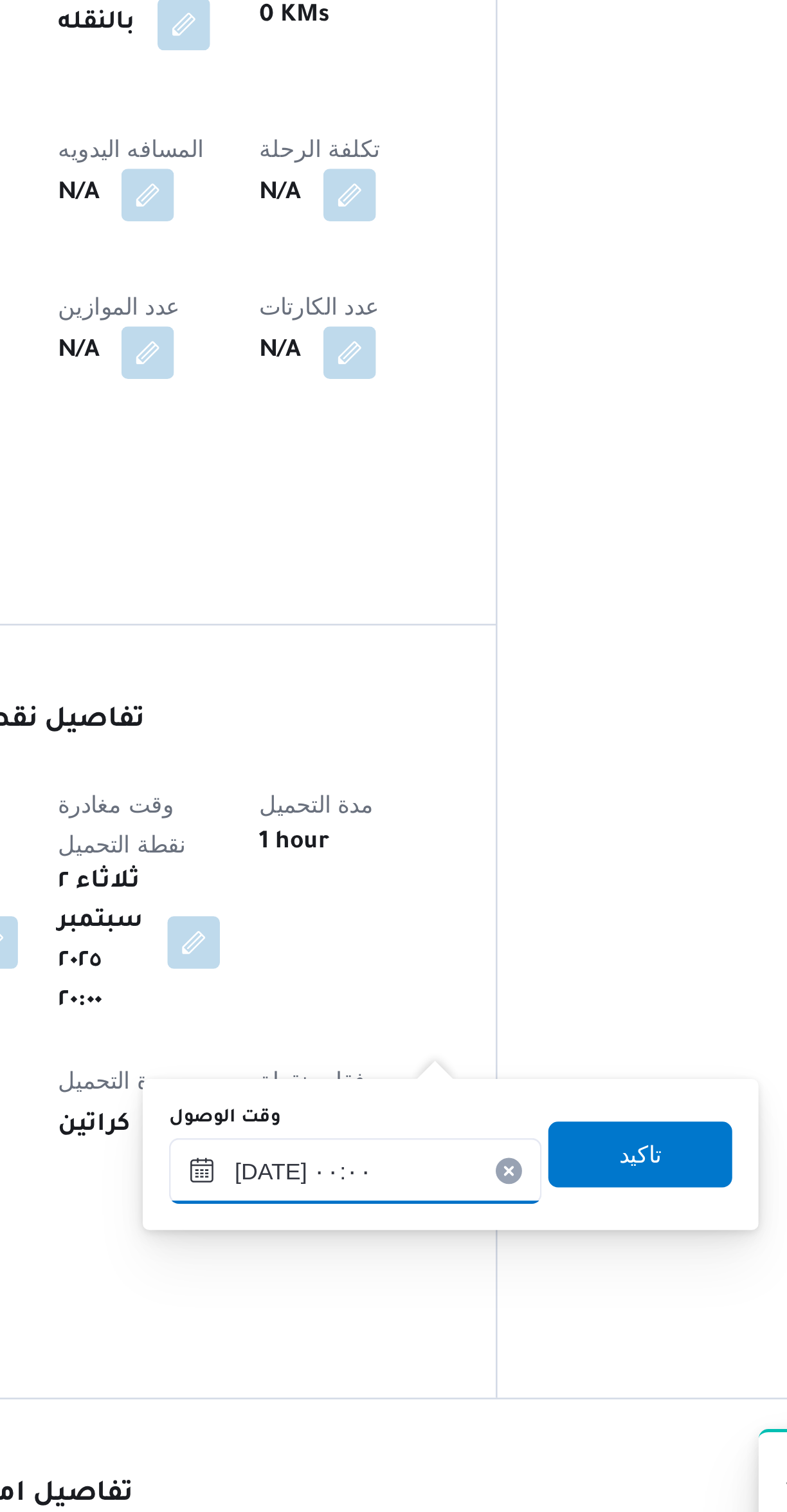
click at [374, 1349] on input "٠٢/٠٩/٢٠٢٥ ٠٠:٠٠" at bounding box center [413, 1344] width 146 height 25
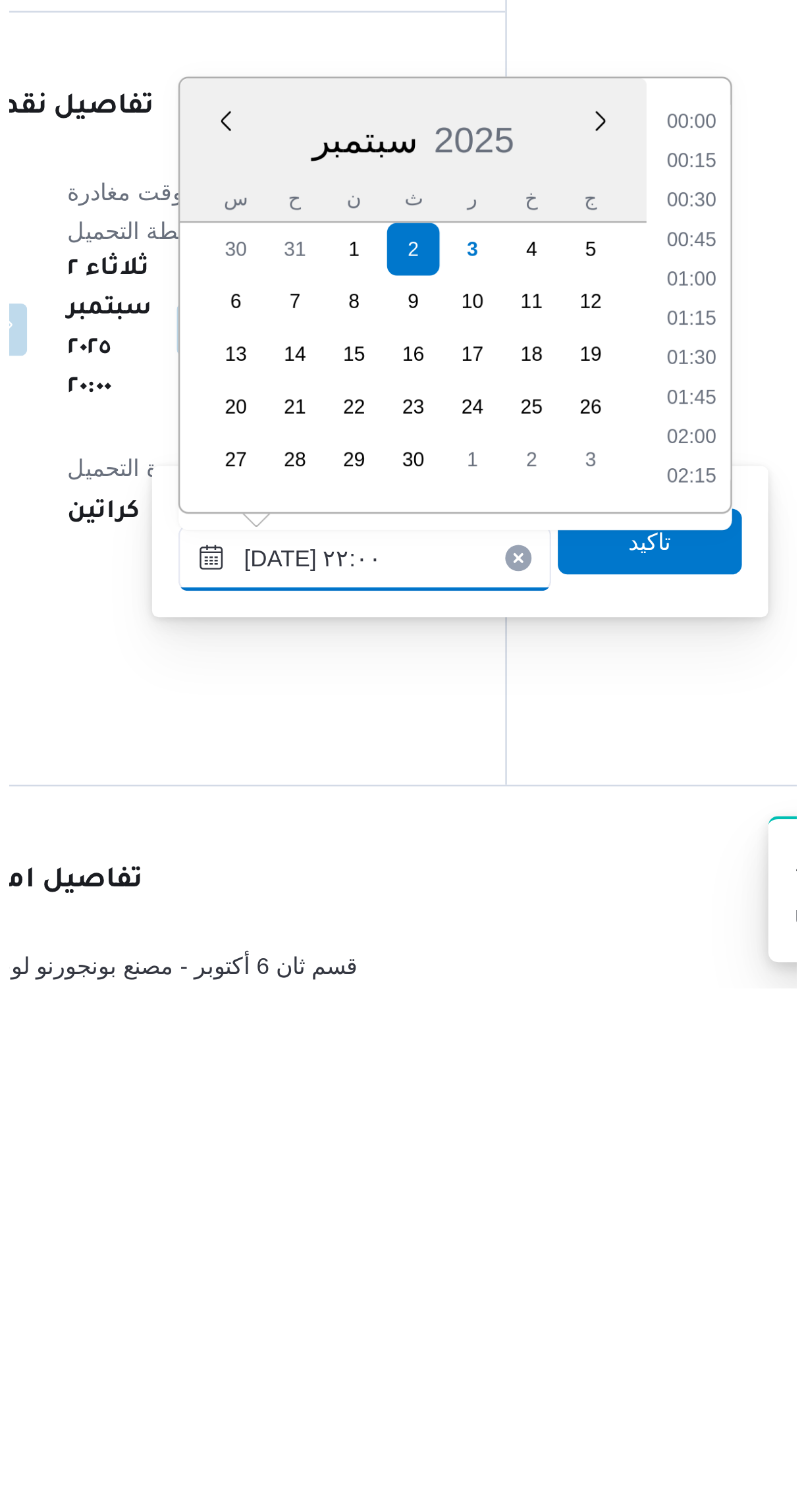
scroll to position [1252, 0]
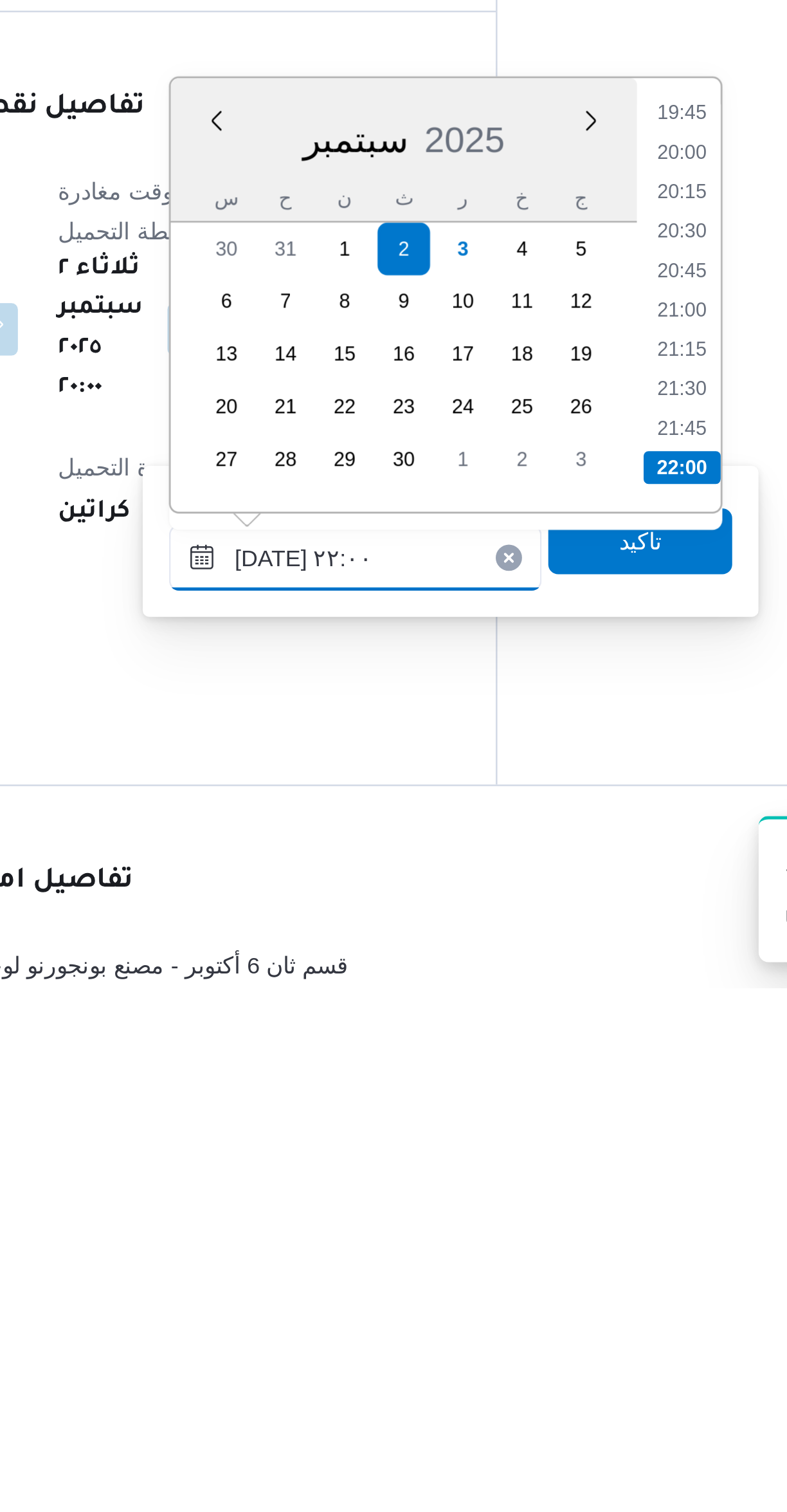
type input "٠٢/٠٩/٢٠٢٥ ٢٢:٠٠"
click at [546, 1309] on li "22:00" at bounding box center [542, 1309] width 30 height 13
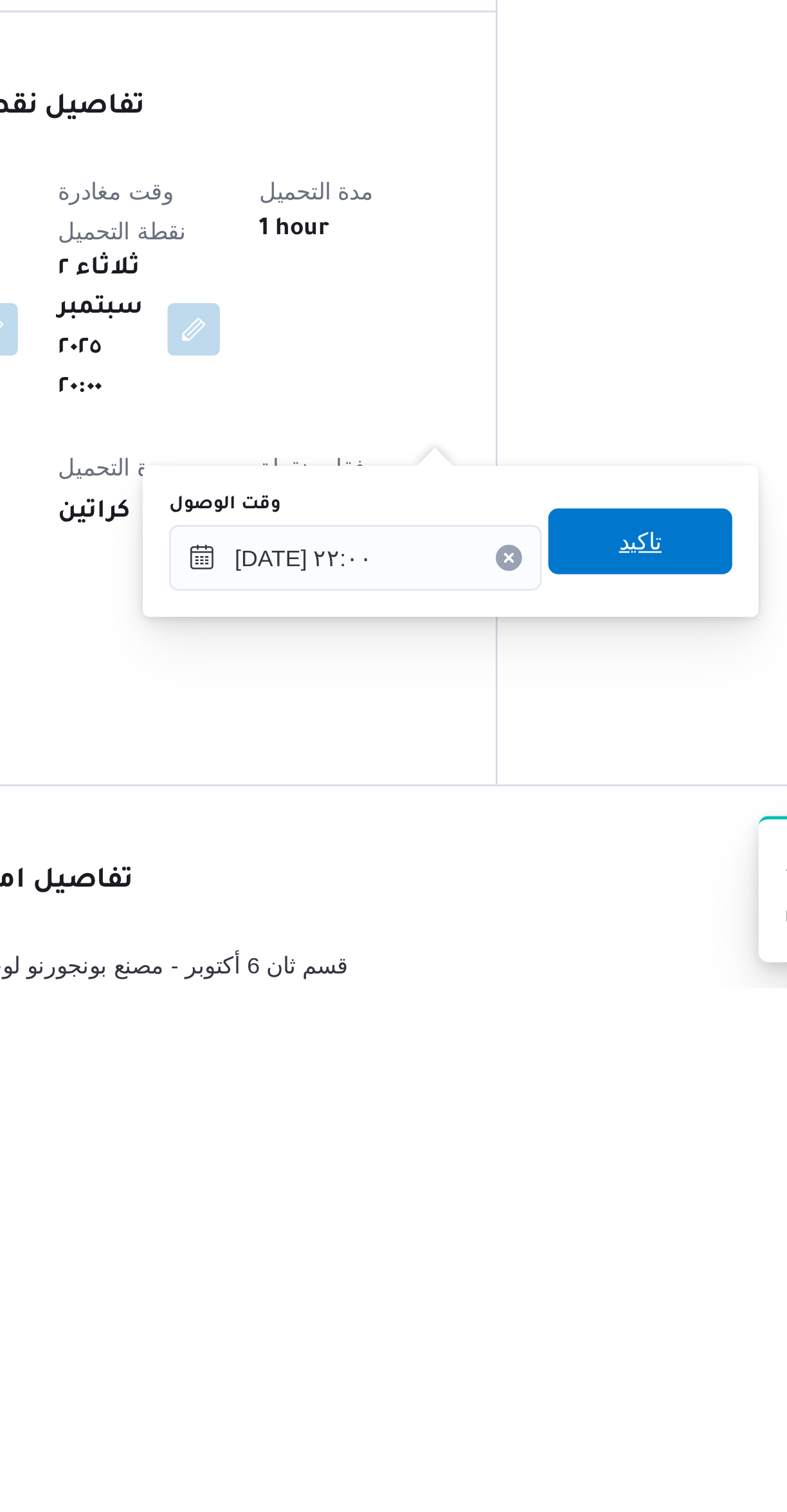
click at [536, 1336] on span "تاكيد" at bounding box center [525, 1337] width 72 height 25
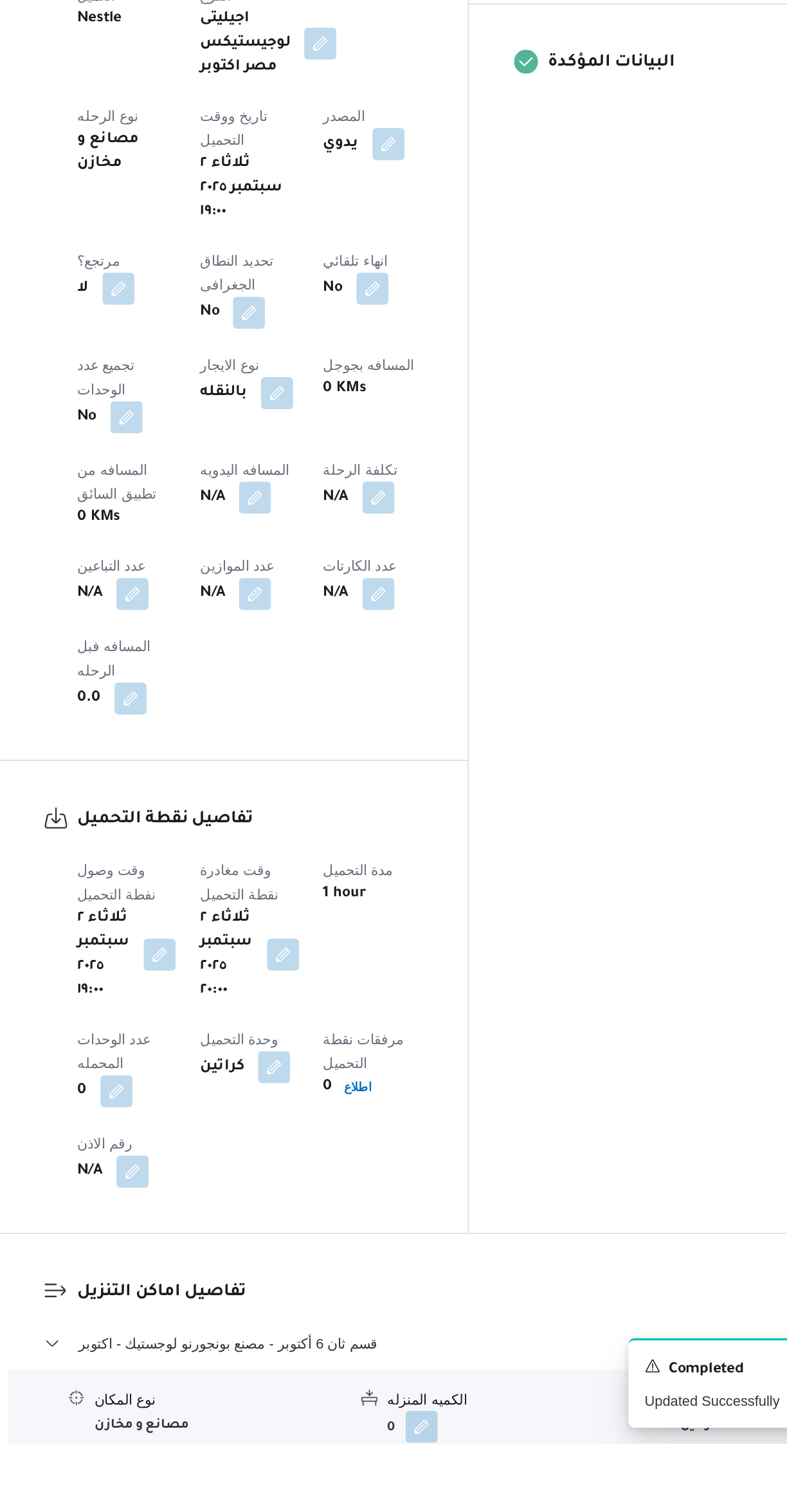
scroll to position [56, 0]
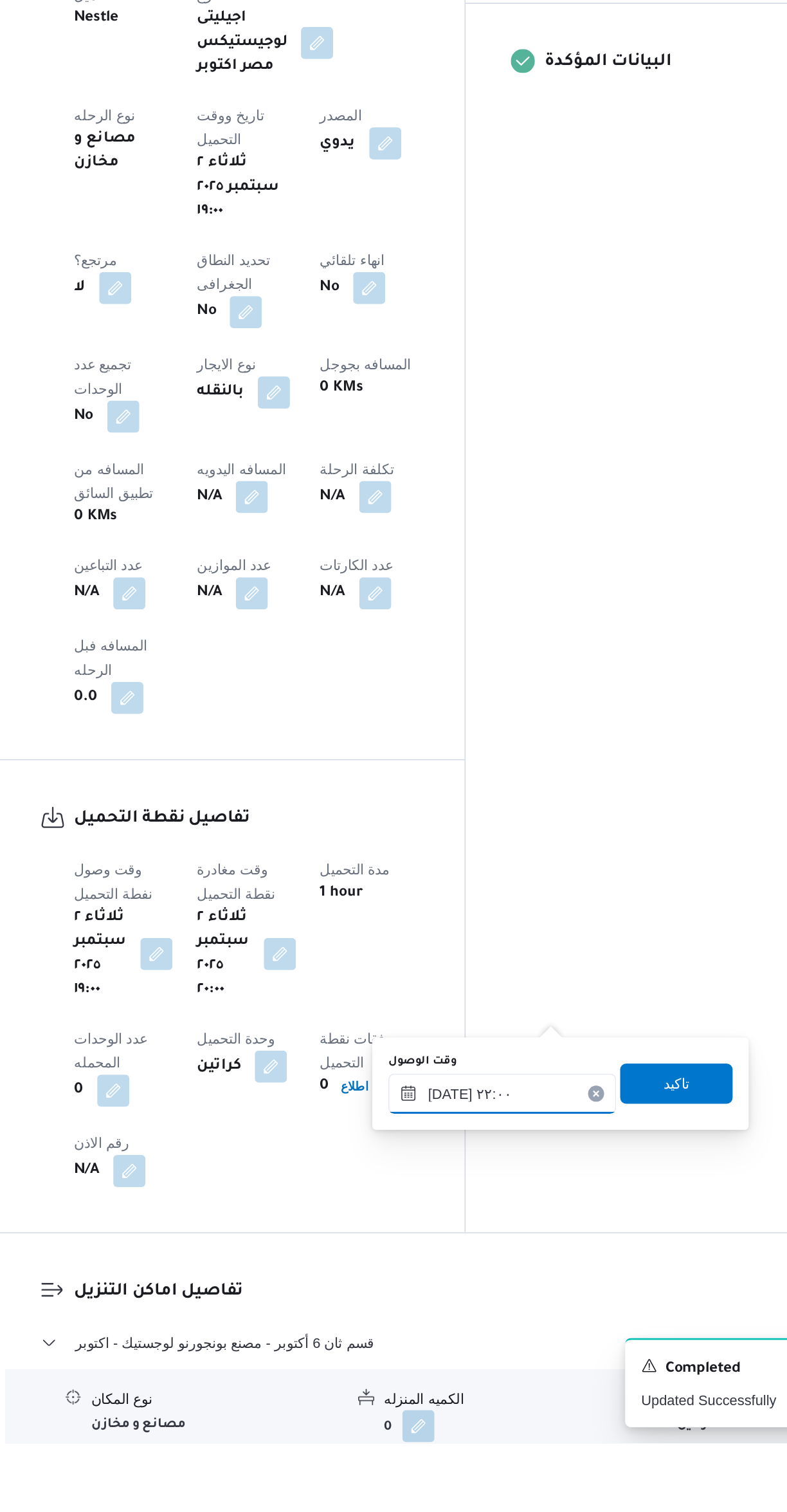
click at [459, 1294] on input "٠٢/٠٩/٢٠٢٥ ٢٢:٠٠" at bounding box center [492, 1288] width 146 height 25
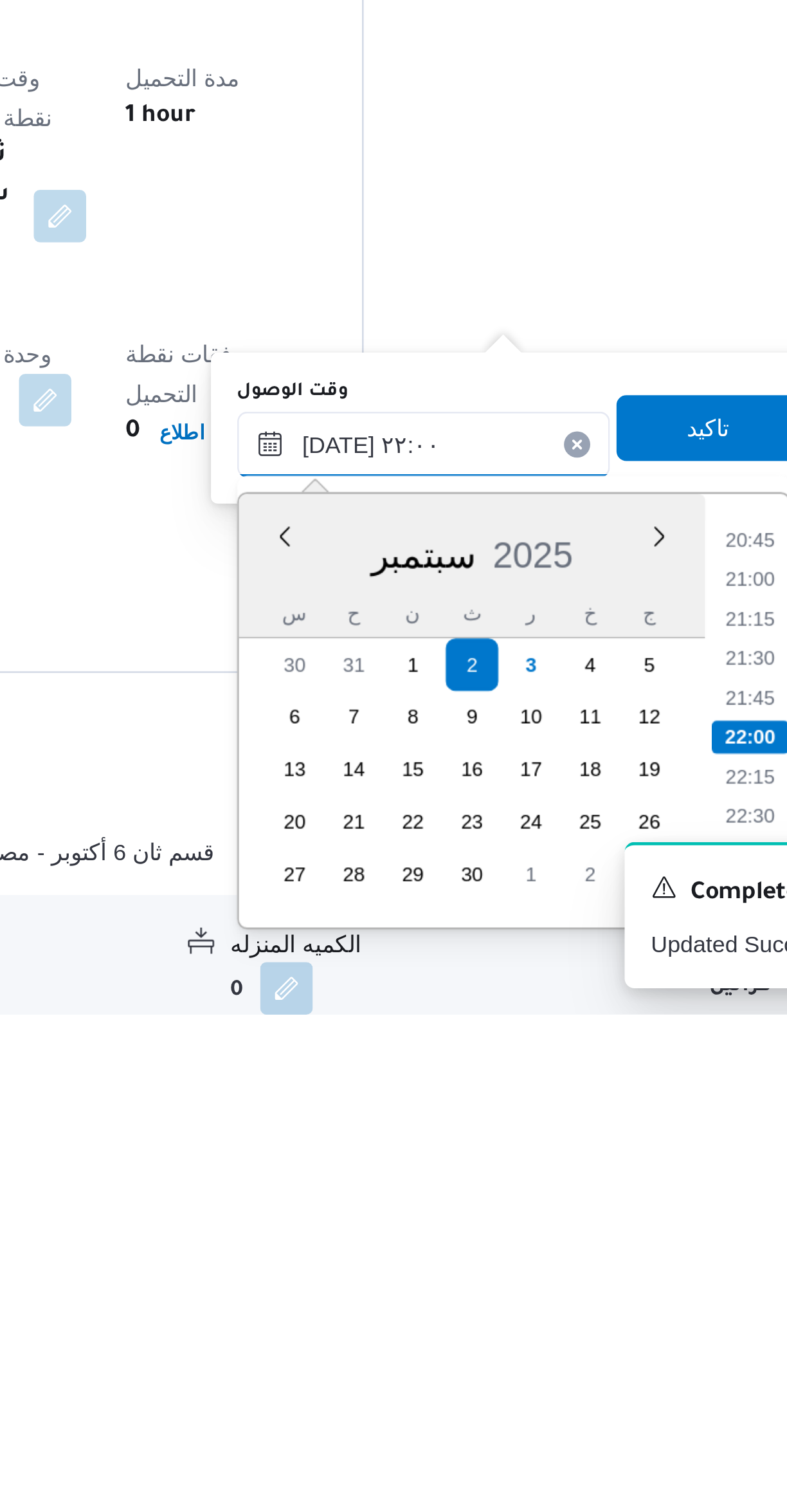
scroll to position [55, 0]
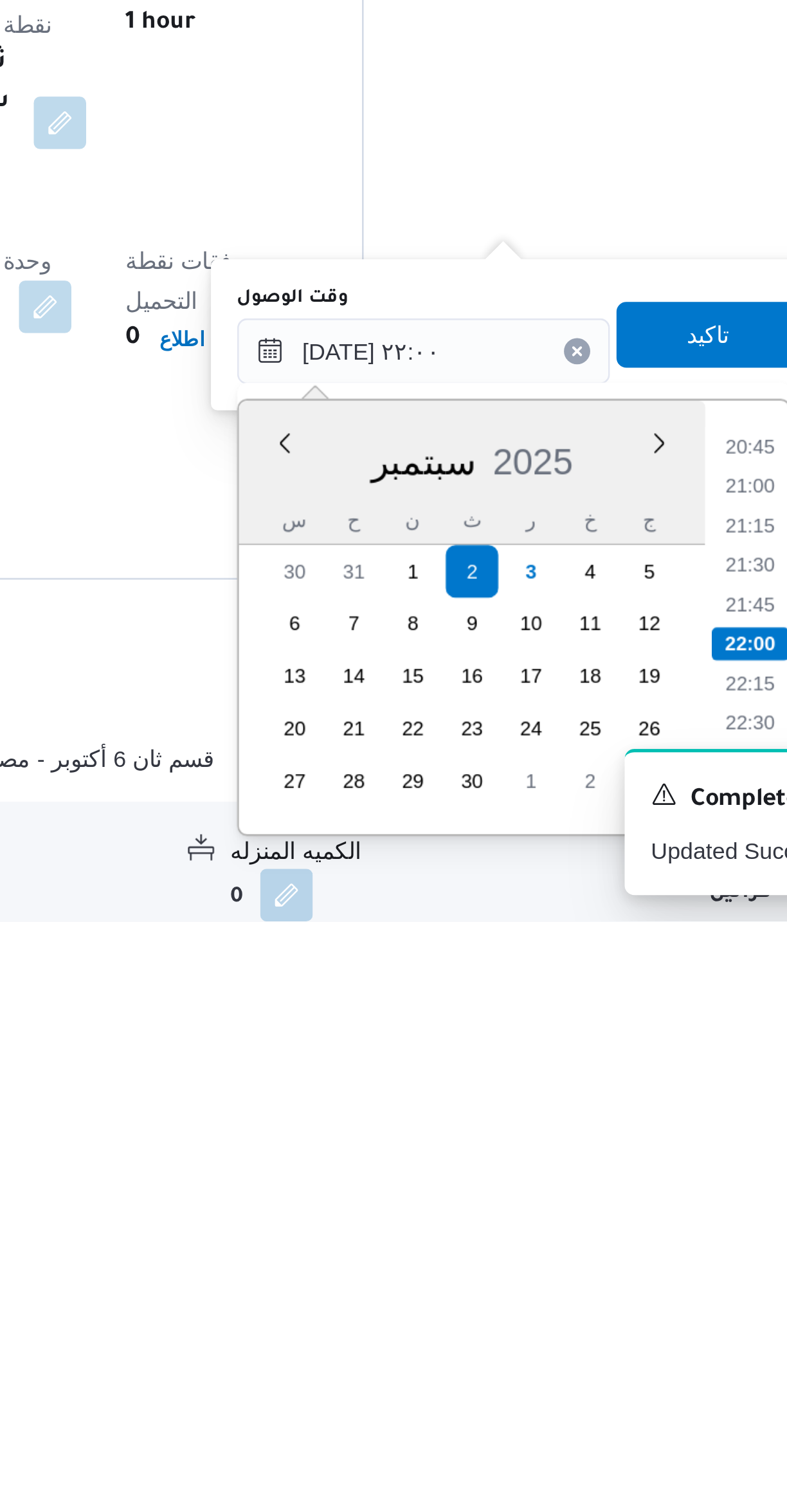
click at [611, 1326] on li "20:45" at bounding box center [619, 1326] width 29 height 13
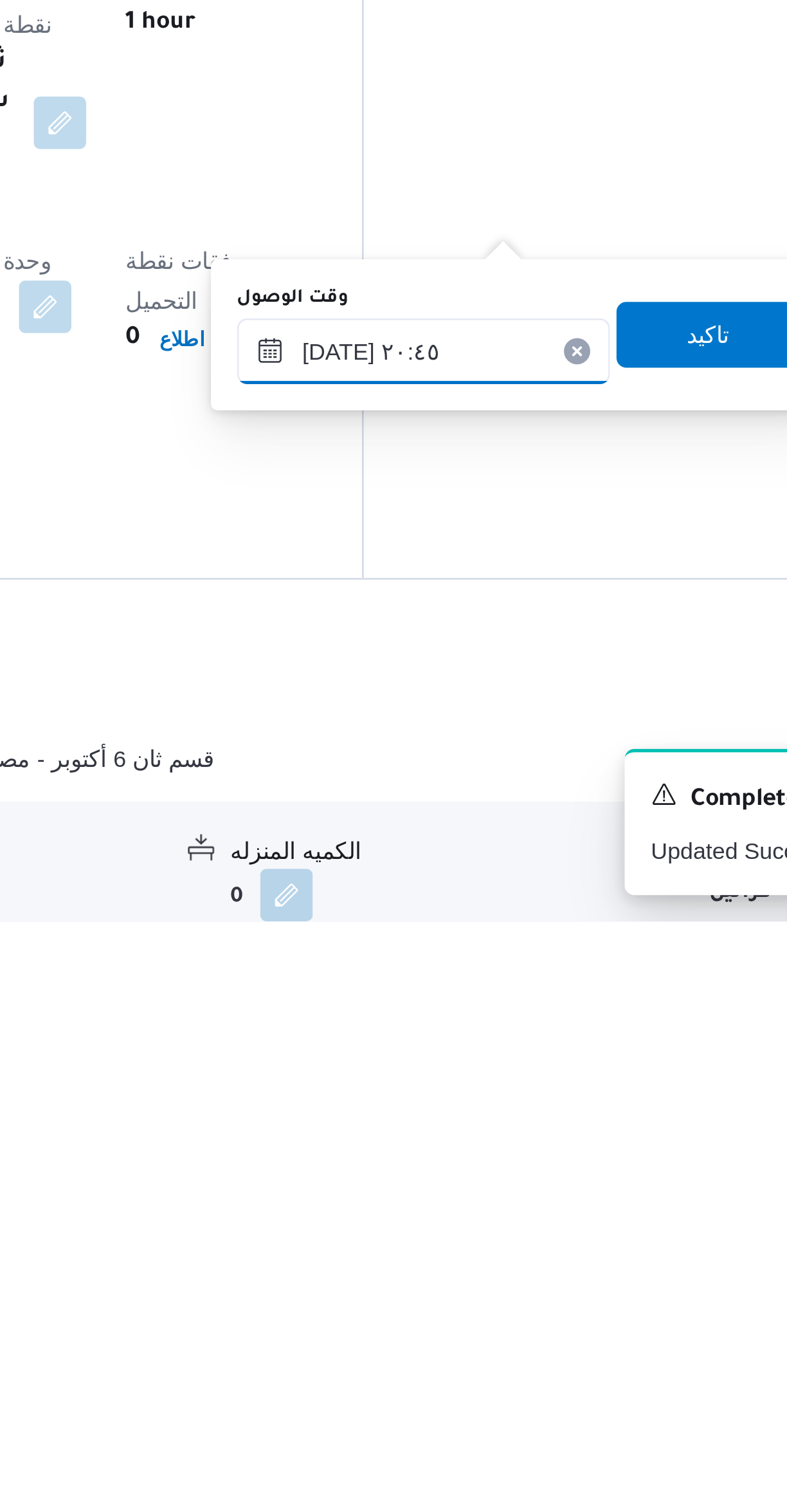
click at [484, 1286] on input "٠٢/٠٩/٢٠٢٥ ٢٠:٤٥" at bounding box center [492, 1289] width 146 height 25
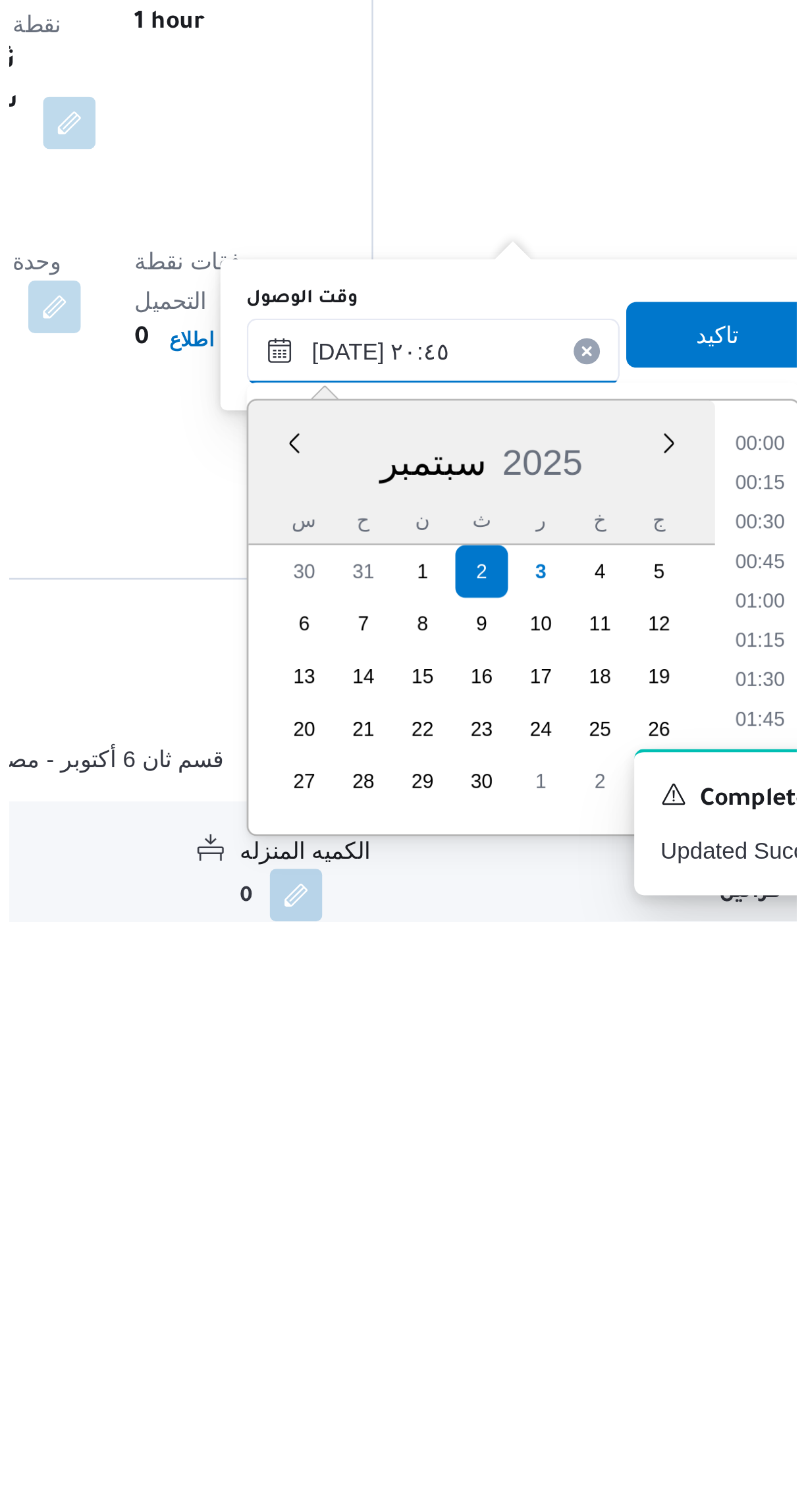
scroll to position [1232, 0]
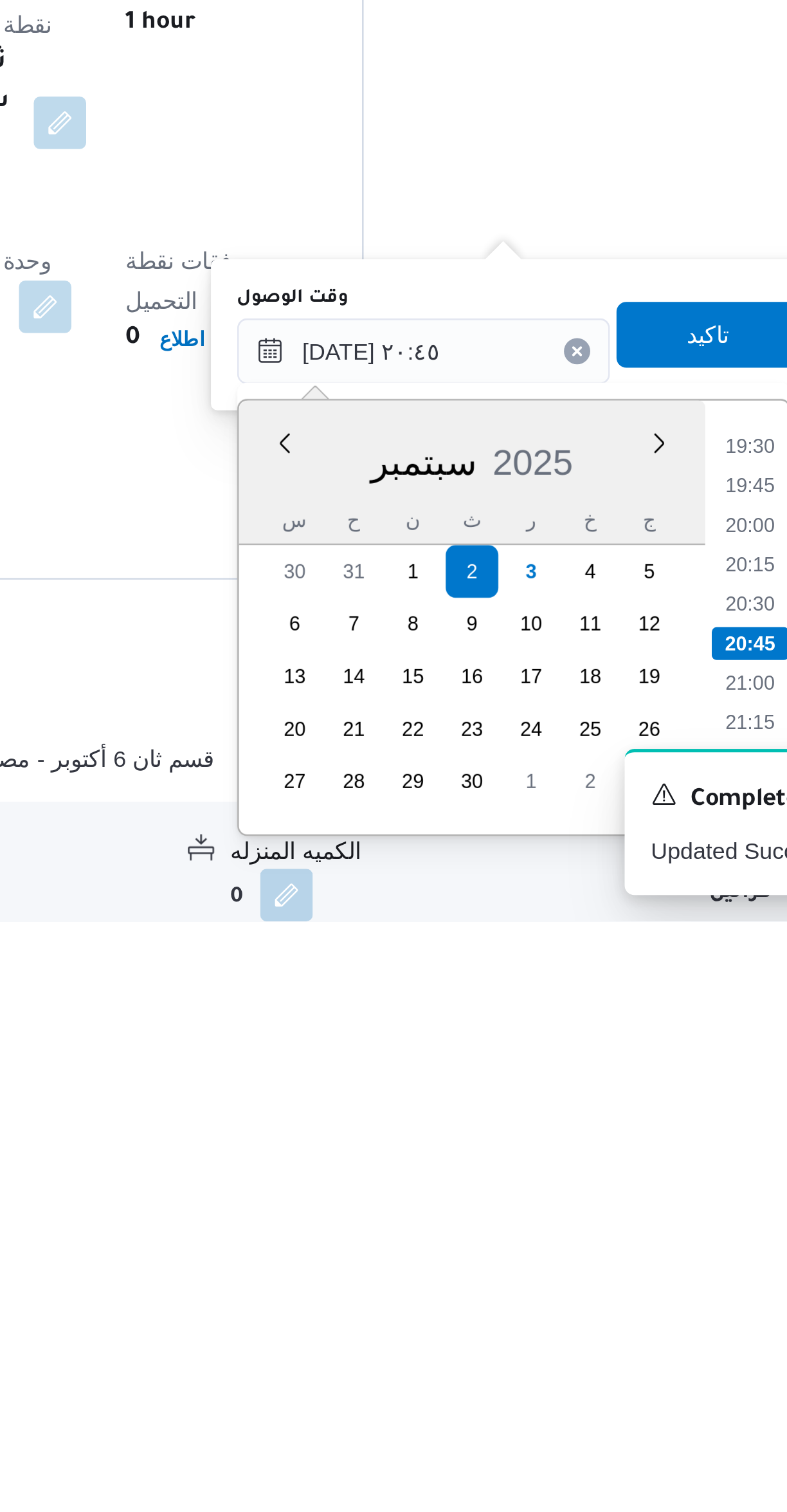
click at [608, 1387] on li "20:30" at bounding box center [619, 1388] width 29 height 13
type input "٠٢/٠٩/٢٠٢٥ ٢٠:٣٠"
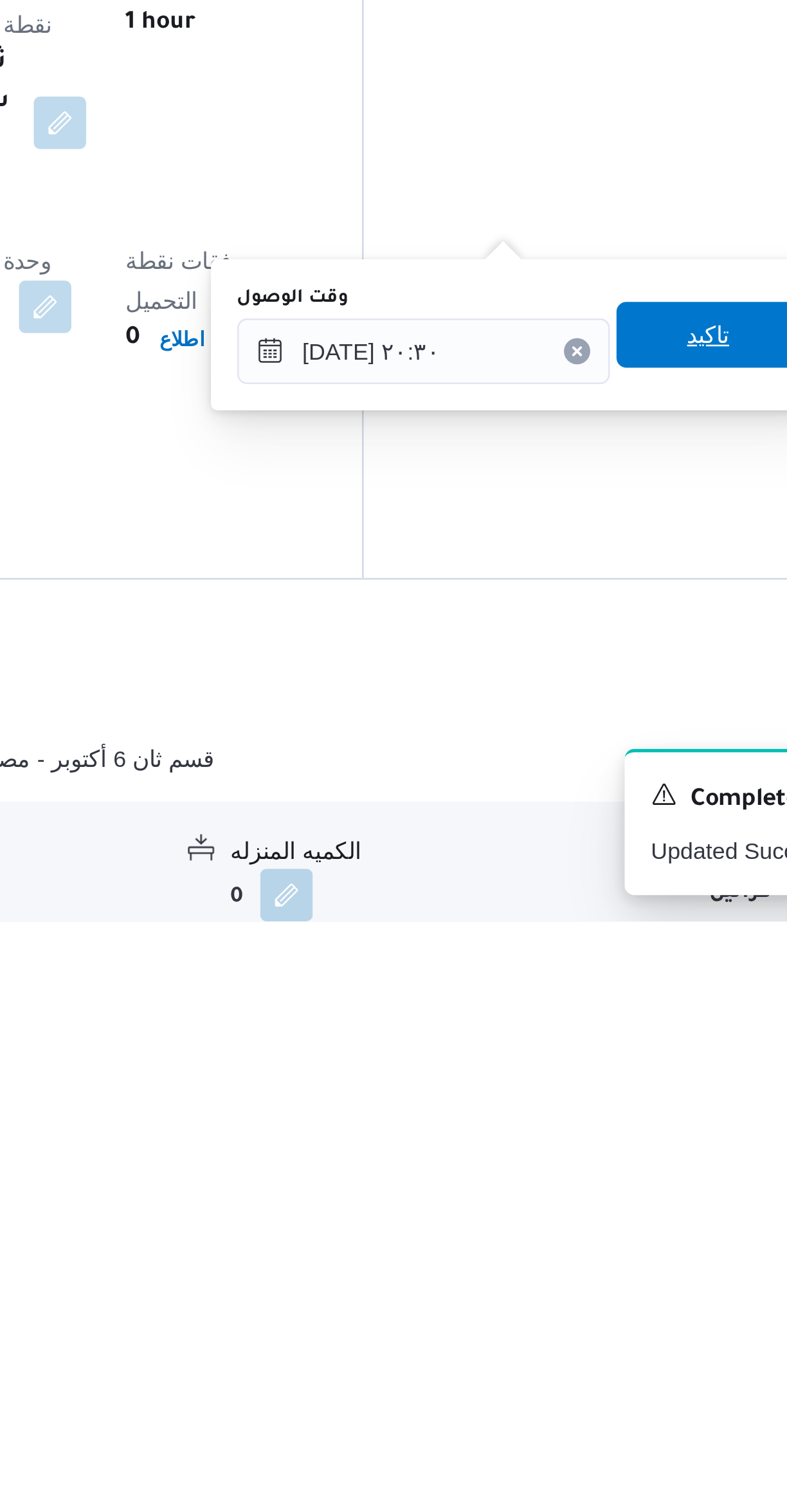
click at [579, 1284] on span "تاكيد" at bounding box center [604, 1282] width 72 height 25
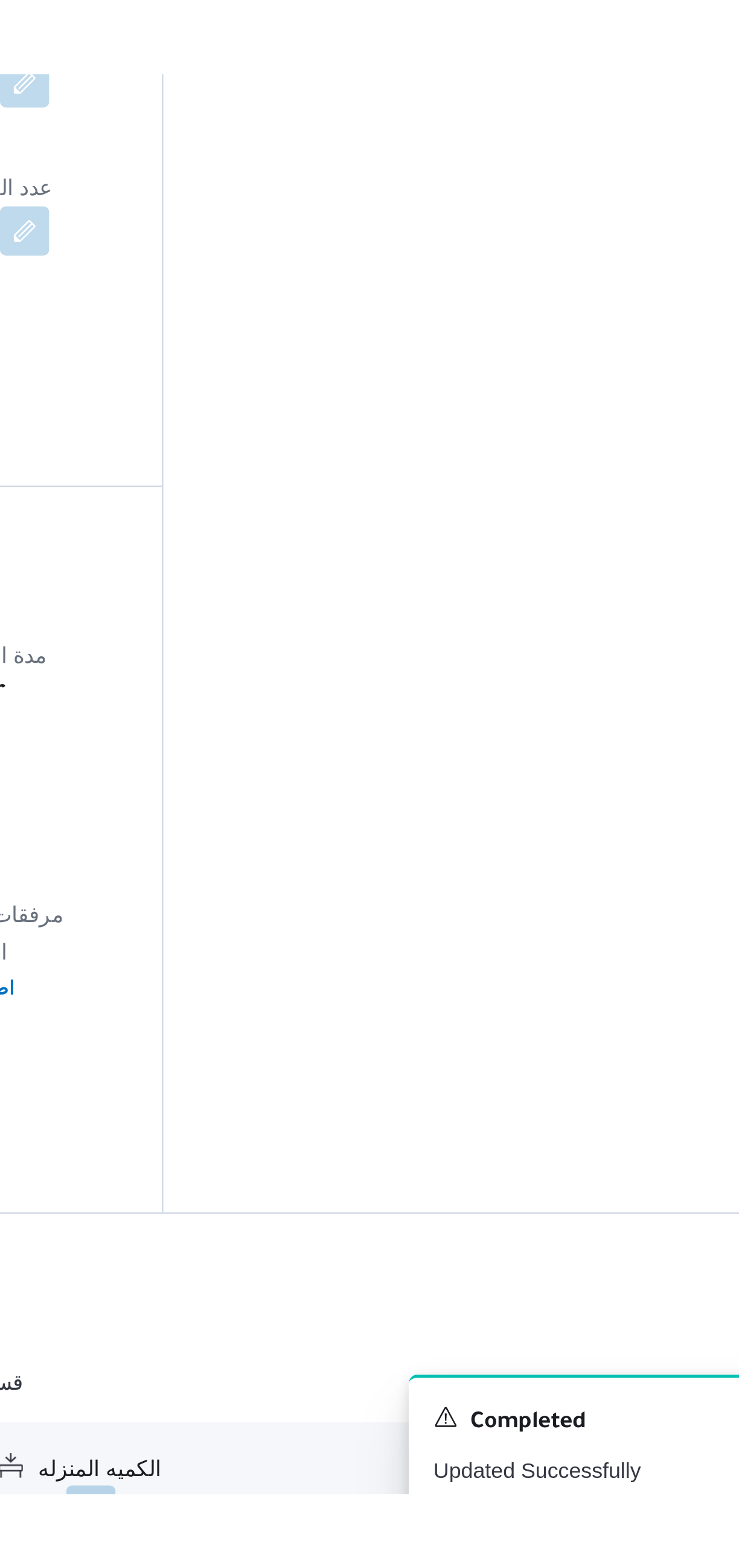
scroll to position [52, 0]
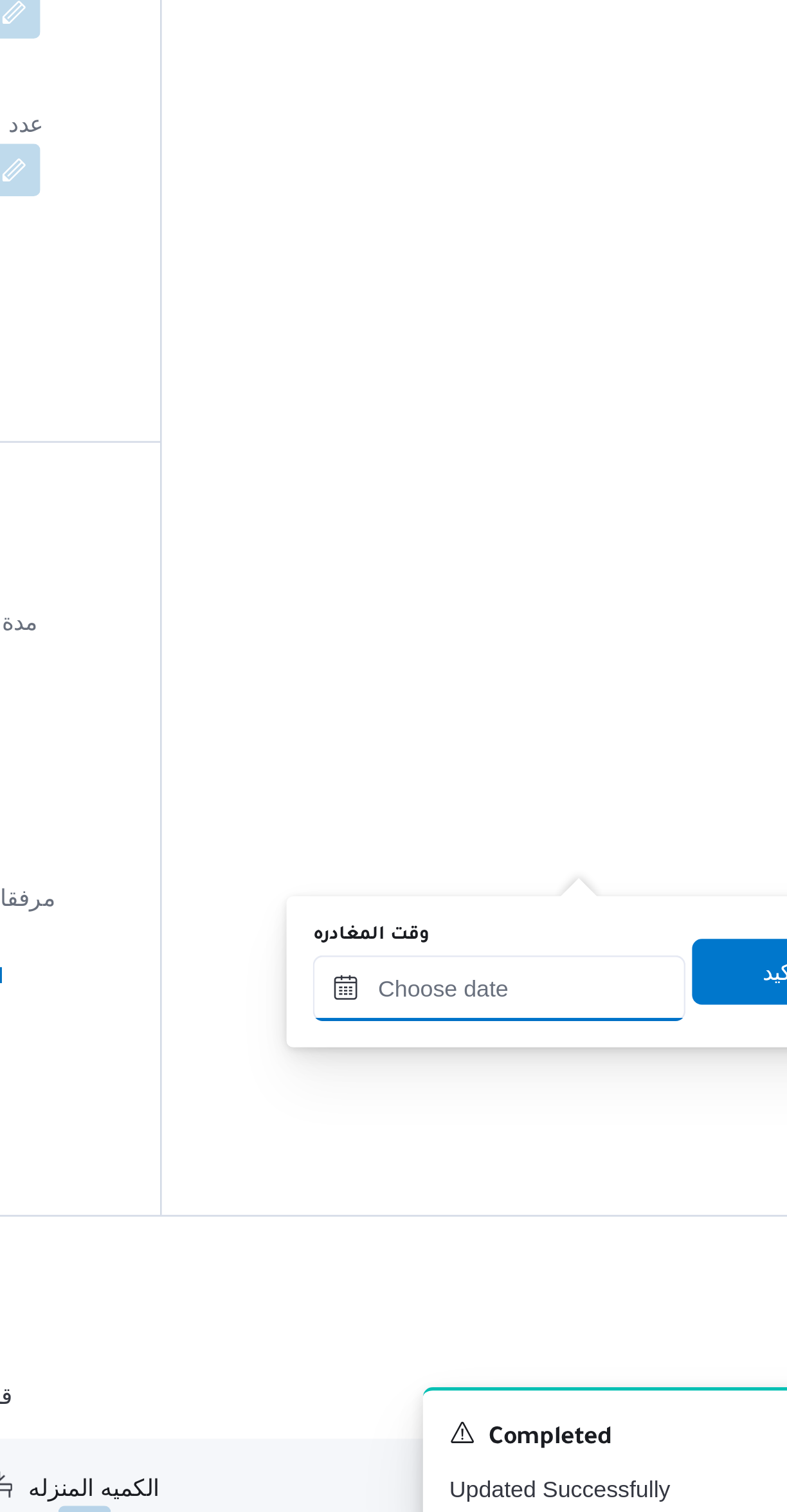
click at [577, 1292] on input "وقت المغادره" at bounding box center [601, 1288] width 146 height 25
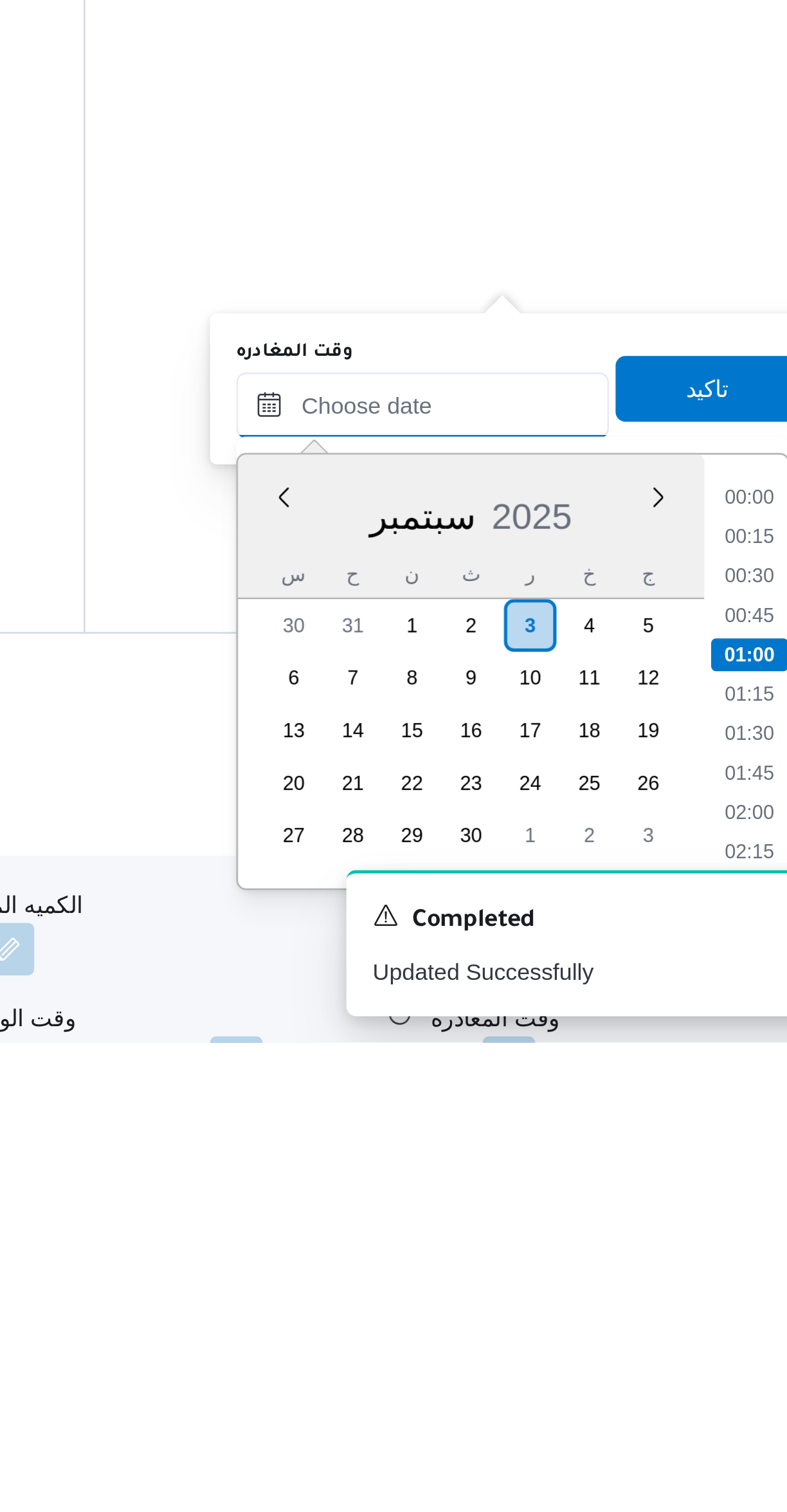
scroll to position [81, 0]
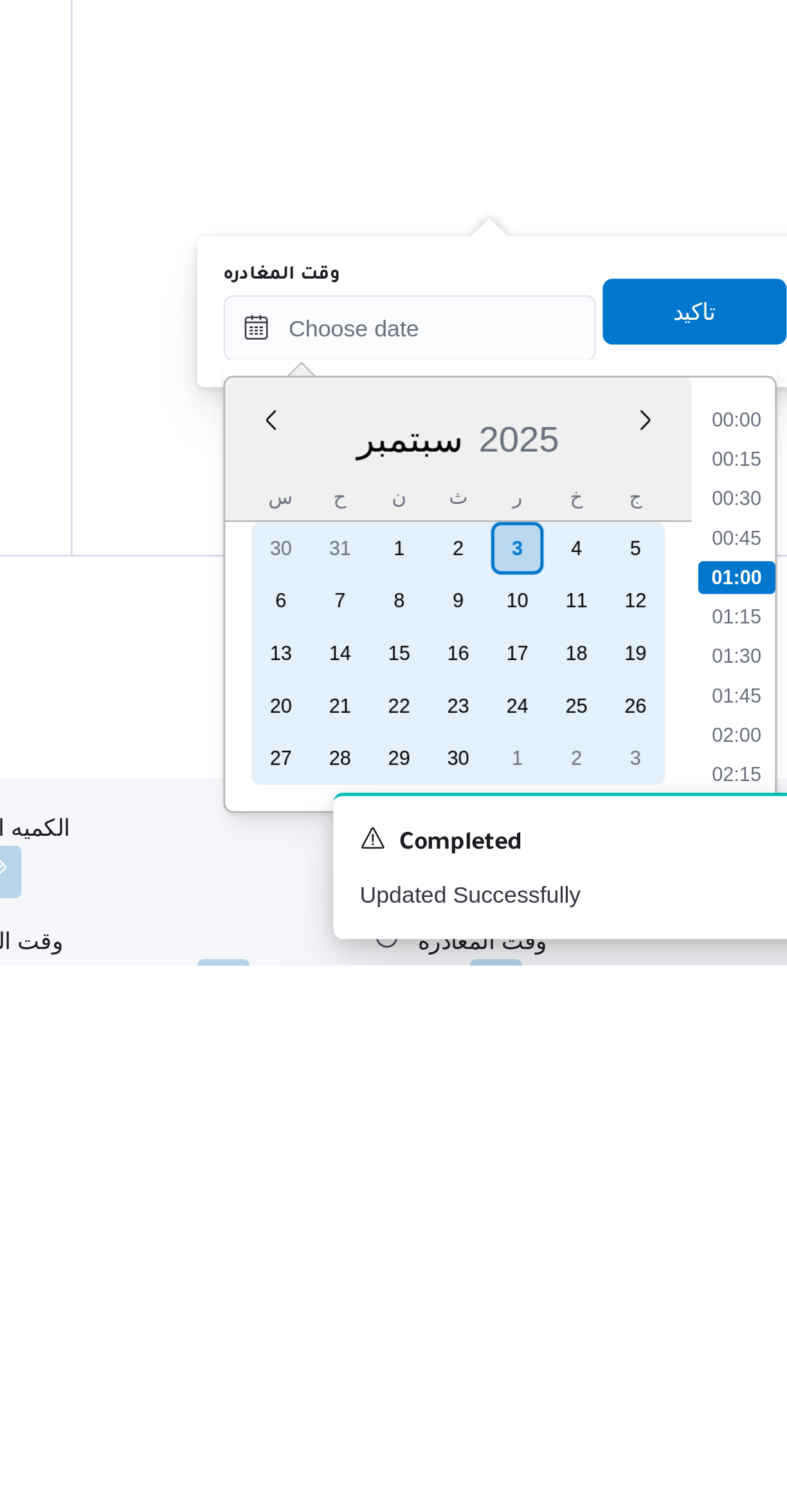
click at [619, 1348] on div "2" at bounding box center [620, 1349] width 21 height 21
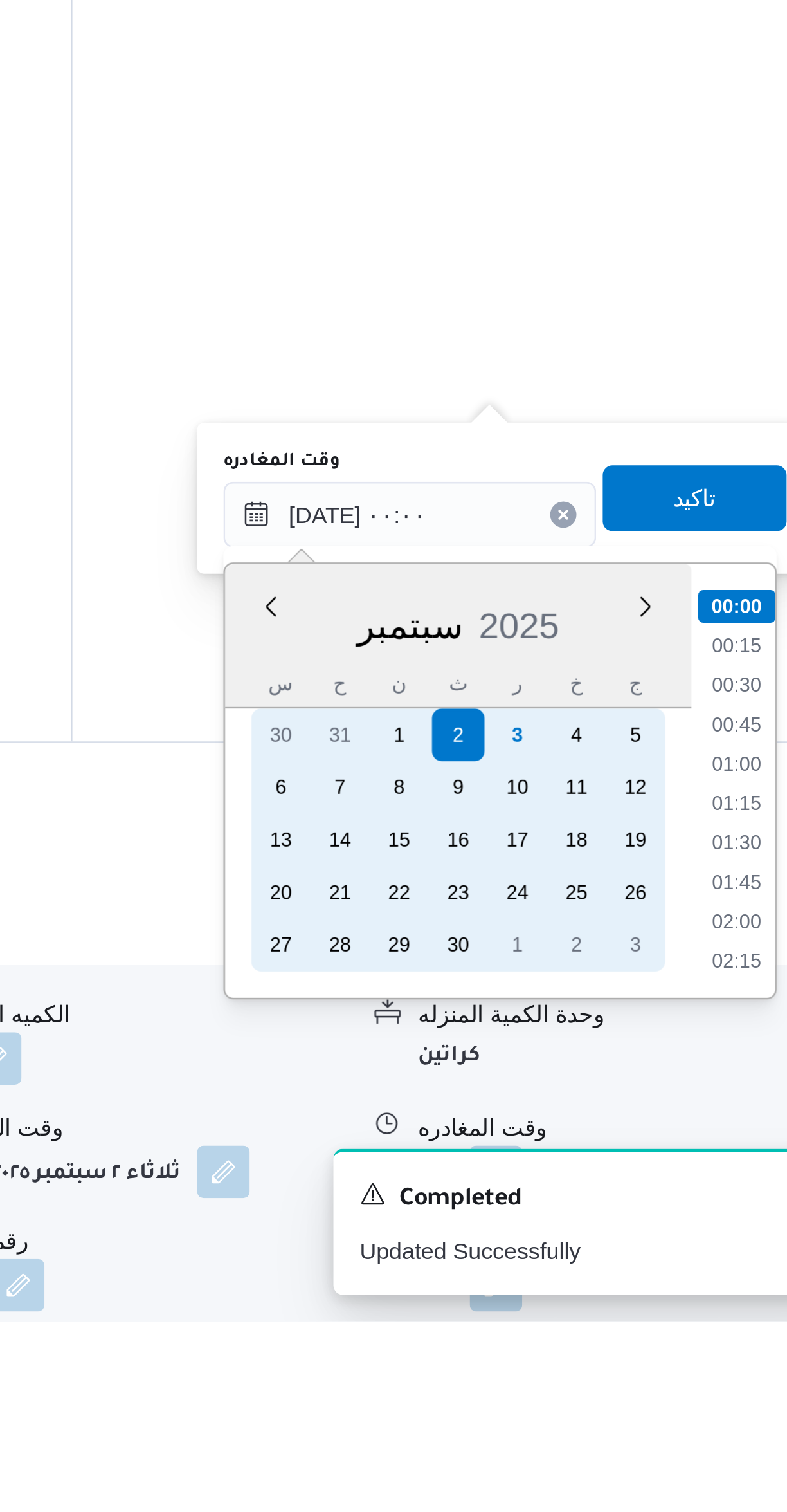
scroll to position [147, 0]
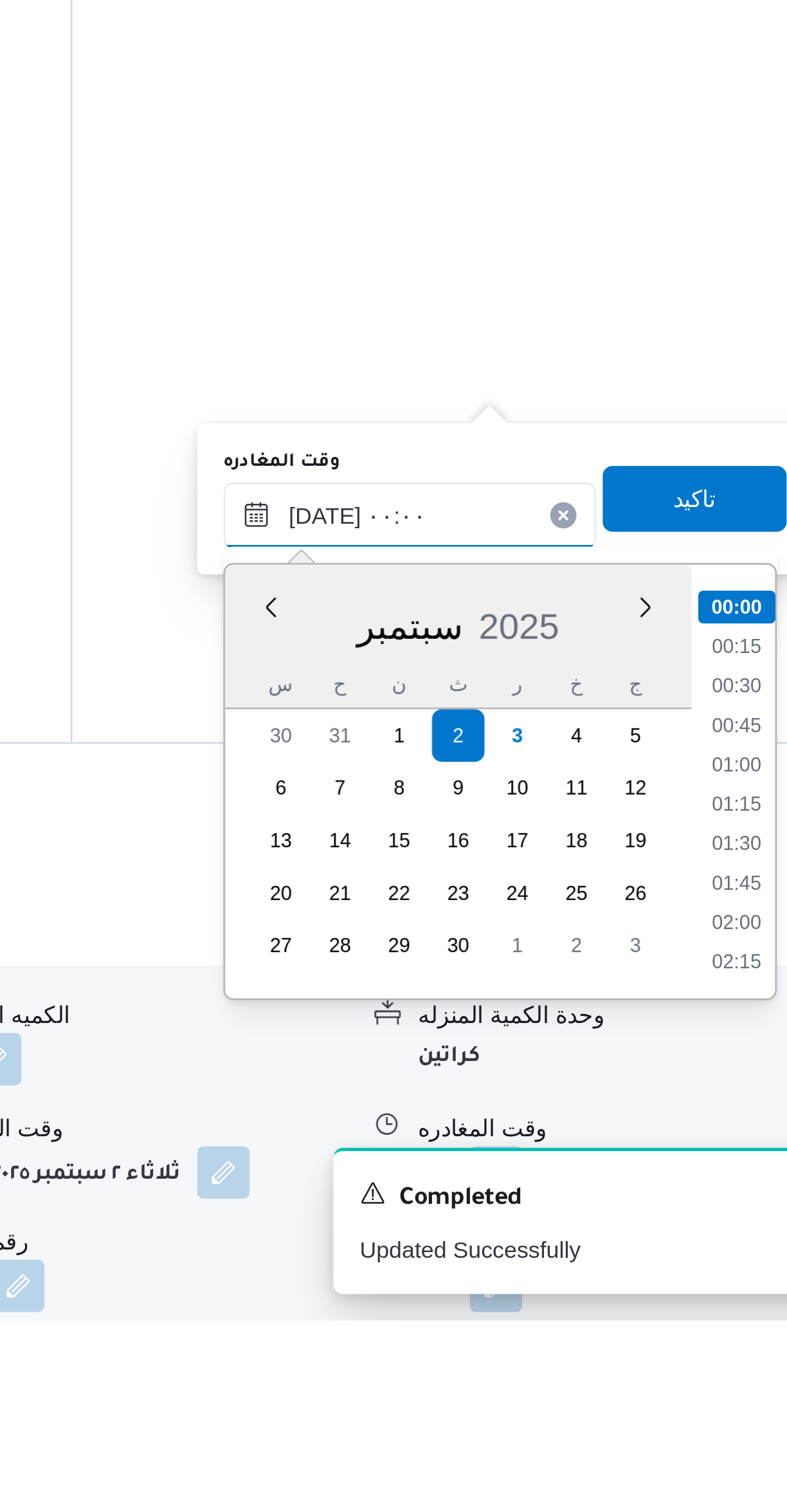
click at [557, 1200] on input "٠٢/٠٩/٢٠٢٥ ٠٠:٠٠" at bounding box center [601, 1197] width 146 height 25
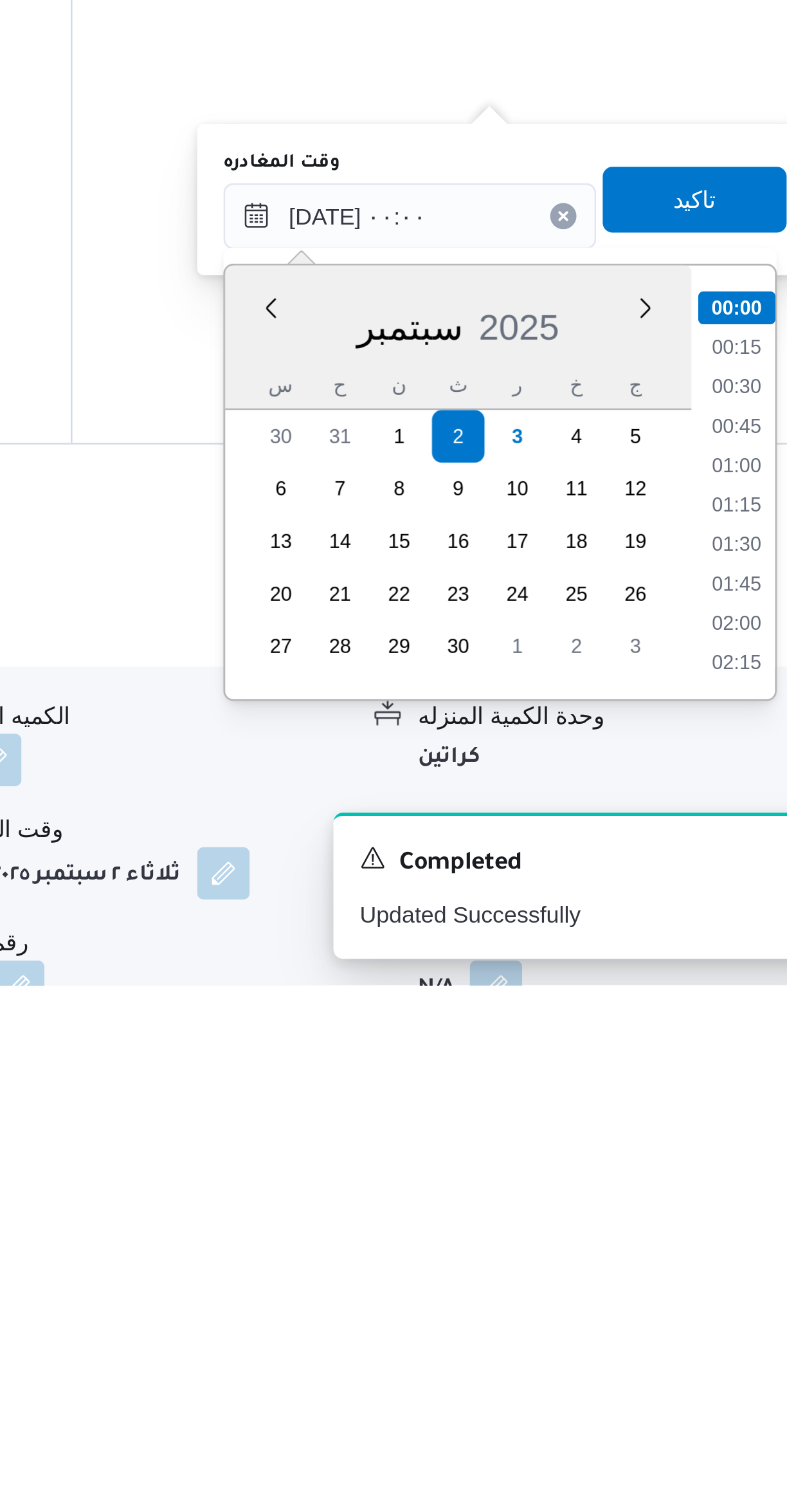
scroll to position [133, 0]
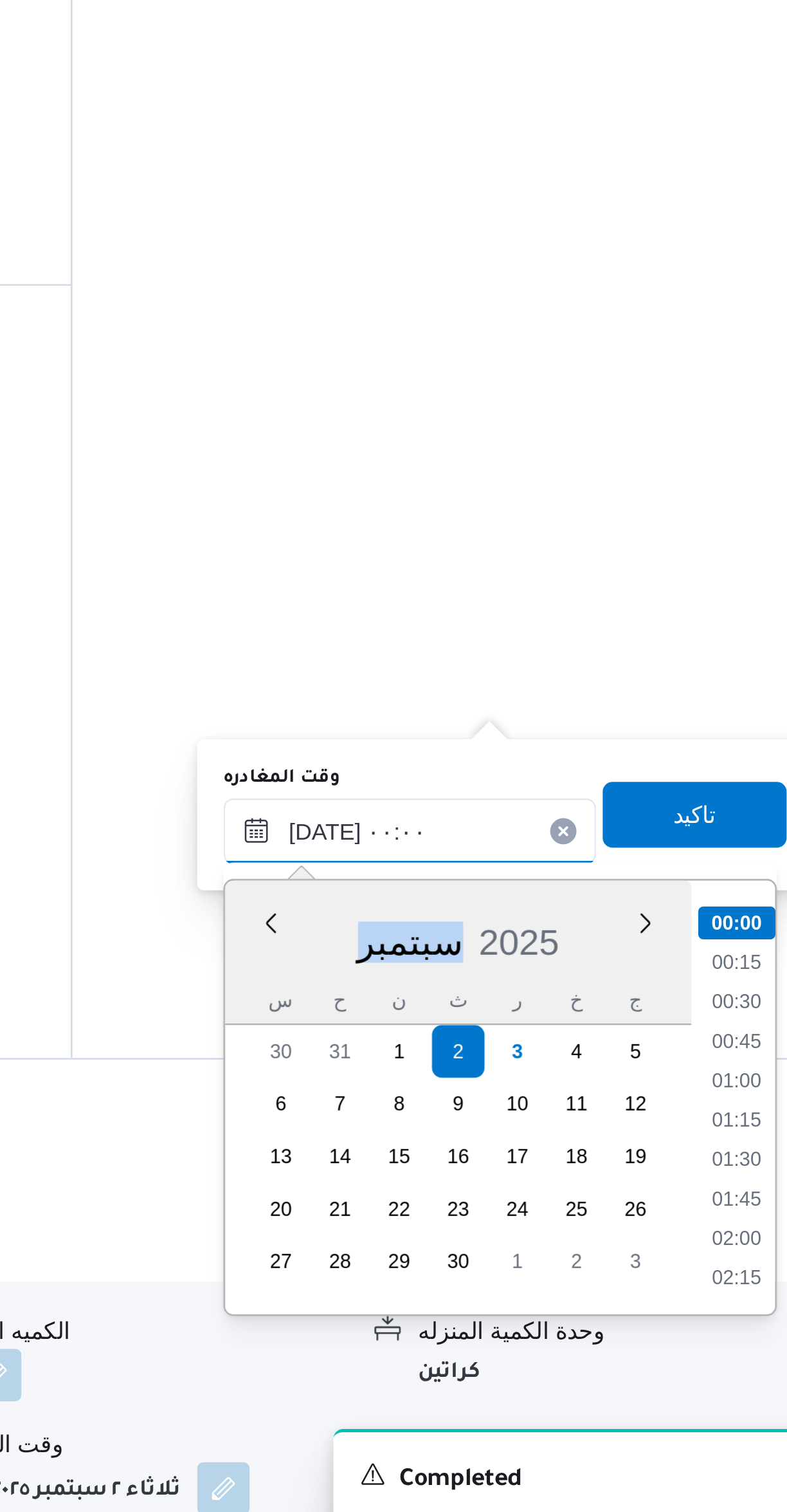
click at [555, 1215] on input "٠٢/٠٩/٢٠٢٥ ٠٠:٠٠" at bounding box center [601, 1210] width 146 height 25
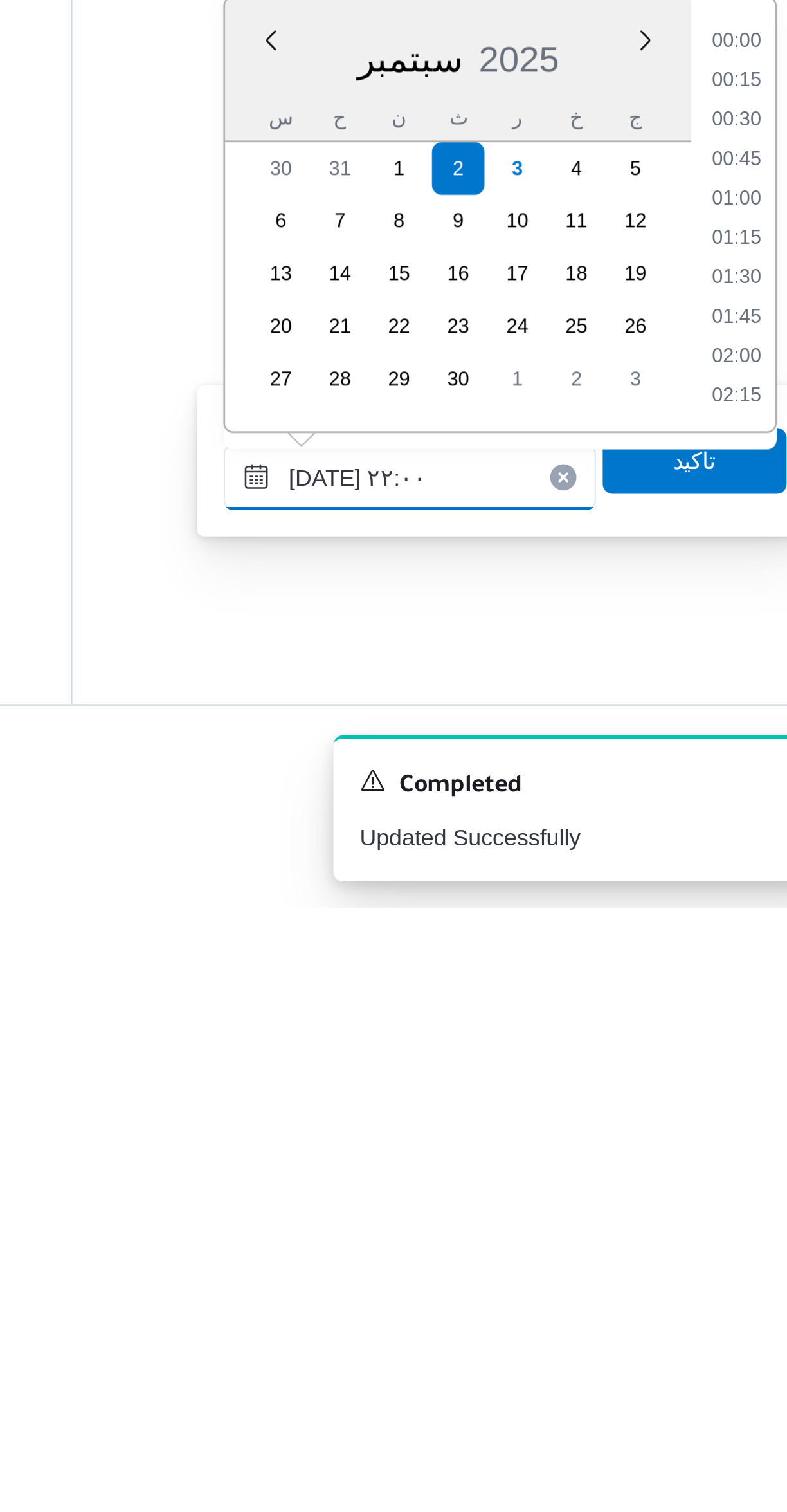
scroll to position [1224, 0]
type input "٠٢/٠٩/٢٠٢٥ ٢٢:٠٠"
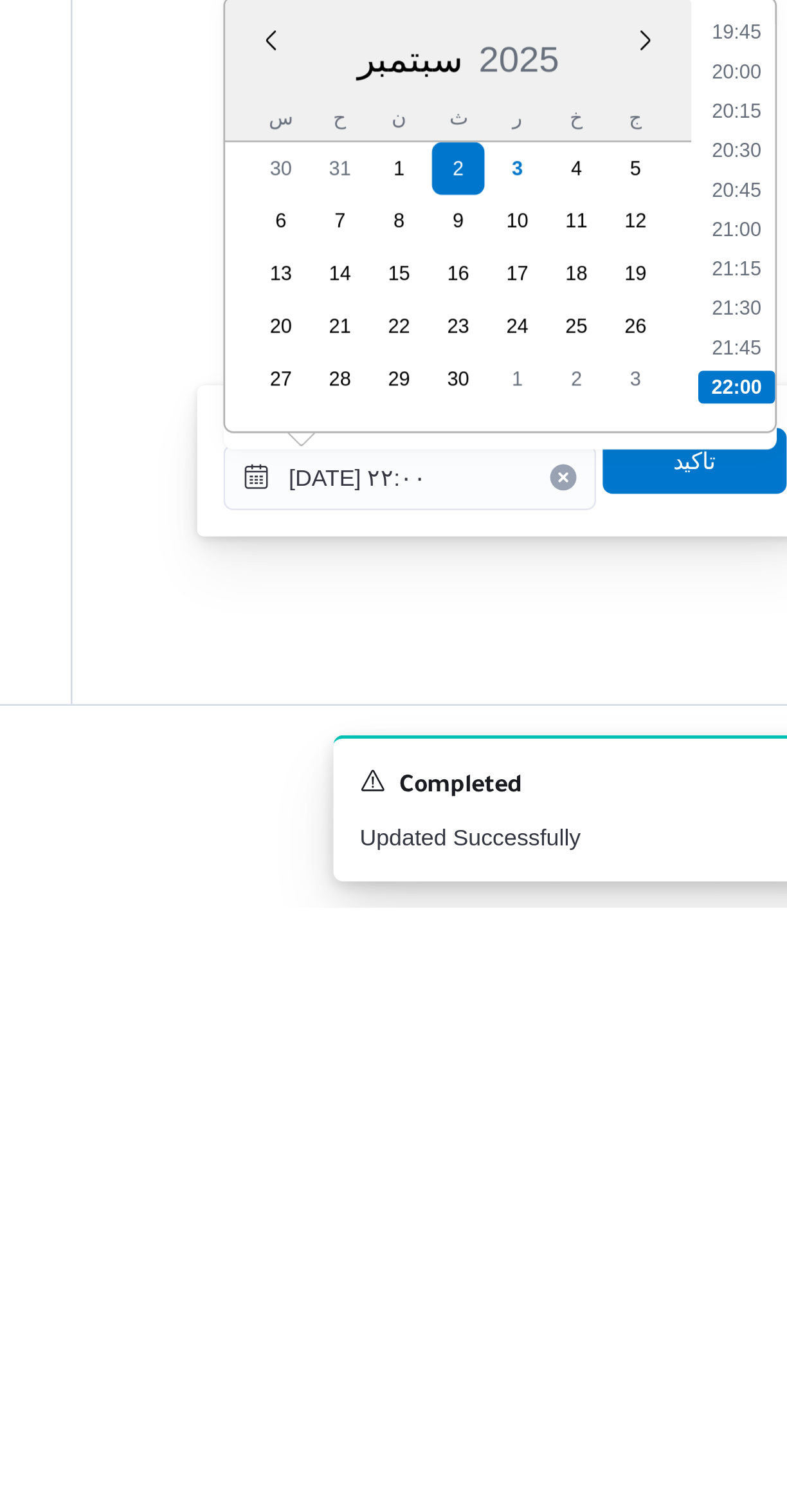
click at [719, 1309] on li "22:00" at bounding box center [729, 1309] width 30 height 13
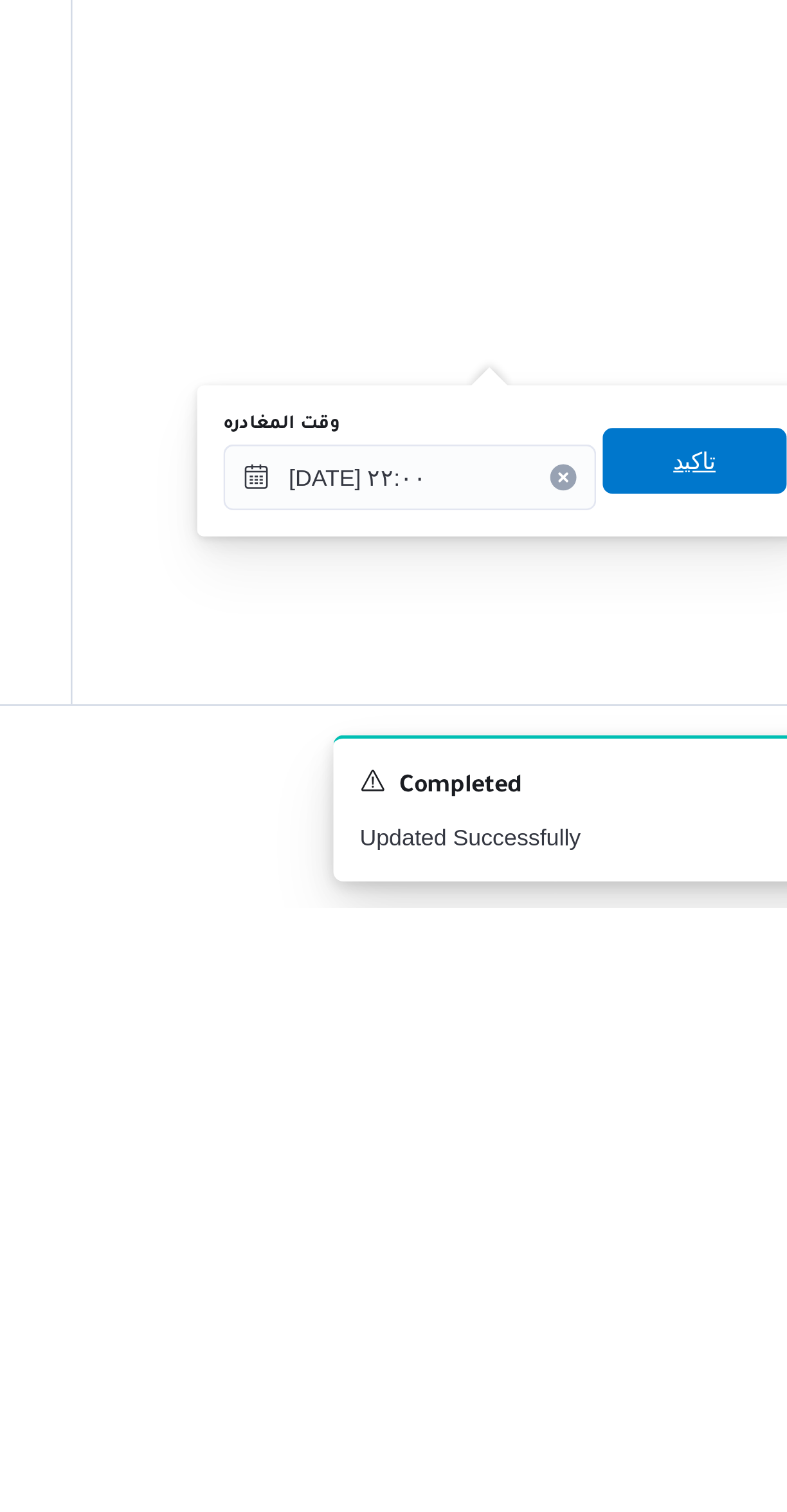
click at [692, 1340] on span "تاكيد" at bounding box center [712, 1337] width 72 height 25
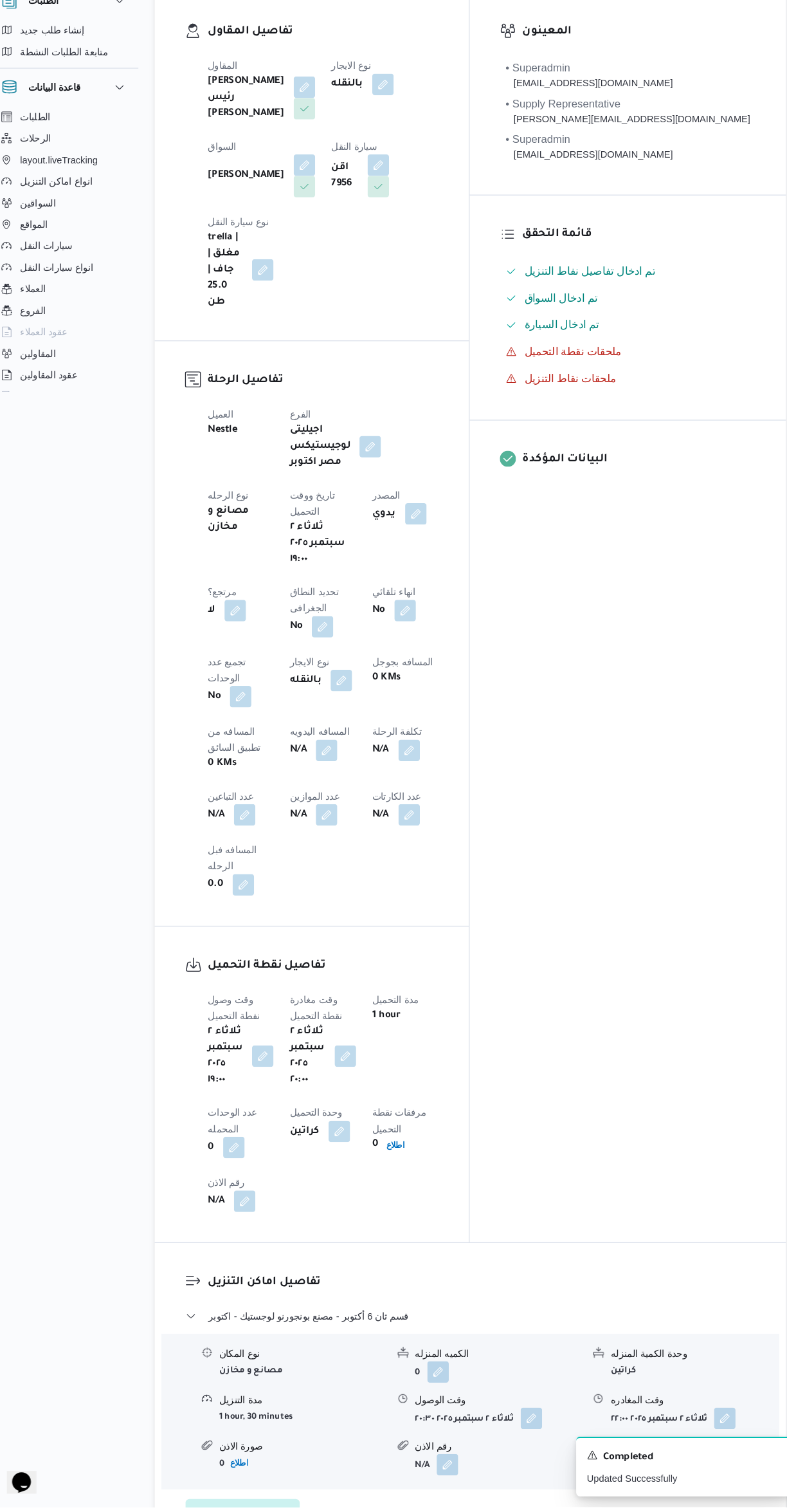
scroll to position [181, 0]
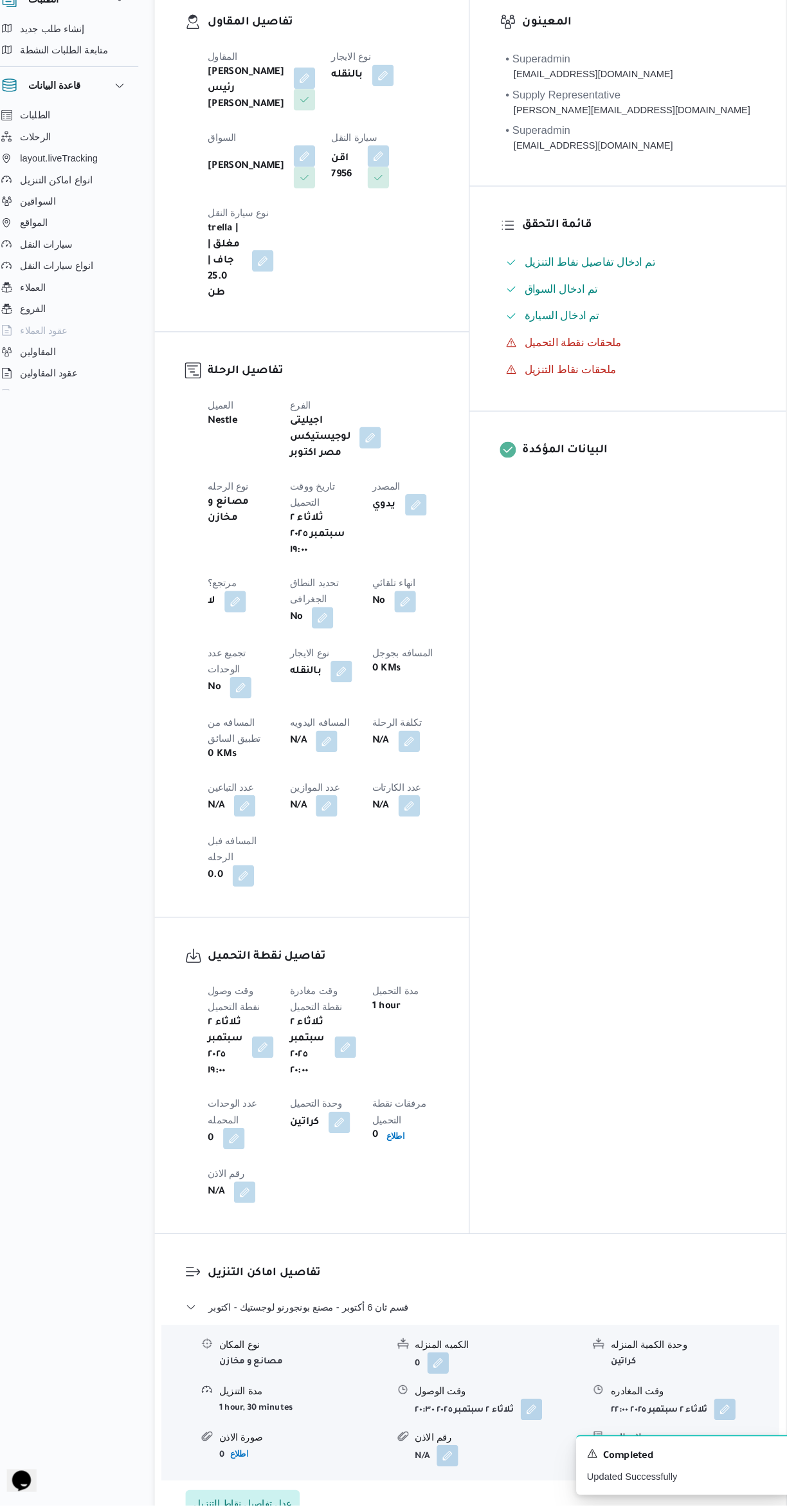
click at [322, 771] on button "button" at bounding box center [332, 781] width 21 height 21
click at [213, 645] on input "المسافه اليدويه" at bounding box center [220, 647] width 128 height 25
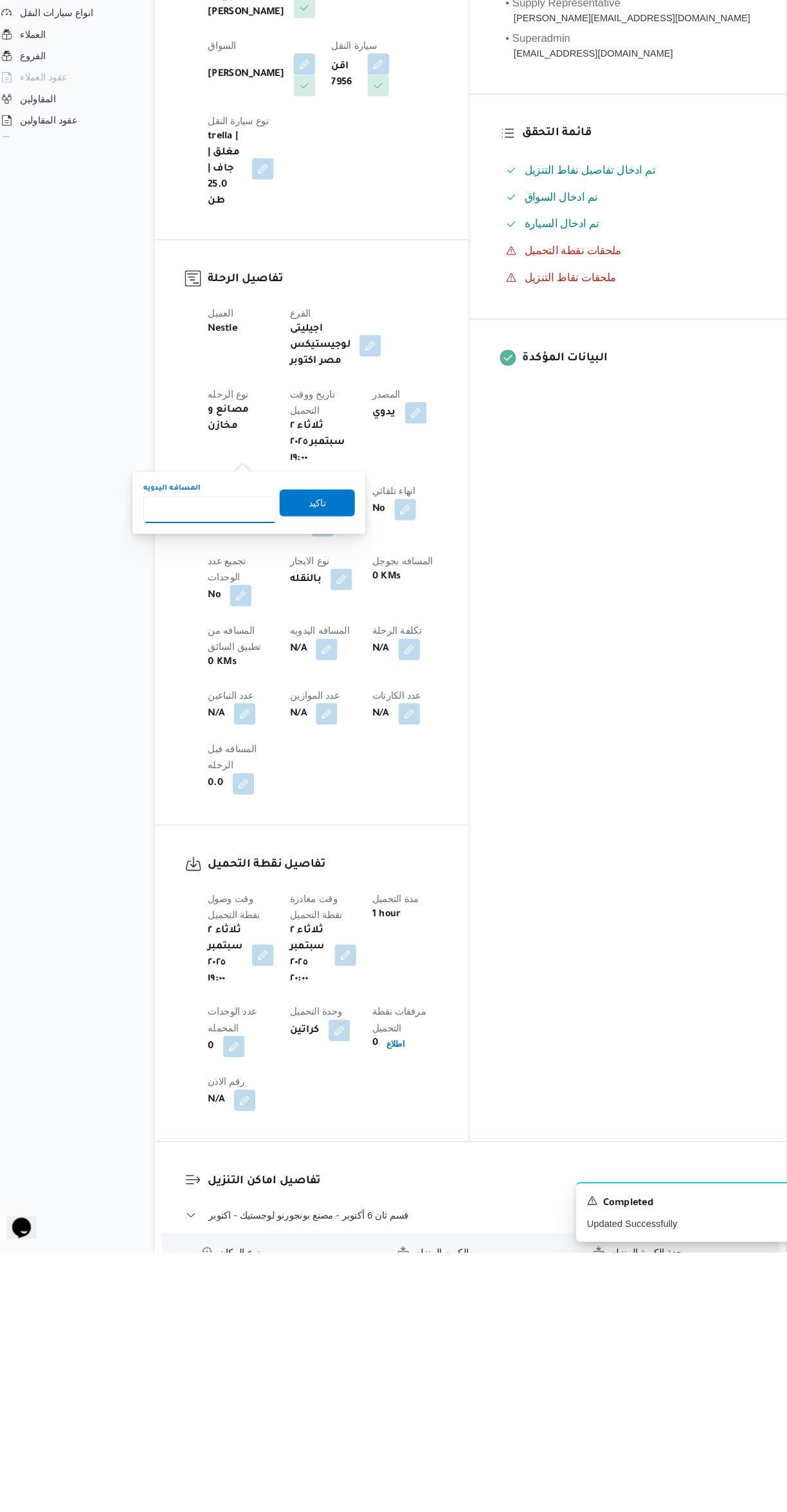
scroll to position [27, 0]
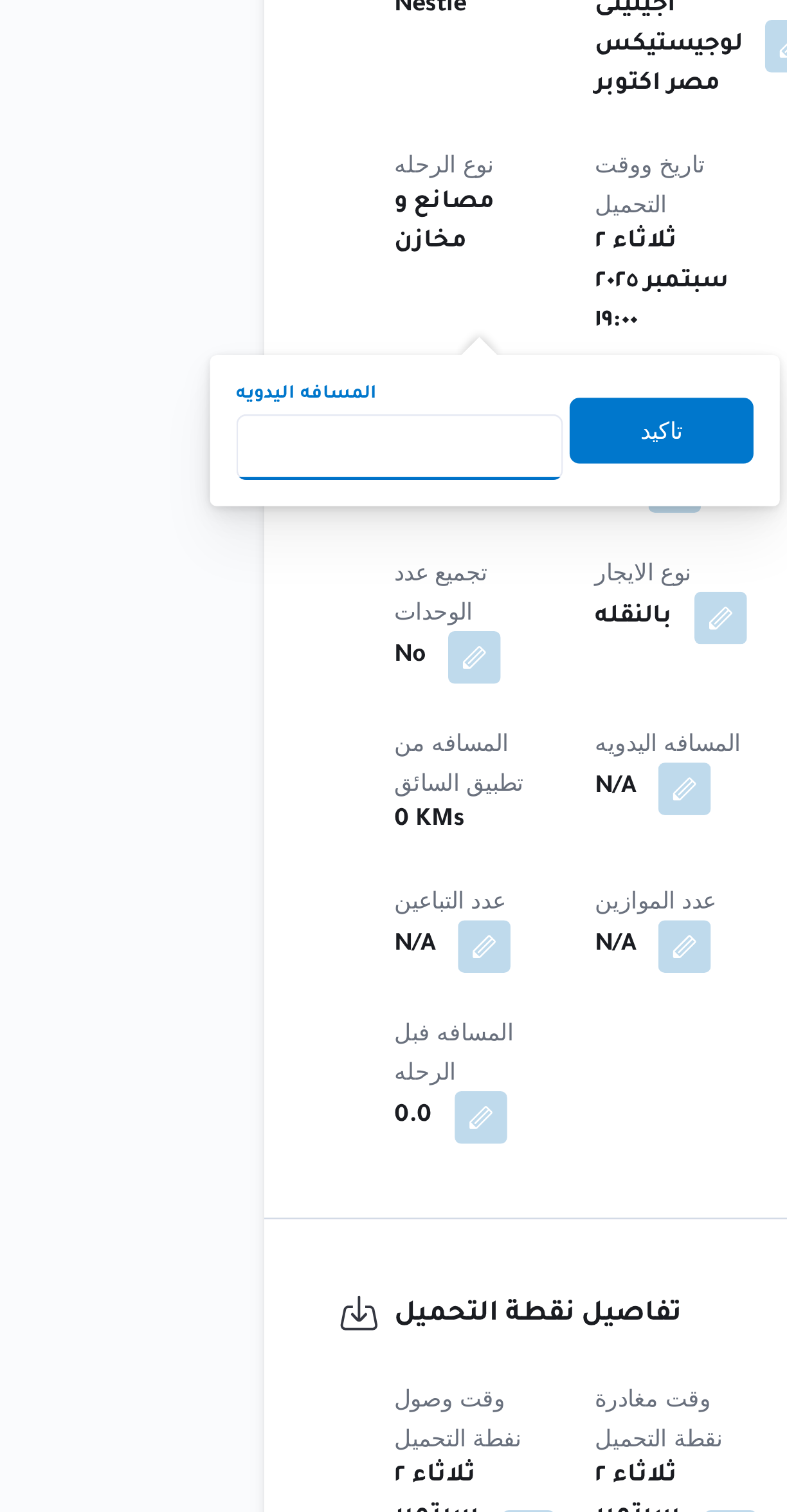
type input "8"
click at [289, 797] on span "تاكيد" at bounding box center [322, 794] width 72 height 25
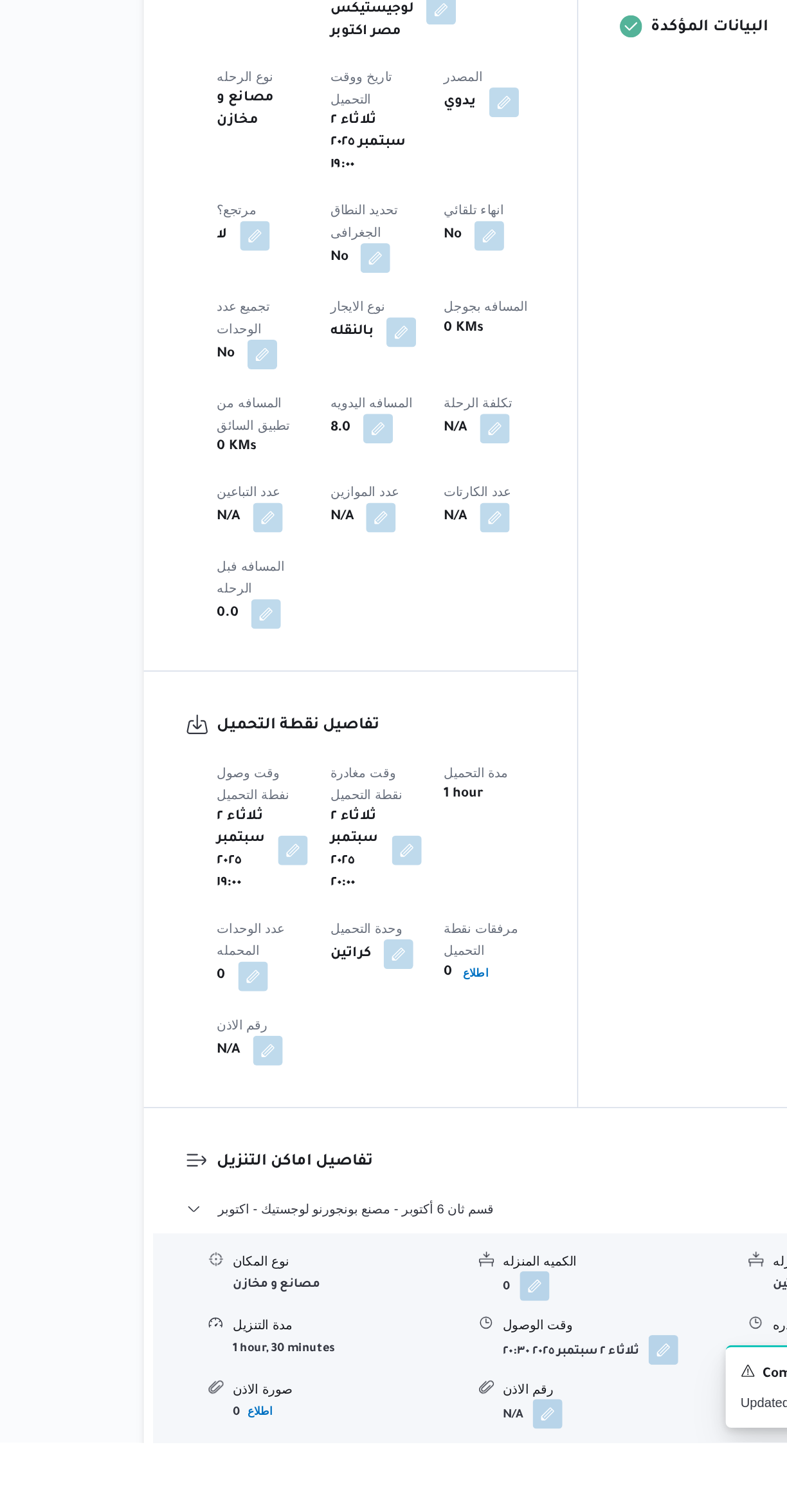
scroll to position [323, 0]
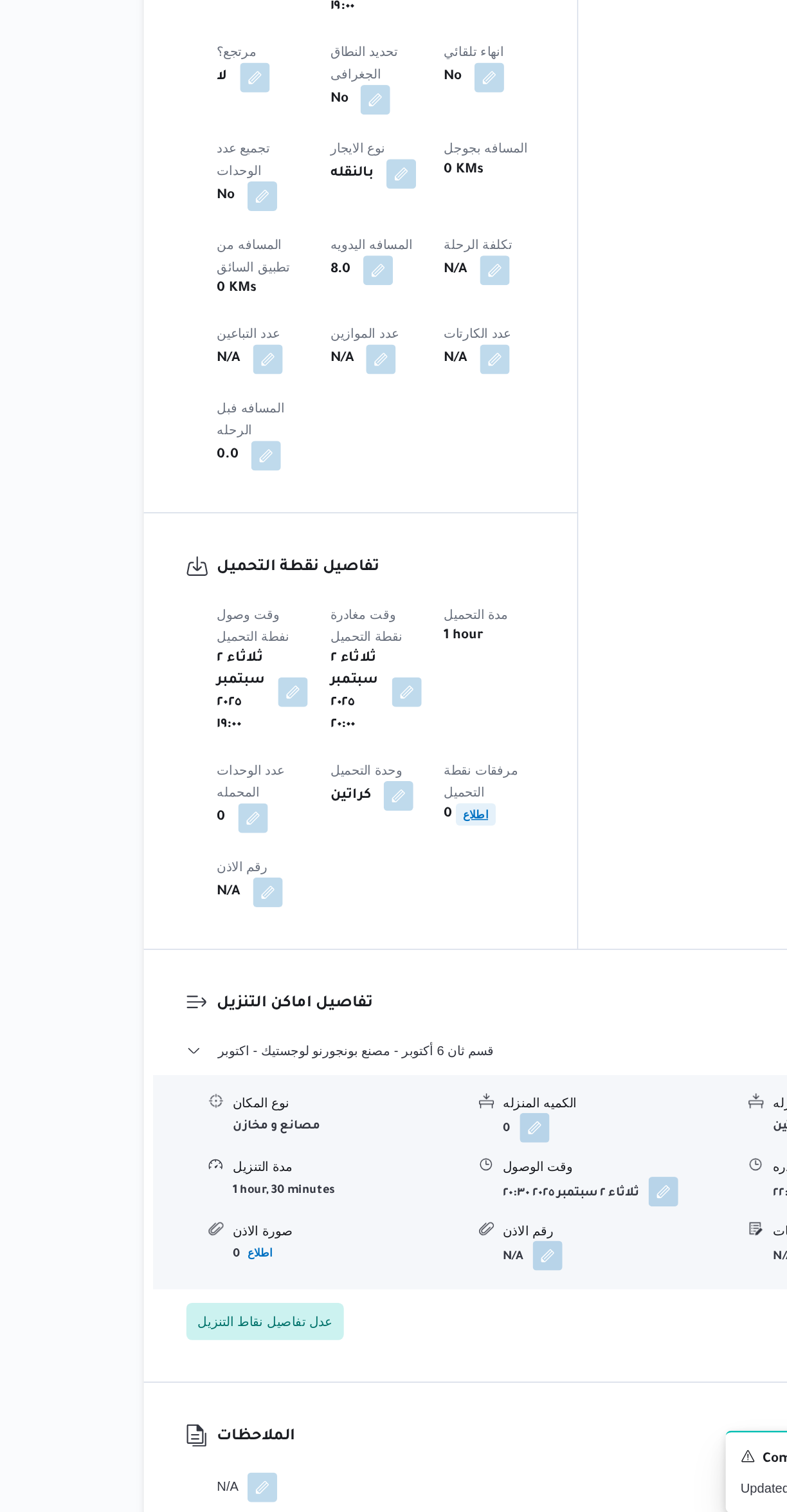
click at [407, 1012] on b "اطلاع" at bounding box center [398, 1016] width 17 height 9
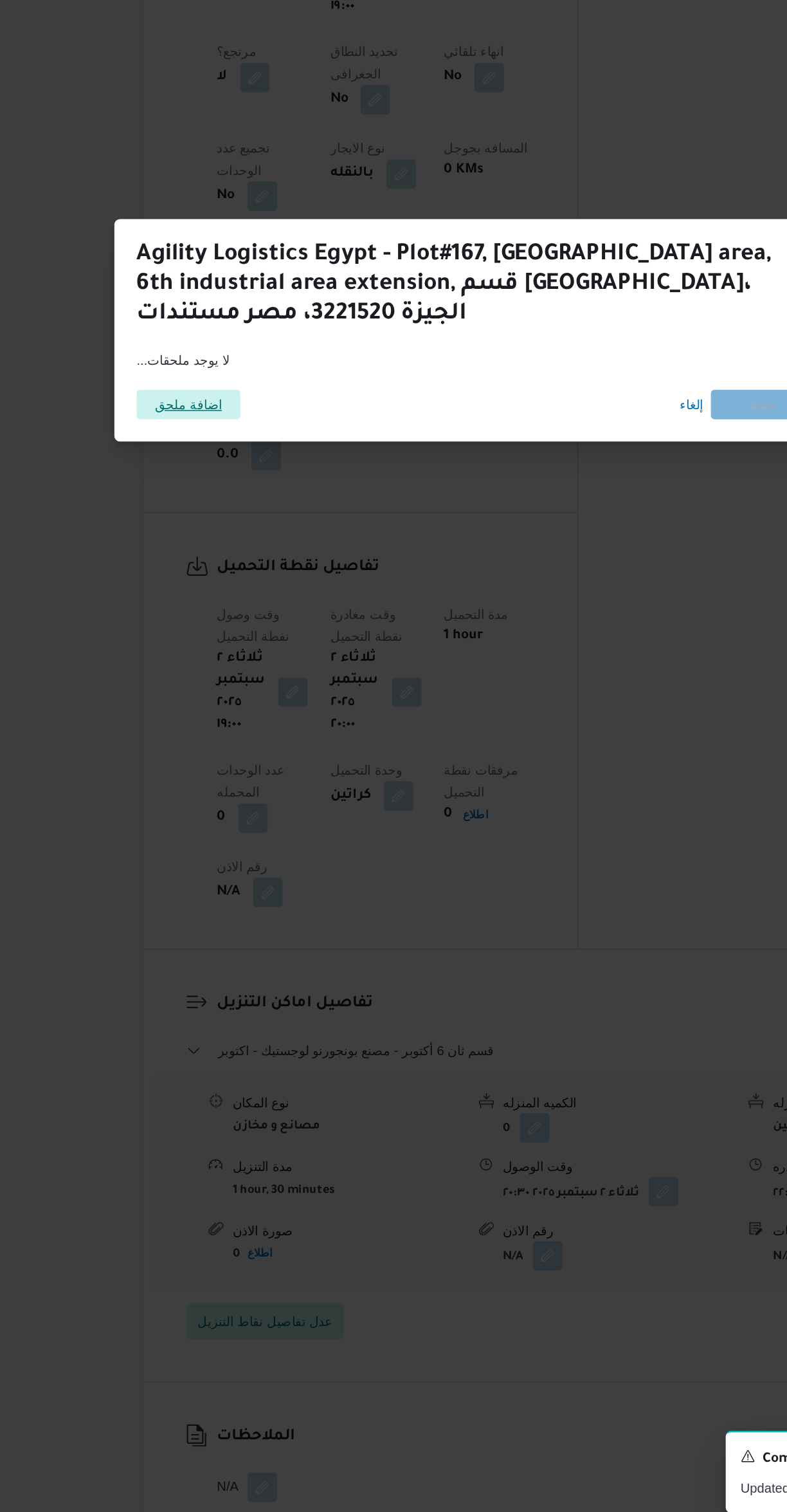
click at [205, 722] on span "اضافة ملحق" at bounding box center [198, 733] width 47 height 21
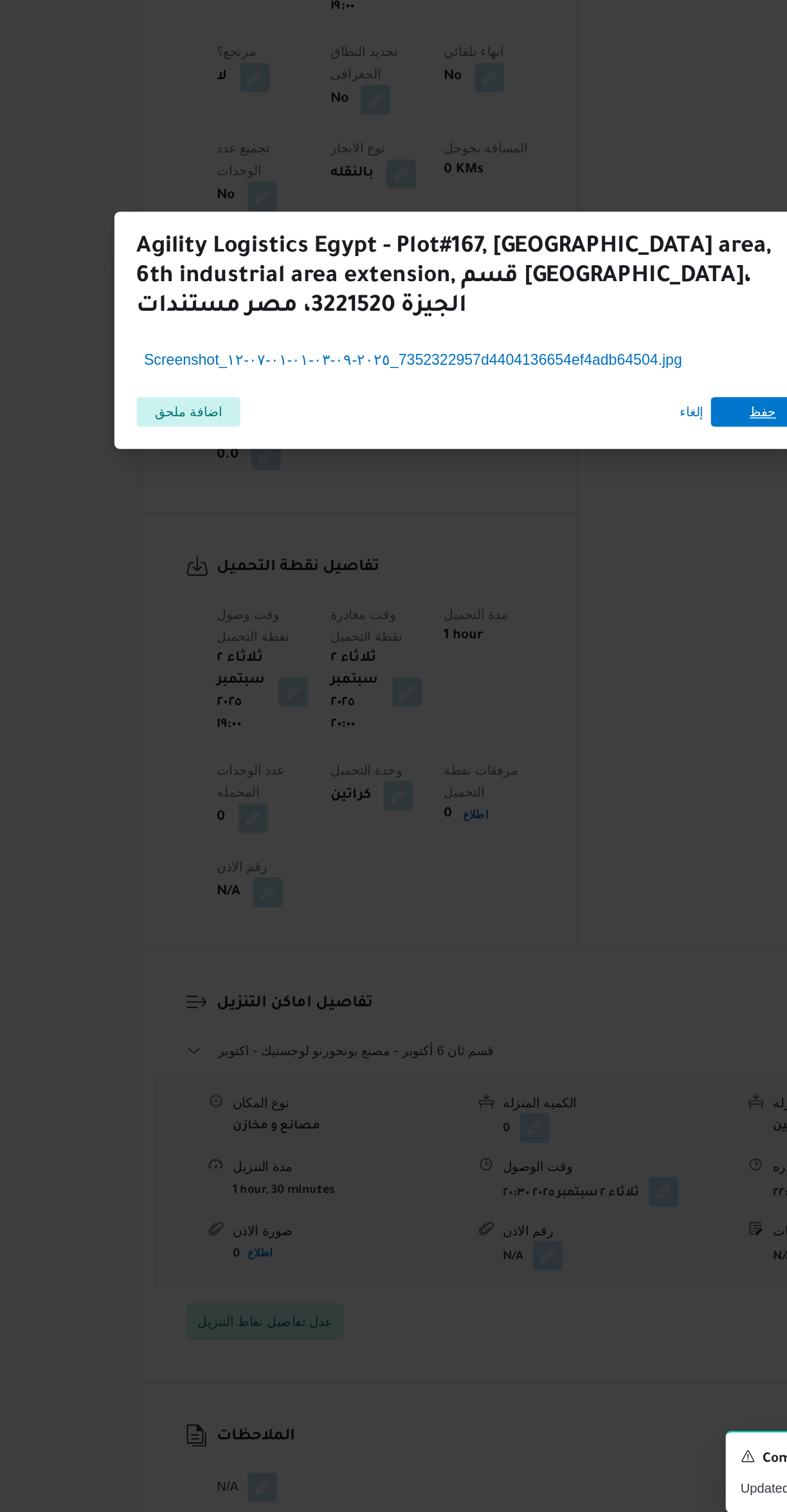
click at [588, 728] on span "حفظ" at bounding box center [596, 737] width 72 height 21
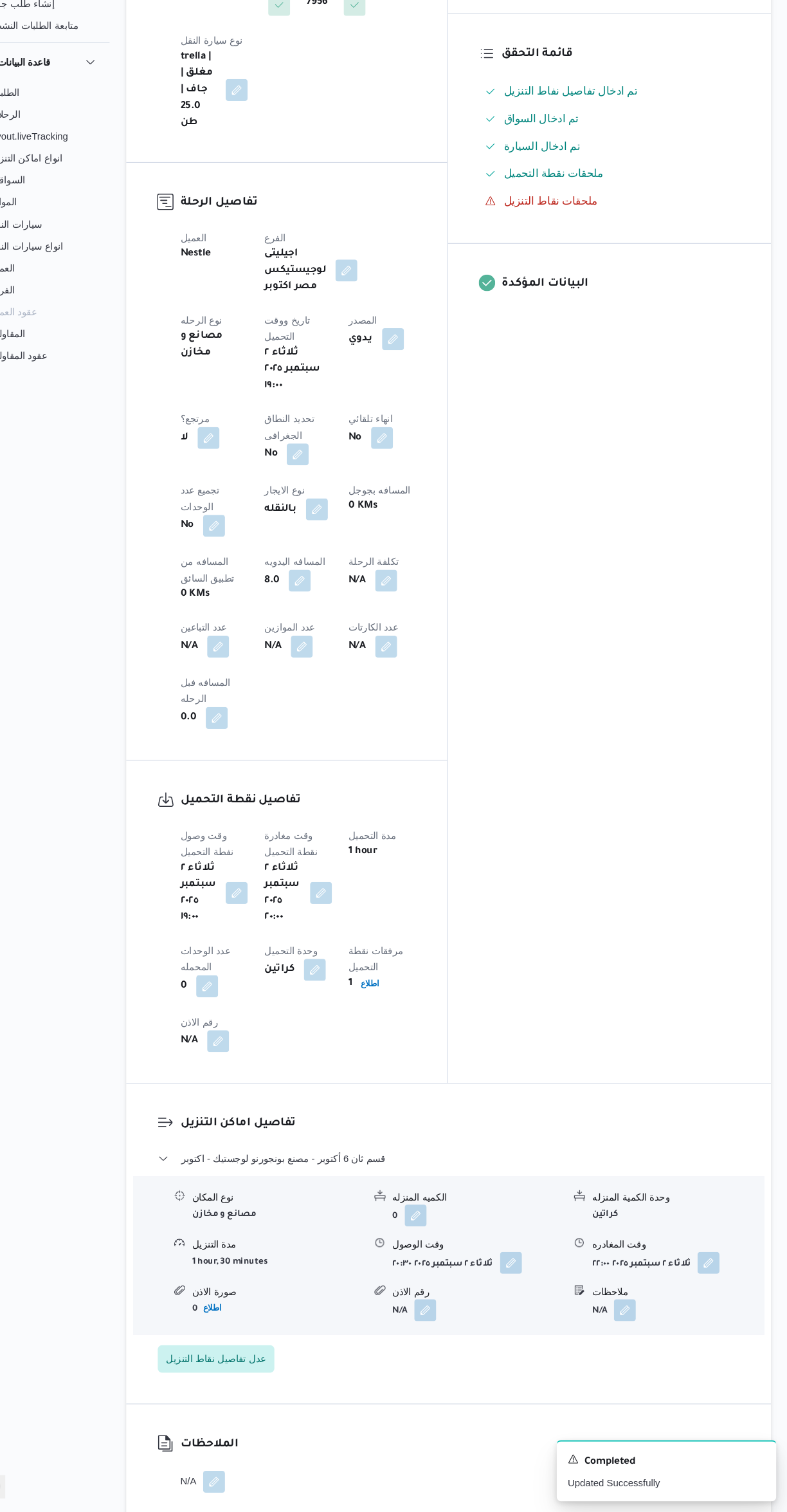
scroll to position [269, 0]
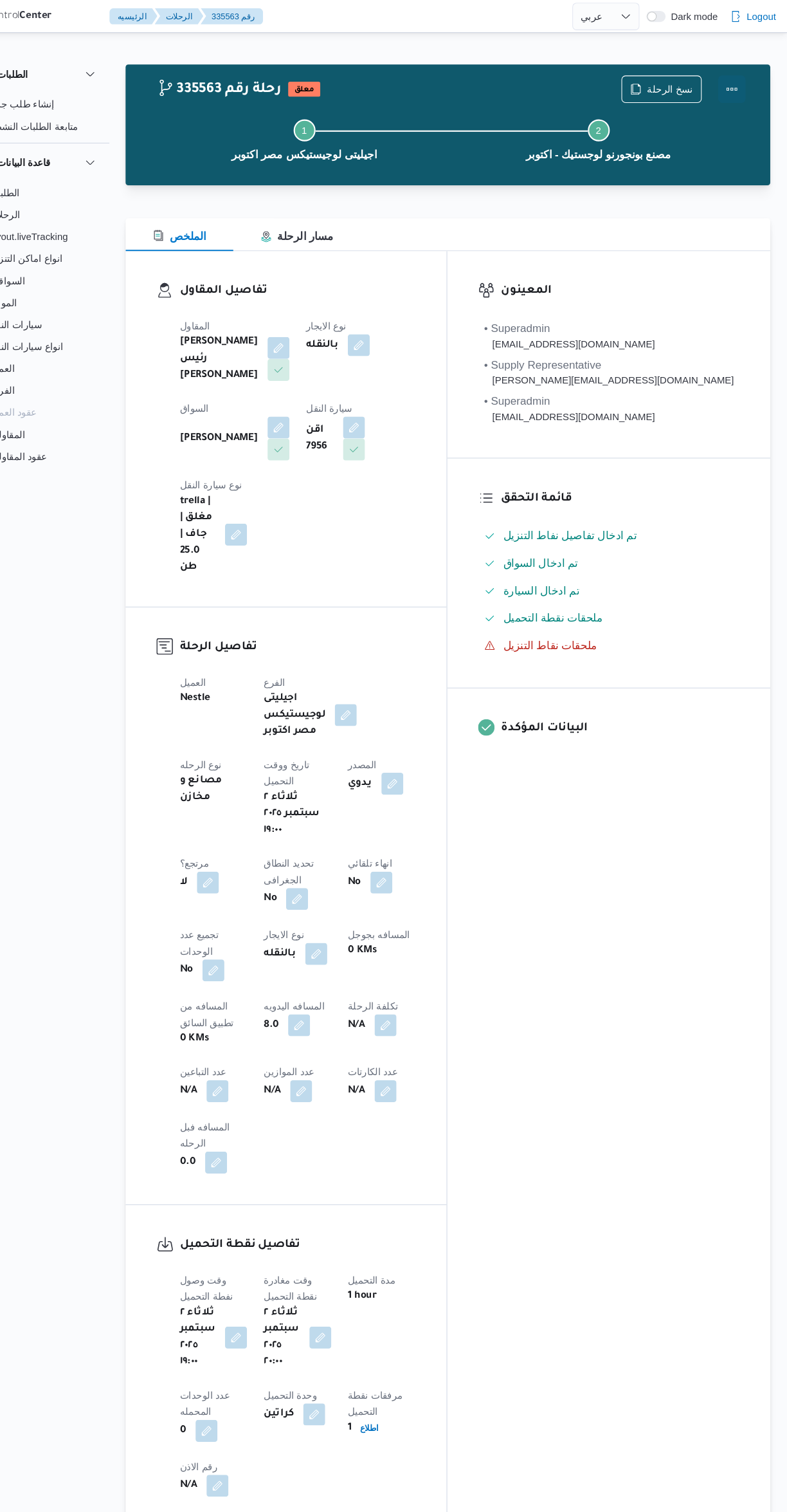
click at [732, 87] on button "Actions" at bounding box center [735, 83] width 25 height 25
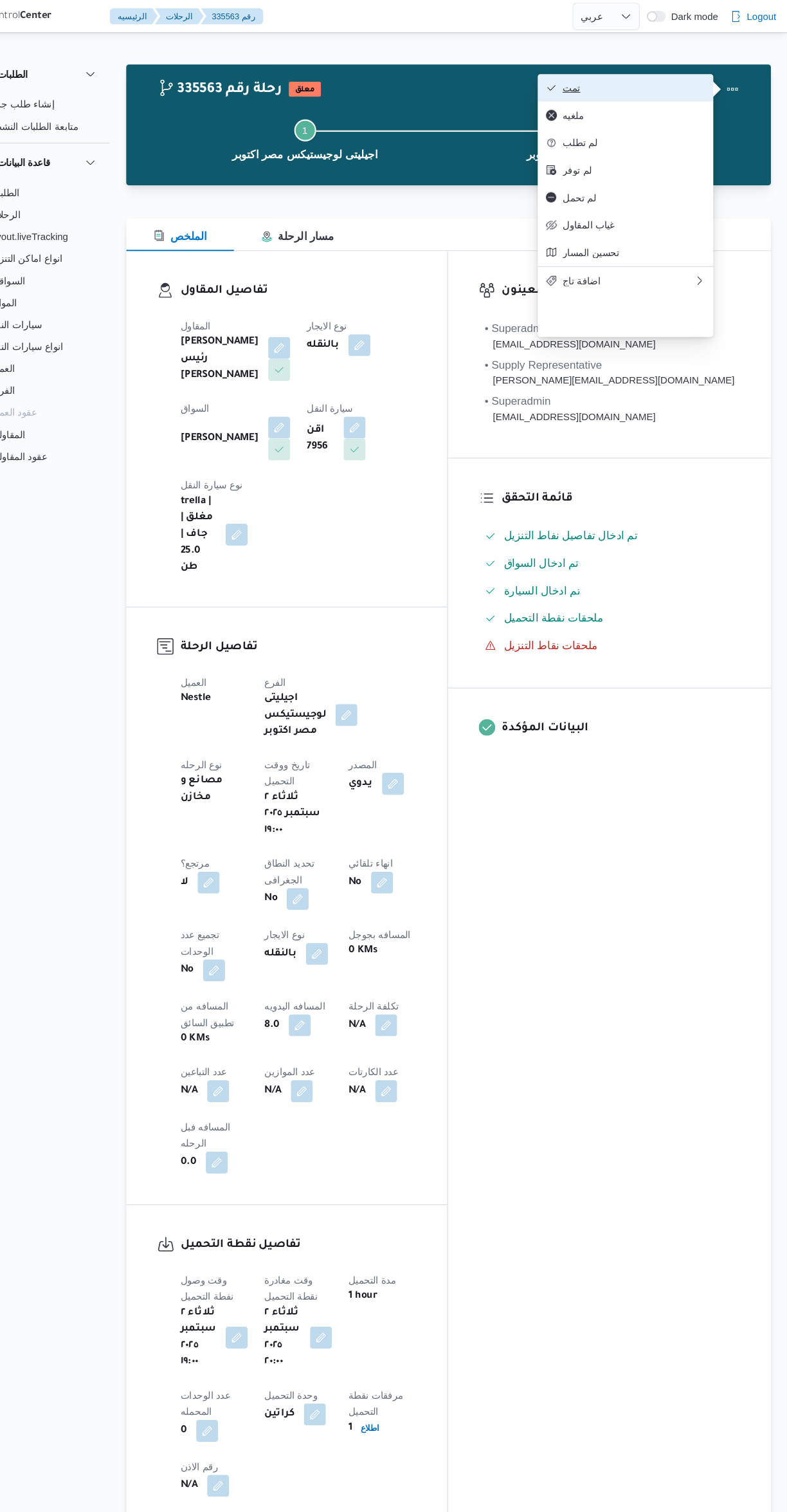
click at [561, 87] on icon "button" at bounding box center [565, 82] width 10 height 10
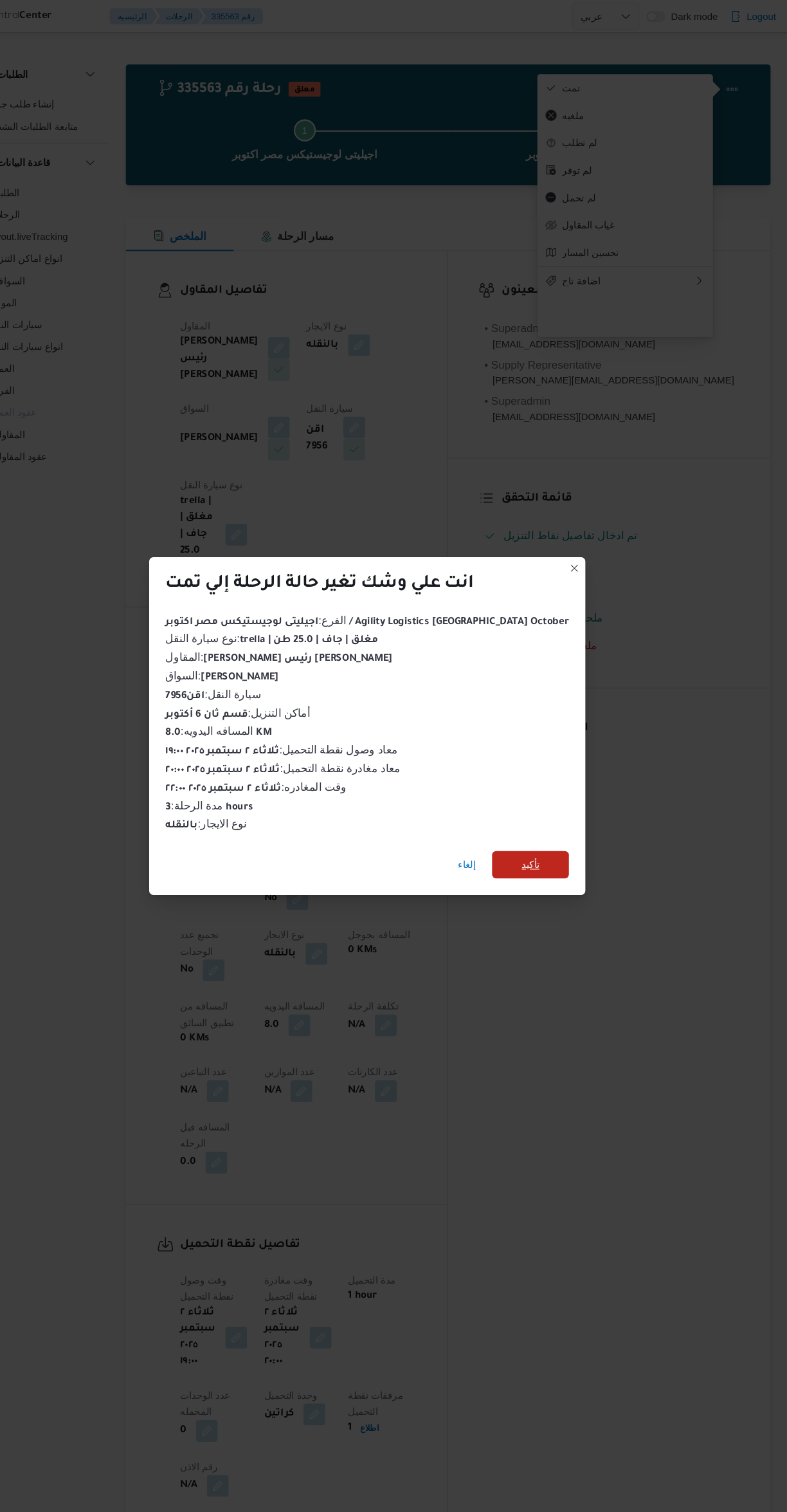
click at [546, 812] on span "تأكيد" at bounding box center [546, 810] width 72 height 25
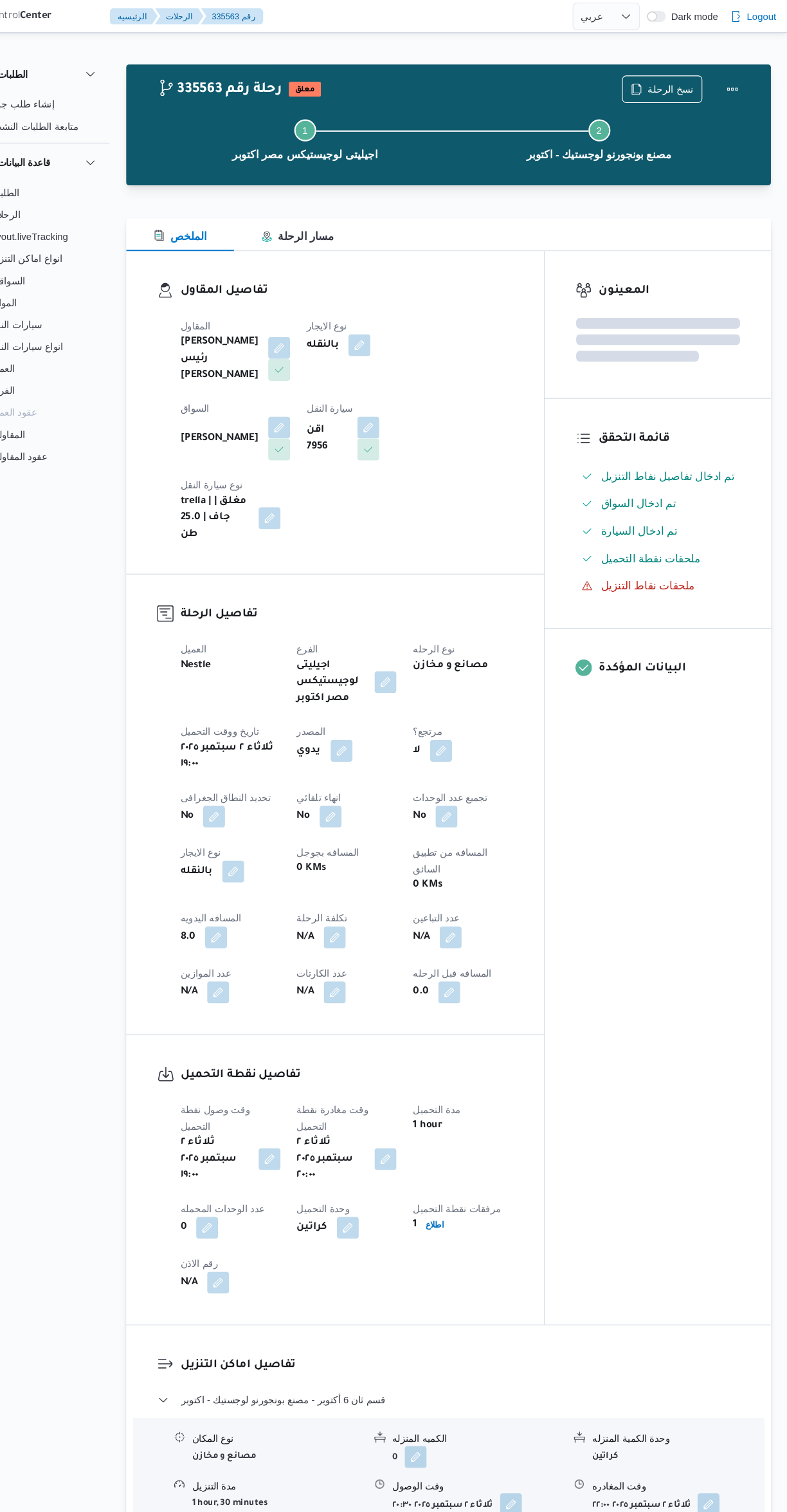
click at [631, 937] on div "المعينون قائمة التحقق تم ادخال تفاصيل نفاط التنزيل تم ادخال السواق تم ادخال الس…" at bounding box center [665, 738] width 212 height 1007
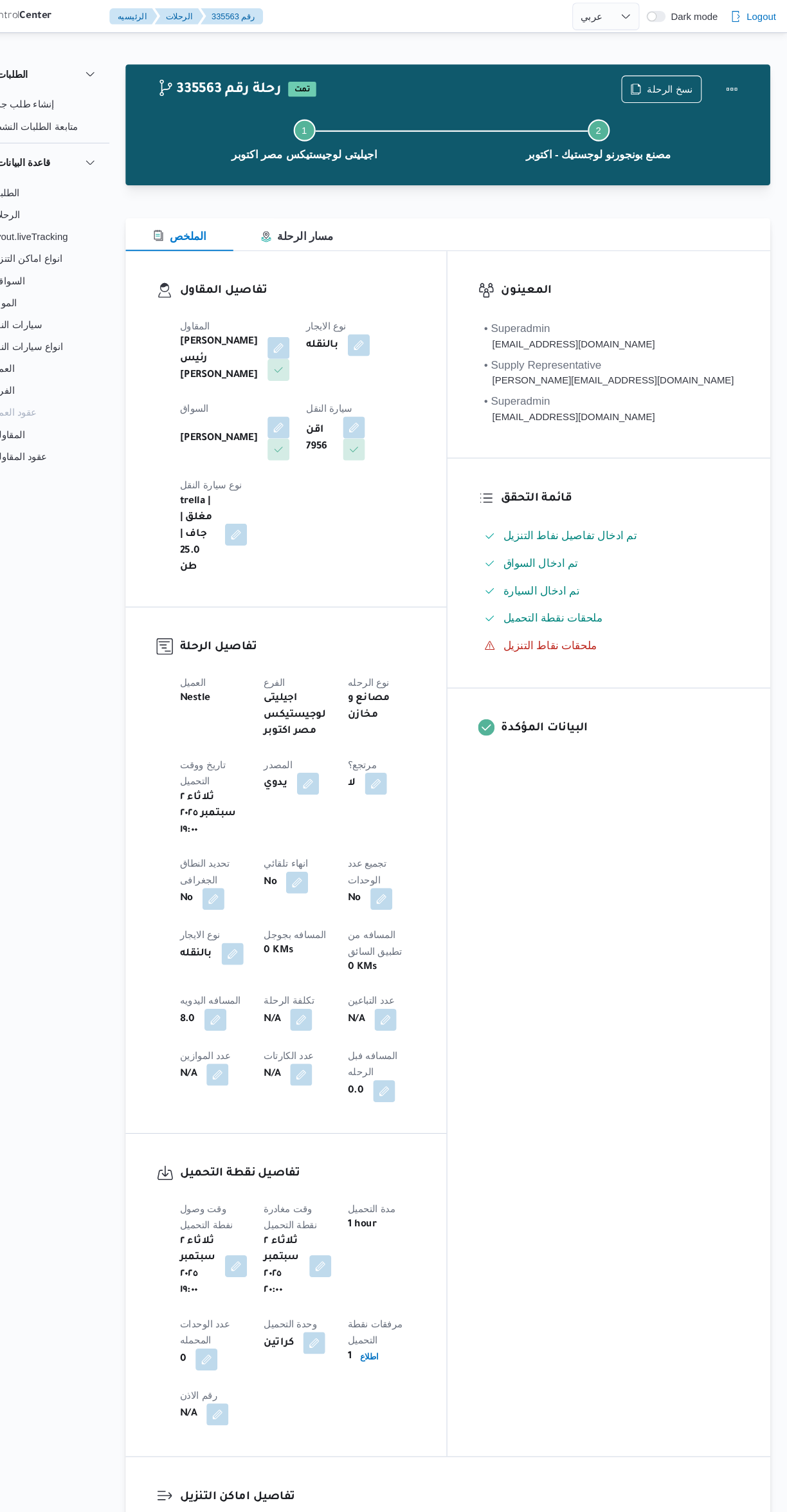
select select "ar"
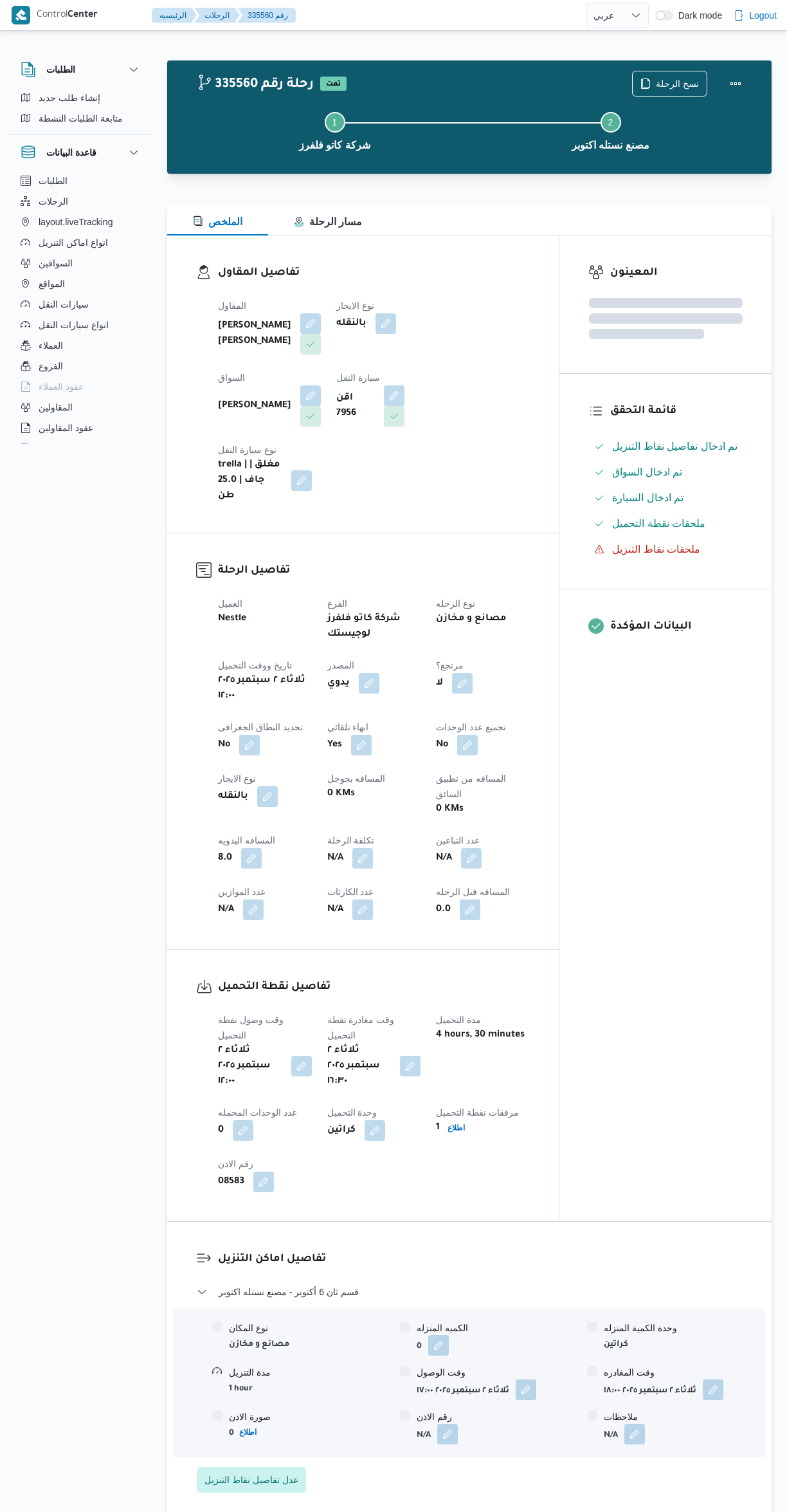
select select "ar"
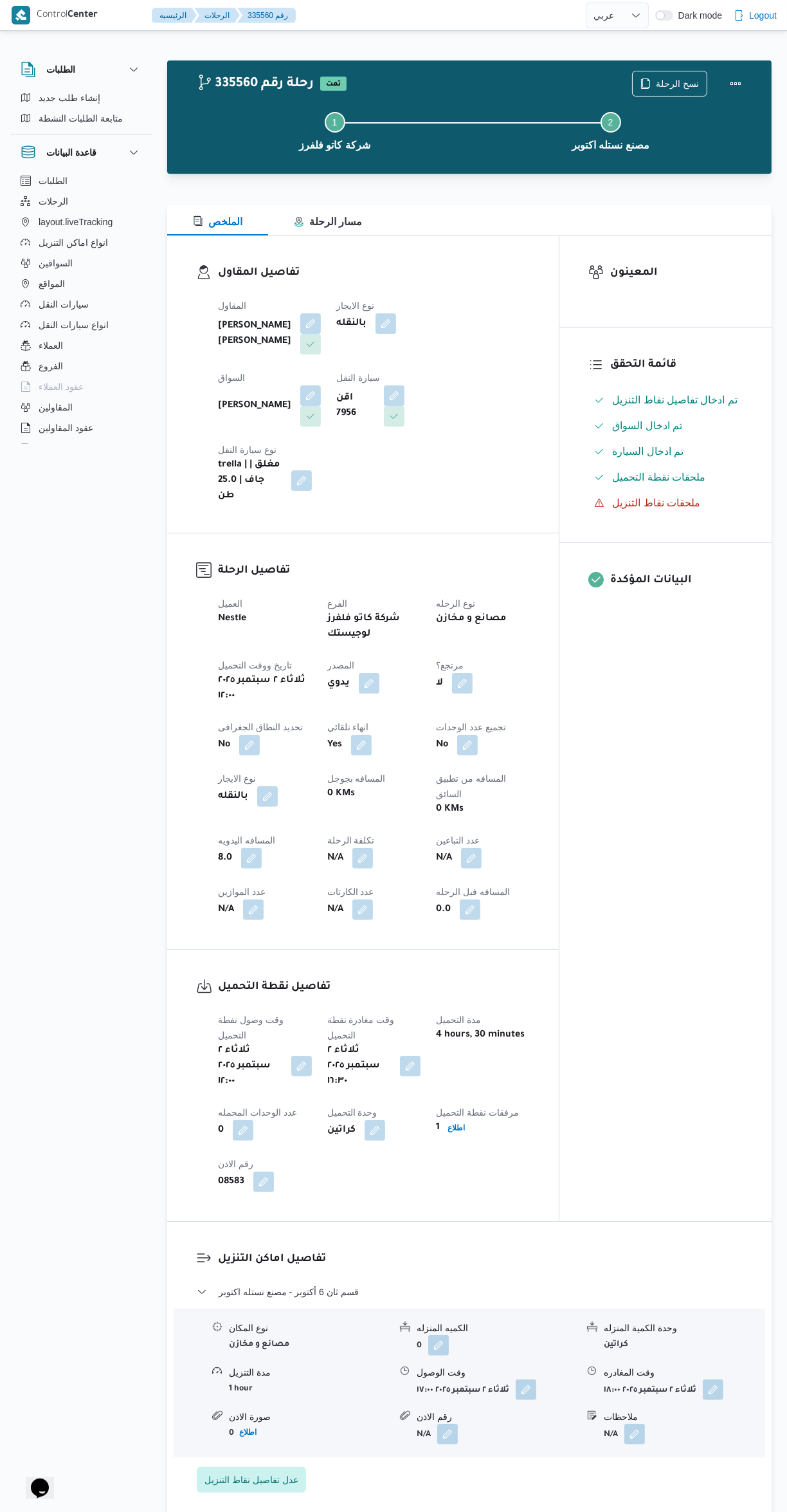
select select "ar"
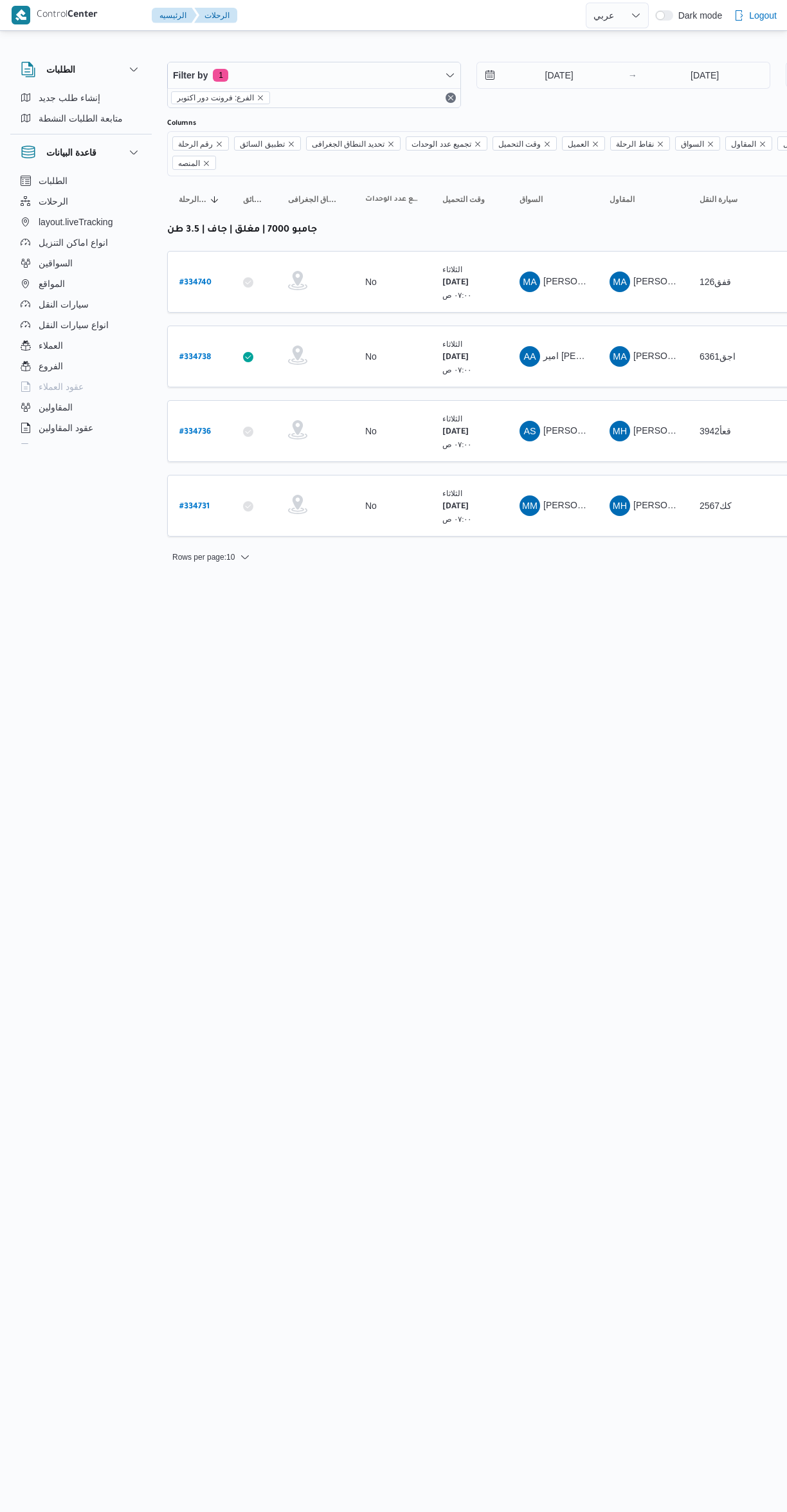
select select "ar"
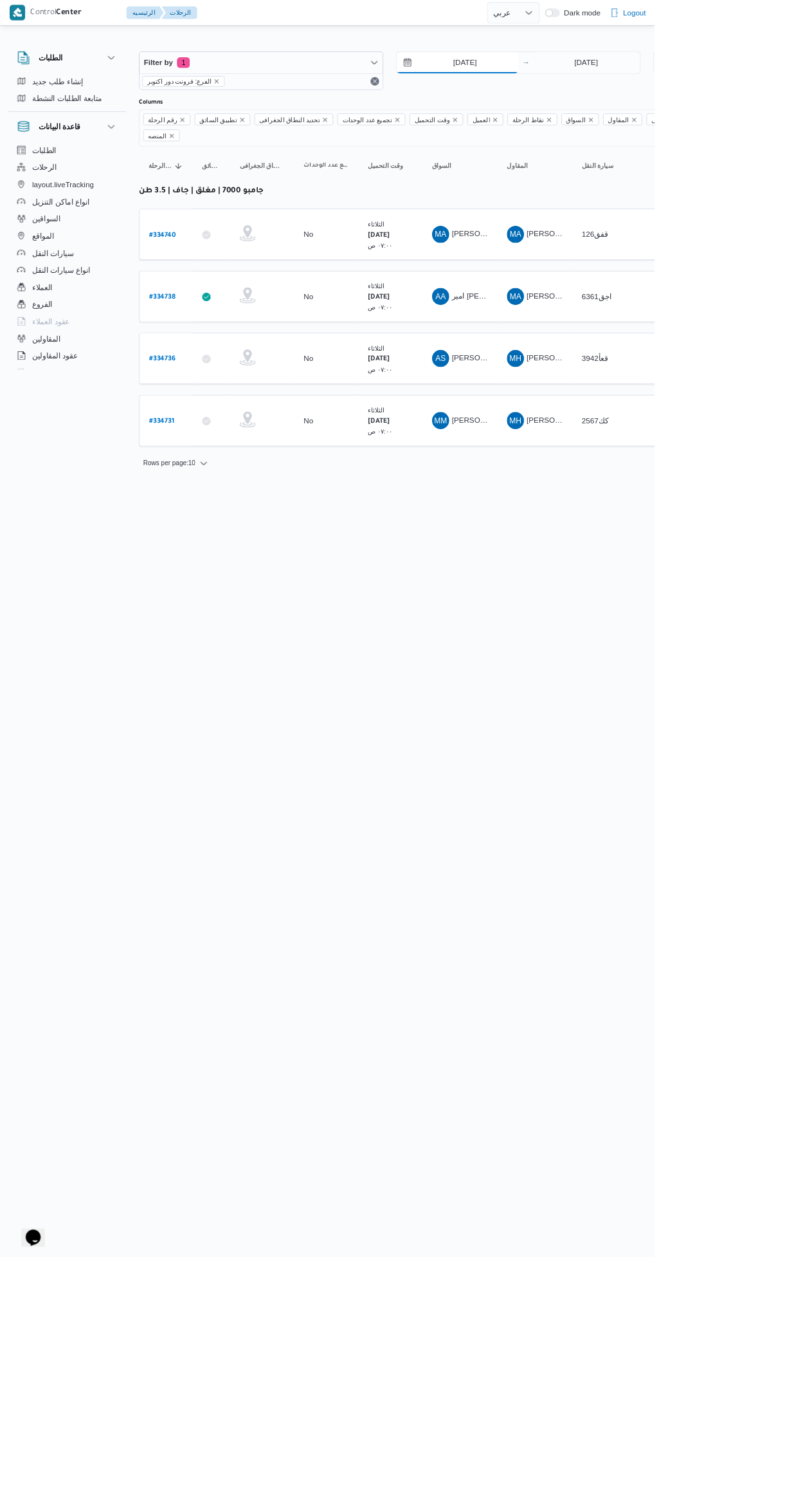
click at [541, 75] on input "[DATE]" at bounding box center [550, 75] width 146 height 25
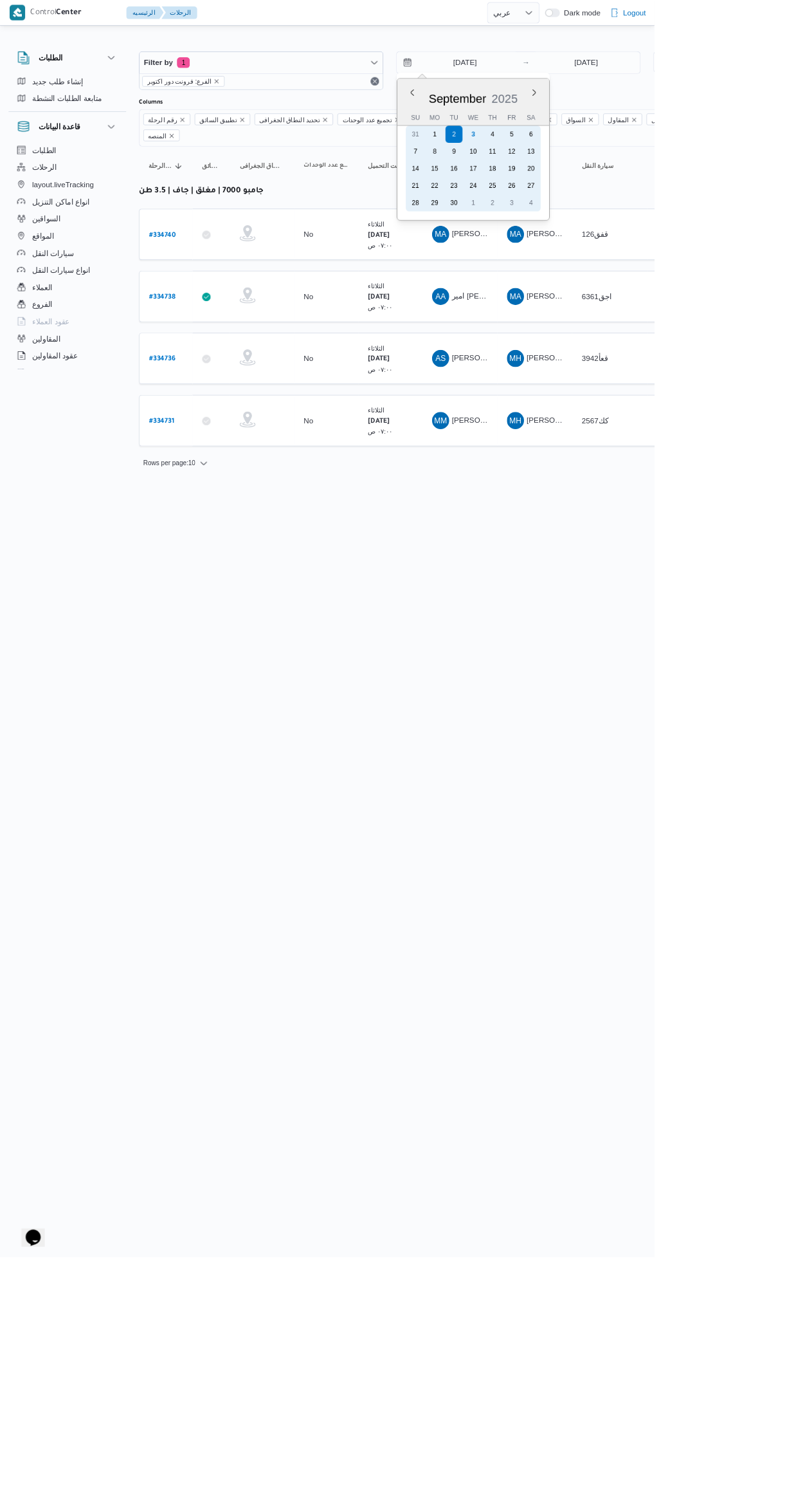
click at [557, 176] on div "9" at bounding box center [546, 182] width 21 height 21
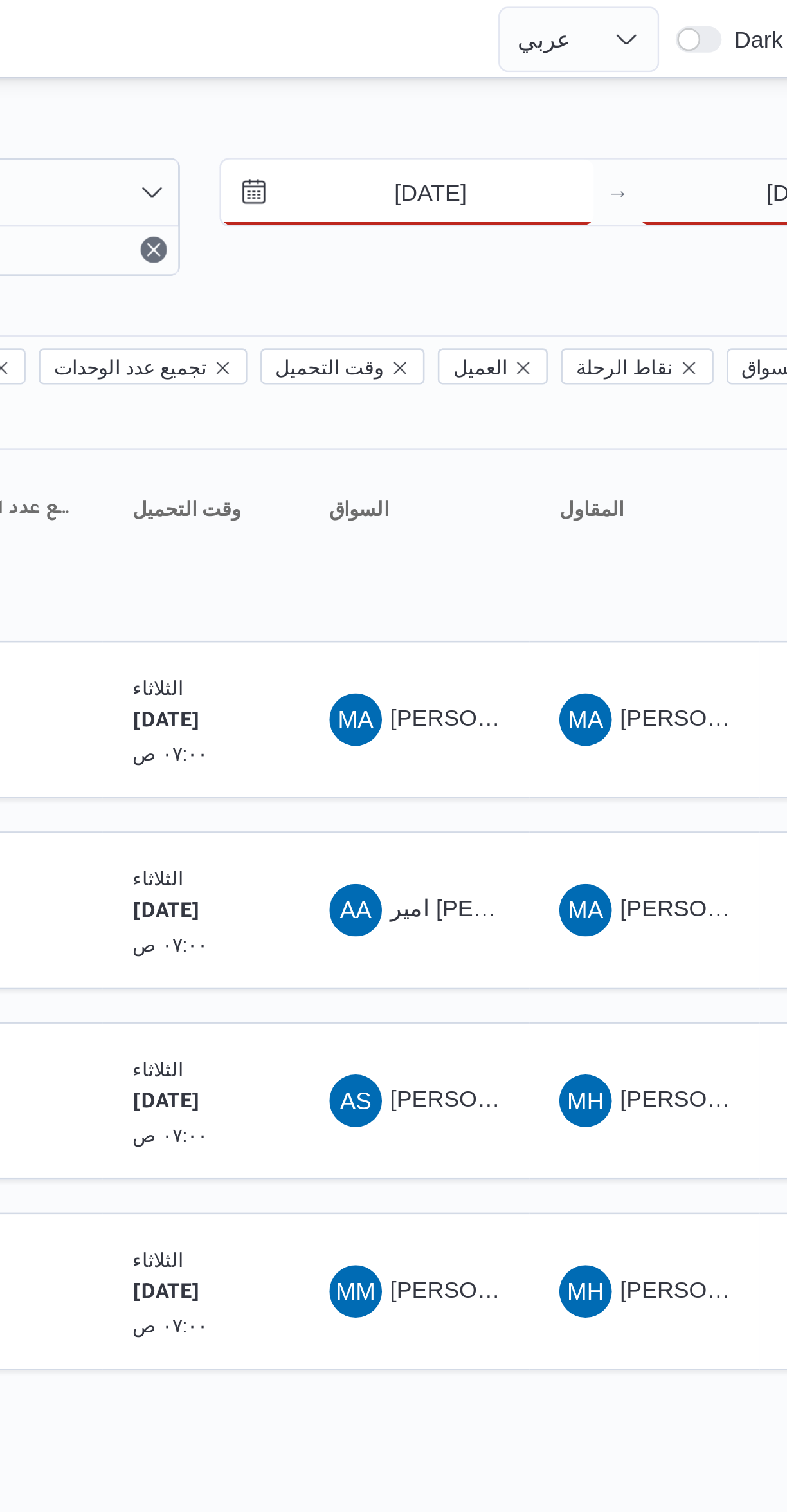
click at [534, 86] on input "[DATE]" at bounding box center [550, 75] width 146 height 25
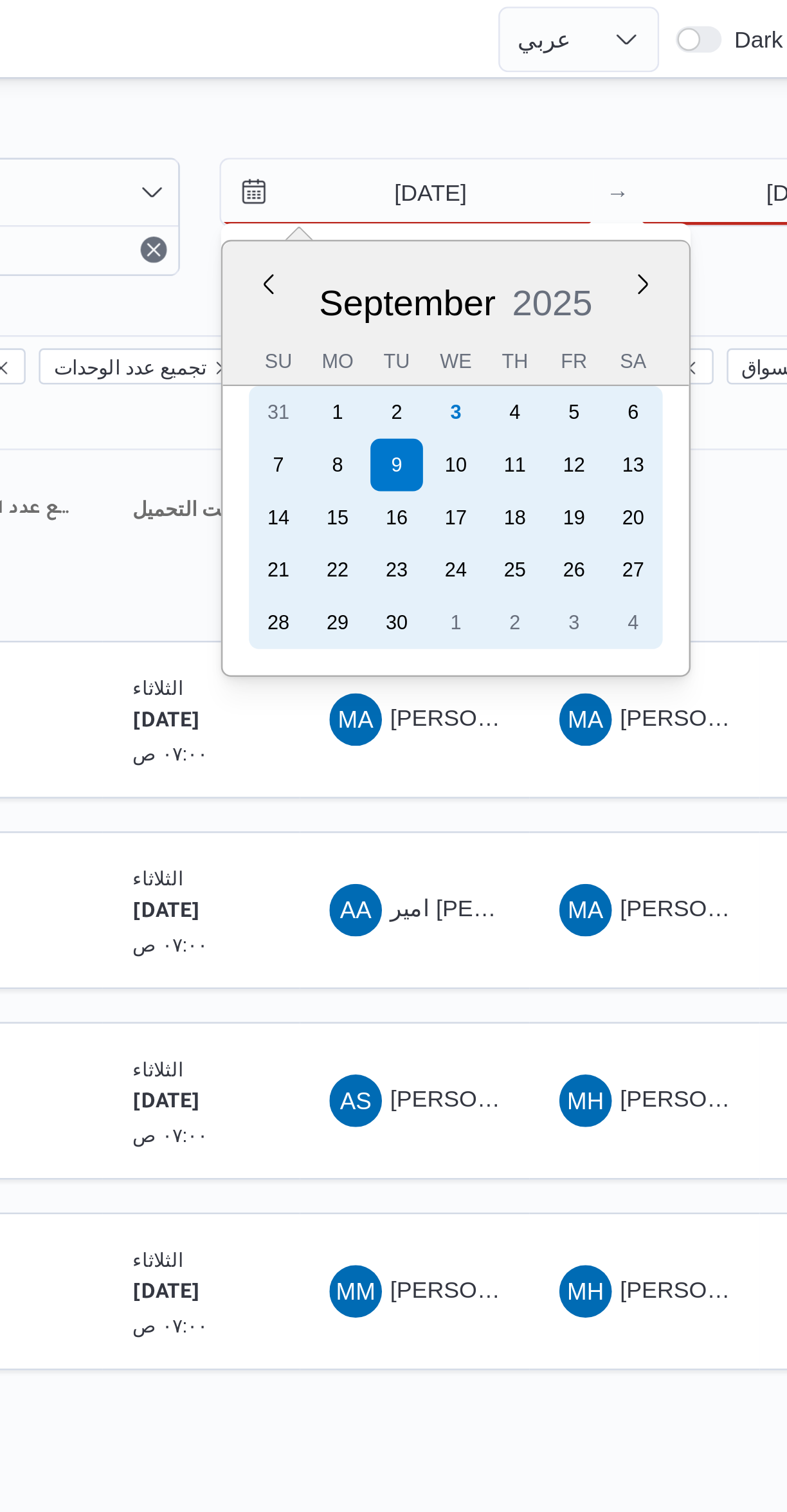
click at [575, 160] on div "3" at bounding box center [569, 161] width 21 height 21
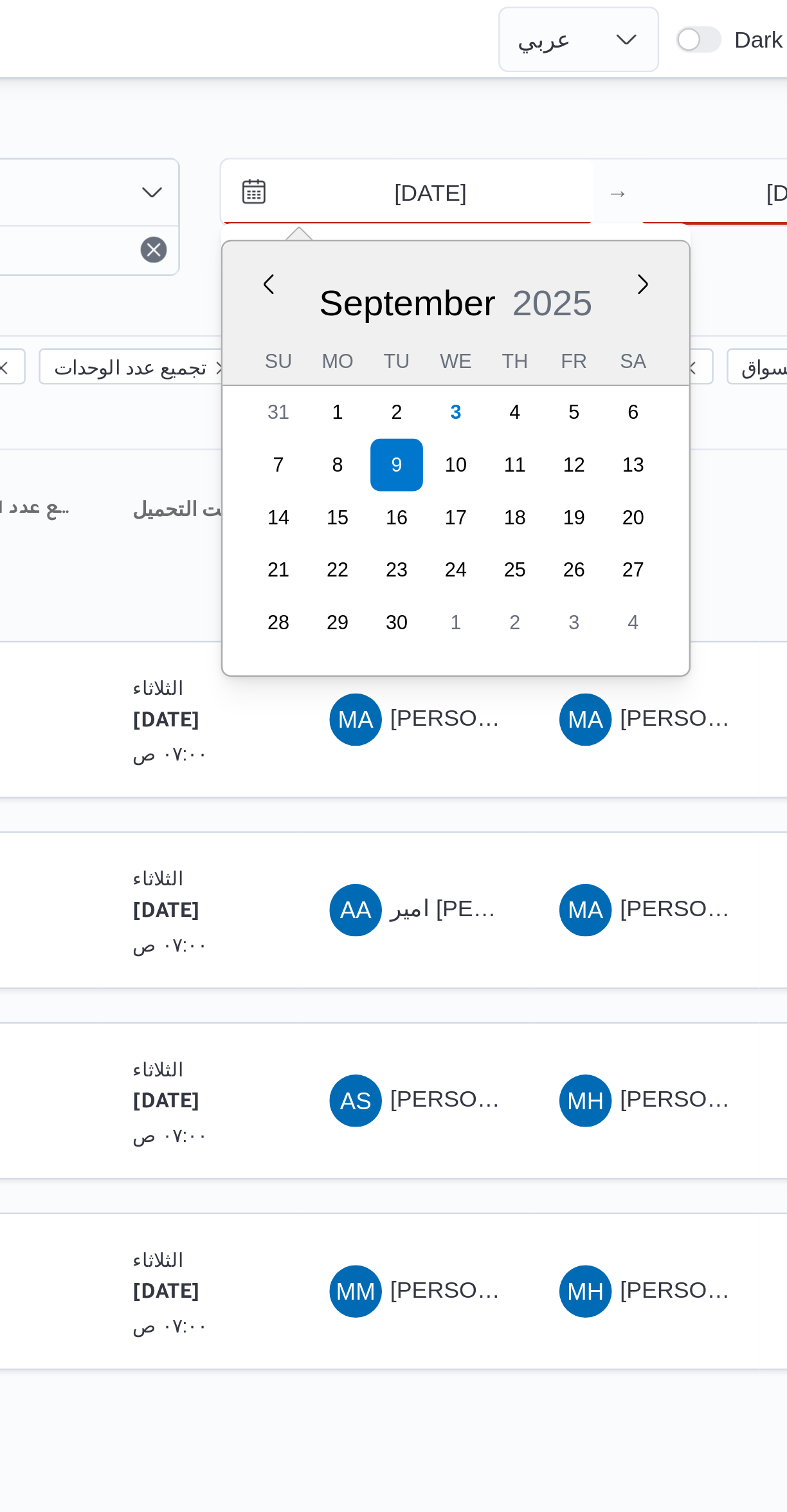
type input "[DATE]"
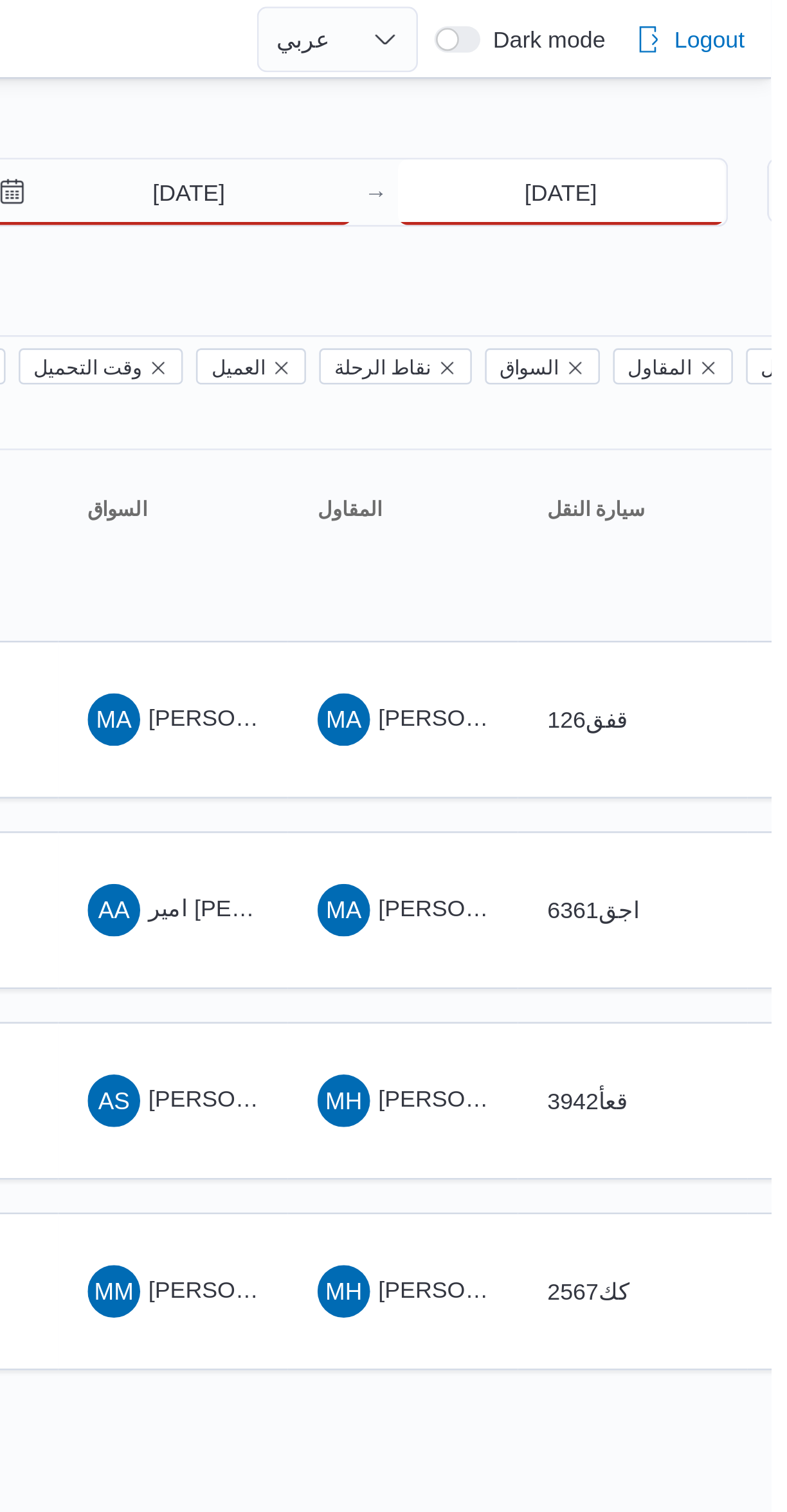
click at [681, 77] on input "[DATE]" at bounding box center [705, 75] width 128 height 25
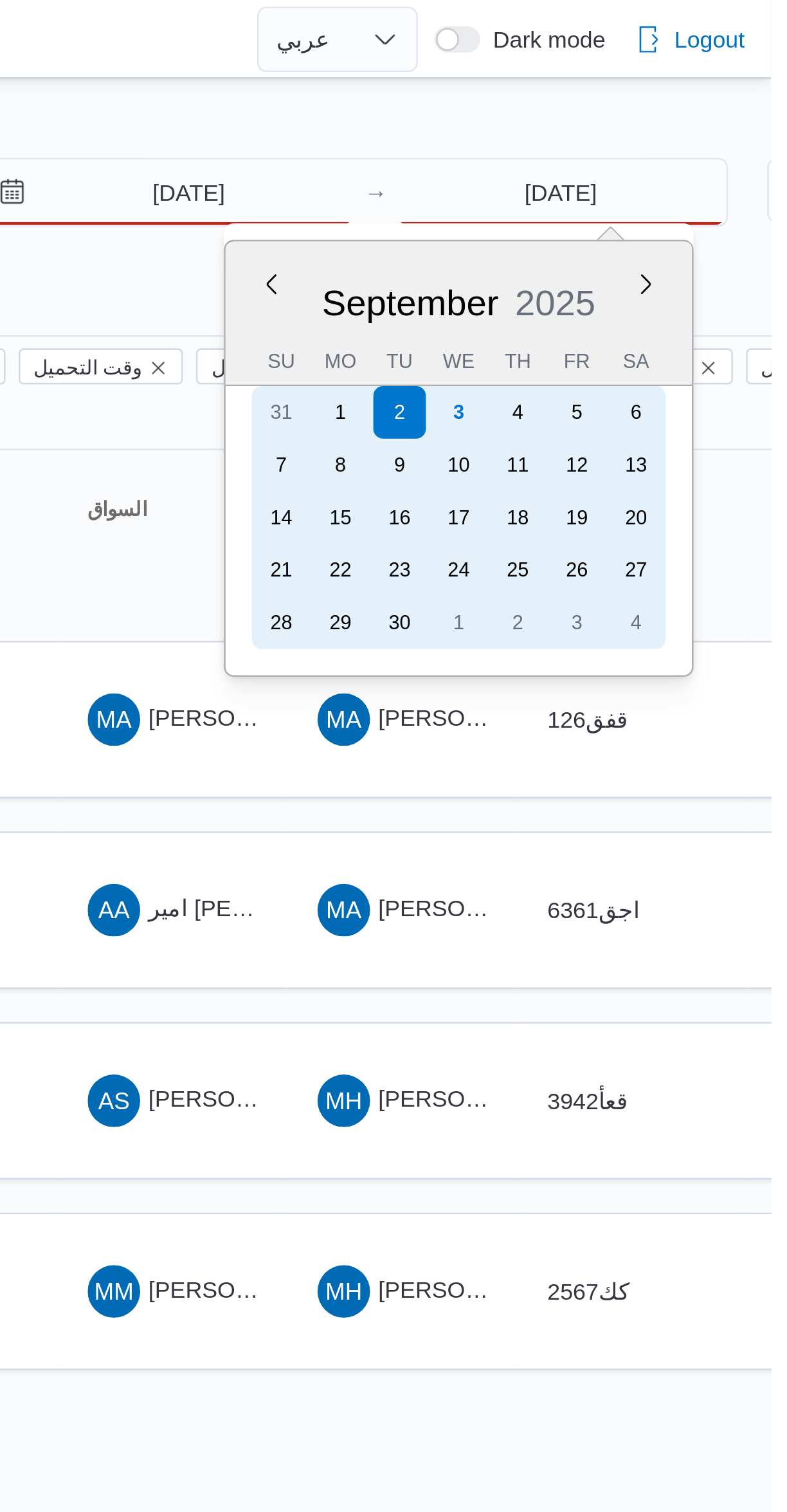
click at [673, 160] on div "3" at bounding box center [665, 161] width 21 height 21
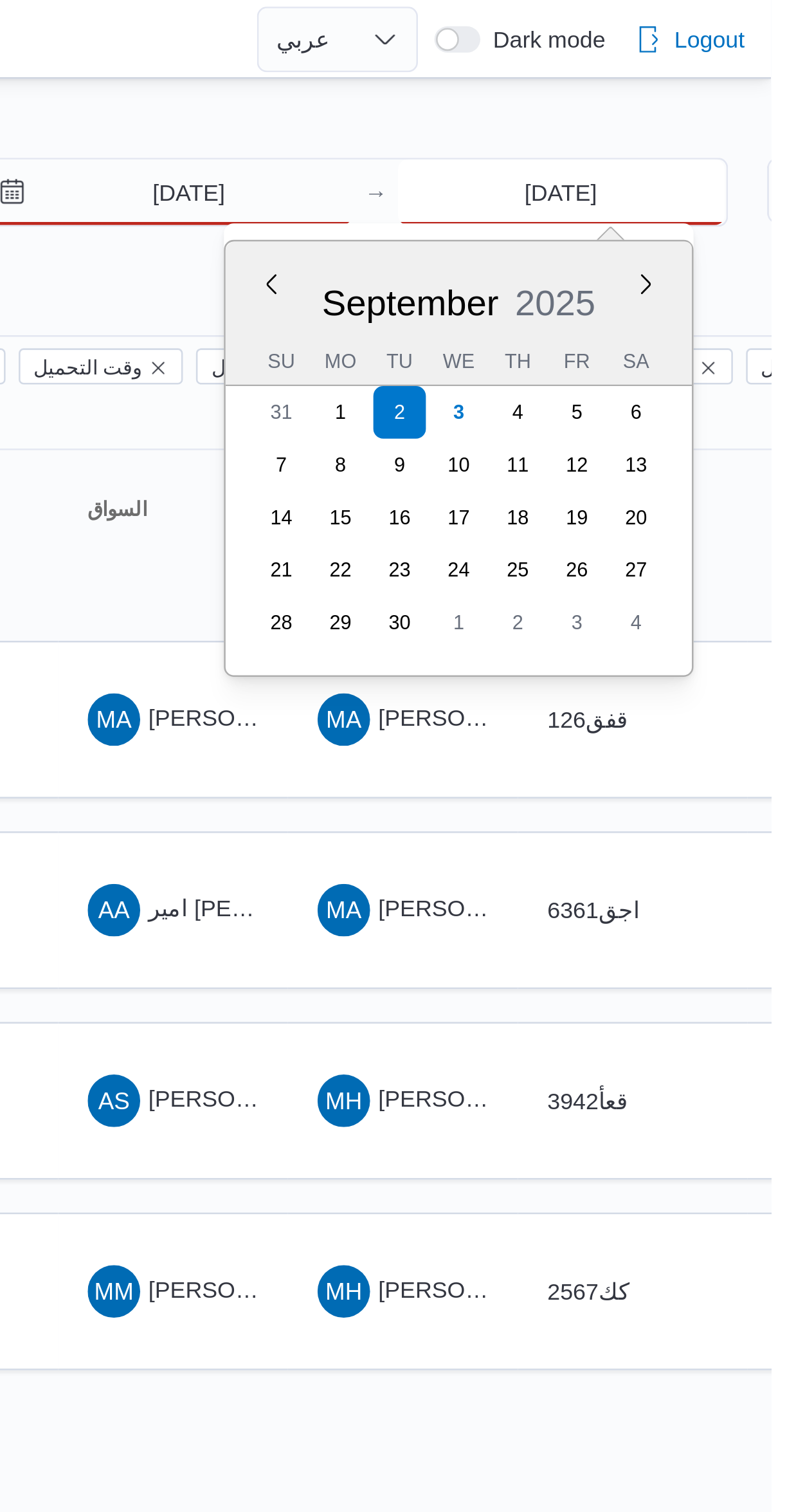
type input "[DATE]"
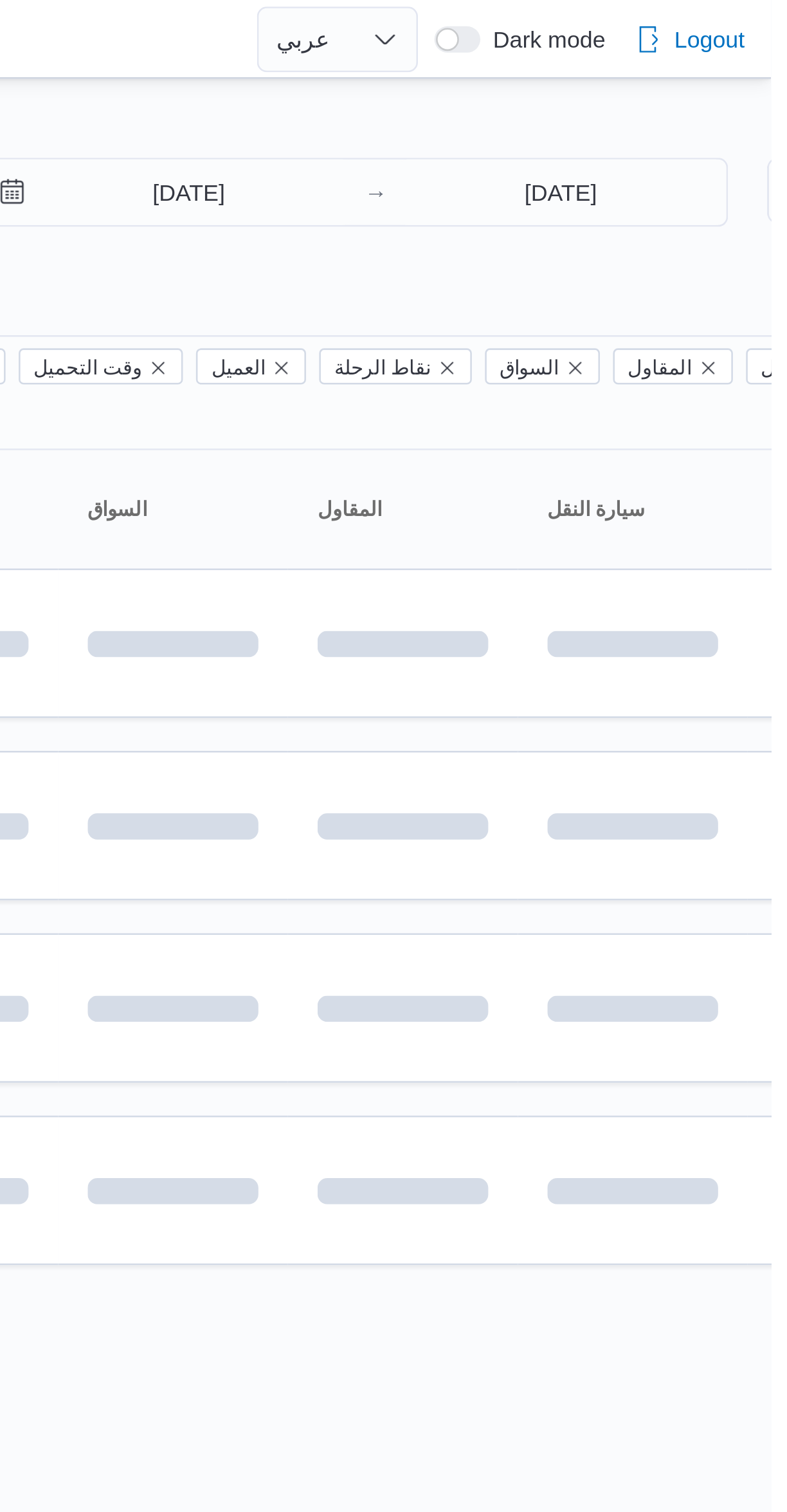
click at [589, 37] on div "Filter by 1 الفرع: فرونت دور اكتوبر [DATE] → [DATE] Group By نوع سيارة النقل Co…" at bounding box center [385, 286] width 787 height 506
